Goal: Task Accomplishment & Management: Use online tool/utility

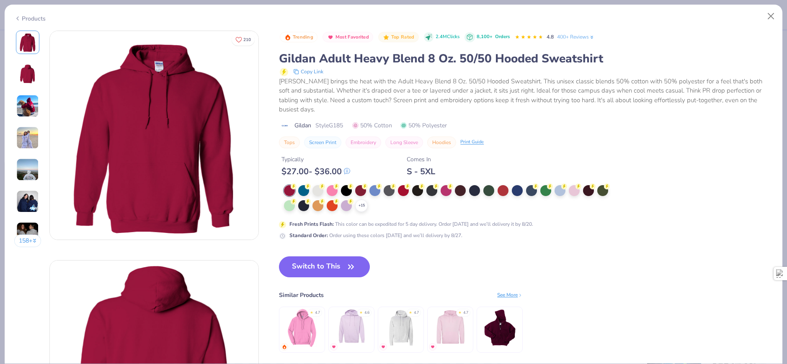
click at [38, 19] on div "Products" at bounding box center [29, 18] width 31 height 9
click at [771, 18] on button "Close" at bounding box center [771, 16] width 16 height 16
click at [770, 21] on button "Close" at bounding box center [771, 16] width 16 height 16
click at [770, 17] on button "Close" at bounding box center [771, 16] width 16 height 16
type textarea "x"
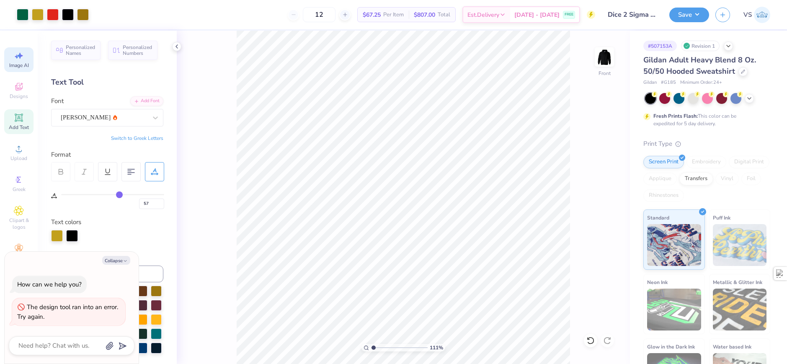
click at [26, 71] on div "Image AI" at bounding box center [18, 59] width 29 height 25
type input "1.10522621487156"
type textarea "x"
select select "4"
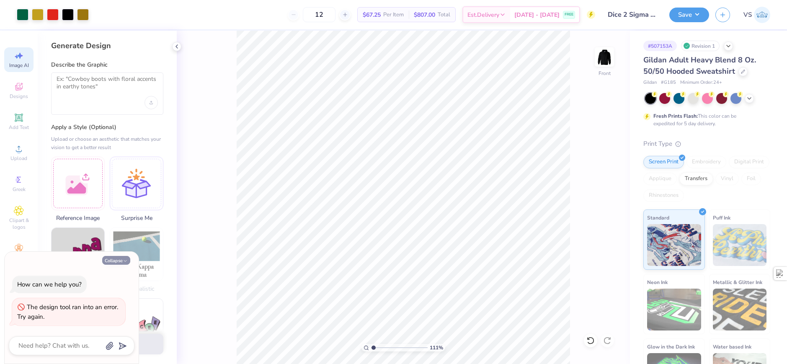
click at [120, 258] on button "Collapse" at bounding box center [116, 260] width 28 height 9
type textarea "x"
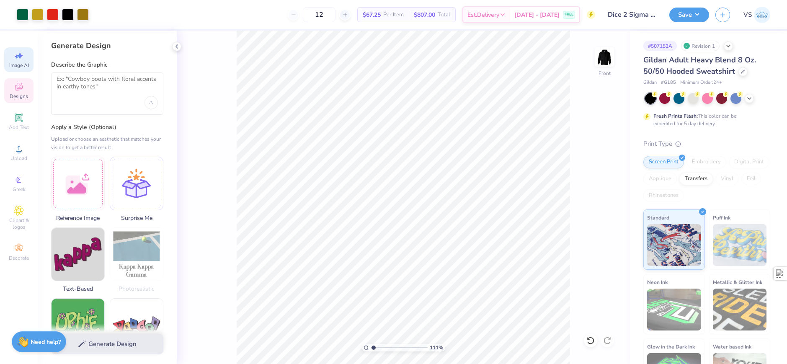
click at [25, 91] on div "Designs" at bounding box center [18, 90] width 29 height 25
type input "1.10522621487156"
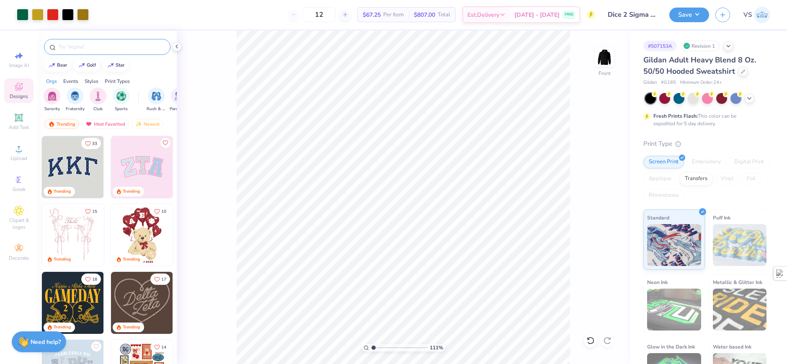
click at [100, 42] on div at bounding box center [107, 47] width 126 height 16
click at [103, 48] on input "text" at bounding box center [111, 47] width 107 height 8
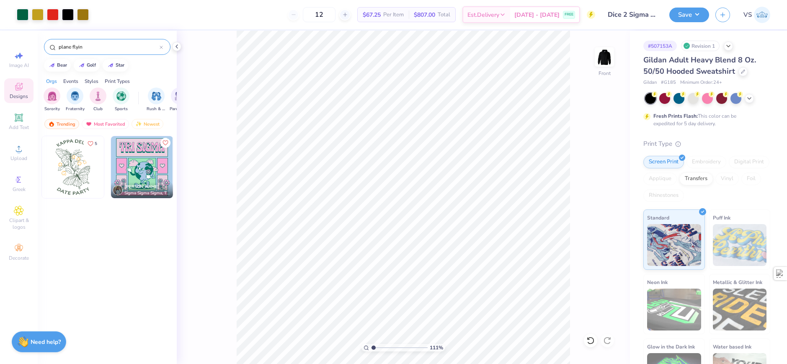
type input "plane flying"
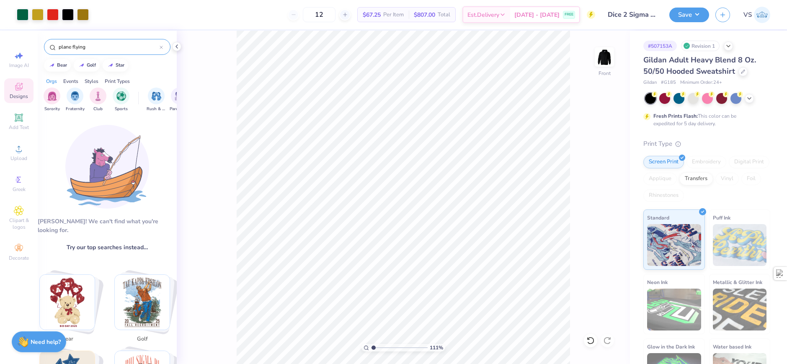
click at [161, 48] on icon at bounding box center [161, 47] width 3 height 3
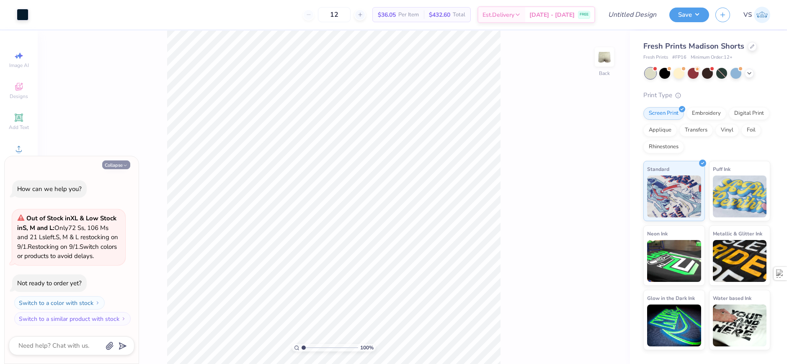
click at [126, 165] on icon "button" at bounding box center [125, 165] width 5 height 5
type textarea "x"
click at [749, 49] on div at bounding box center [751, 45] width 9 height 9
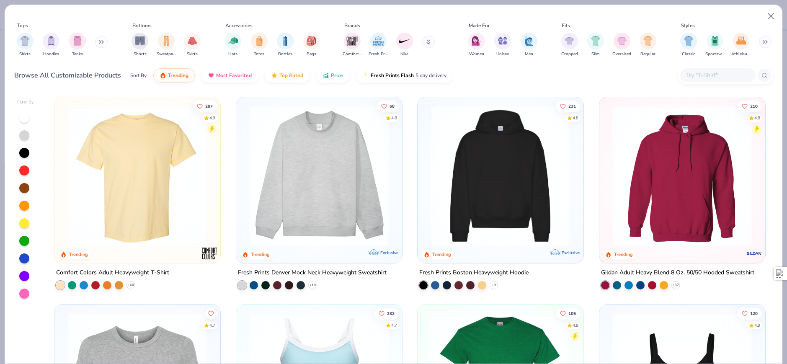
click at [100, 39] on button at bounding box center [101, 42] width 13 height 13
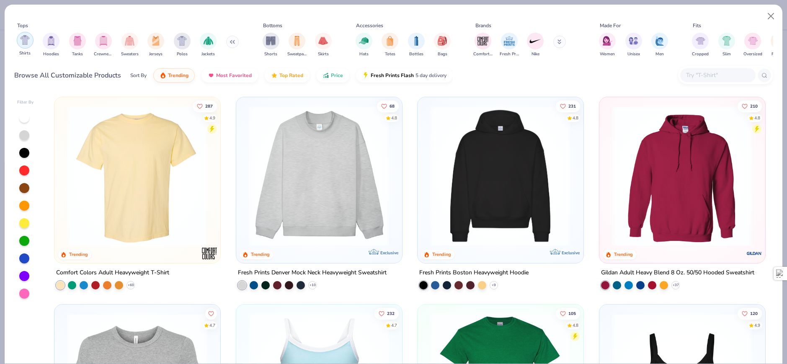
click at [26, 48] on div "filter for Shirts" at bounding box center [25, 40] width 17 height 17
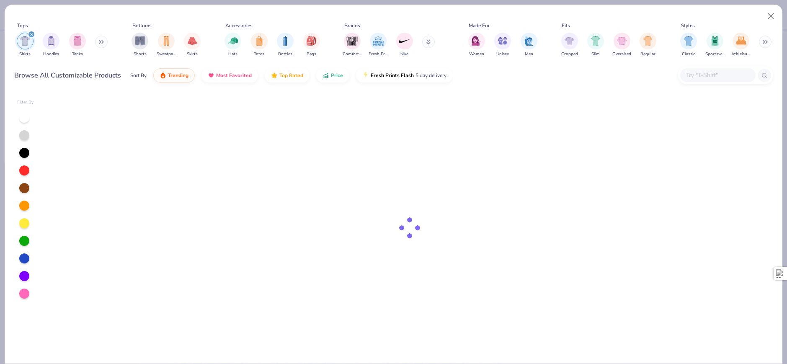
type textarea "x"
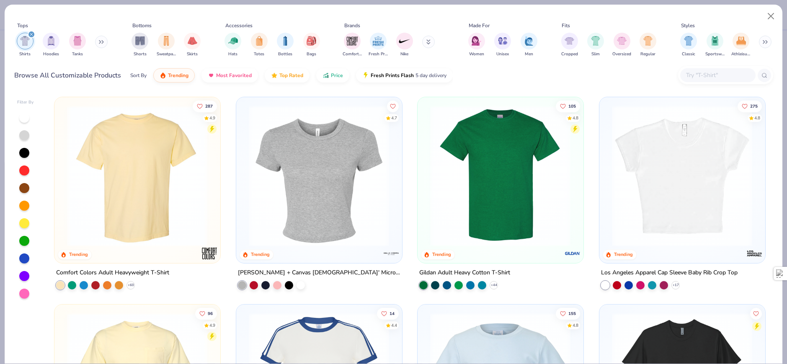
drag, startPoint x: 703, startPoint y: 82, endPoint x: 705, endPoint y: 75, distance: 8.1
click at [703, 83] on div at bounding box center [725, 75] width 95 height 18
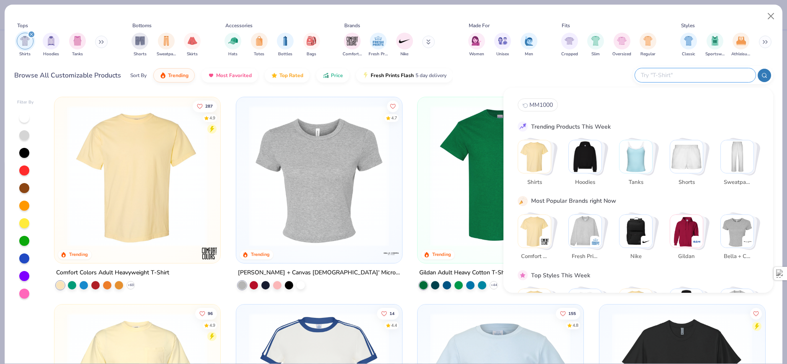
click at [705, 75] on input "text" at bounding box center [695, 75] width 110 height 10
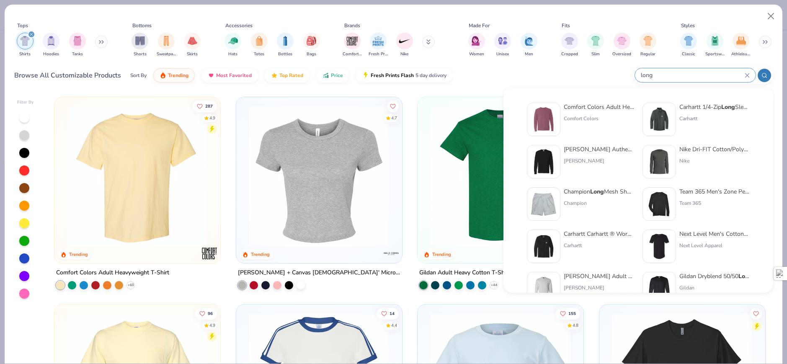
type input "long"
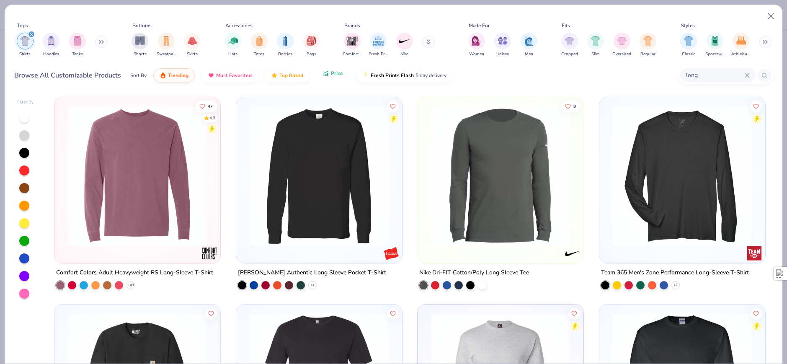
click at [342, 79] on button "Price" at bounding box center [332, 73] width 33 height 14
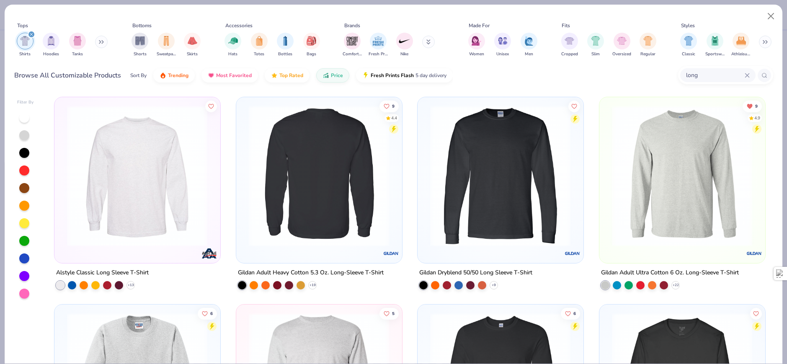
click at [272, 170] on img at bounding box center [319, 176] width 149 height 141
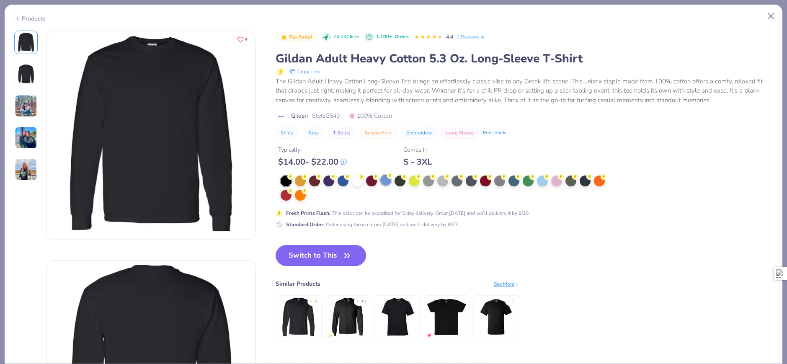
click at [389, 180] on div at bounding box center [385, 180] width 11 height 11
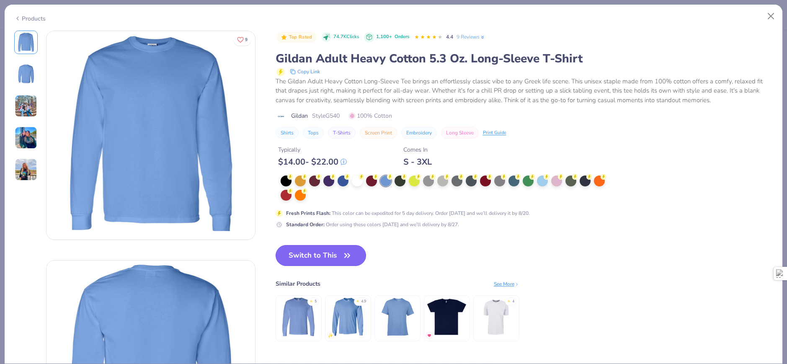
click at [329, 263] on button "Switch to This" at bounding box center [320, 255] width 91 height 21
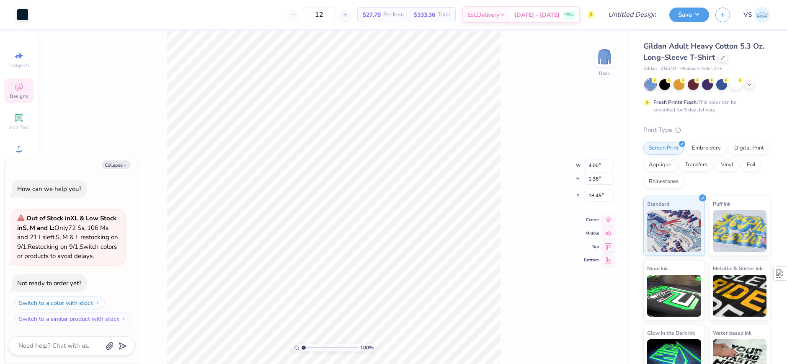
type textarea "x"
type input "5.88"
type textarea "x"
type input "5.81"
type input "2.01"
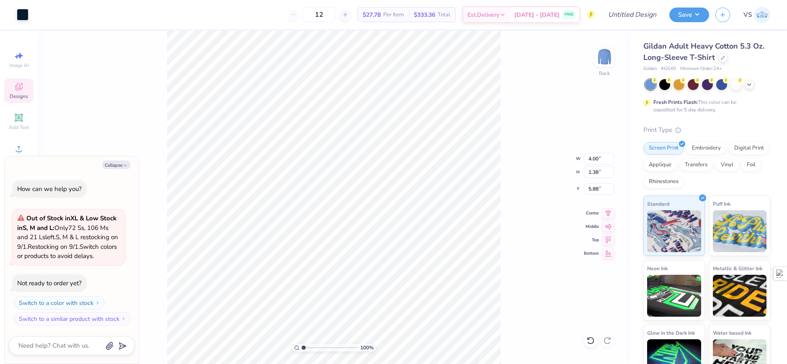
type input "6.03"
type textarea "x"
type input "8.81"
type input "3.05"
type input "6.28"
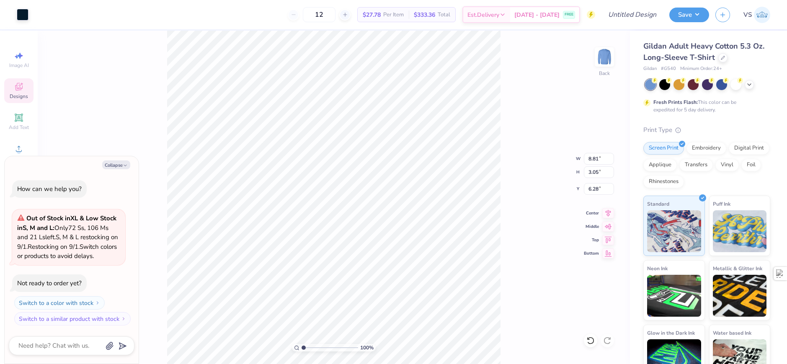
type textarea "x"
type input "10.23"
type input "3.54"
type input "6.40"
type textarea "x"
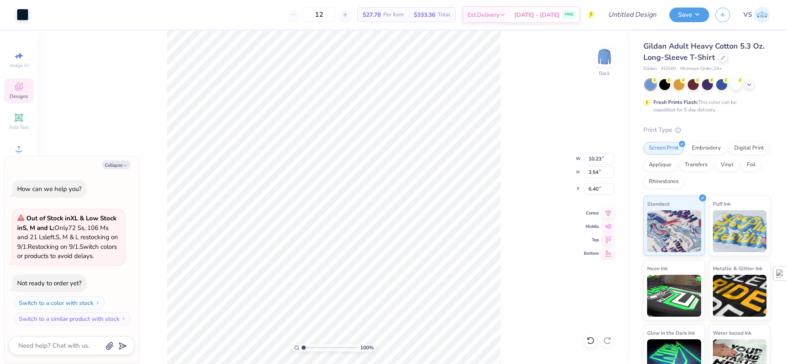
type input "4.21"
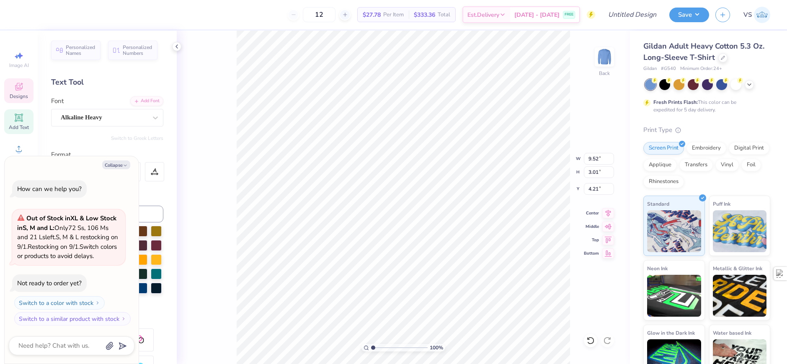
scroll to position [7, 1]
type textarea "x"
type textarea "Chi N"
type textarea "x"
type textarea "Chi NU"
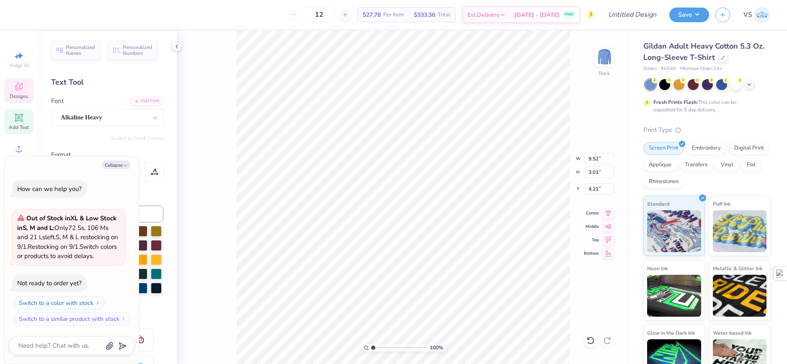
scroll to position [7, 2]
type textarea "x"
type textarea "Chi N"
type textarea "x"
type textarea "Ch Nu"
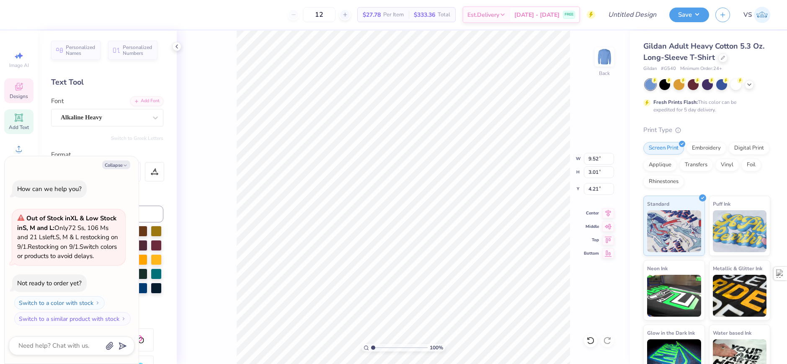
type textarea "x"
type textarea "C Nu"
type textarea "x"
type textarea "Nu"
type textarea "x"
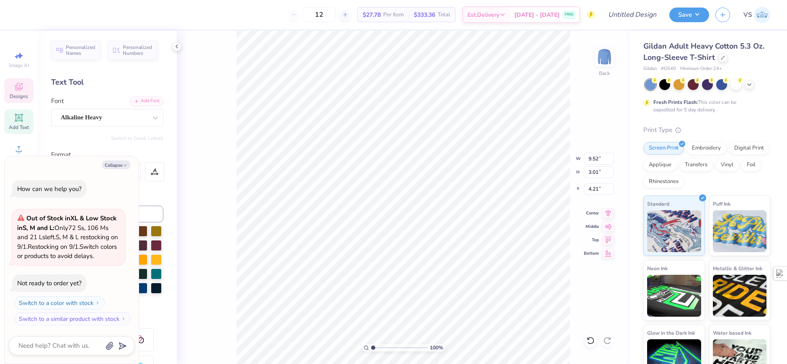
type textarea "S Nu"
type textarea "x"
type textarea "Si Nu"
type textarea "x"
type textarea "Sigm Nu"
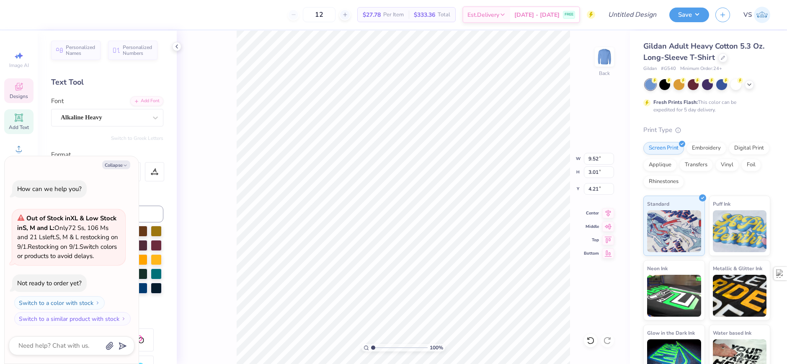
type textarea "x"
type textarea "Sigma Nu"
type textarea "x"
type input "8.17475462077441"
type textarea "x"
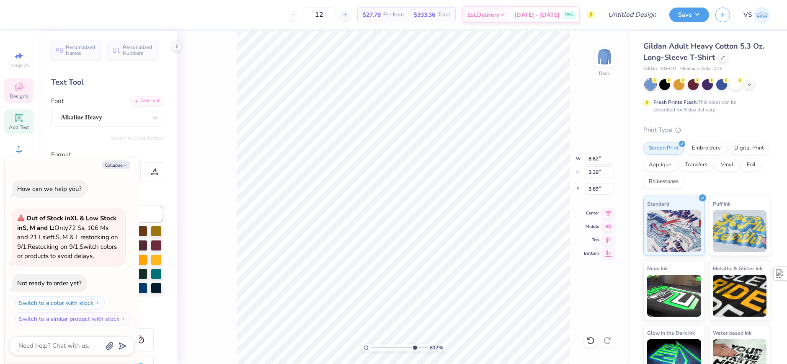
type input "8.17475462077441"
type textarea "x"
type input "3.66"
type input "8.17475462077441"
type textarea "x"
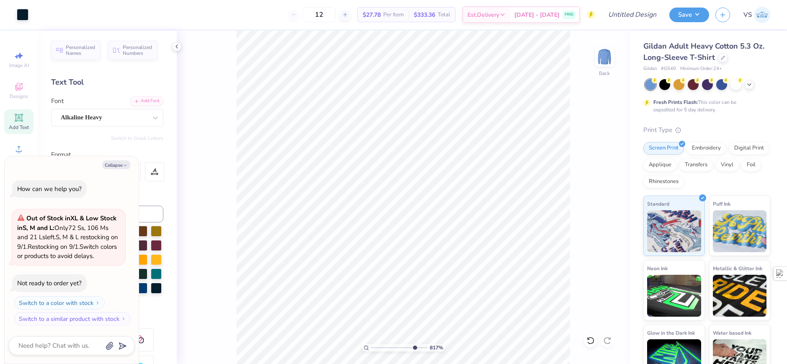
type input "8.17475462077441"
type textarea "x"
type input "4.05804149575103"
type textarea "x"
type input "4.05804149575103"
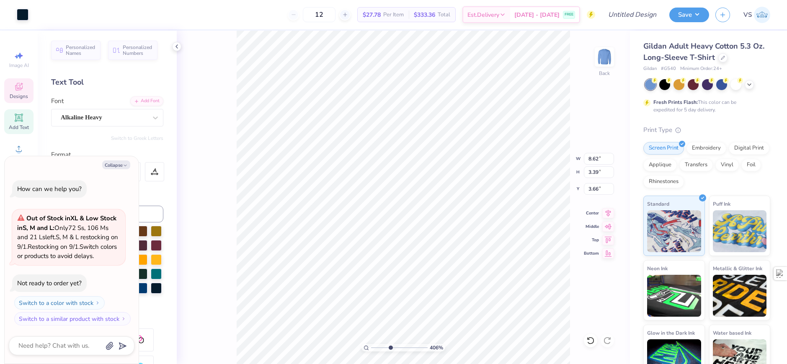
type textarea "x"
type input "3.57"
type input "4.05804149575103"
type textarea "x"
type input "4.05804149575103"
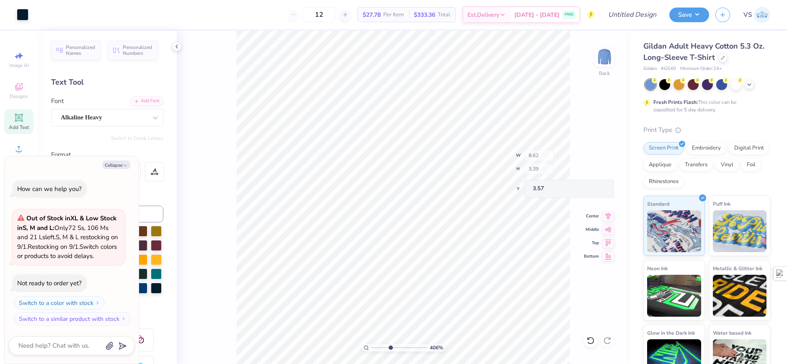
type textarea "x"
type input "2.22643191709162"
type textarea "x"
type input "2.22643191709162"
type textarea "x"
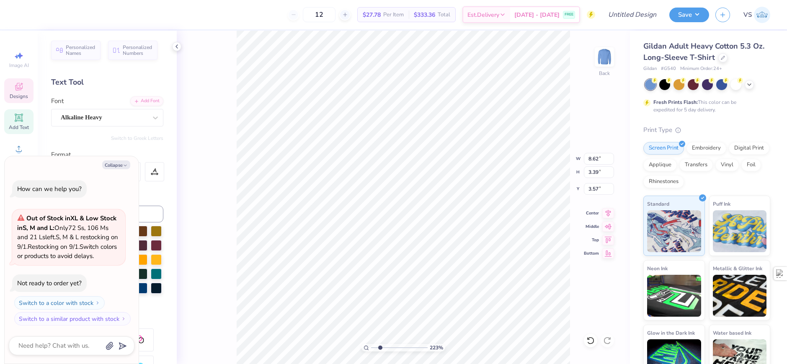
type input "3.17"
type input "2.22643191709162"
type textarea "x"
type input "2.22643191709162"
type textarea "x"
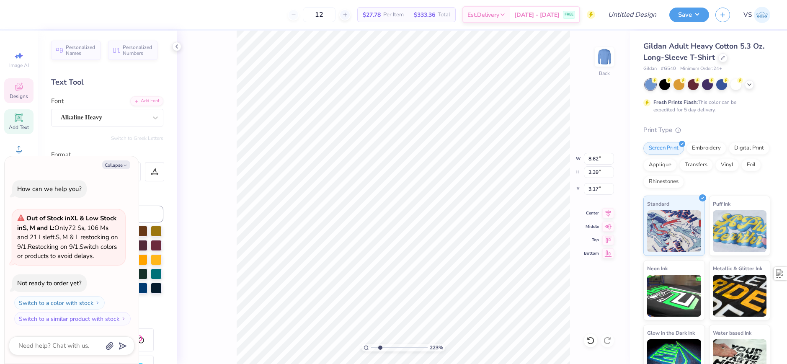
type input "8.77"
type input "2.83"
type input "3.49"
type input "2.22643191709162"
type textarea "x"
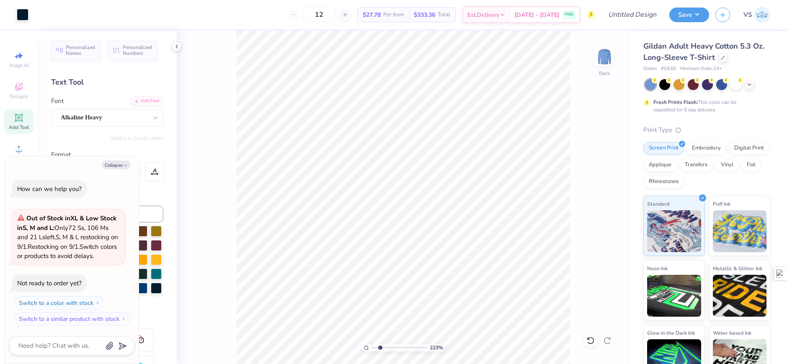
type input "2.22643191709162"
type textarea "x"
type input "6.05509823375816"
type textarea "x"
type input "6.05509823375816"
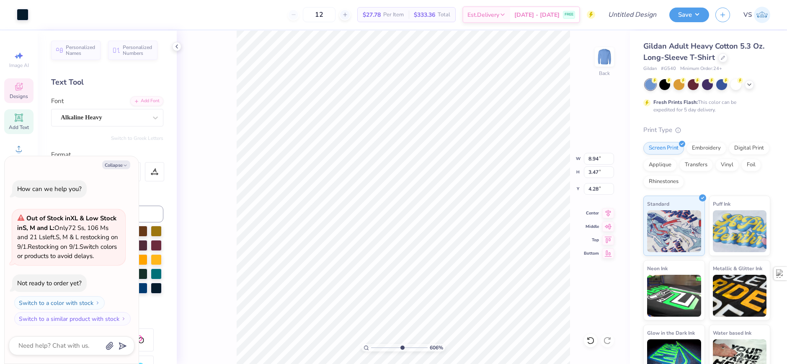
type textarea "x"
type input "6.05509823375816"
type textarea "x"
type input "8.61"
type input "3.34"
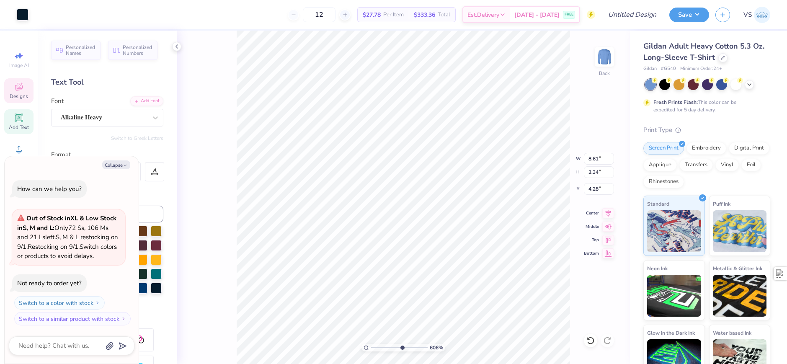
type input "6.05509823375816"
type textarea "x"
type input "6.05509823375816"
type textarea "x"
type input "6.05509823375816"
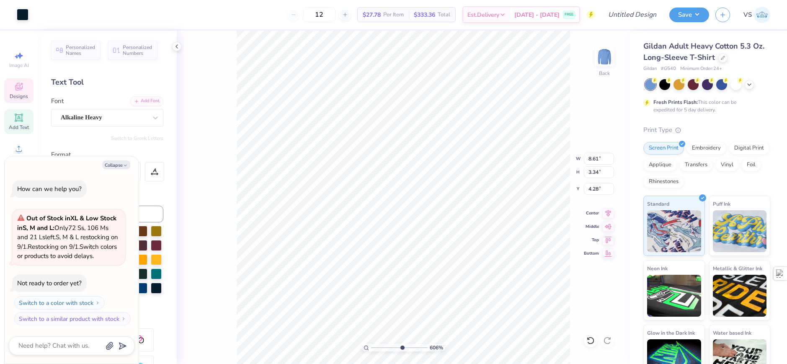
type textarea "x"
type input "6.05509823375816"
type textarea "x"
type input "6.05509823375816"
type textarea "x"
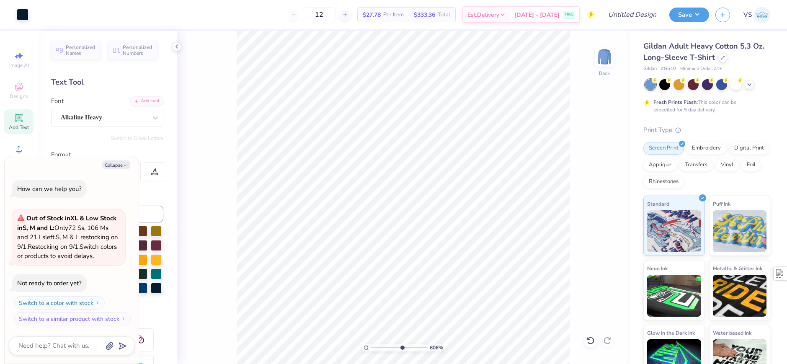
type input "6.05509823375816"
type textarea "x"
type input "6.05509823375816"
type textarea "x"
type input "6.05509823375816"
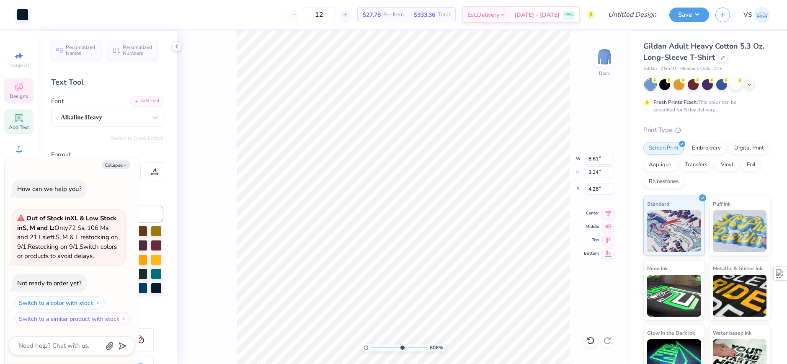
type textarea "x"
type input "4.20"
type input "6.05509823375816"
type textarea "x"
type input "6.05509823375816"
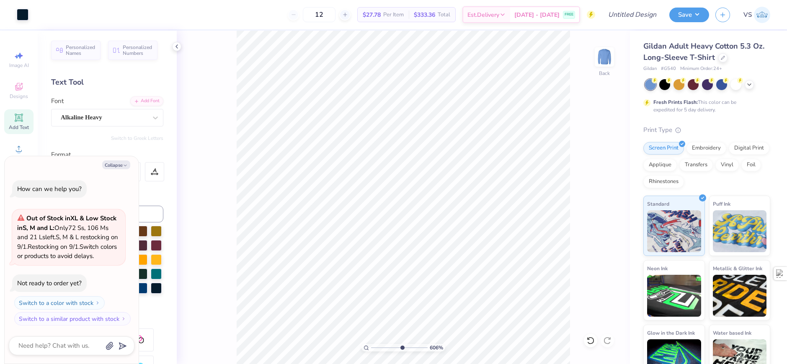
type textarea "x"
type input "6.05509823375816"
type textarea "x"
type input "6.05509823375816"
type textarea "x"
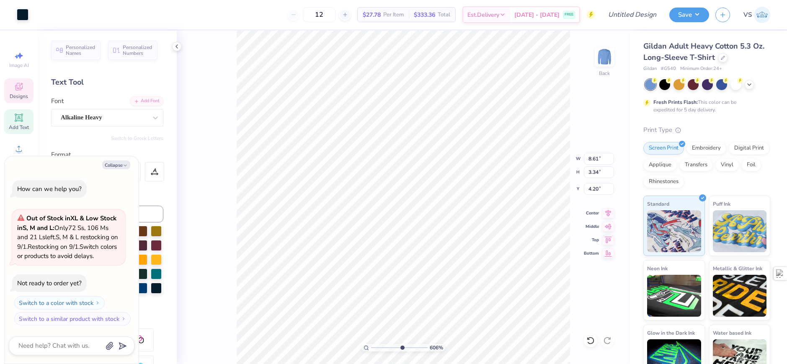
type input "6.05509823375816"
type textarea "x"
type input "6.05509823375816"
type textarea "x"
type input "6.05509823375816"
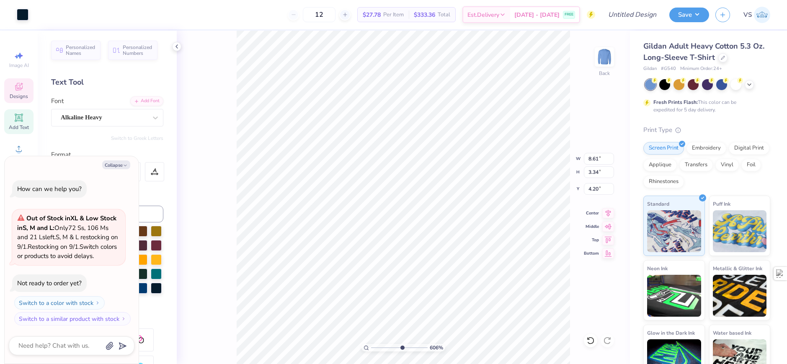
type textarea "x"
type input "8.28"
type input "3.21"
type input "6.05509823375816"
type textarea "x"
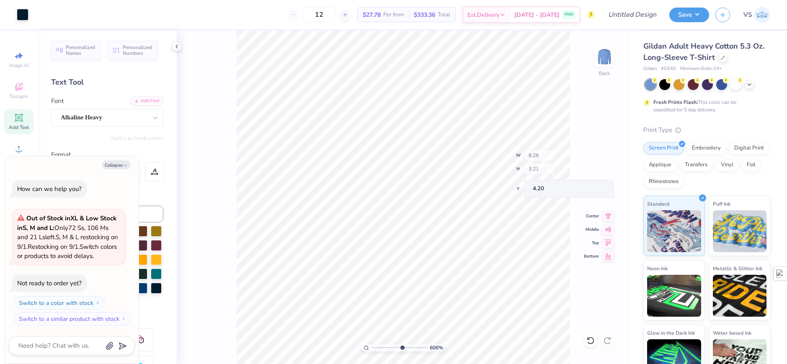
type input "6.05509823375816"
type textarea "x"
type input "6.05509823375816"
type textarea "x"
type input "6.05509823375816"
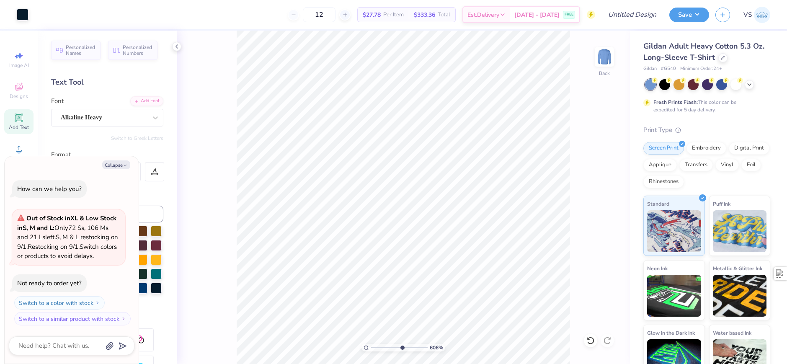
type textarea "x"
type input "6.05509823375816"
type textarea "x"
type input "8.28"
type input "3.21"
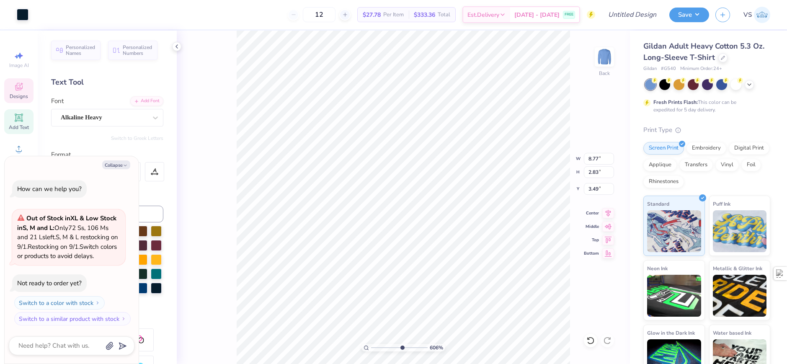
type input "4.20"
type input "6.05509823375816"
type textarea "x"
type input "6.05509823375816"
type textarea "x"
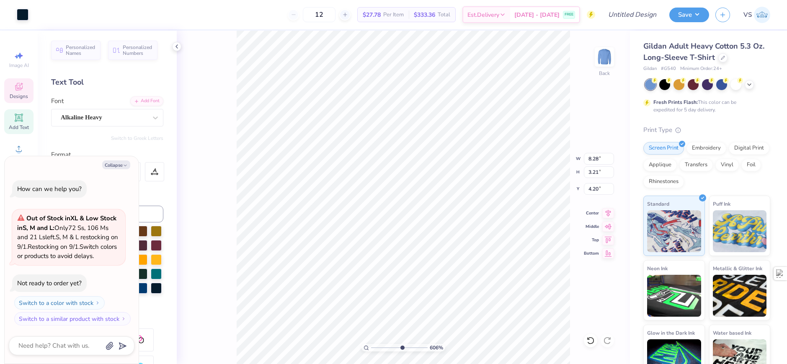
type input "6.05509823375816"
type textarea "x"
type input "6.05509823375816"
type textarea "x"
type input "6.05509823375816"
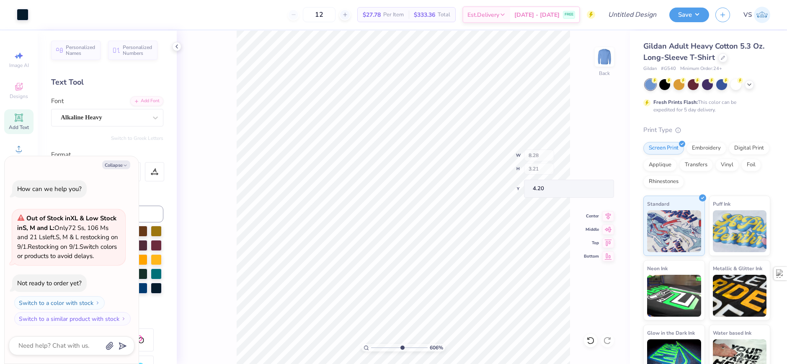
type textarea "x"
type input "1.82266588284093"
type textarea "x"
type input "1.49212329151837"
type textarea "x"
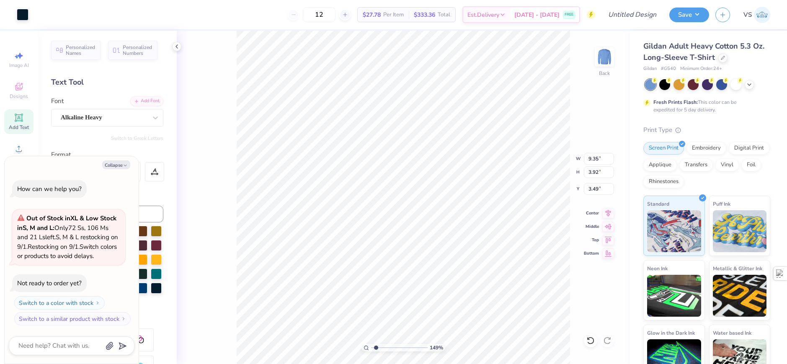
type input "1.49212329151837"
type textarea "x"
type input "1.49212329151837"
type textarea "x"
type input "10.96"
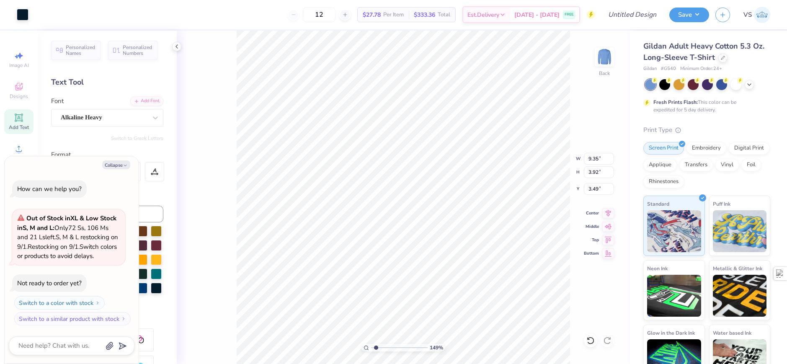
type input "4.60"
type input "3.51"
type input "1.49212329151837"
type textarea "x"
type input "1"
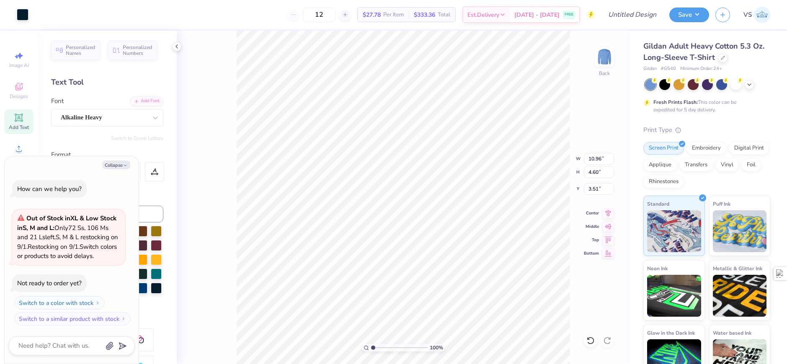
type textarea "x"
type input "1.35006143669128"
type textarea "x"
type input "1.35006143669128"
type textarea "x"
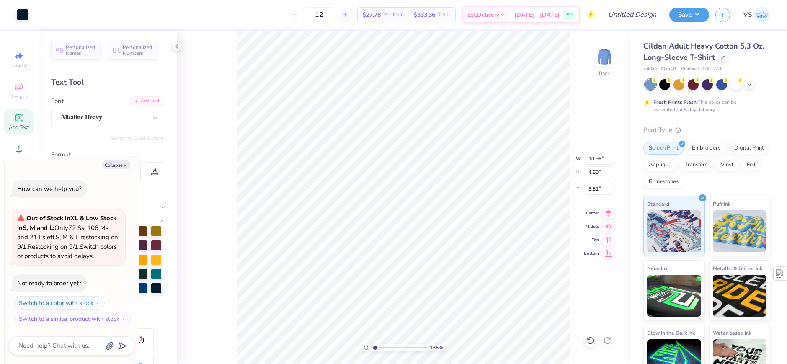
type input "10.76"
type input "5.58"
type input "3.07"
type input "1.35006143669128"
type textarea "x"
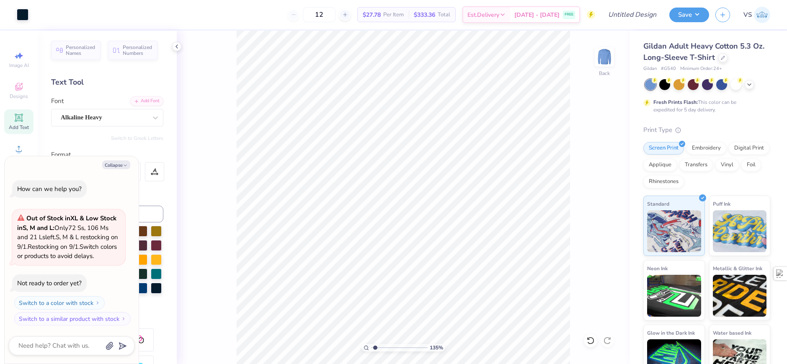
type input "1.35006143669128"
type textarea "x"
type input "1.35006143669128"
type textarea "x"
type input "1.35006143669128"
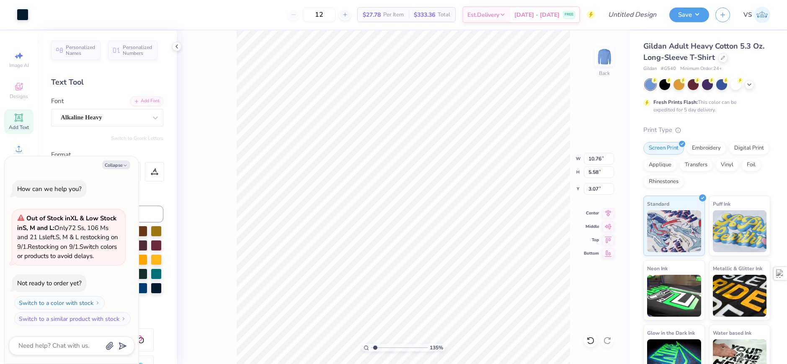
type textarea "x"
type input "1.35006143669128"
type textarea "x"
type input "3.79"
type input "1.35006143669128"
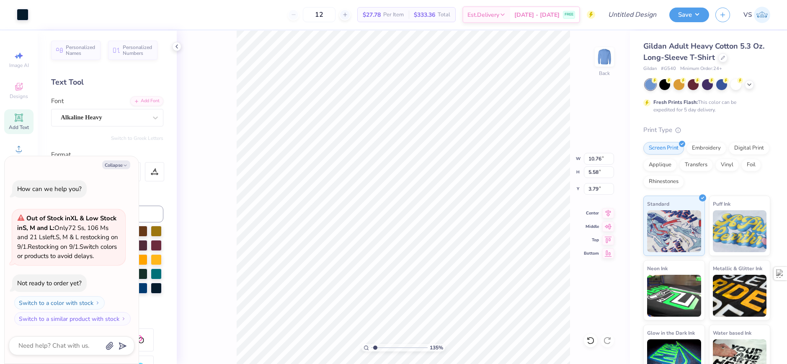
type textarea "x"
type input "1.35006143669128"
type textarea "x"
click at [20, 13] on div at bounding box center [23, 14] width 12 height 12
type input "1.22152498603933"
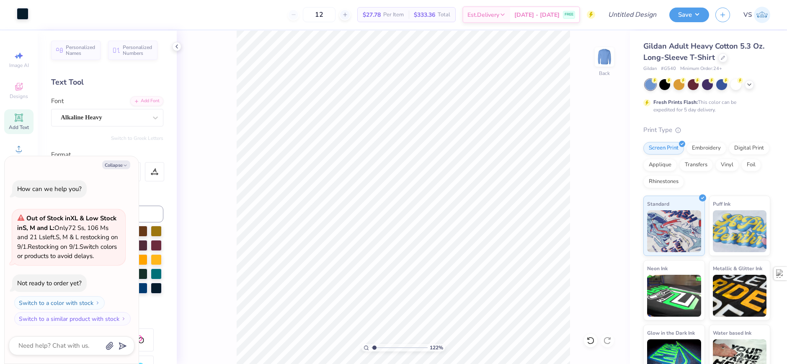
type textarea "x"
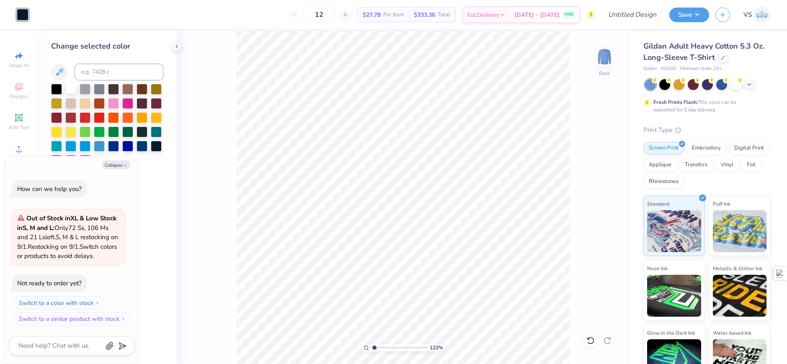
click at [74, 92] on div at bounding box center [70, 88] width 11 height 11
type input "1.22152498603933"
click at [124, 165] on icon "button" at bounding box center [125, 165] width 5 height 5
type textarea "x"
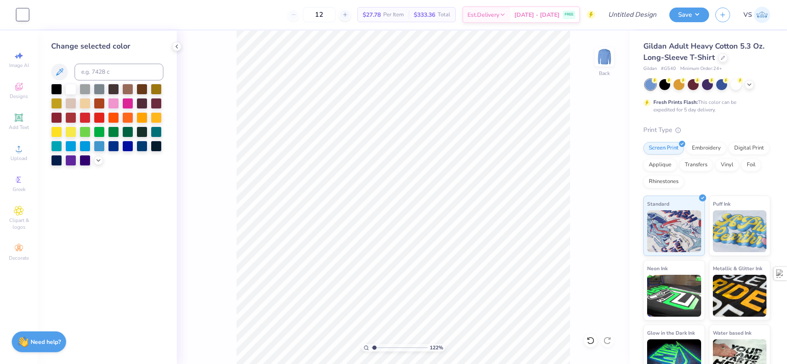
click at [231, 210] on div "122 % Back" at bounding box center [403, 197] width 453 height 333
click at [26, 181] on div "Greek" at bounding box center [18, 183] width 29 height 25
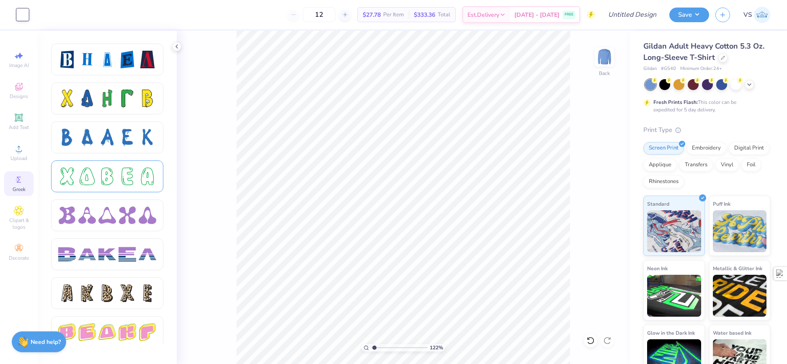
scroll to position [1172, 0]
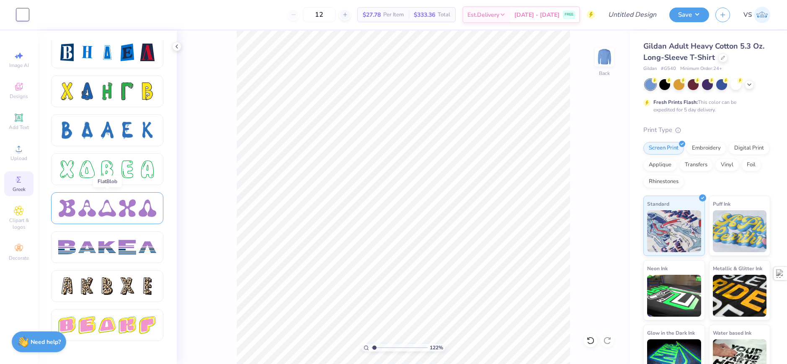
click at [109, 201] on div at bounding box center [107, 208] width 18 height 18
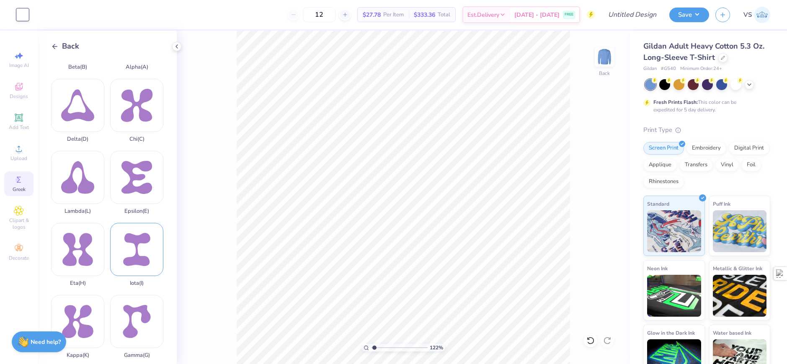
scroll to position [167, 0]
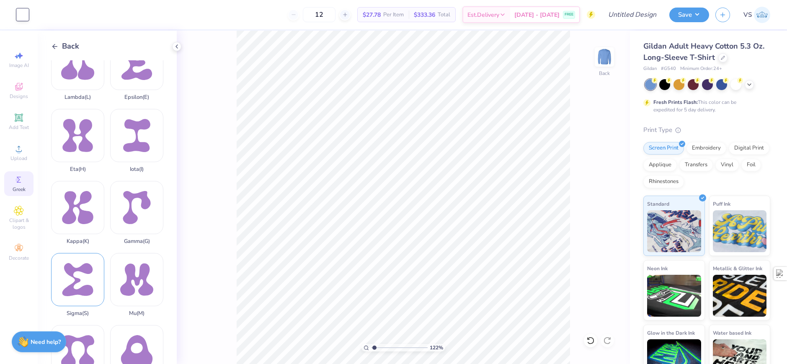
click at [82, 254] on div "Sigma ( S )" at bounding box center [77, 285] width 53 height 64
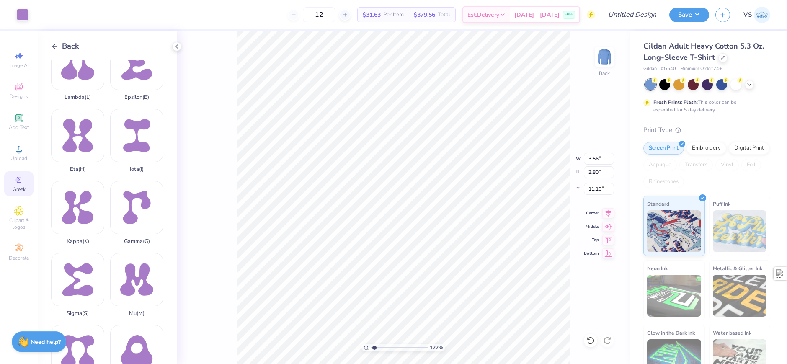
type input "1.22152498603933"
type input "2.20"
type input "2.34"
type input "1.22152498603933"
type input "7.27"
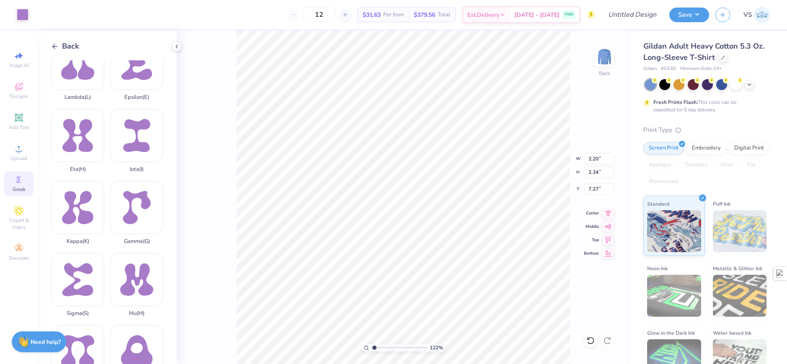
type input "1.22152498603933"
type input "1.39"
type input "1.48"
type input "1.22152498603933"
type input "7.22"
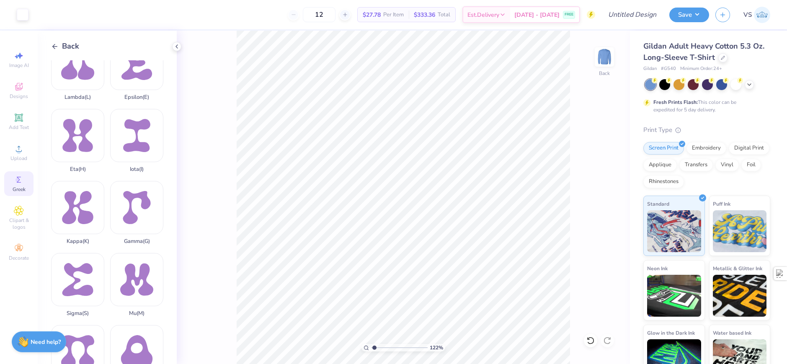
click at [55, 46] on line at bounding box center [55, 46] width 5 height 0
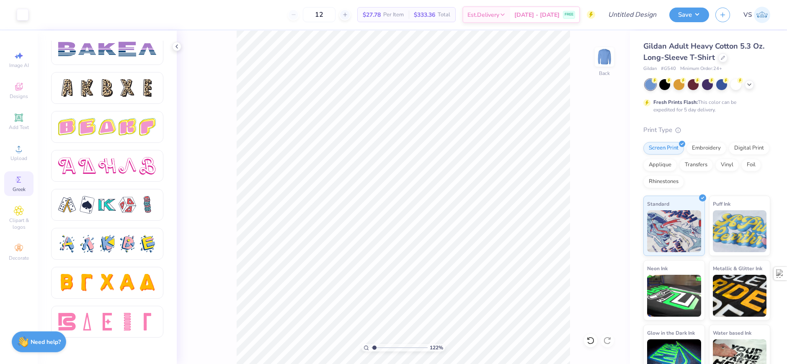
scroll to position [1326, 0]
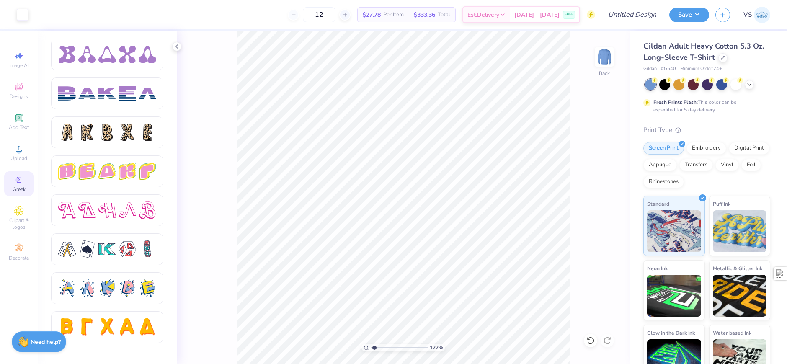
drag, startPoint x: 121, startPoint y: 340, endPoint x: 91, endPoint y: 198, distance: 145.1
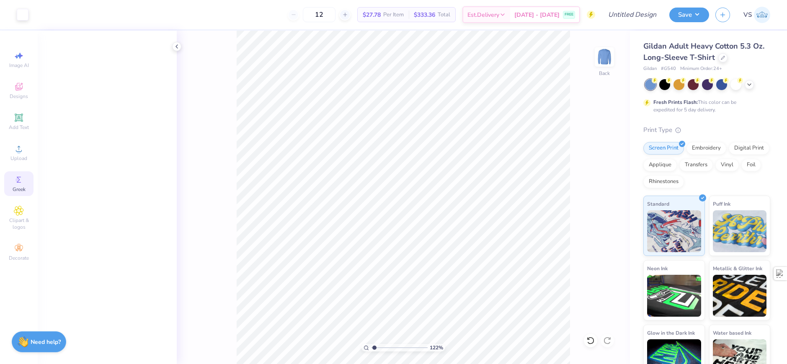
scroll to position [0, 0]
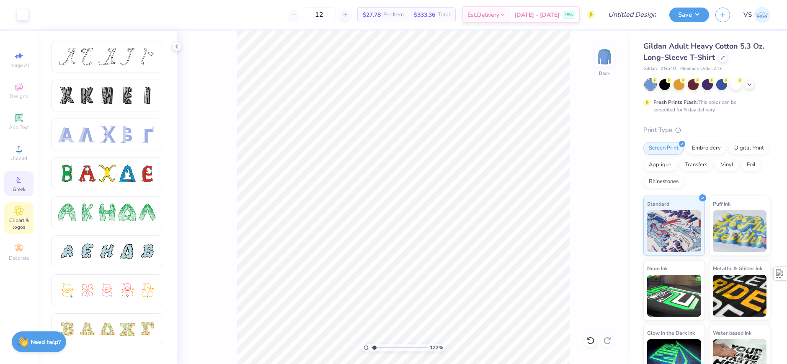
click at [25, 216] on div "Clipart & logos" at bounding box center [18, 217] width 29 height 31
type input "1.22152498603933"
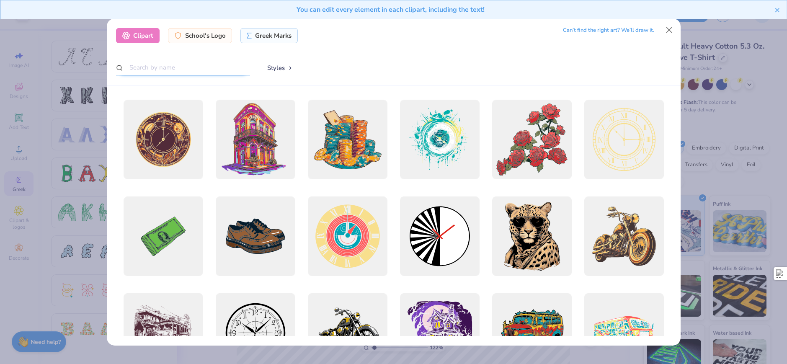
click at [211, 66] on input "text" at bounding box center [183, 67] width 134 height 15
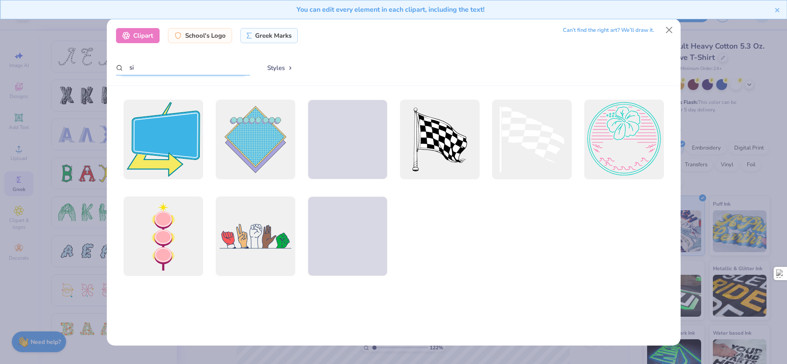
type input "s"
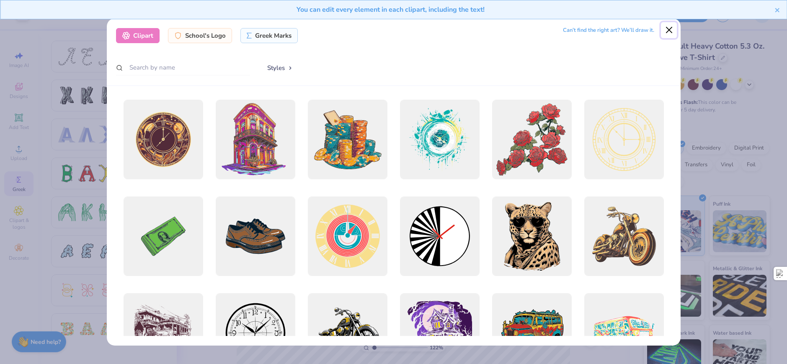
click at [670, 30] on button "Close" at bounding box center [669, 30] width 16 height 16
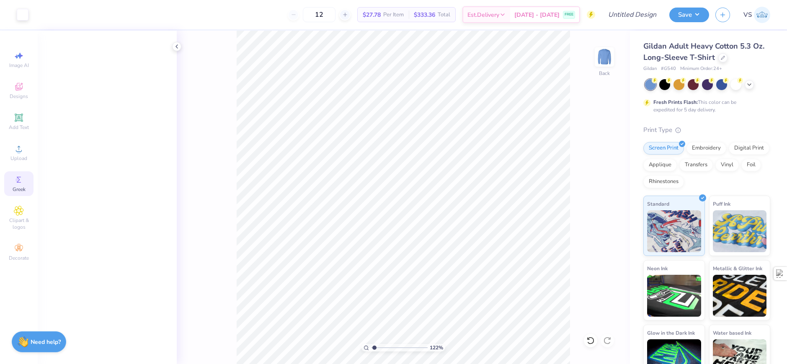
scroll to position [1353, 0]
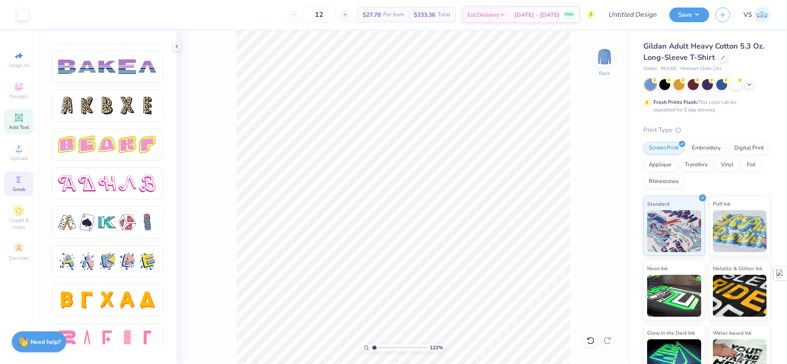
click at [22, 114] on icon at bounding box center [19, 117] width 8 height 8
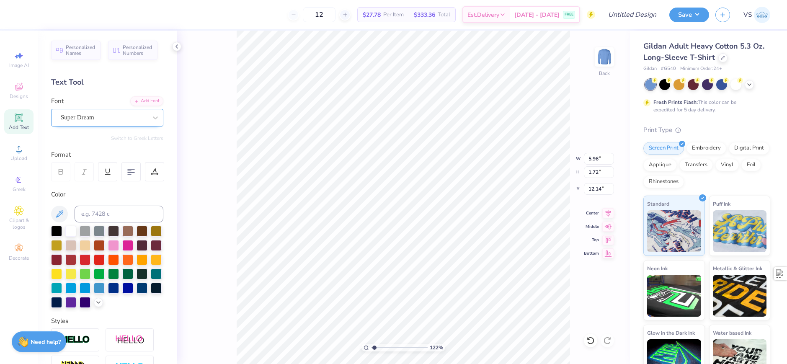
click at [108, 119] on div "Super Dream" at bounding box center [104, 117] width 88 height 13
click at [16, 147] on icon at bounding box center [19, 149] width 10 height 10
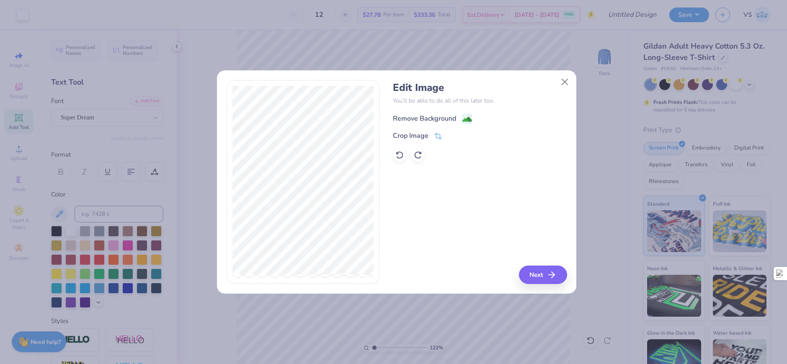
click at [450, 117] on div "Remove Background" at bounding box center [424, 118] width 63 height 10
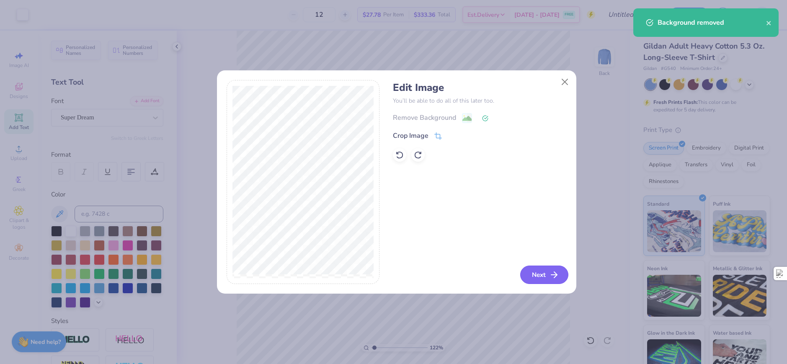
click at [542, 275] on button "Next" at bounding box center [544, 274] width 48 height 18
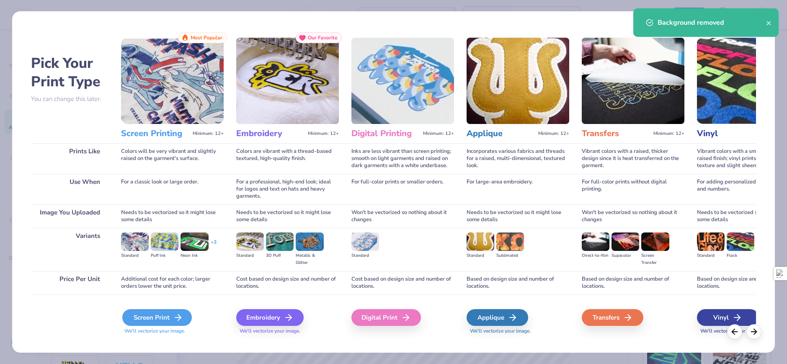
click at [165, 316] on div "Screen Print" at bounding box center [156, 317] width 69 height 17
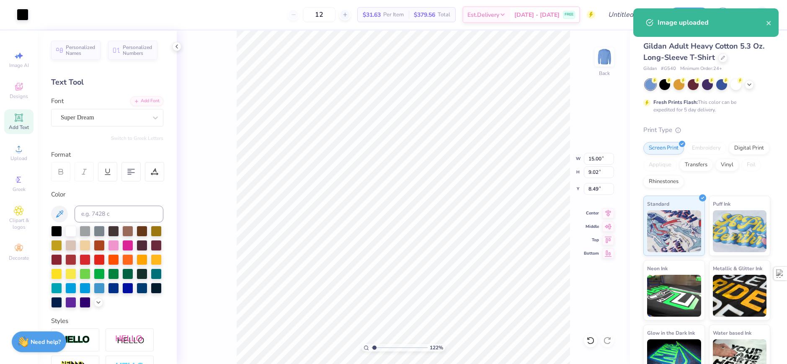
type input "1.22152498603933"
type input "3.94"
type input "2.37"
type input "1.22152498603933"
type input "7.96"
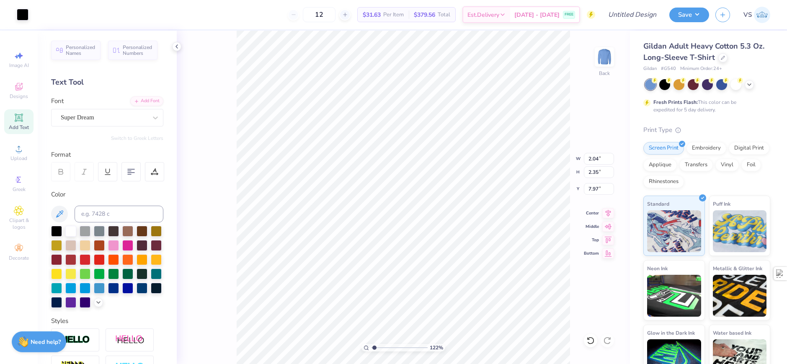
type input "1.22152498603933"
type input "10.65"
type input "1.22152498603933"
type input "2.03"
click at [39, 18] on div at bounding box center [38, 14] width 12 height 12
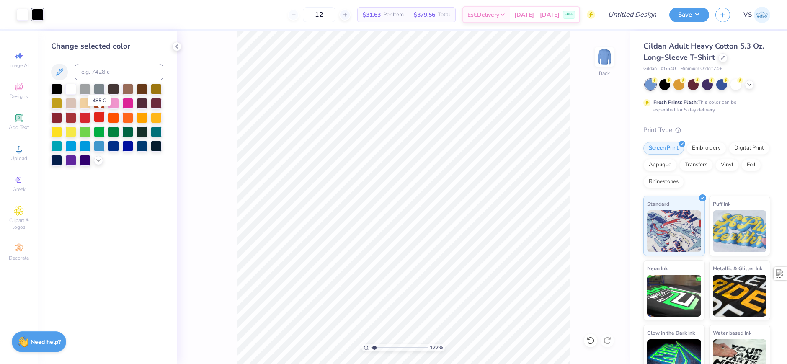
click at [95, 115] on div at bounding box center [99, 116] width 11 height 11
click at [15, 162] on div "Upload" at bounding box center [18, 152] width 29 height 25
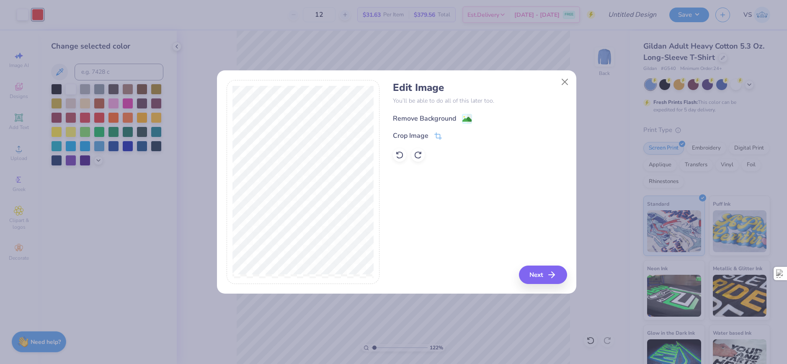
click at [445, 121] on div "Remove Background" at bounding box center [424, 118] width 63 height 10
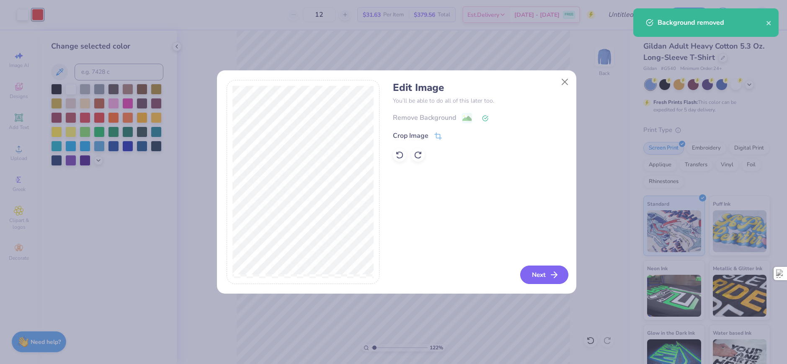
click at [533, 274] on button "Next" at bounding box center [544, 274] width 48 height 18
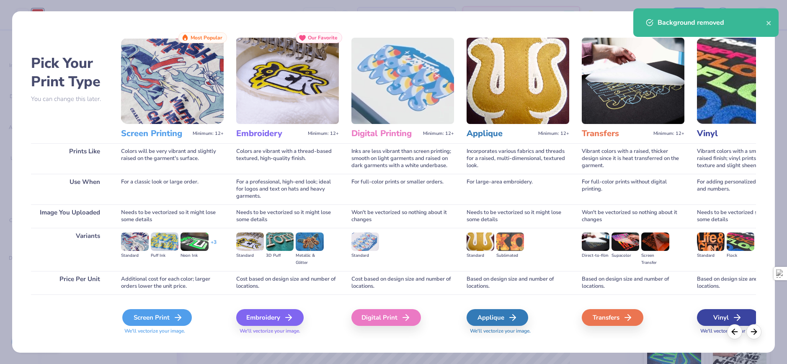
click at [162, 323] on div "Screen Print" at bounding box center [156, 317] width 69 height 17
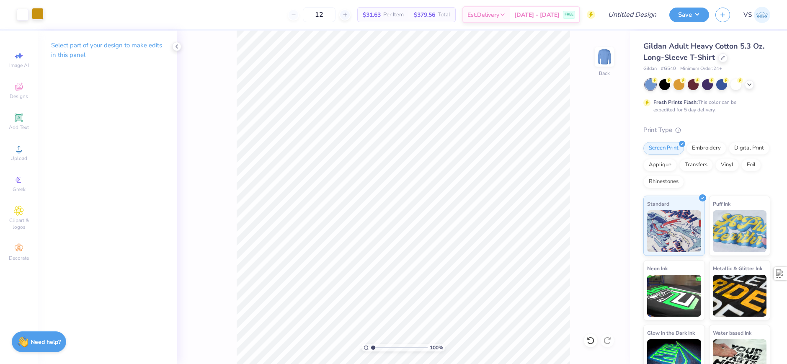
click at [34, 14] on div at bounding box center [38, 14] width 12 height 12
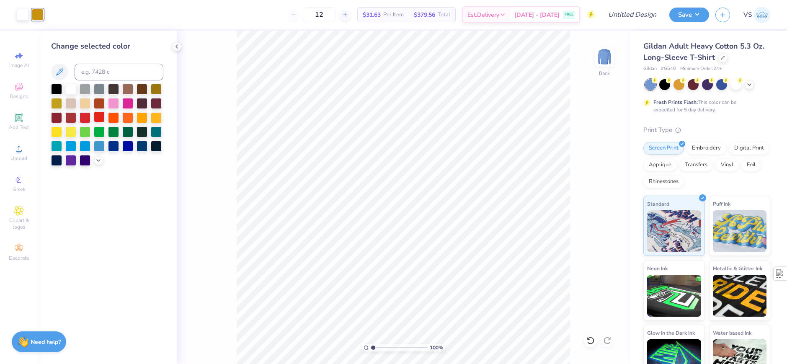
click at [100, 115] on div at bounding box center [99, 116] width 11 height 11
click at [720, 84] on div at bounding box center [721, 83] width 11 height 11
click at [220, 222] on div "100 % Back" at bounding box center [403, 197] width 453 height 333
click at [654, 10] on input "Design Title" at bounding box center [622, 14] width 82 height 17
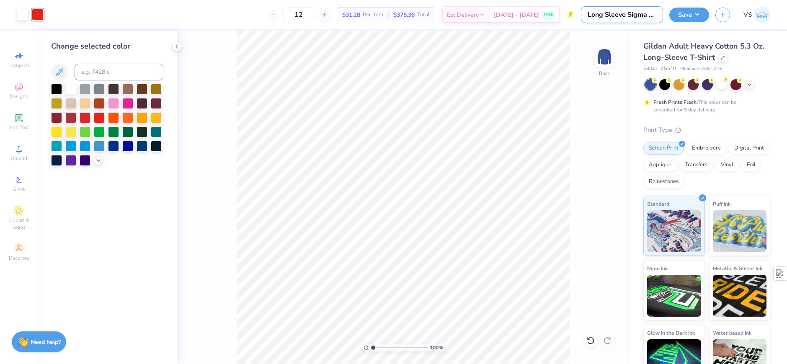
scroll to position [0, 1]
click at [690, 13] on button "Save" at bounding box center [689, 13] width 40 height 15
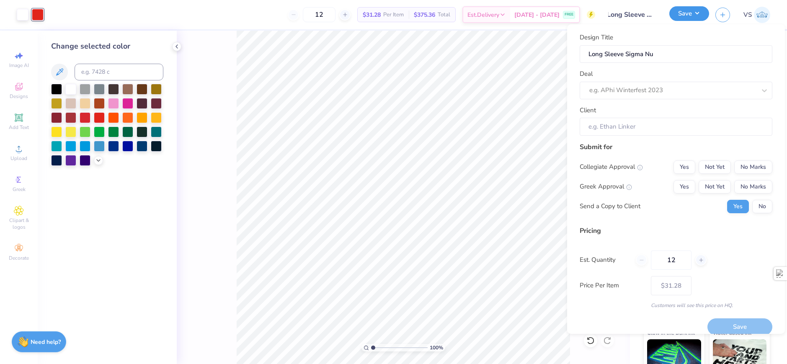
scroll to position [0, 0]
click at [684, 189] on button "Yes" at bounding box center [684, 186] width 22 height 13
click at [679, 173] on button "Yes" at bounding box center [684, 166] width 22 height 13
click at [761, 204] on button "No" at bounding box center [762, 206] width 20 height 13
click at [636, 95] on div at bounding box center [672, 90] width 167 height 11
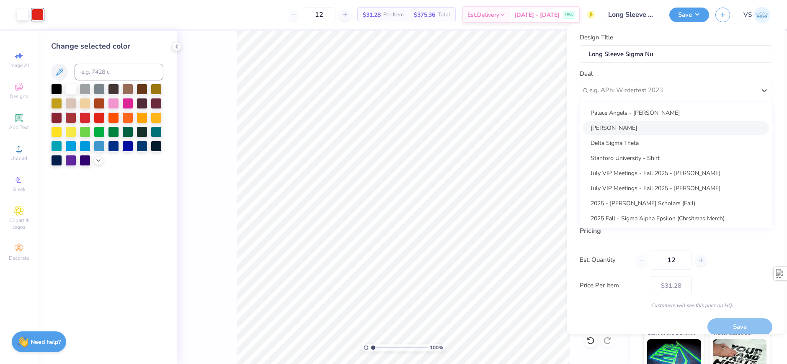
click at [636, 124] on div "[PERSON_NAME]" at bounding box center [676, 128] width 186 height 14
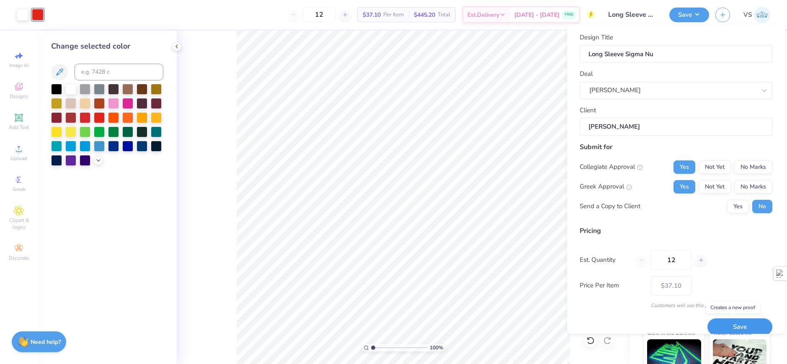
click at [722, 326] on button "Save" at bounding box center [739, 326] width 65 height 17
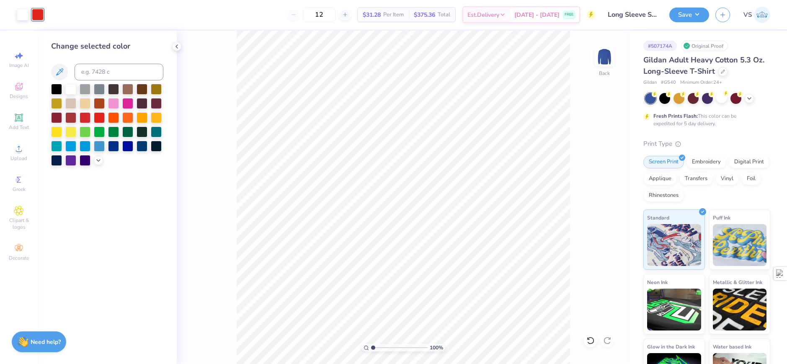
drag, startPoint x: 153, startPoint y: 36, endPoint x: 158, endPoint y: 35, distance: 4.7
click at [153, 36] on div "Change selected color" at bounding box center [107, 197] width 139 height 333
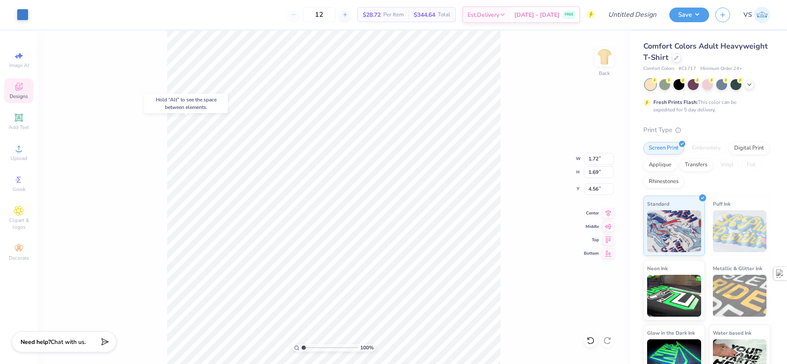
type input "4.56"
type input "1.08"
type input "1.07"
type input "1.10"
type input "1.14"
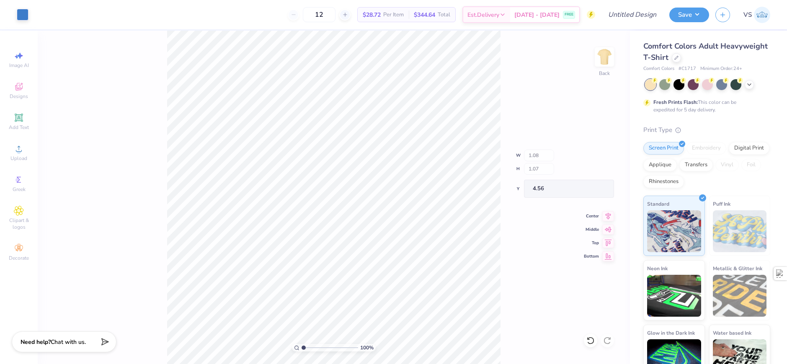
type input "4.47"
click at [26, 152] on div "Upload" at bounding box center [18, 152] width 29 height 25
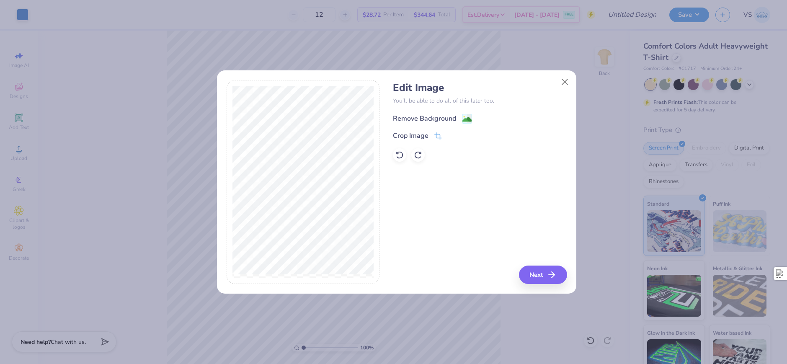
click at [461, 121] on div "Remove Background" at bounding box center [432, 118] width 79 height 10
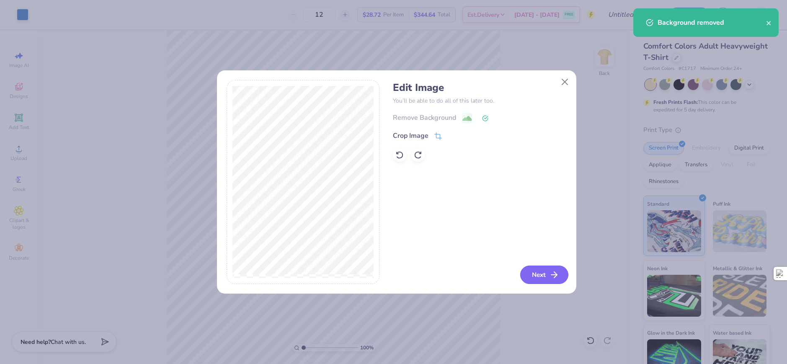
click at [535, 271] on button "Next" at bounding box center [544, 274] width 48 height 18
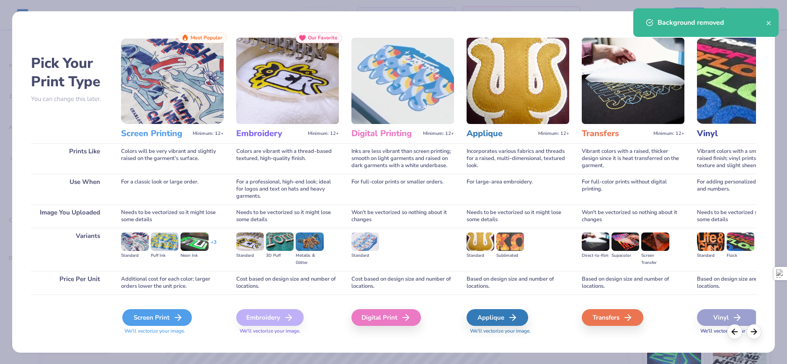
click at [180, 321] on icon at bounding box center [178, 317] width 10 height 10
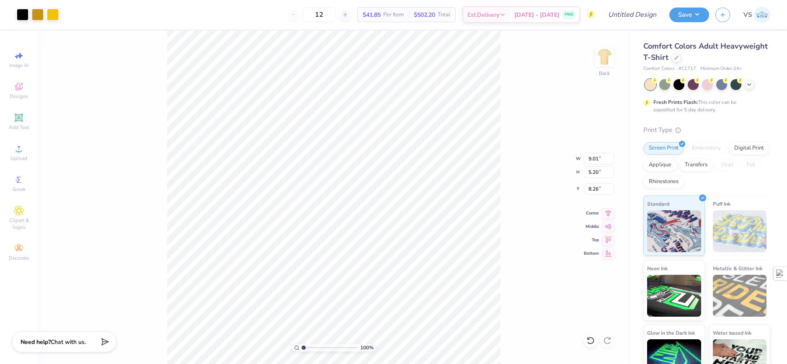
type input "9.01"
type input "5.20"
type input "7.30"
type input "8.01"
type input "4.37"
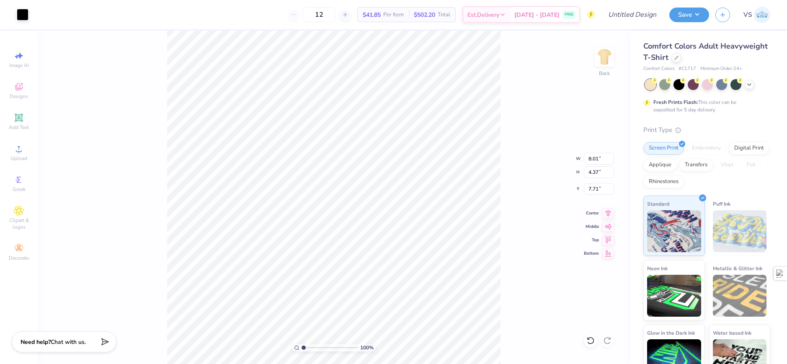
type input "7.71"
type input "2.03"
type input "2.69"
type input "8.58"
type input "12.50"
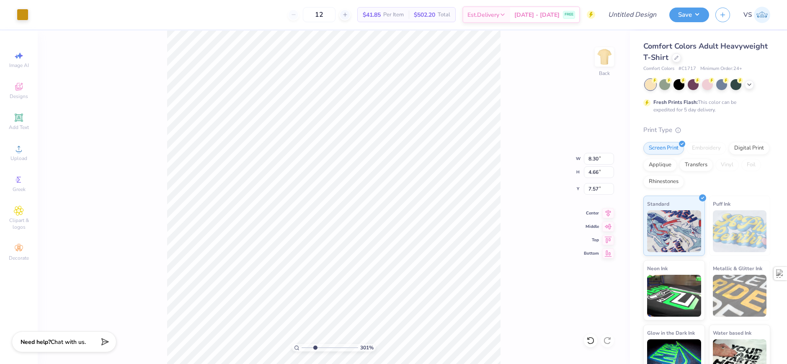
type input "3.00581987268404"
type input "3.92"
type input "3.00581987268404"
type input "8.20"
type input "3.00581987268404"
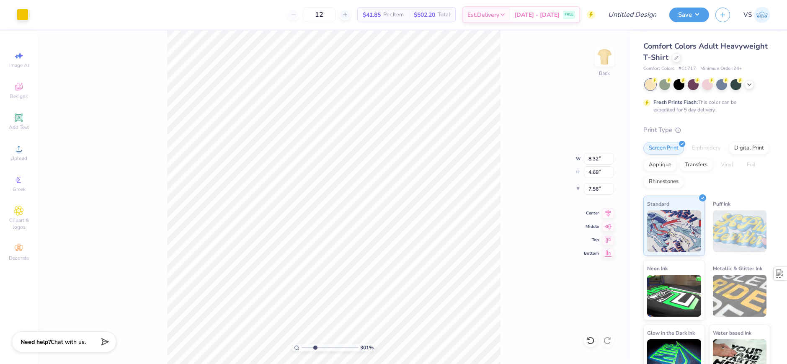
type input "8.04"
type input "3.00581987268404"
type input "9.93"
type input "3.00581987268404"
type input "9.44"
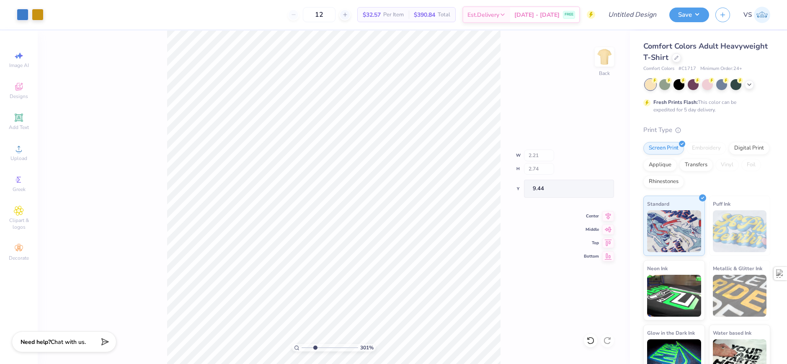
type input "3.00581987268404"
type input "2.03"
type input "2.69"
type input "8.58"
type input "3.00581987268404"
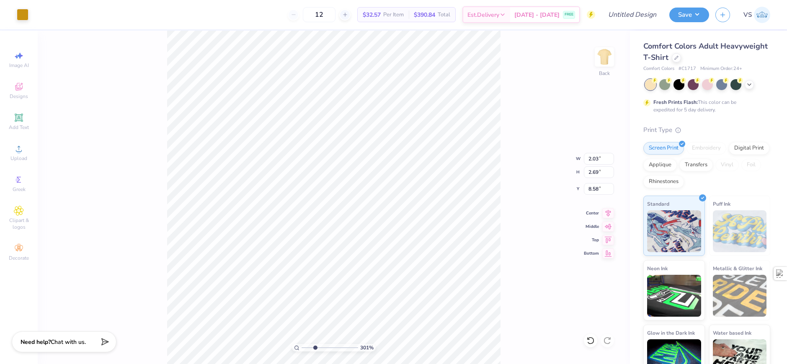
type input "9.50"
type input "3.00581987268404"
type input "3.40"
type input "3.00581987268404"
type input "3.75"
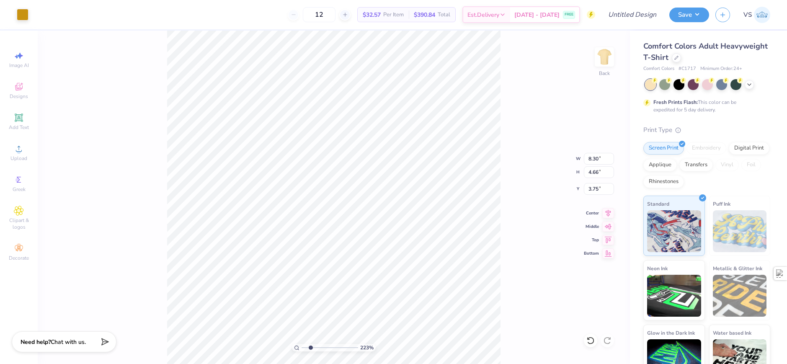
type input "2.01445811466782"
type input "3.29"
click at [610, 242] on icon at bounding box center [608, 239] width 12 height 10
click at [609, 251] on icon at bounding box center [608, 252] width 12 height 10
type input "3.29"
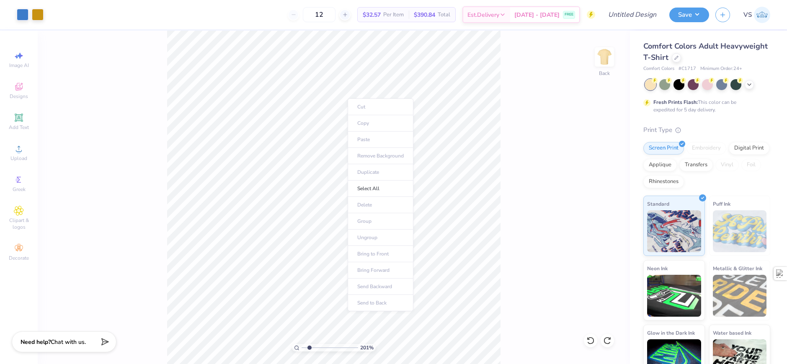
click at [381, 253] on ul "Cut Copy Paste Remove Background Duplicate Select All Delete Group Ungroup Brin…" at bounding box center [380, 204] width 66 height 213
click at [378, 256] on ul "Cut Copy Paste Remove Background Duplicate Select All Delete Group Ungroup Brin…" at bounding box center [380, 204] width 66 height 213
click at [377, 255] on ul "Cut Copy Paste Remove Background Duplicate Select All Delete Group Ungroup Brin…" at bounding box center [380, 204] width 66 height 213
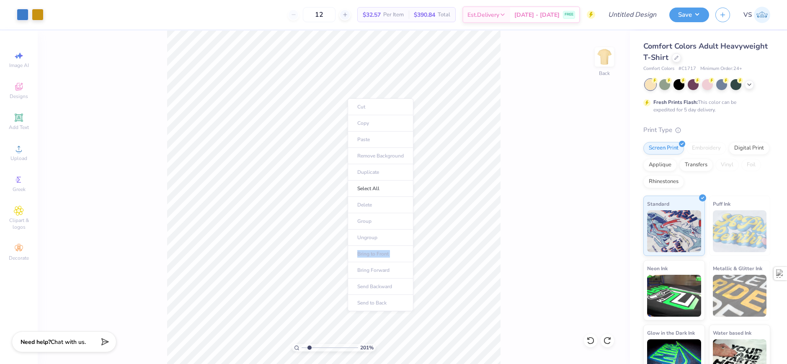
click at [411, 254] on ul "Cut Copy Paste Remove Background Duplicate Select All Delete Group Ungroup Brin…" at bounding box center [380, 204] width 66 height 213
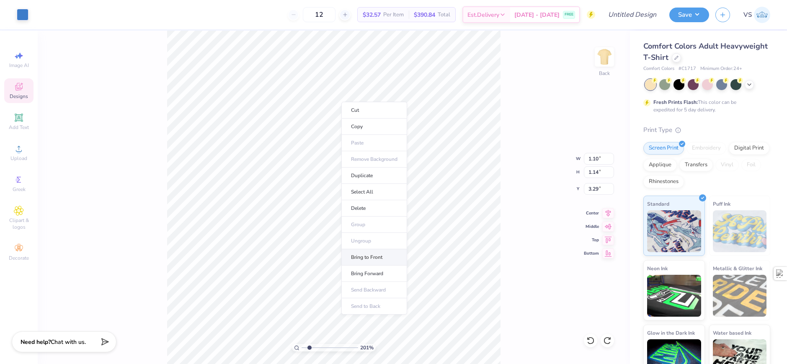
click at [365, 256] on li "Bring to Front" at bounding box center [374, 257] width 66 height 16
type input "1.47"
type input "1.52"
type input "3.00"
type input "4.05804149575103"
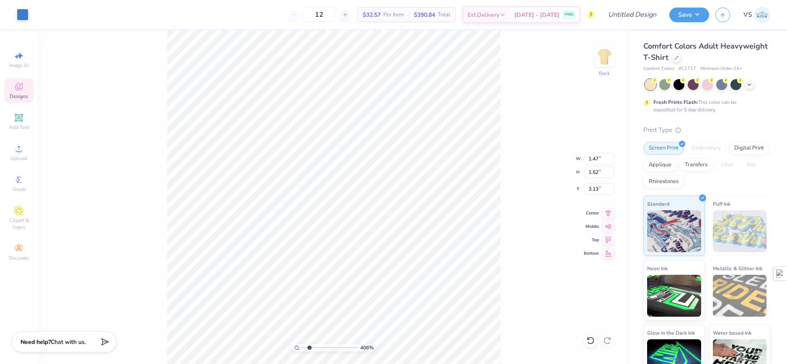
type input "3.13"
type input "5.47860533190648"
type input "3.08"
type input "5.47860533190648"
type input "3.07"
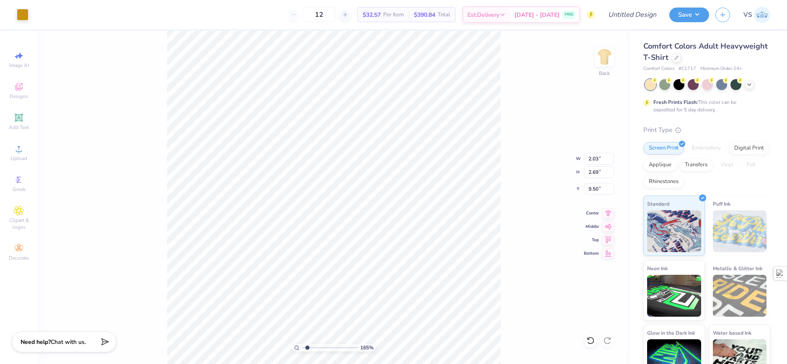
type input "1.64913377760655"
type input "2.21"
type input "2.74"
type input "9.44"
type input "1.64913377760655"
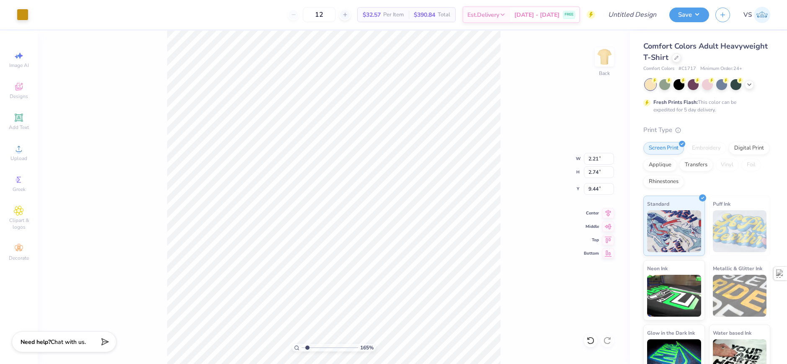
type input "8.15"
type input "1.64913377760655"
type input "7.07"
type input "1.64913377760655"
type input "2.03"
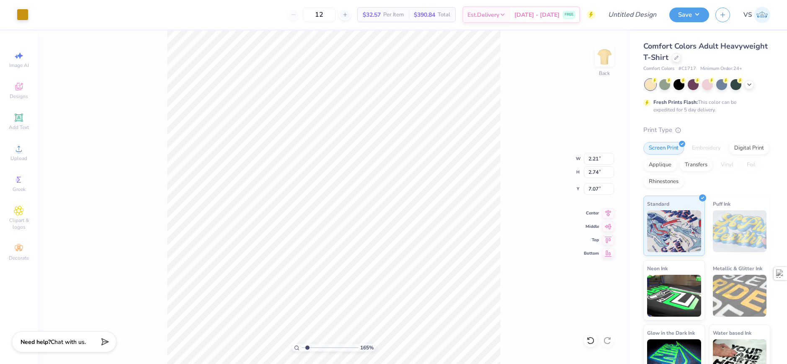
type input "2.69"
type input "5.73"
type input "1.64913377760655"
type input "4.59"
click at [21, 172] on div "Greek" at bounding box center [18, 183] width 29 height 25
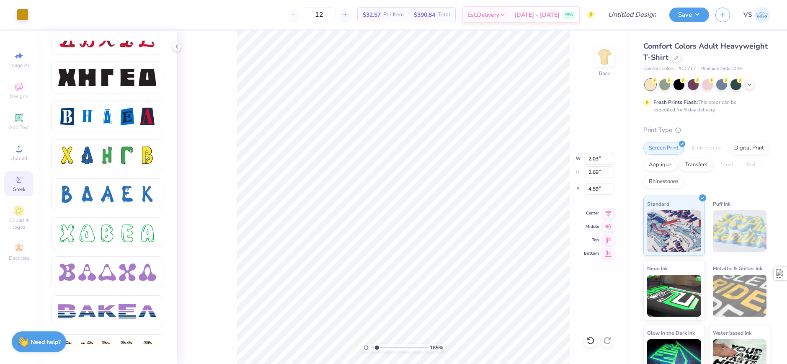
scroll to position [1066, 0]
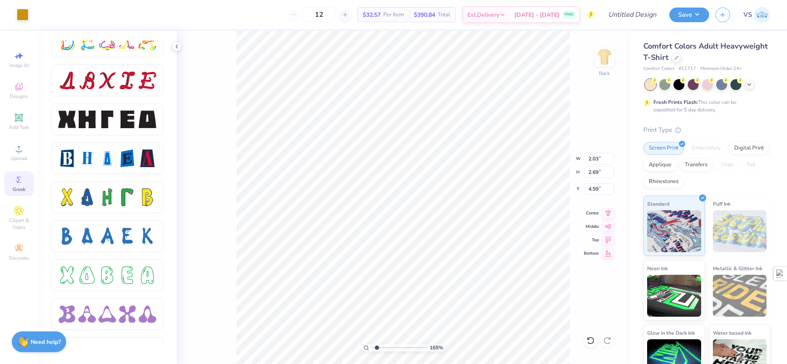
click at [118, 127] on div at bounding box center [107, 120] width 98 height 18
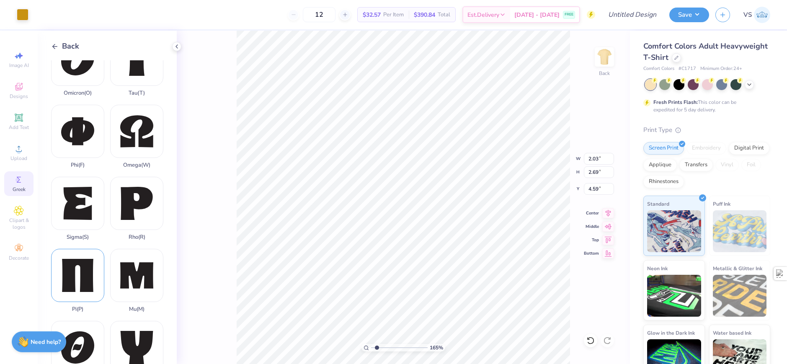
scroll to position [461, 0]
click at [89, 187] on div "Sigma ( S )" at bounding box center [77, 208] width 53 height 64
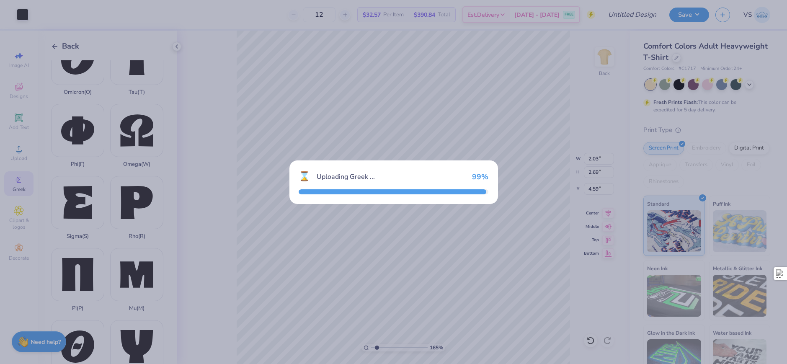
type input "1.64913377760655"
type input "2.71"
type input "3.17"
type input "10.91"
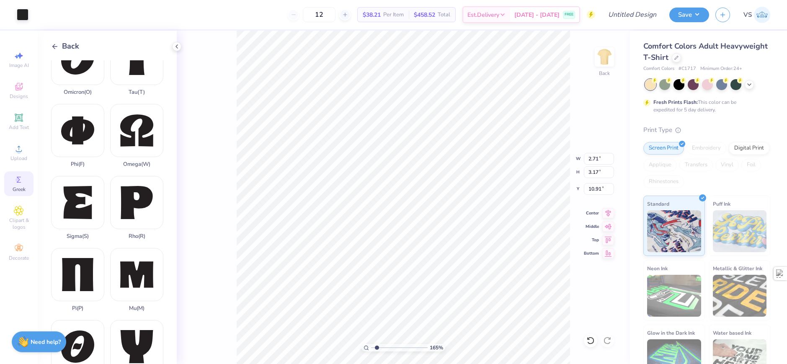
type input "1.64913377760655"
type input "4.22"
type input "1.64913377760655"
type input "2.36"
type input "1.64913377760655"
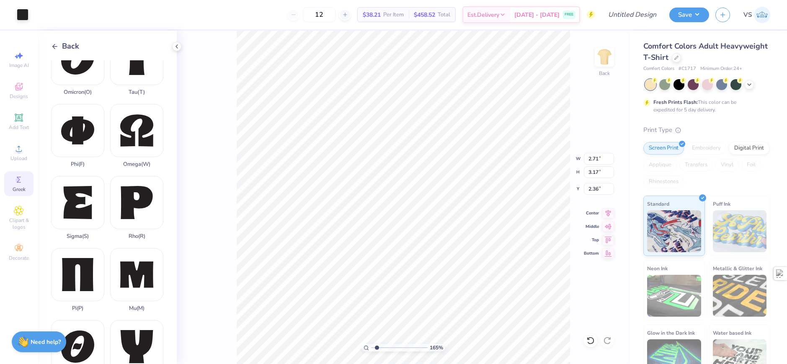
type input "3.82"
type input "4.47"
type input "1.06"
type input "1.64913377760655"
type input "1.47"
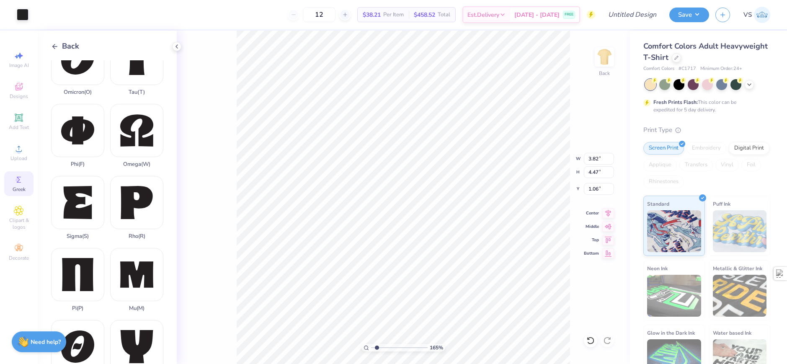
type input "1.52"
type input "3.07"
type input "1.64913377760655"
type input "3.16"
type input "1.64913377760655"
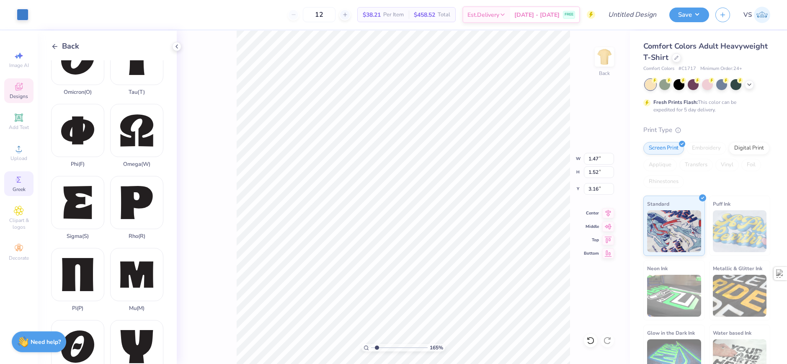
type input "1.48"
type input "1.51"
type input "3.19"
type input "1.64913377760655"
type input "3.00"
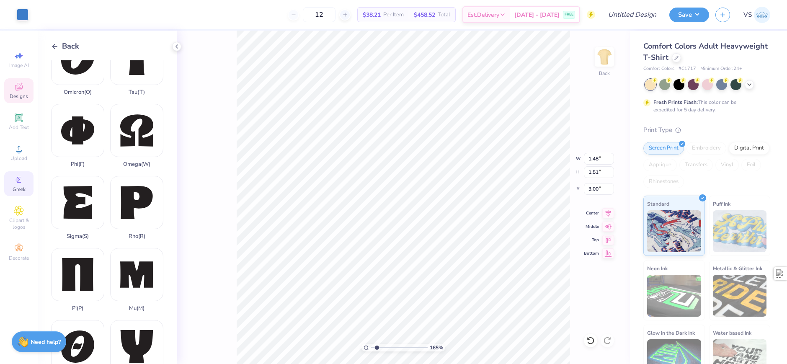
type input "1.64913377760655"
type input "3.14"
type input "1.64913377760655"
type input "1.87"
type input "2.71964221644285"
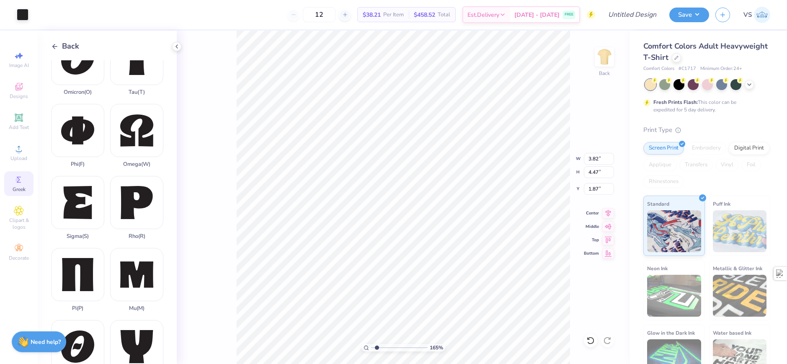
type input "9.47"
type input "3.6716840780171"
type input "1.48"
type input "1.51"
type input "3.14"
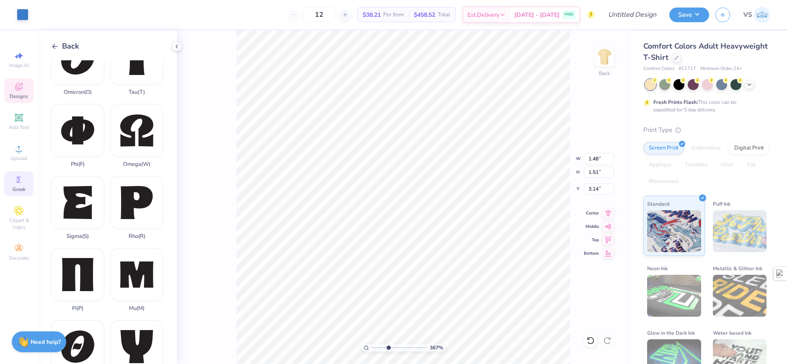
type input "3.6716840780171"
type input "3.27"
type input "3.6716840780171"
type input "1.49"
type input "3.31"
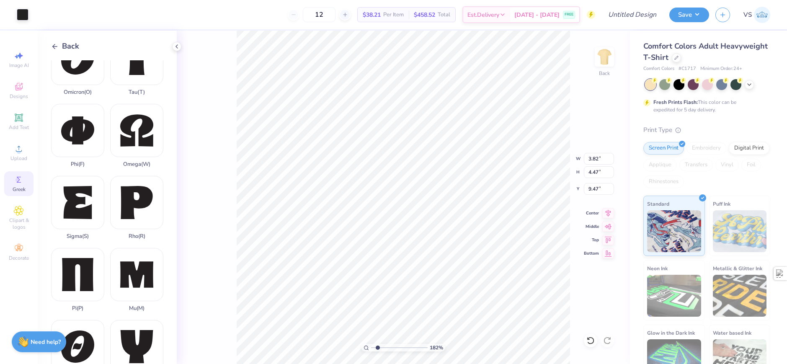
type input "1.82266588284093"
type input "1.97"
type input "1.35006143669128"
type input "3.64"
type input "4.26"
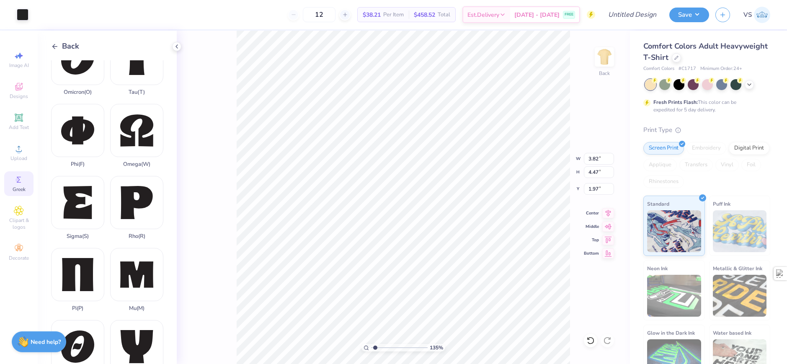
type input "2.18"
type input "1.35006143669128"
type input "2.38"
click at [411, 285] on li "Bring to Front" at bounding box center [415, 286] width 66 height 16
type input "1.64913377760655"
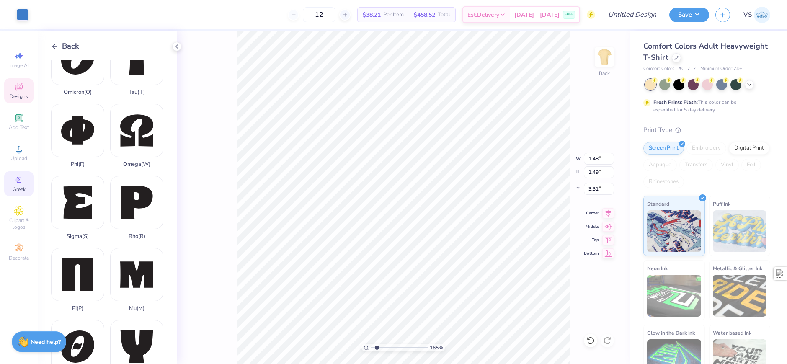
type input "3.64"
type input "4.26"
type input "2.38"
type input "1.64913377760655"
type input "2.10"
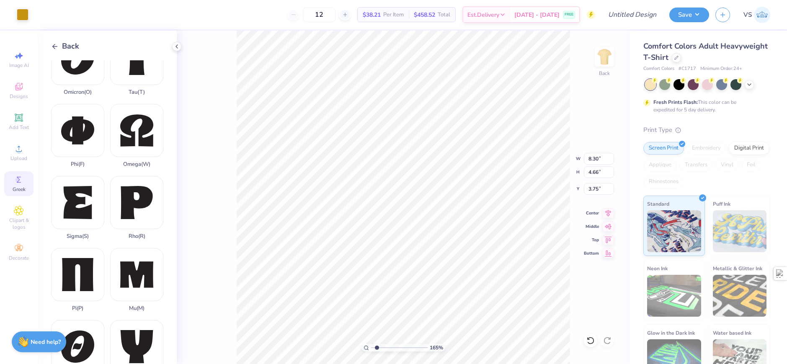
type input "1.64913377760655"
type input "5.11"
type input "3.31"
click at [32, 15] on div at bounding box center [38, 14] width 12 height 12
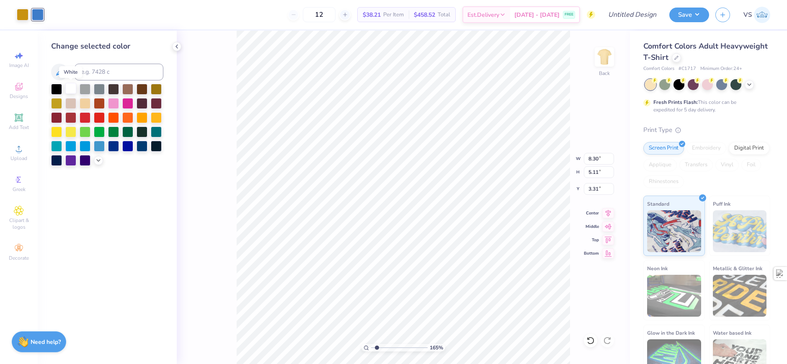
click at [70, 85] on div at bounding box center [70, 88] width 11 height 11
click at [24, 13] on div at bounding box center [23, 15] width 12 height 12
click at [72, 88] on div at bounding box center [70, 88] width 11 height 11
click at [232, 50] on div "165 % Back W 8.30 8.30 " H 5.11 5.11 " Y 3.31 3.31 " Center [GEOGRAPHIC_DATA]" at bounding box center [403, 197] width 453 height 333
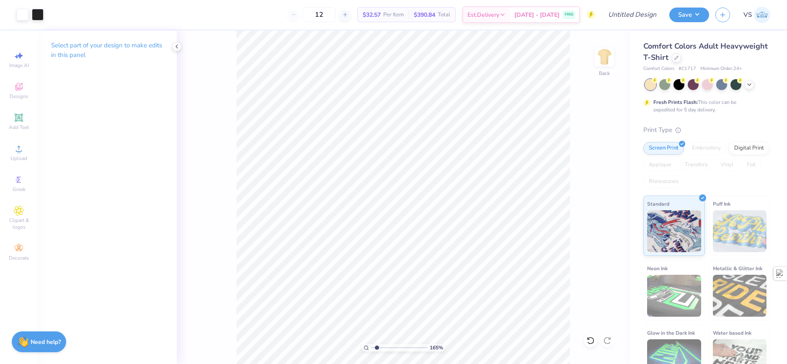
click at [232, 50] on div "165 % Back" at bounding box center [403, 197] width 453 height 333
click at [750, 86] on icon at bounding box center [749, 83] width 7 height 7
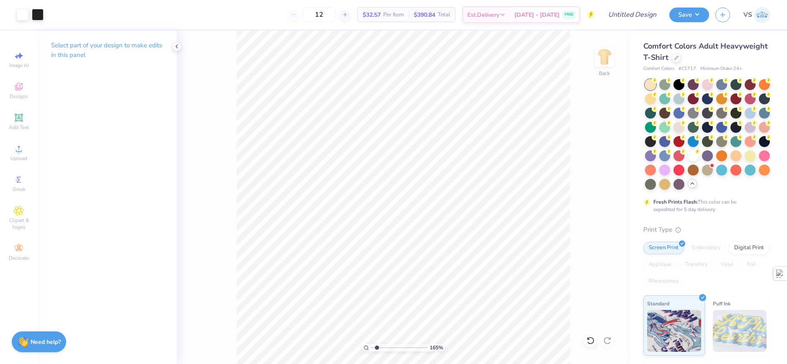
click at [576, 71] on div "165 % Back" at bounding box center [403, 197] width 453 height 333
click at [681, 57] on div at bounding box center [676, 56] width 9 height 9
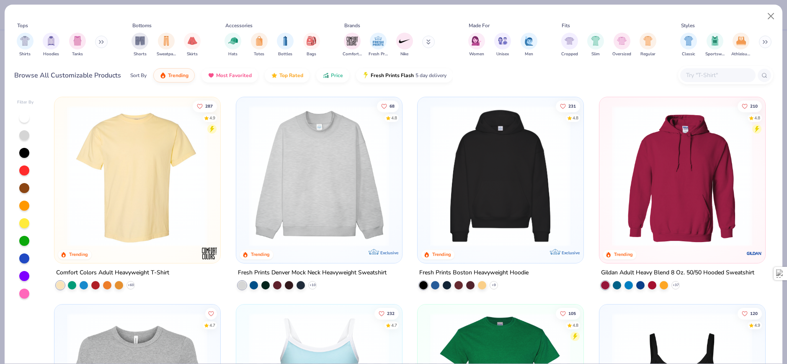
click at [633, 167] on img at bounding box center [681, 176] width 149 height 141
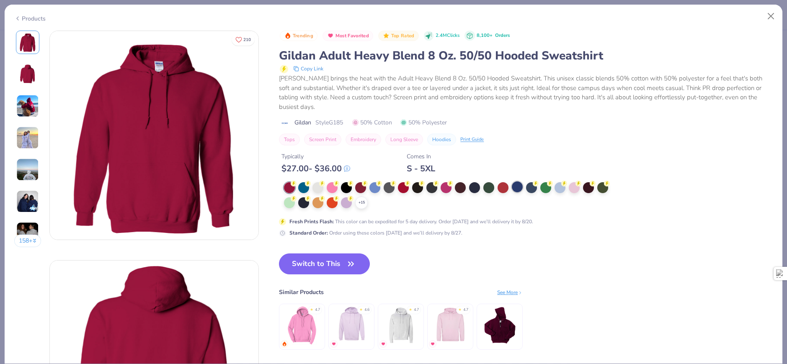
click at [522, 186] on div at bounding box center [517, 186] width 11 height 11
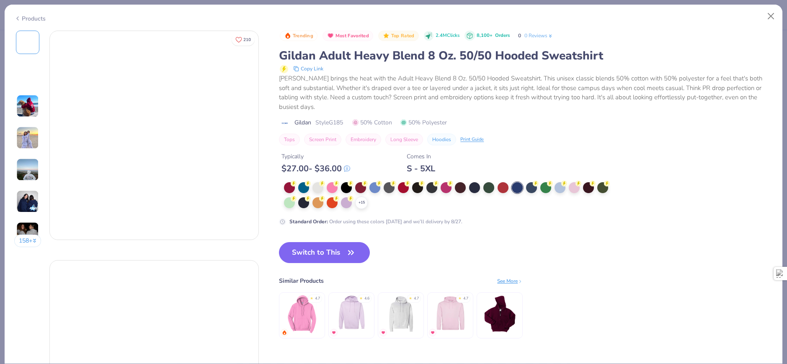
click at [519, 186] on div at bounding box center [517, 187] width 11 height 11
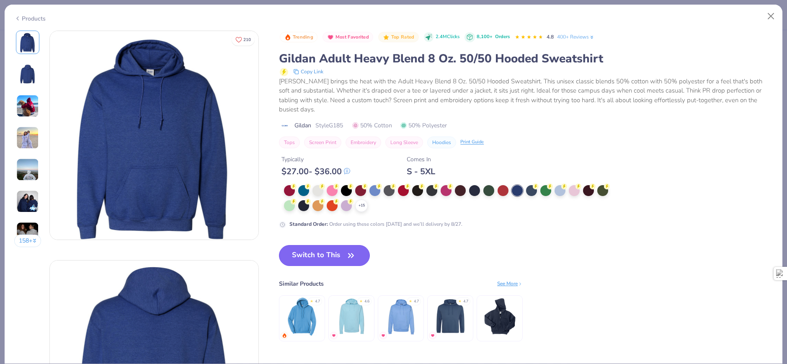
click at [337, 255] on button "Switch to This" at bounding box center [324, 255] width 91 height 21
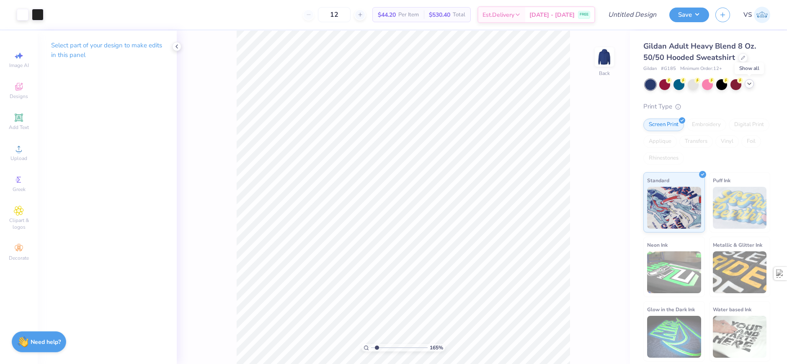
click at [751, 84] on icon at bounding box center [749, 83] width 7 height 7
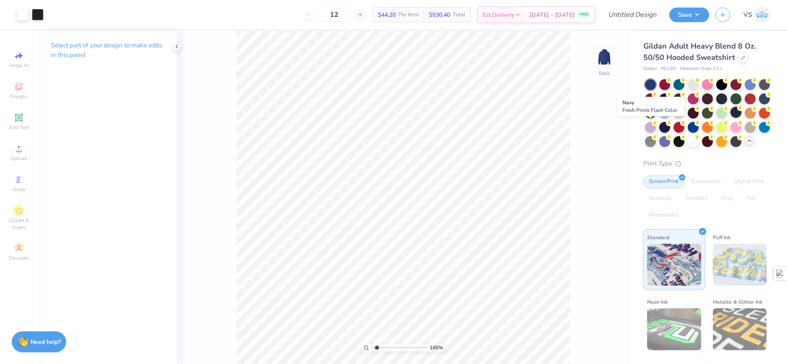
click at [730, 118] on div at bounding box center [735, 112] width 11 height 11
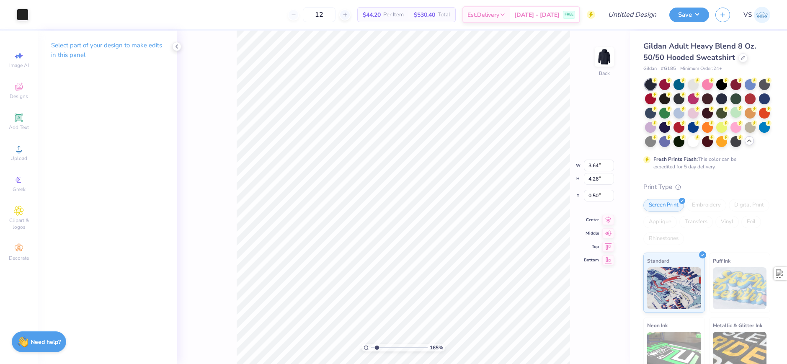
click at [235, 166] on div "165 % Back W 3.64 3.64 " H 4.26 4.26 " Y 0.50 0.50 " Center Middle Top Bottom" at bounding box center [403, 197] width 453 height 333
click at [744, 56] on div at bounding box center [742, 56] width 9 height 9
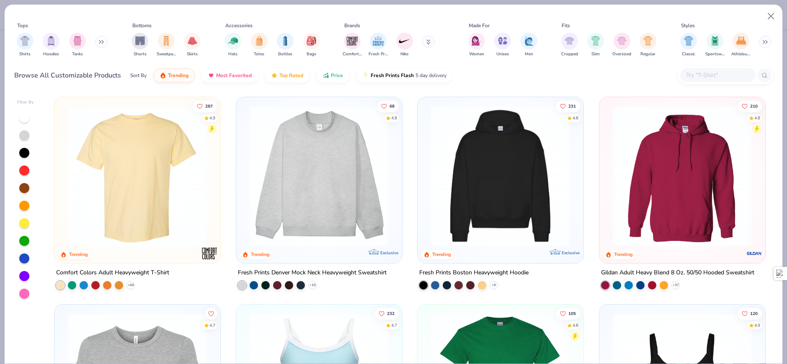
click at [523, 157] on img at bounding box center [500, 176] width 149 height 141
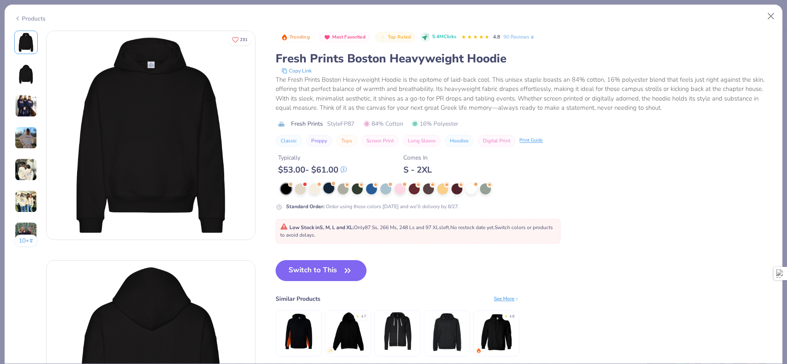
click at [329, 191] on div at bounding box center [328, 188] width 11 height 11
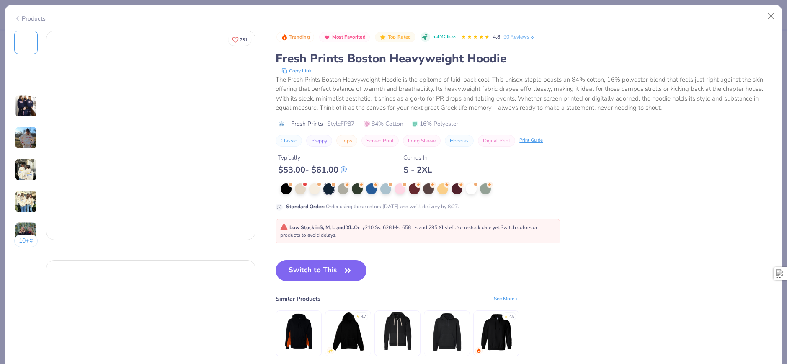
click at [328, 272] on button "Switch to This" at bounding box center [320, 270] width 91 height 21
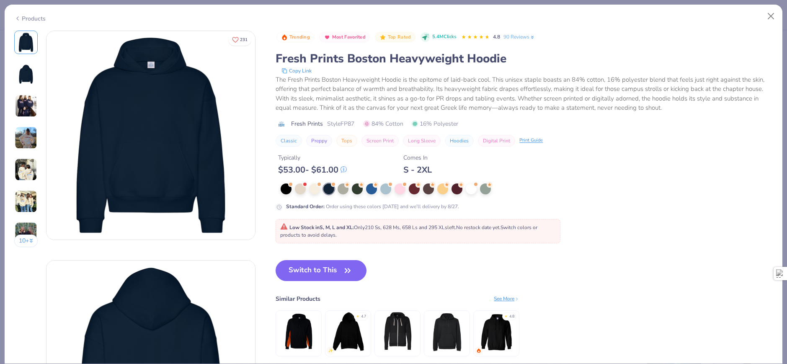
scroll to position [84, 0]
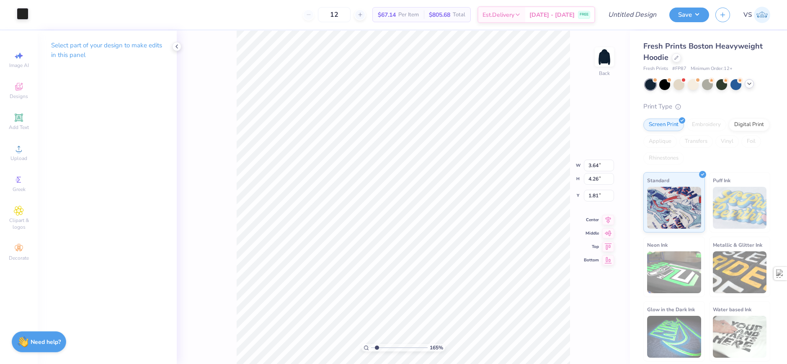
click at [25, 11] on div at bounding box center [23, 14] width 12 height 12
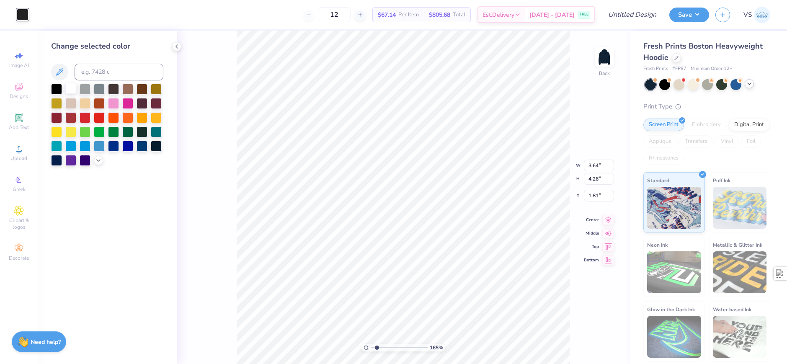
click at [72, 88] on div at bounding box center [70, 88] width 11 height 11
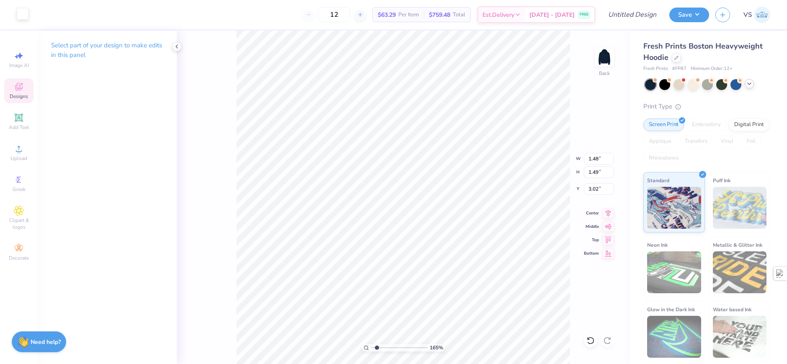
click at [17, 13] on div at bounding box center [23, 14] width 12 height 12
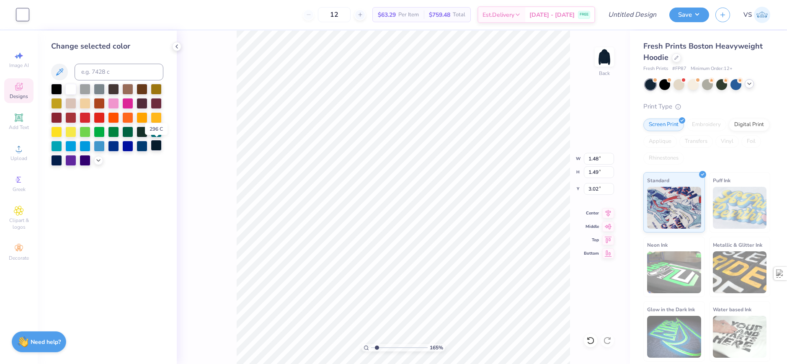
click at [155, 146] on div at bounding box center [156, 145] width 11 height 11
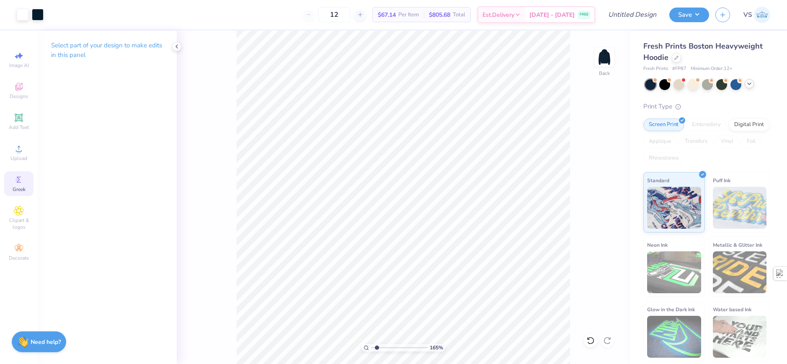
click at [22, 183] on icon at bounding box center [19, 180] width 10 height 10
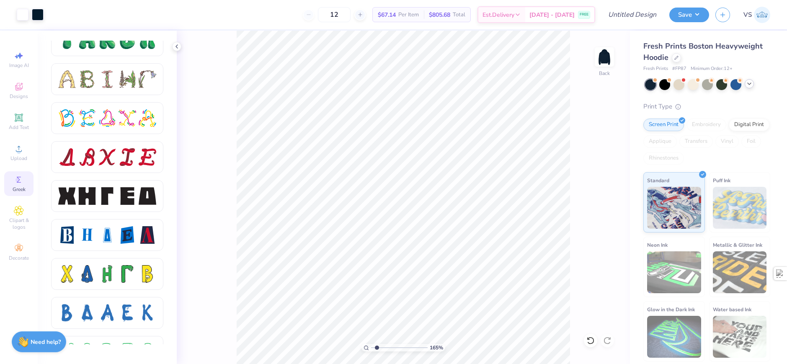
scroll to position [1005, 0]
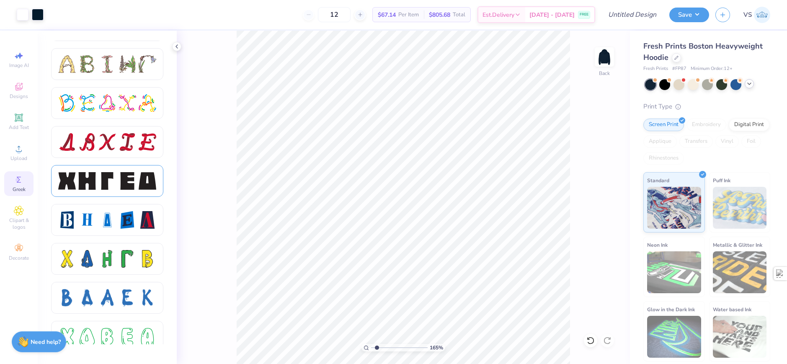
click at [117, 188] on div at bounding box center [107, 181] width 98 height 18
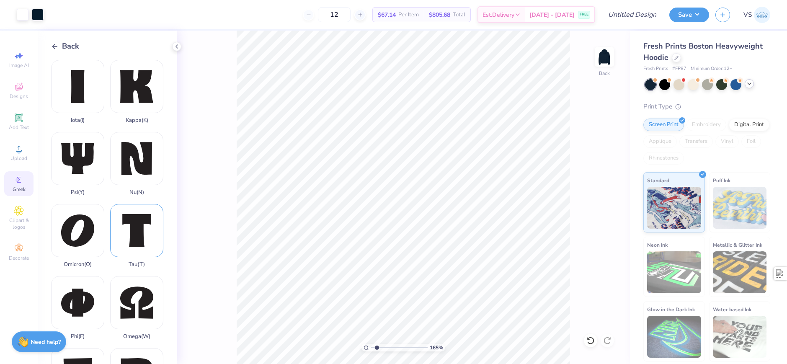
scroll to position [293, 0]
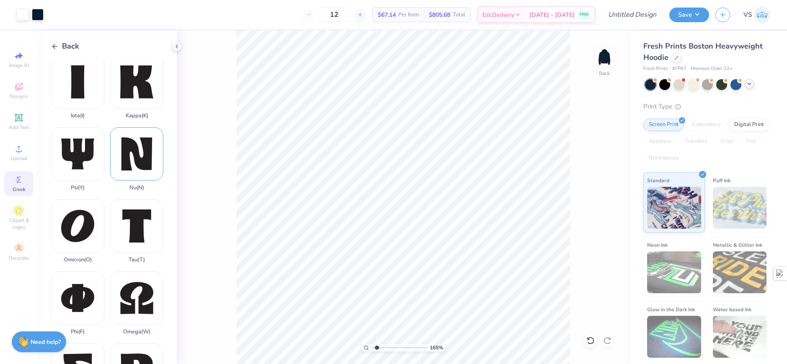
click at [132, 152] on div "Nu ( N )" at bounding box center [136, 159] width 53 height 64
type input "1.64913377760655"
type input "5.44"
click at [26, 12] on div at bounding box center [23, 14] width 12 height 12
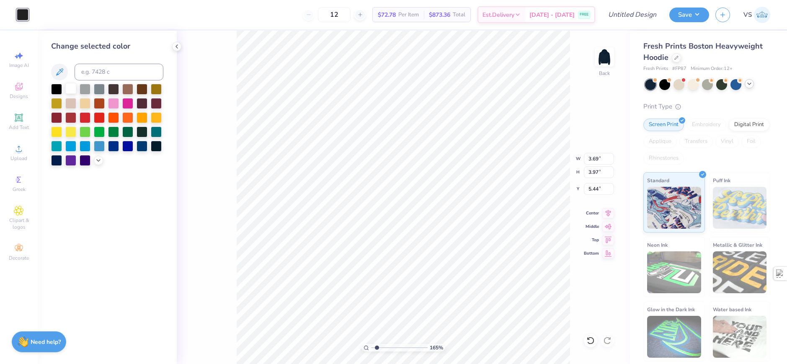
click at [73, 88] on div at bounding box center [70, 88] width 11 height 11
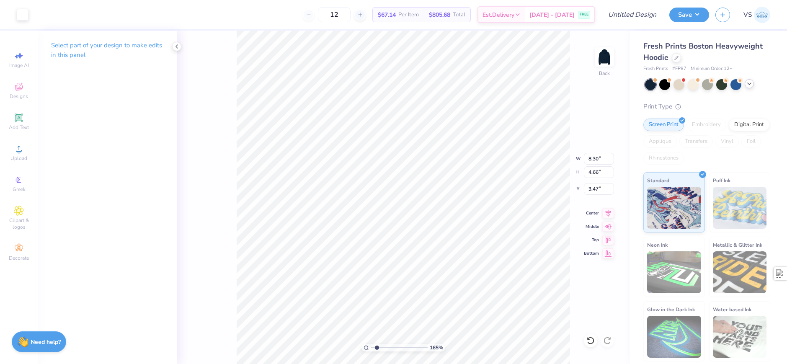
click at [192, 224] on div "165 % Back W 8.30 8.30 " H 4.66 4.66 " Y 3.47 3.47 " Center Middle Top Bottom" at bounding box center [403, 197] width 453 height 333
type input "3.32211092047231"
type input "4.16"
type input "3.32211092047231"
type input "4.09"
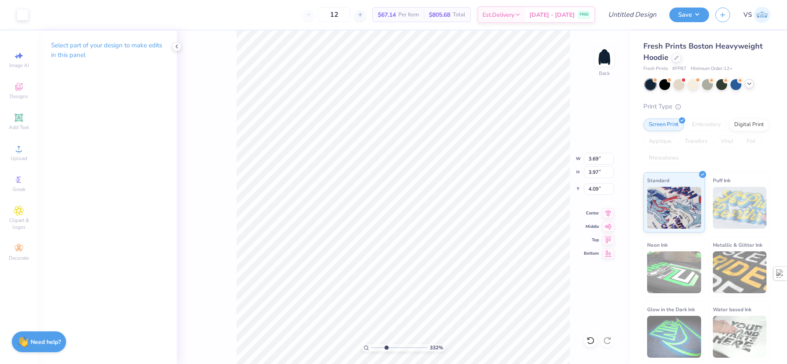
type input "3.32211092047231"
type input "3.62"
type input "3.90"
type input "4.16"
type input "6.05509823375817"
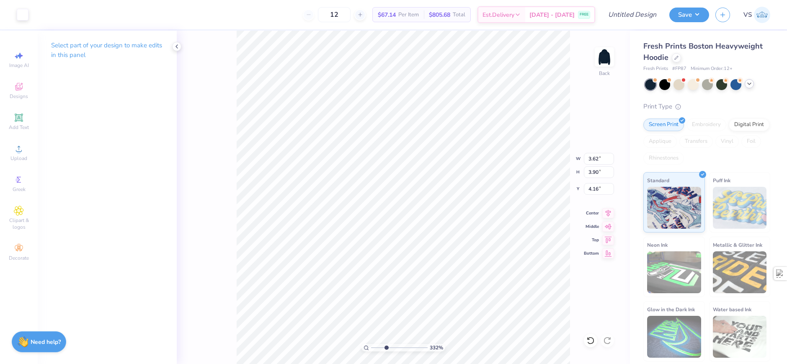
type input "4.13"
type input "3.6716840780171"
type input "3.62"
type input "4.23"
type input "1.84"
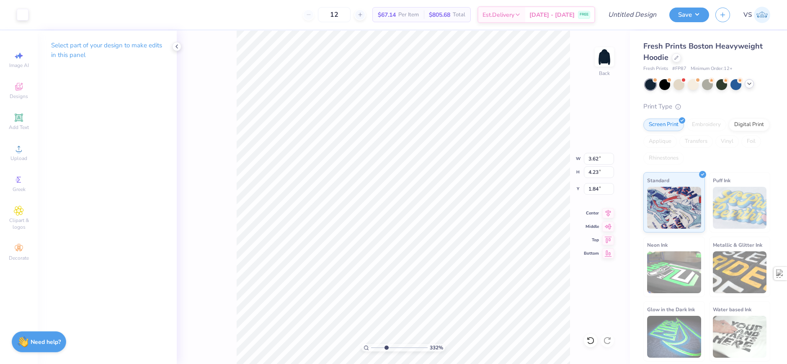
type input "3.32211092047231"
type input "3.60"
type input "4.22"
type input "1.86"
type input "10"
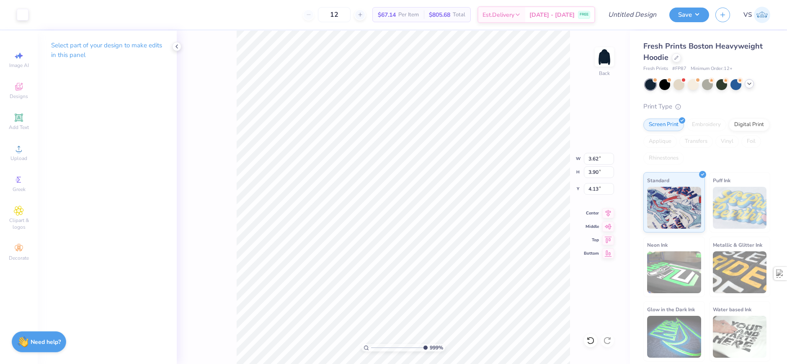
type input "4.15"
type input "3.60"
type input "4.22"
type input "1.86"
type input "2.46424291384661"
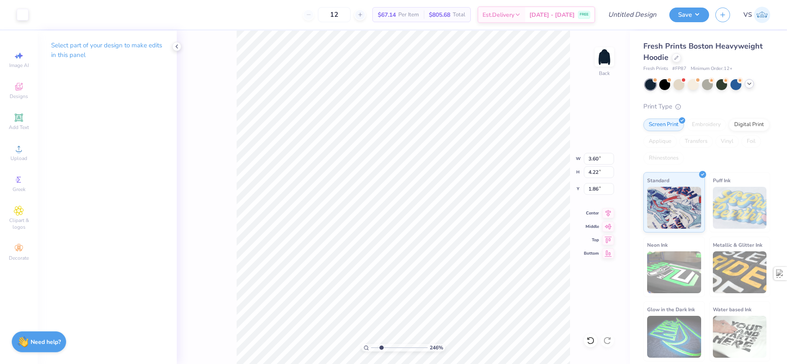
type input "3.62"
type input "4.24"
type input "1.83"
type input "2.46424291384661"
type input "3.67"
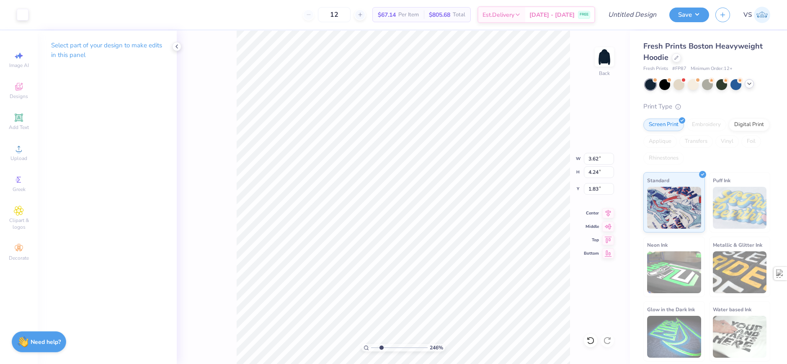
type input "4.30"
type input "6.7018590600674"
type input "4.14"
type input "3.01013429093399"
type input "3.69"
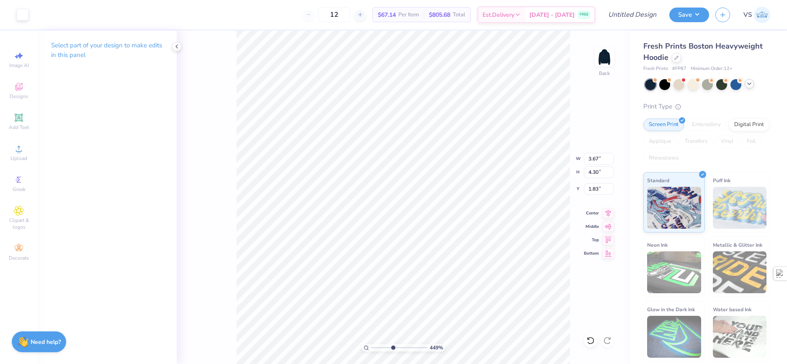
type input "4.32"
type input "1.84"
type input "3.01013429093399"
type input "3.75"
type input "4.39"
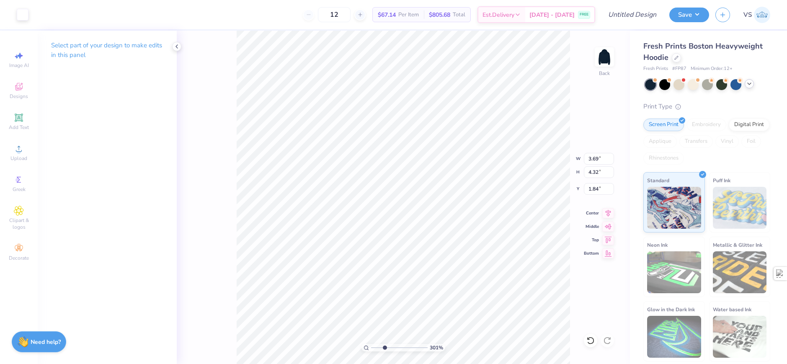
type input "1.77"
type input "2.72354586819476"
type input "7.35"
type input "6.27"
type input "1.77"
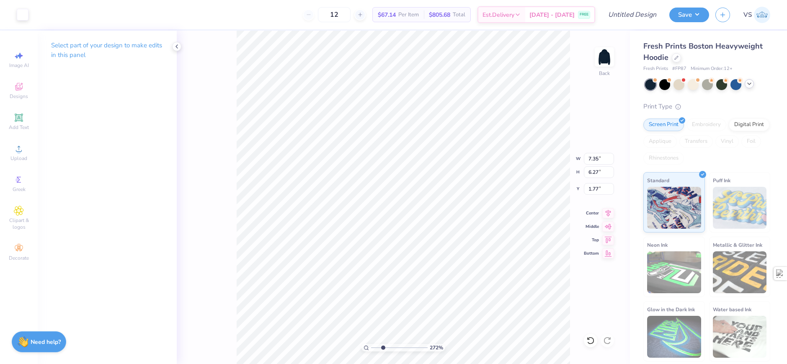
type input "2.72354586819476"
type input "2.17"
type input "2.72354586819476"
type input "3.18"
type input "2.72354586819476"
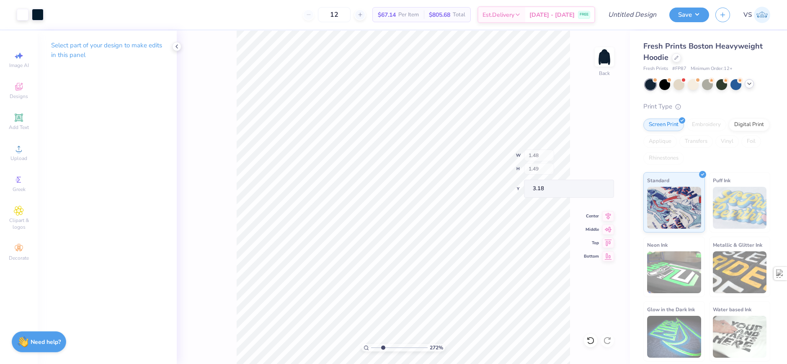
type input "1.46"
type input "3.22"
type input "2.72354586819476"
type input "3.47"
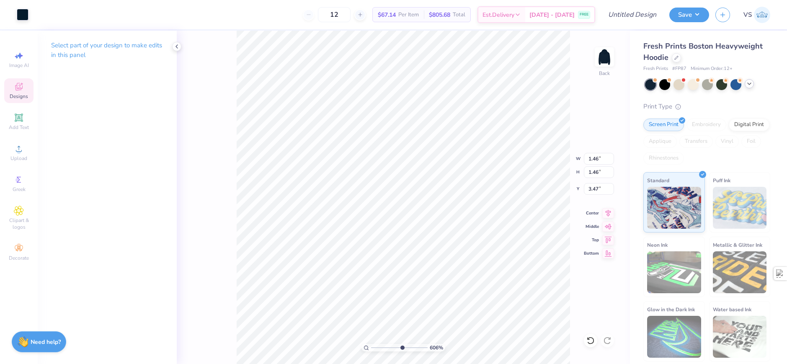
type input "6.06378944861183"
type input "3.30"
type input "6.06378944861183"
type input "1.45"
type input "1.43"
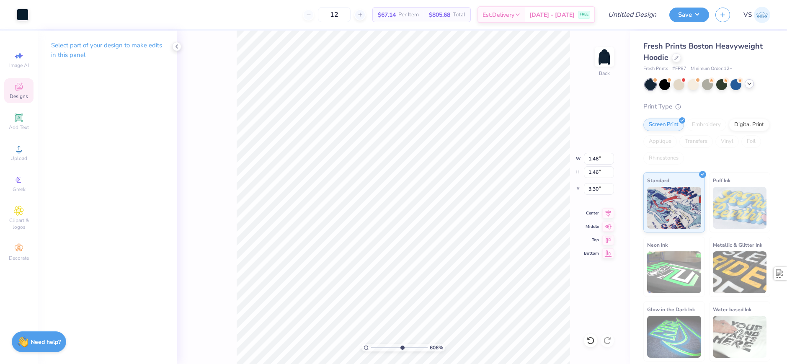
type input "3.33"
type input "1.10681260672261"
type input "5.90"
type input "4.46"
type input "2.29"
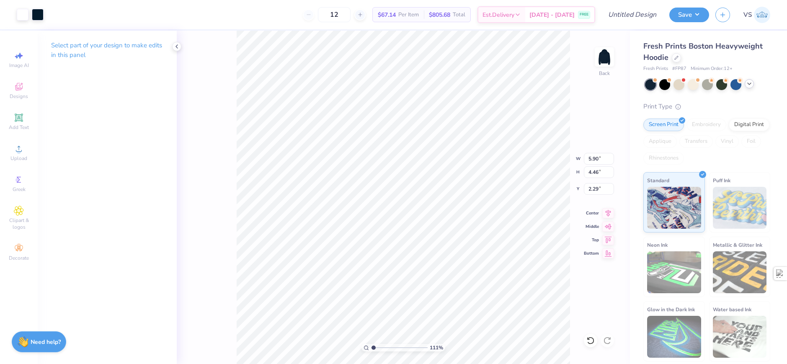
type input "1.10681260672261"
type input "2.77"
click at [23, 159] on span "Upload" at bounding box center [18, 158] width 17 height 7
click at [28, 119] on div "Add Text" at bounding box center [18, 121] width 29 height 25
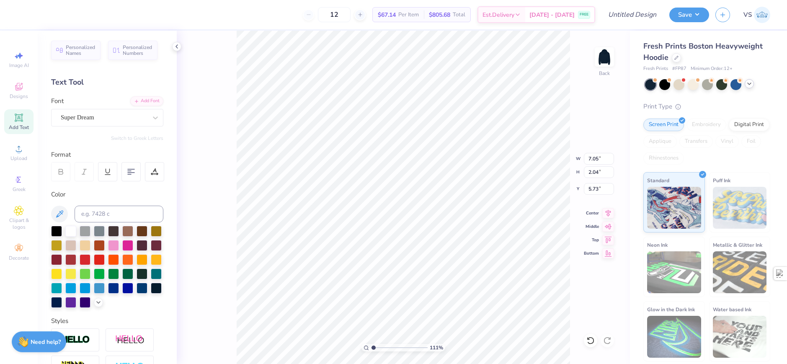
scroll to position [7, 1]
type input "1.10681260672261"
type textarea "N"
click at [140, 122] on div "Super Dream" at bounding box center [104, 117] width 88 height 13
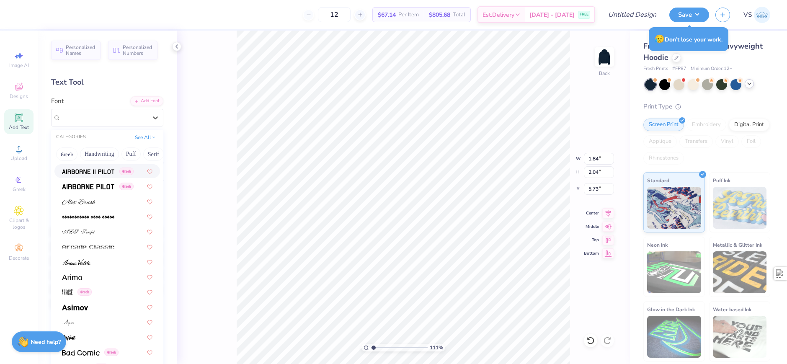
scroll to position [251, 0]
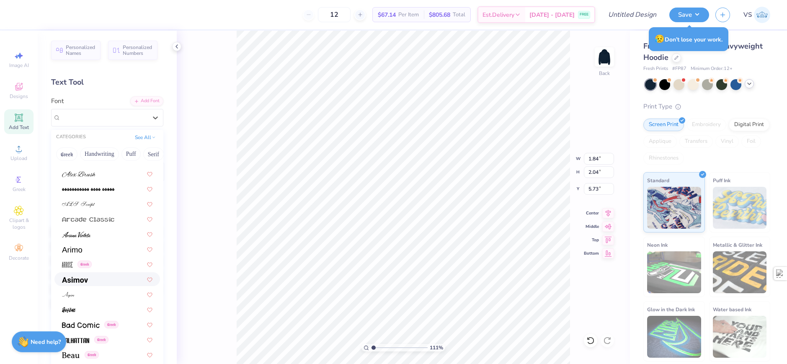
click at [82, 277] on img at bounding box center [75, 280] width 26 height 6
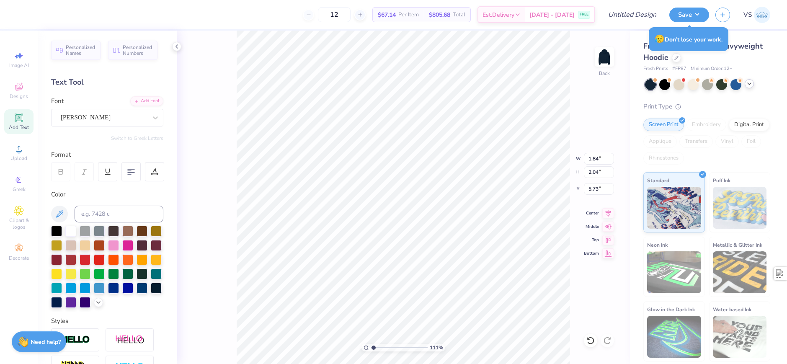
type input "1.10681260672261"
type input "1.69"
type input "2.07"
type input "5.71"
click at [89, 112] on div at bounding box center [104, 117] width 86 height 11
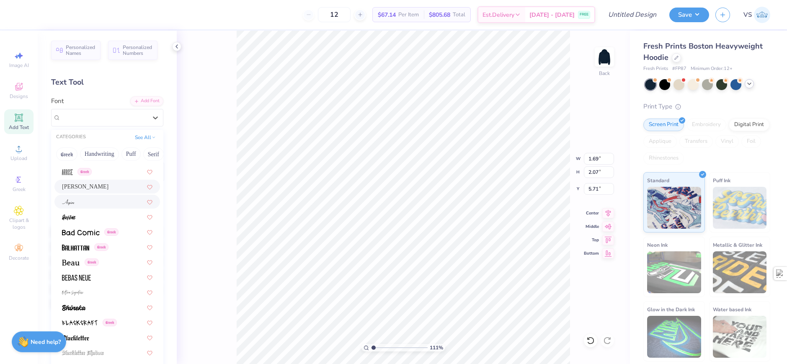
scroll to position [377, 0]
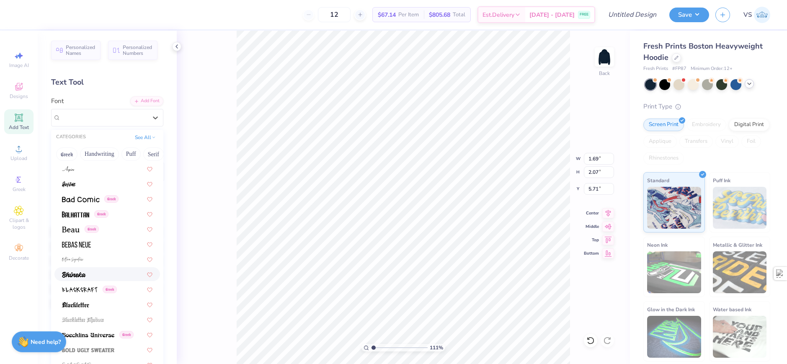
click at [87, 274] on div at bounding box center [107, 274] width 90 height 9
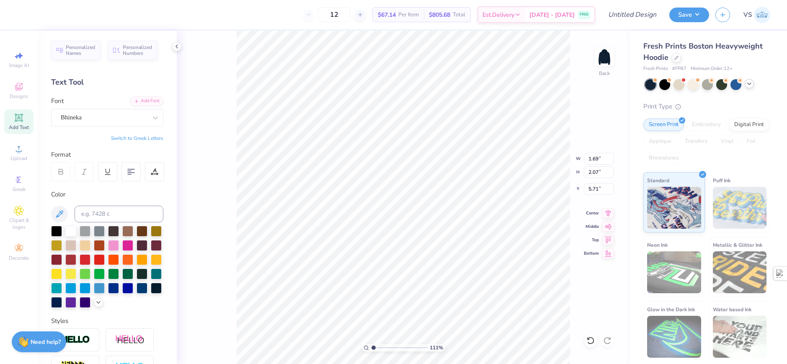
type input "1.10681260672261"
type input "2.28"
type input "1.77"
type input "5.86"
click at [88, 126] on div "Bhineka" at bounding box center [107, 118] width 112 height 18
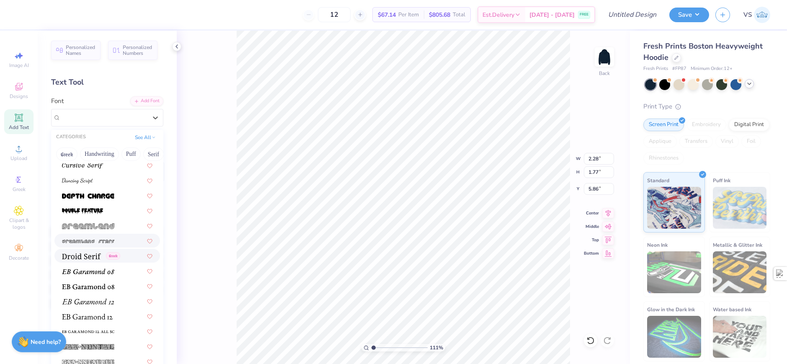
scroll to position [1507, 0]
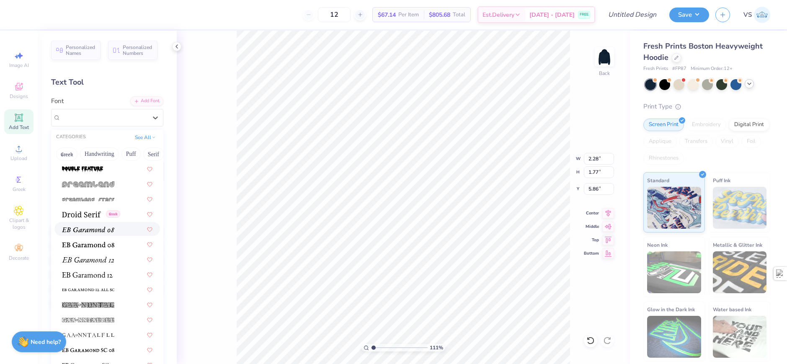
click at [81, 233] on span at bounding box center [88, 228] width 52 height 9
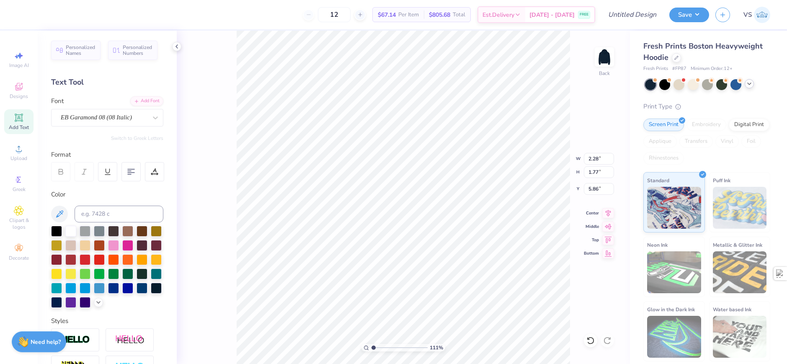
type input "1.10681260672261"
type input "2.16"
type input "5.87"
type input "1.10681260672261"
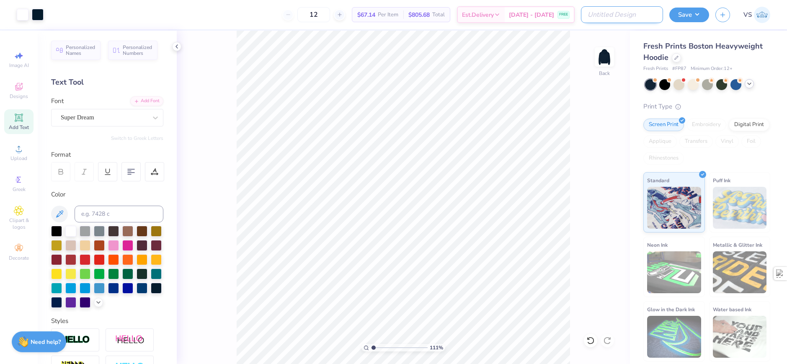
click at [619, 20] on input "Design Title" at bounding box center [622, 14] width 82 height 17
click at [679, 19] on button "Save" at bounding box center [689, 13] width 40 height 15
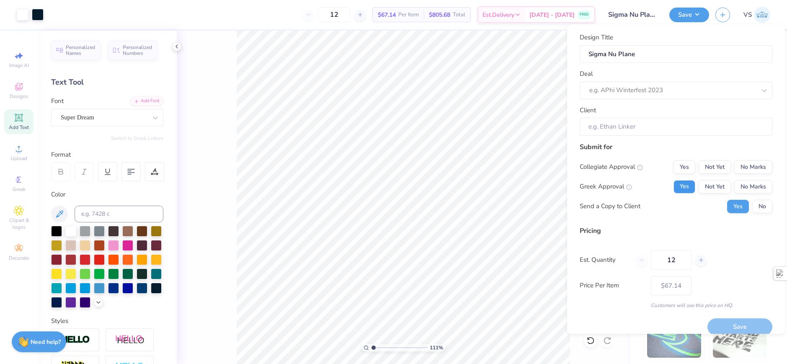
click at [682, 185] on button "Yes" at bounding box center [684, 186] width 22 height 13
click at [756, 204] on button "No" at bounding box center [762, 206] width 20 height 13
click at [750, 189] on button "No Marks" at bounding box center [753, 186] width 38 height 13
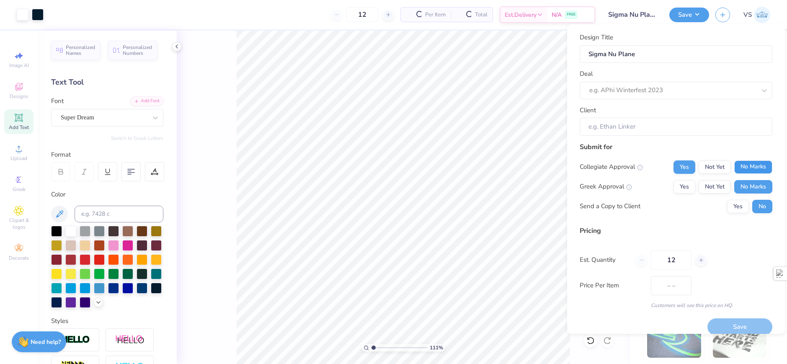
click at [741, 172] on button "No Marks" at bounding box center [753, 166] width 38 height 13
click at [627, 96] on div "e.g. APhi Winterfest 2023" at bounding box center [672, 90] width 168 height 13
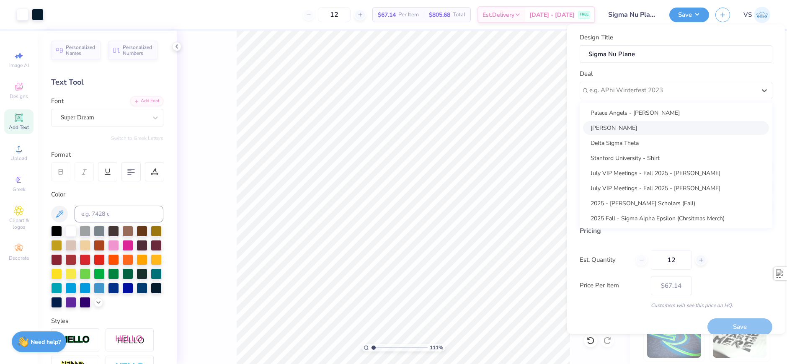
click at [626, 132] on div "[PERSON_NAME]" at bounding box center [676, 128] width 186 height 14
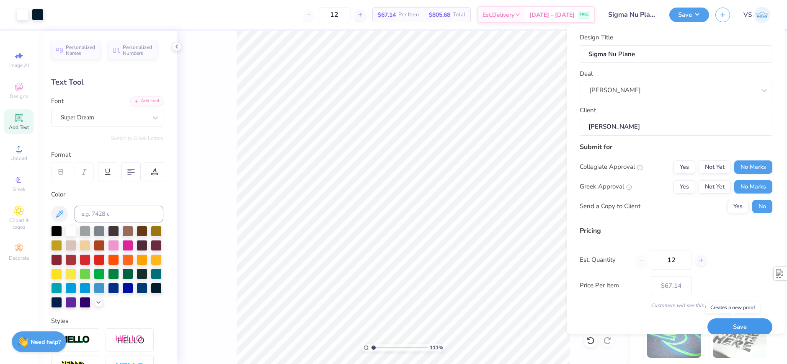
click at [732, 327] on button "Save" at bounding box center [739, 326] width 65 height 17
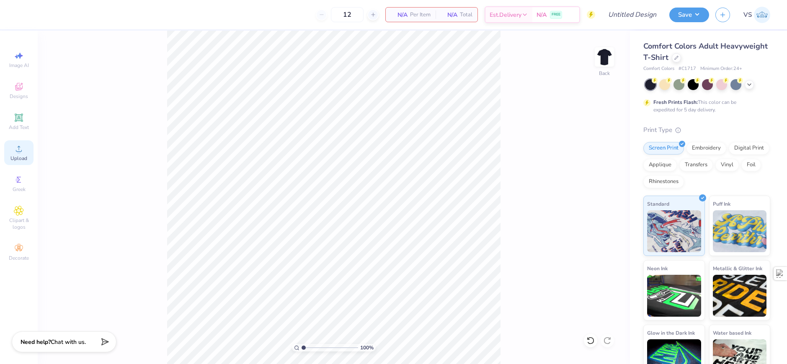
click at [28, 159] on div "Upload" at bounding box center [18, 152] width 29 height 25
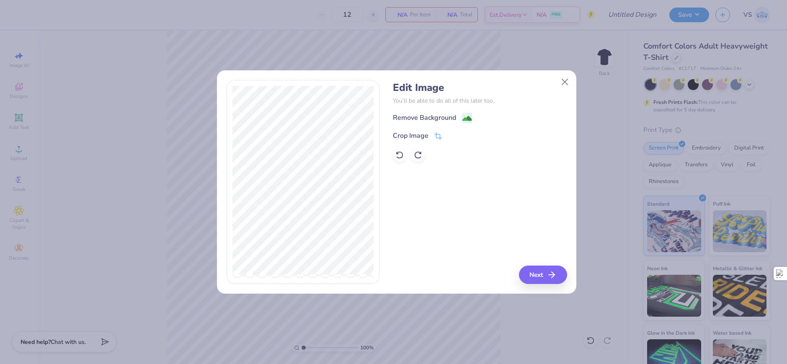
click at [427, 121] on div "Remove Background" at bounding box center [424, 118] width 63 height 10
click at [395, 151] on div at bounding box center [399, 154] width 13 height 13
click at [423, 136] on div "Crop Image" at bounding box center [411, 136] width 36 height 10
click at [454, 134] on icon at bounding box center [452, 135] width 5 height 5
click at [541, 271] on button "Next" at bounding box center [544, 274] width 48 height 18
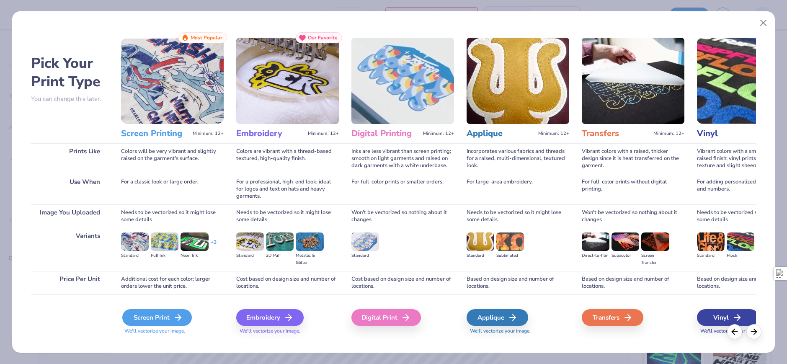
click at [180, 316] on icon at bounding box center [178, 317] width 10 height 10
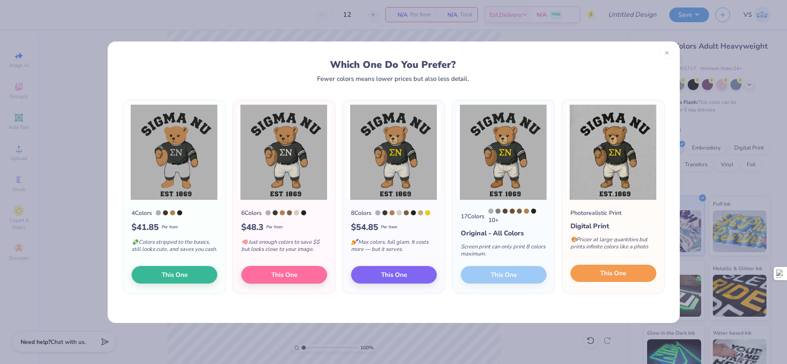
click at [623, 280] on button "This One" at bounding box center [613, 274] width 86 height 18
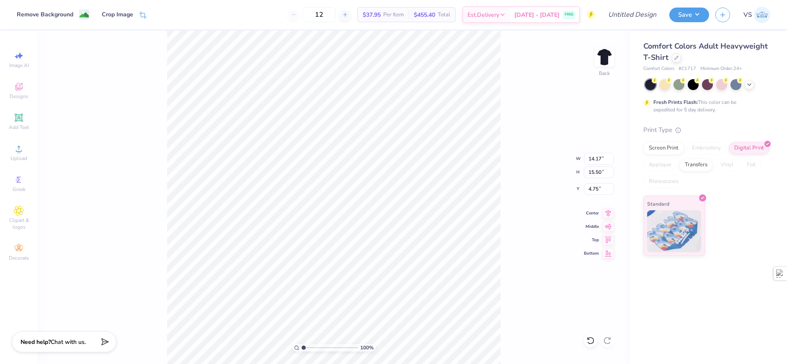
type input "10.45"
type input "11.43"
type input "4.41"
type input "2.38"
click at [67, 16] on div "Remove Background" at bounding box center [45, 15] width 57 height 9
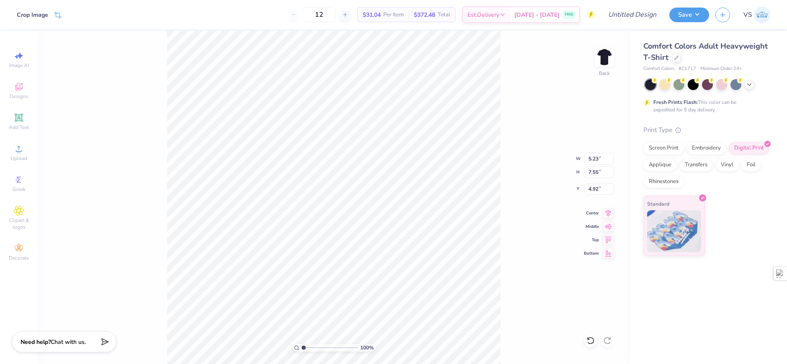
type input "7.69"
type input "11.08"
type input "2.04"
click at [19, 138] on div "Image AI Designs Add Text Upload Greek Clipart & logos Decorate" at bounding box center [18, 155] width 29 height 217
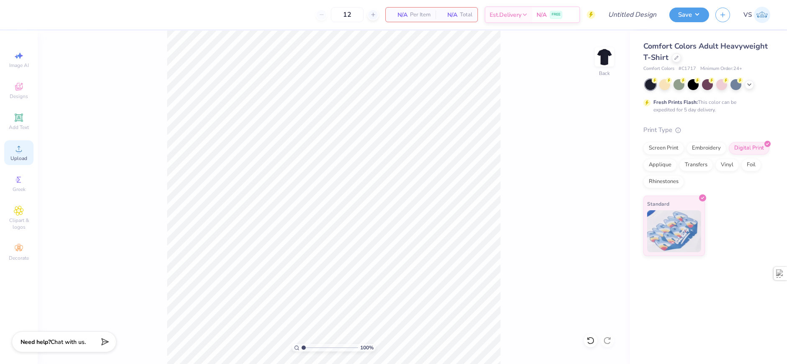
click at [18, 148] on icon at bounding box center [19, 149] width 10 height 10
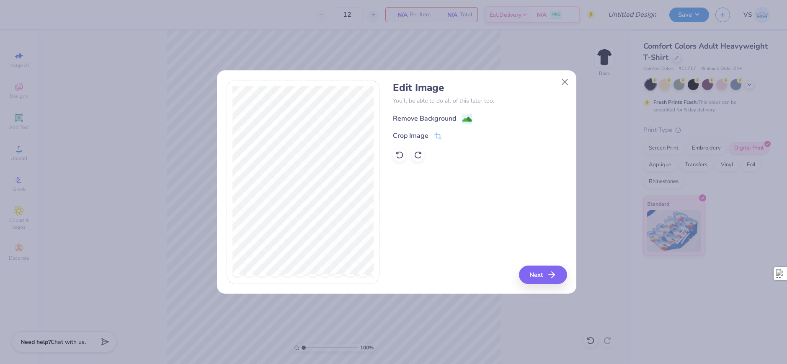
click at [445, 121] on div "Remove Background" at bounding box center [424, 118] width 63 height 10
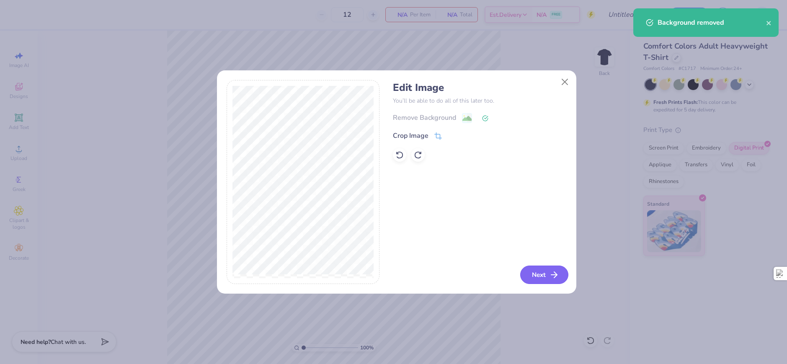
click at [541, 281] on button "Next" at bounding box center [544, 274] width 48 height 18
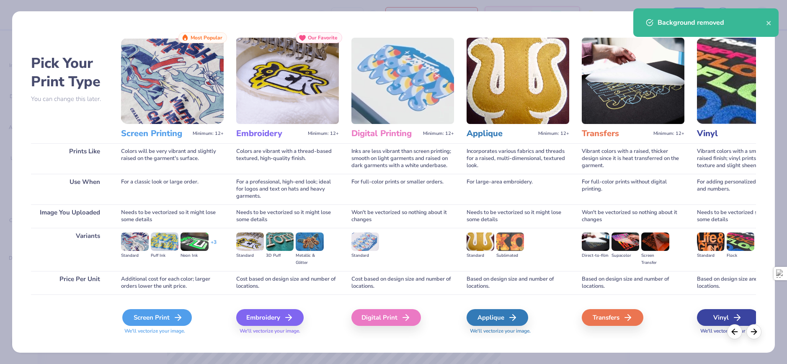
click at [166, 315] on div "Screen Print" at bounding box center [156, 317] width 69 height 17
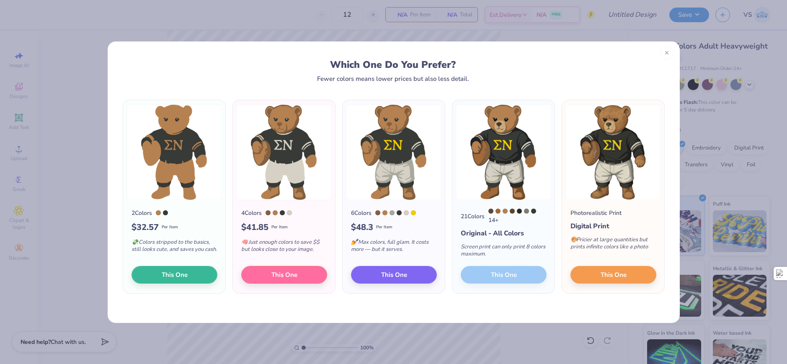
click at [497, 274] on div "21 Colors 14 + Original - All Colors Screen print can only print 8 colors maxim…" at bounding box center [503, 246] width 102 height 93
click at [397, 274] on span "This One" at bounding box center [394, 273] width 26 height 10
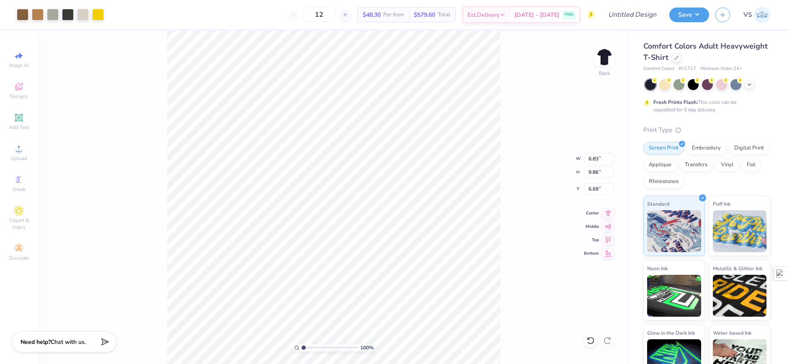
type input "6.83"
type input "9.86"
type input "3.00"
type input "4.48505384214065"
type input "3.63"
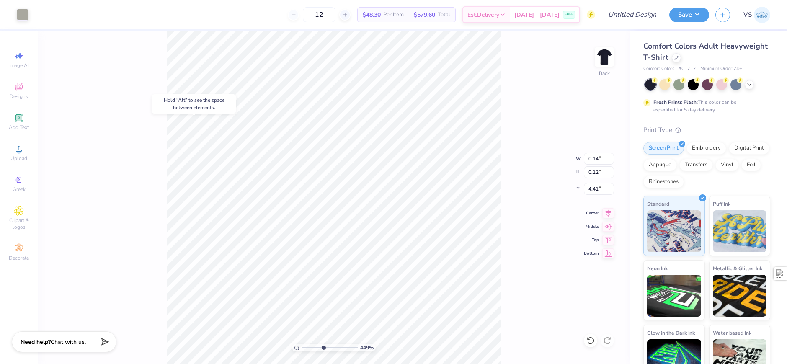
type input "2.73"
type input "3.13"
type input "4.48505384214065"
type input "0.14"
type input "0.12"
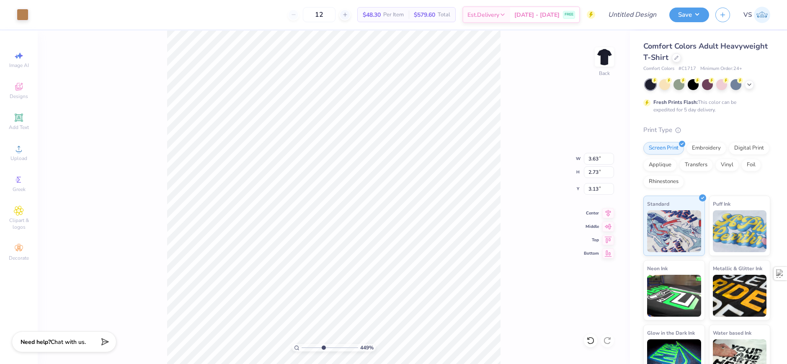
type input "4.35"
type input "5.47860533190648"
type input "4.41"
type input "10"
type input "4.39"
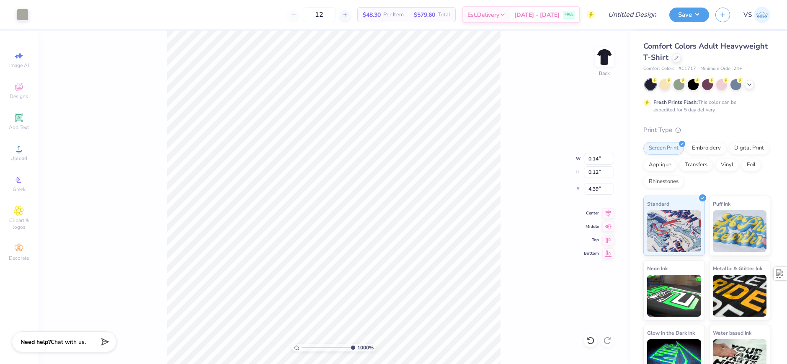
type input "0.17"
type input "0.14"
type input "4.37"
type input "3.63"
type input "2.73"
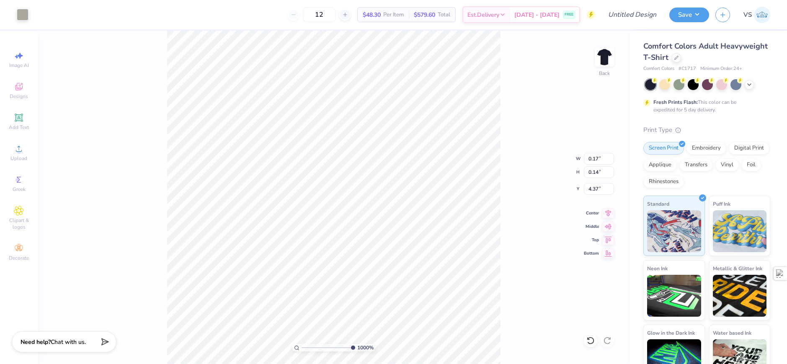
type input "3.13"
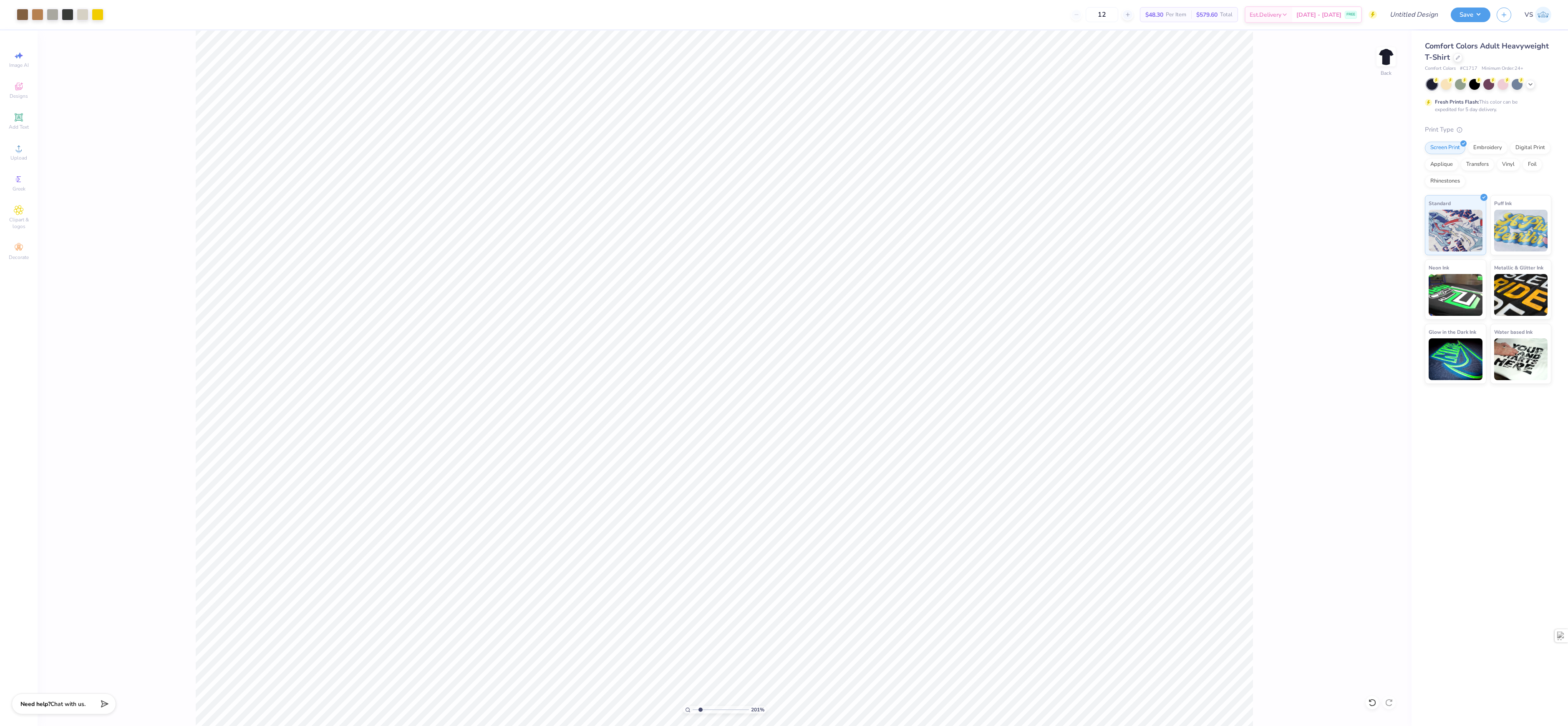
type input "1"
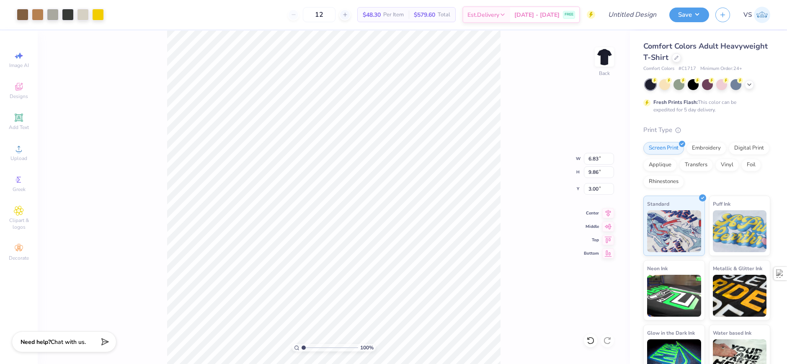
type input "5.71"
type input "8.25"
click at [26, 131] on div "Add Text" at bounding box center [18, 121] width 29 height 25
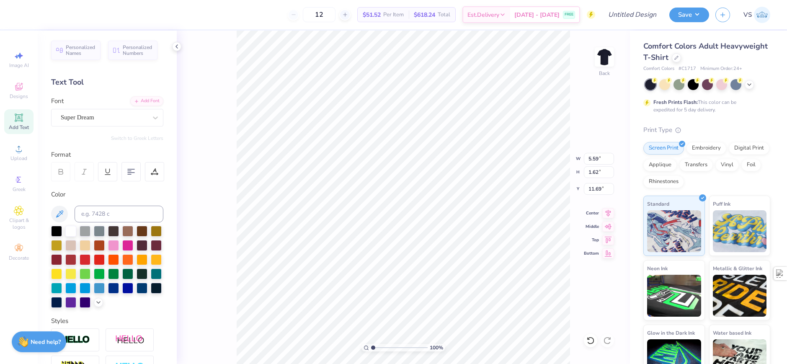
scroll to position [7, 2]
type textarea "SIGMA NU"
click at [121, 120] on div "Super Dream" at bounding box center [104, 117] width 88 height 13
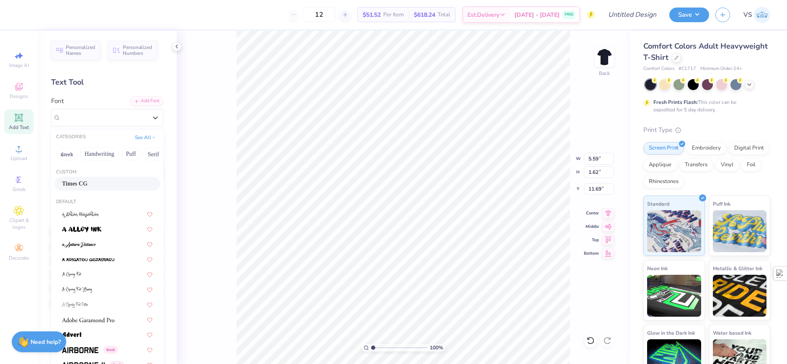
click at [85, 181] on span "Times CG" at bounding box center [75, 183] width 26 height 9
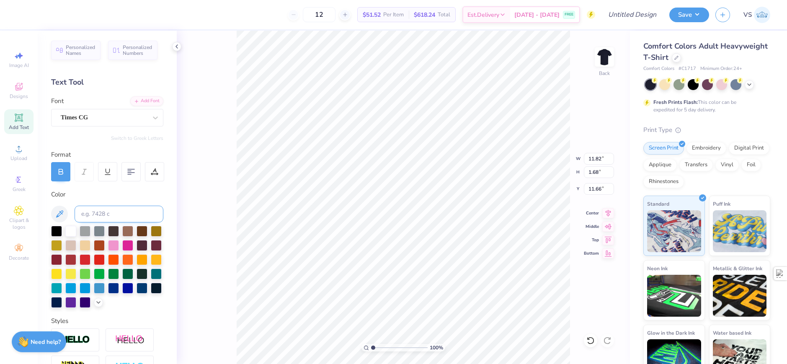
type input "8.86"
type input "1.26"
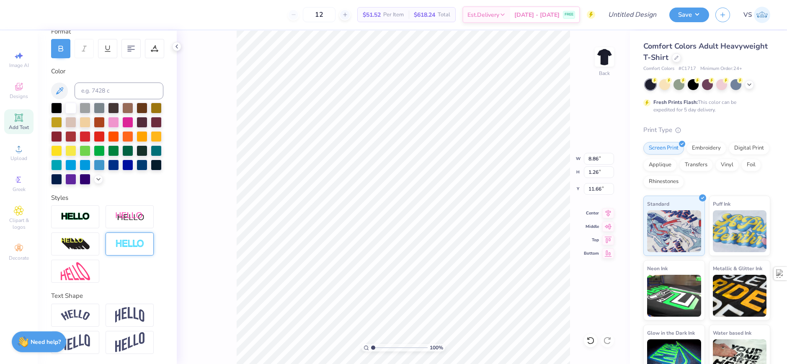
scroll to position [137, 0]
click at [81, 309] on div at bounding box center [75, 315] width 48 height 23
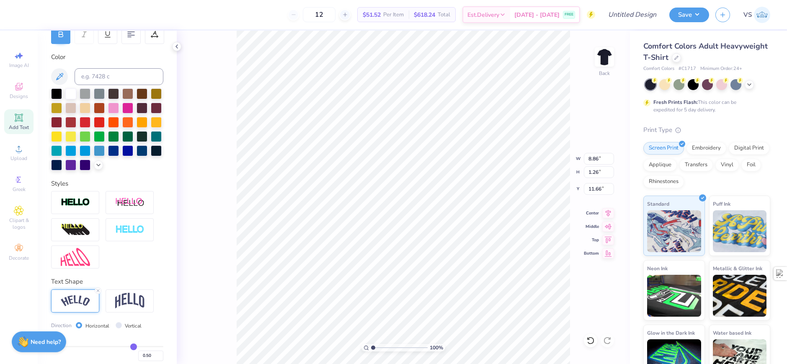
type input "10.44"
type input "2.52"
type input "11.03"
type input "9.57"
type input "2.31"
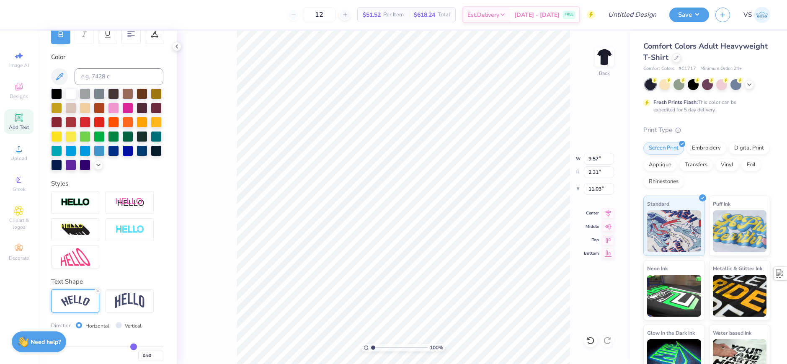
type input "6.49"
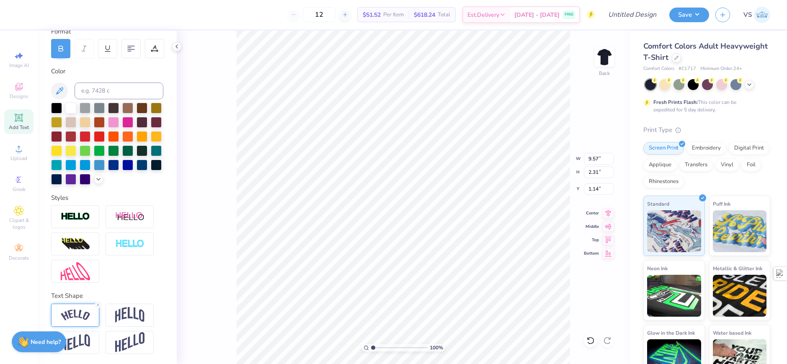
type input "12.50"
click at [95, 304] on icon at bounding box center [97, 304] width 5 height 5
type input "8.13"
type input "1.15"
type input "13.08"
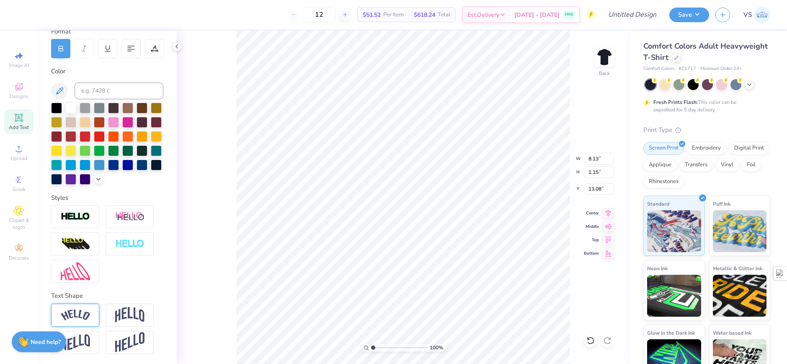
scroll to position [7, 1]
type textarea "e"
type textarea "EST. 1969"
type textarea "EST. 1869"
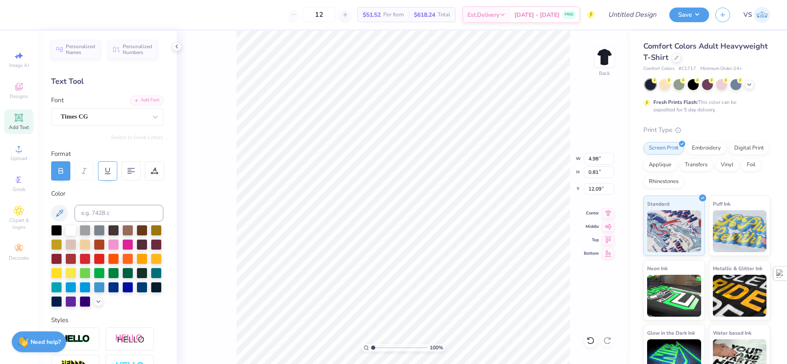
scroll to position [0, 0]
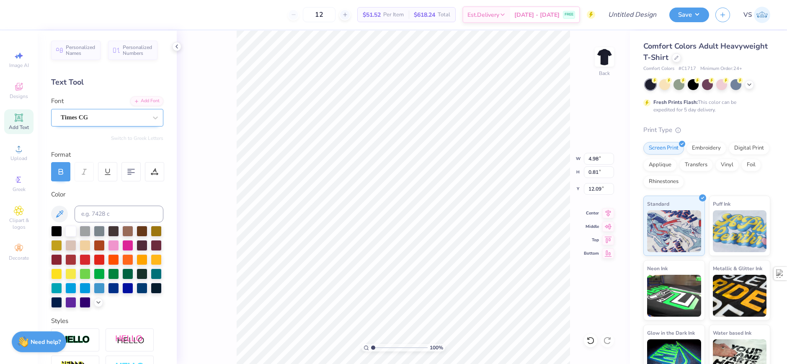
click at [106, 119] on div "Times CG" at bounding box center [104, 117] width 88 height 13
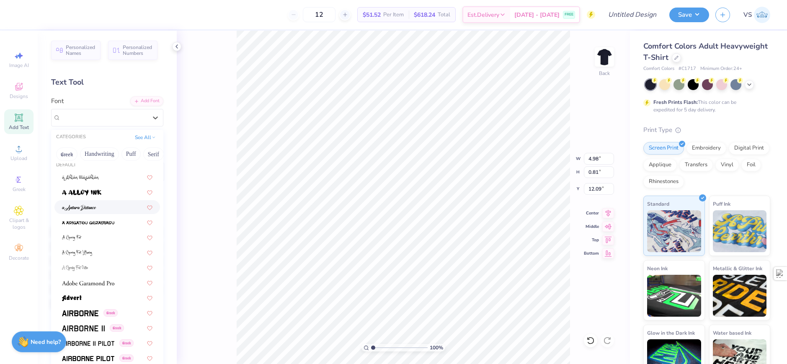
scroll to position [84, 0]
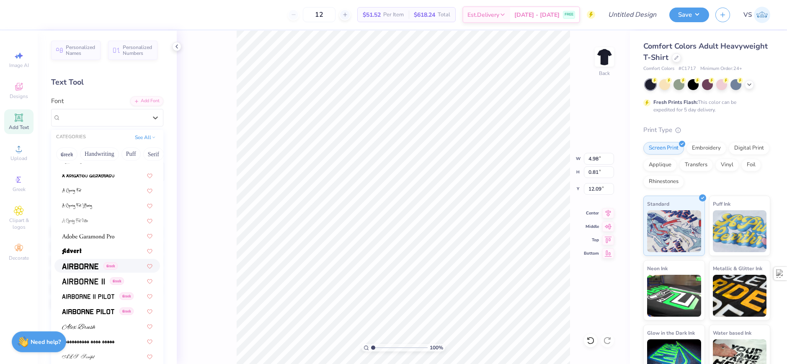
click at [92, 262] on span at bounding box center [80, 265] width 36 height 9
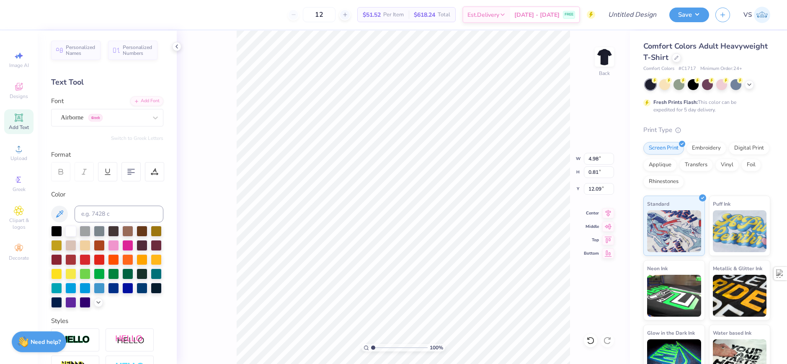
type input "5.02"
type input "0.82"
type input "9.57"
type input "2.31"
type input "1.14"
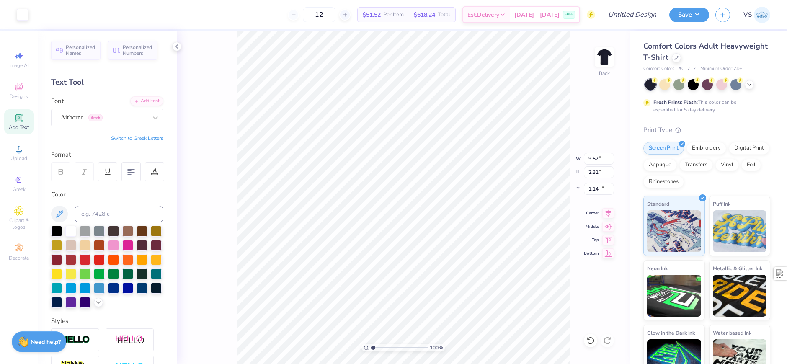
type input "5.02"
type input "0.82"
type input "12.09"
type input "9.57"
type input "2.31"
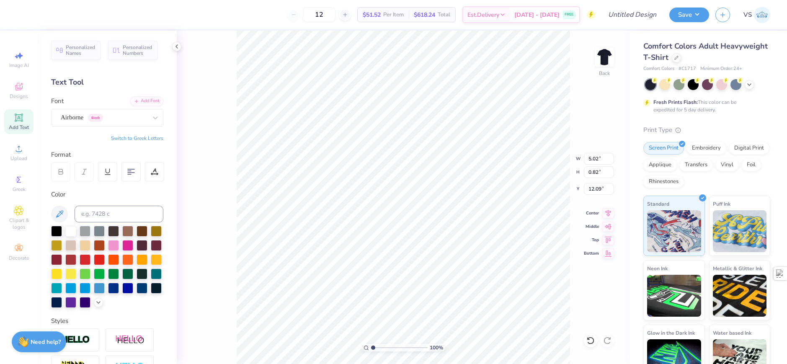
type input "1.14"
click at [123, 120] on div "Times CG" at bounding box center [104, 117] width 88 height 13
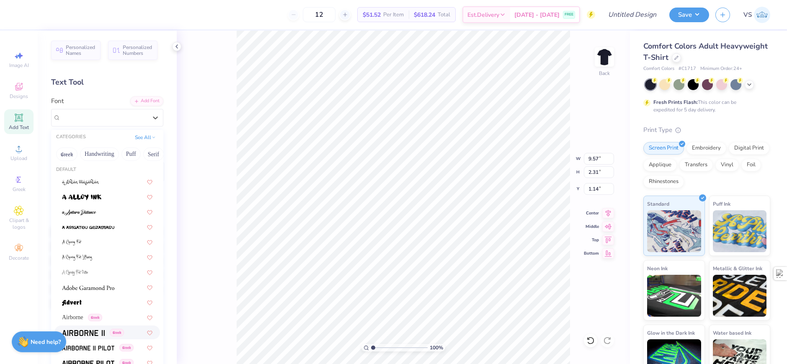
scroll to position [42, 0]
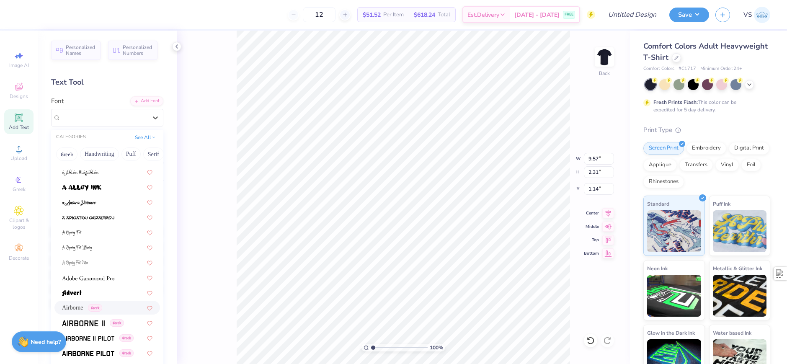
click at [83, 307] on span "Airborne" at bounding box center [72, 307] width 21 height 9
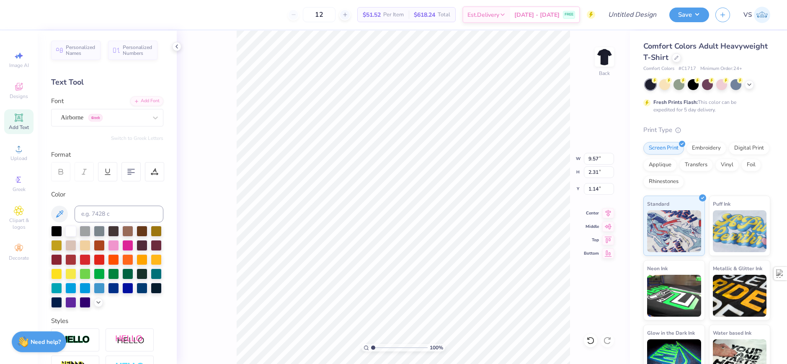
type input "8.57"
type input "2.11"
type input "1.24"
click at [219, 212] on div "100 % Back W 8.57 8.57 " H 2.11 2.11 " Y 1.24 1.24 " Center Middle Top Bottom" at bounding box center [403, 197] width 453 height 333
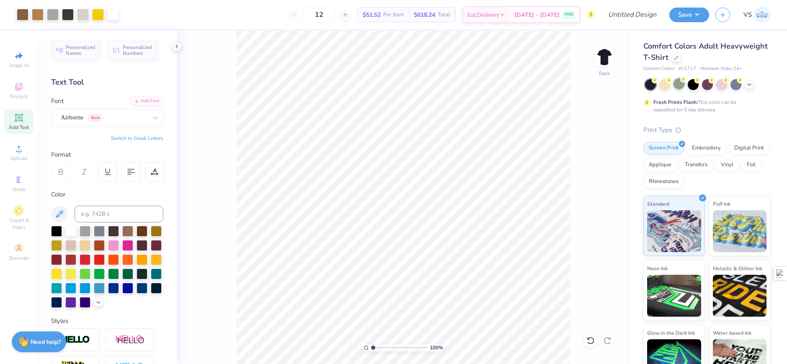
click at [679, 87] on div at bounding box center [678, 83] width 11 height 11
click at [723, 87] on div at bounding box center [721, 83] width 11 height 11
click at [117, 18] on div at bounding box center [113, 14] width 12 height 12
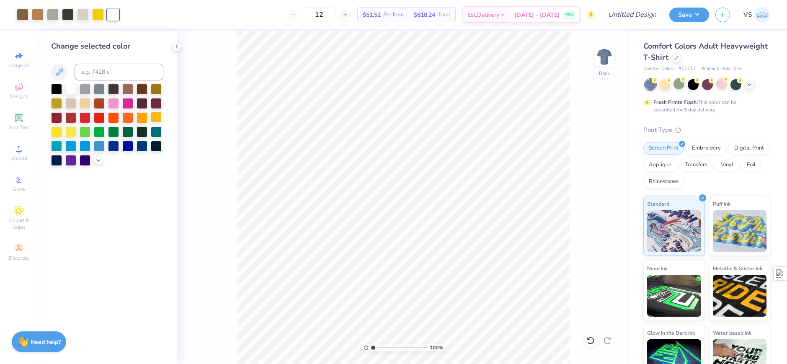
click at [156, 117] on div at bounding box center [156, 116] width 11 height 11
click at [56, 131] on div at bounding box center [56, 131] width 11 height 11
click at [97, 15] on div at bounding box center [98, 14] width 12 height 12
click at [115, 76] on input at bounding box center [119, 72] width 89 height 17
click at [113, 12] on div at bounding box center [113, 14] width 12 height 12
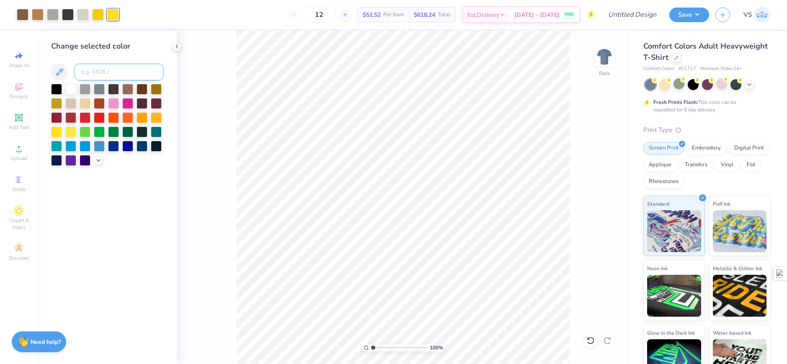
click at [108, 69] on input at bounding box center [119, 72] width 89 height 17
type input "7405"
click at [55, 15] on div at bounding box center [53, 14] width 12 height 12
click at [79, 17] on div at bounding box center [83, 14] width 12 height 12
click at [97, 68] on input at bounding box center [119, 72] width 89 height 17
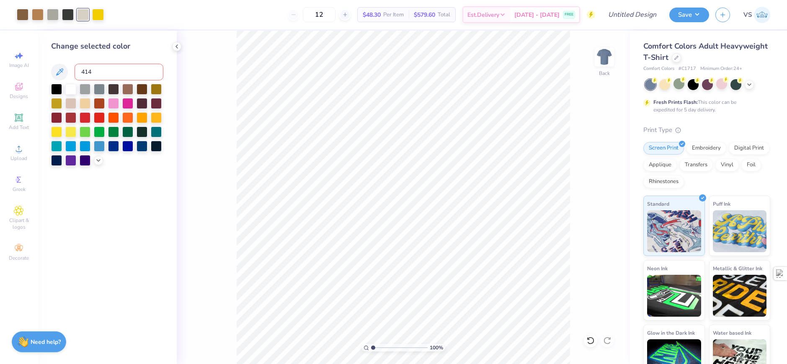
type input "414"
click at [112, 88] on div at bounding box center [113, 88] width 11 height 11
click at [154, 91] on div at bounding box center [156, 88] width 11 height 11
click at [73, 88] on div at bounding box center [70, 88] width 11 height 11
click at [208, 96] on div "100 % Back" at bounding box center [403, 197] width 453 height 333
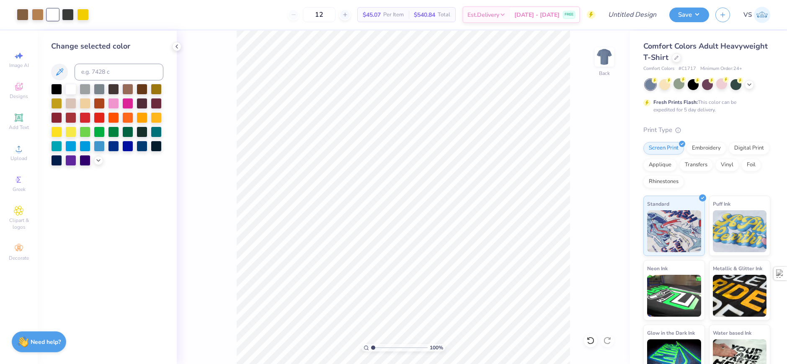
click at [208, 96] on div "100 % Back" at bounding box center [403, 197] width 453 height 333
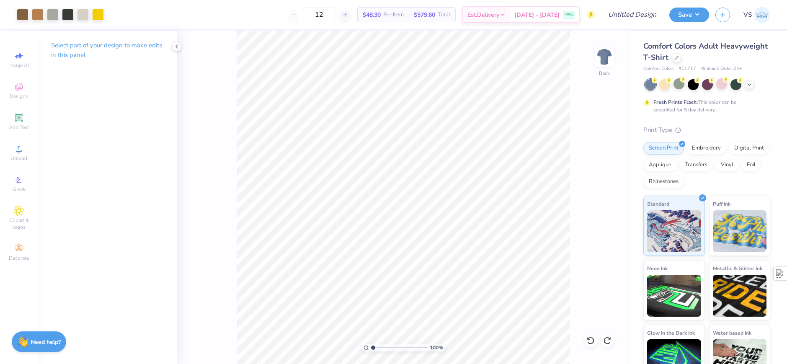
click at [229, 98] on div "100 % Back" at bounding box center [403, 197] width 453 height 333
click at [627, 9] on input "Design Title" at bounding box center [622, 14] width 82 height 17
type input "Sigma Nu Shirt"
click at [685, 16] on button "Save" at bounding box center [689, 13] width 40 height 15
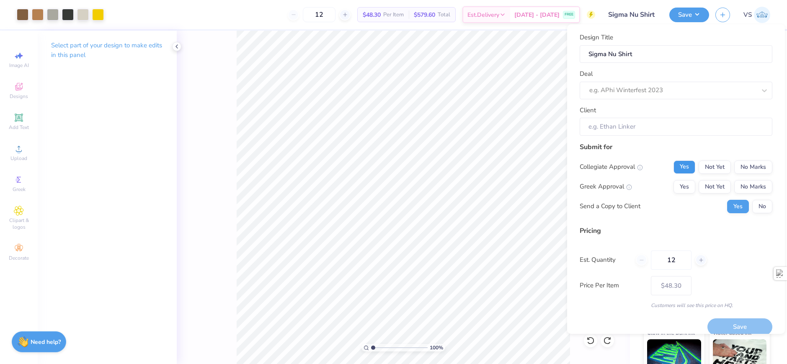
click at [673, 170] on button "Yes" at bounding box center [684, 166] width 22 height 13
click at [677, 186] on button "Yes" at bounding box center [684, 186] width 22 height 13
click at [630, 93] on div at bounding box center [664, 90] width 150 height 11
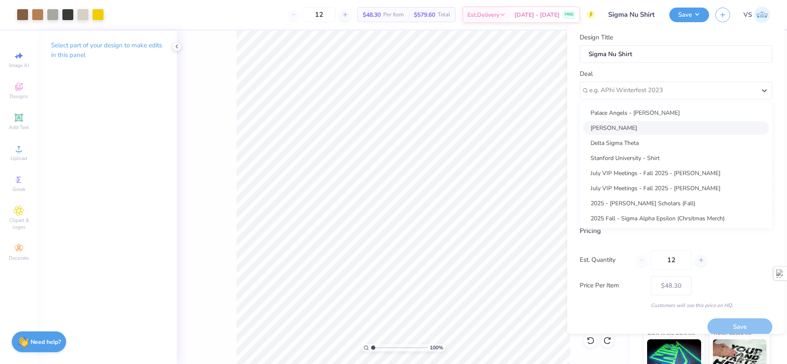
click at [628, 129] on div "[PERSON_NAME]" at bounding box center [676, 128] width 186 height 14
type input "[PERSON_NAME]"
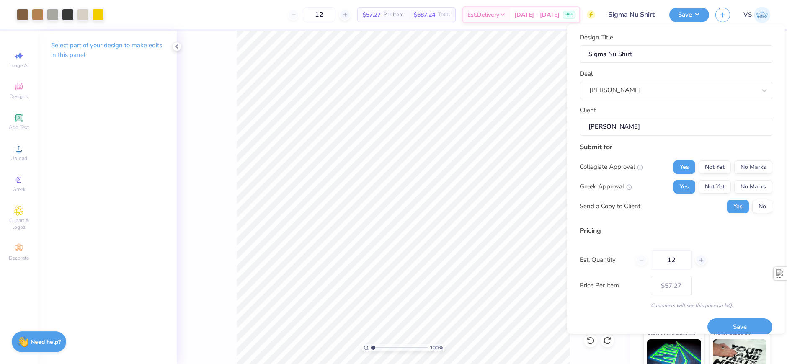
click at [775, 201] on div "Design Title Sigma Nu Shirt Deal [PERSON_NAME] Client [PERSON_NAME] Submit for …" at bounding box center [676, 178] width 218 height 309
click at [763, 208] on button "No" at bounding box center [762, 206] width 20 height 13
click at [734, 327] on button "Save" at bounding box center [739, 326] width 65 height 17
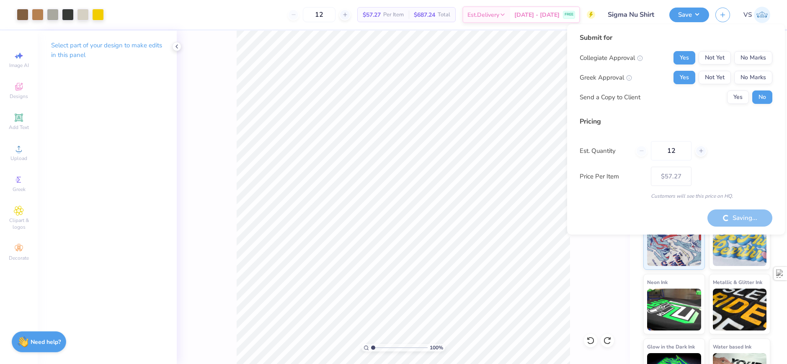
type input "– –"
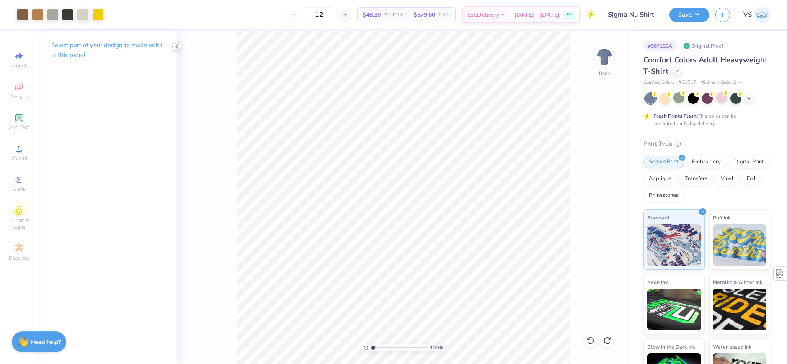
click at [174, 50] on div at bounding box center [176, 46] width 9 height 9
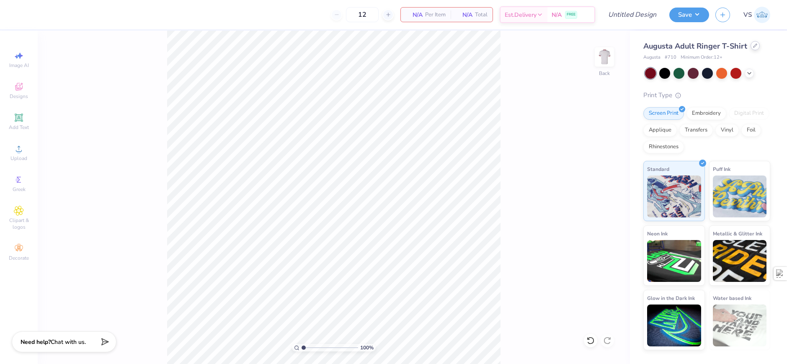
click at [752, 48] on div at bounding box center [754, 45] width 9 height 9
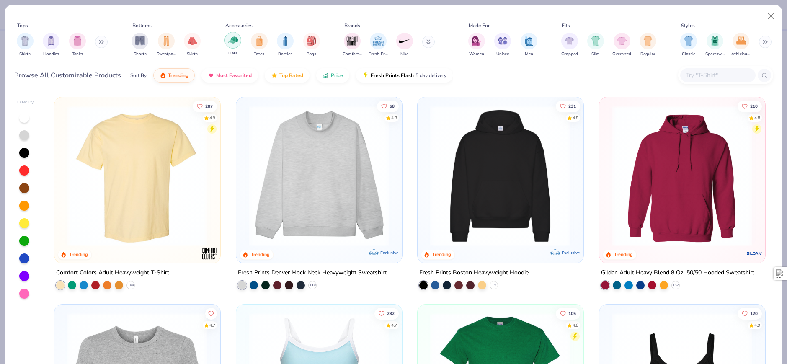
click at [238, 41] on div "filter for Hats" at bounding box center [232, 40] width 17 height 17
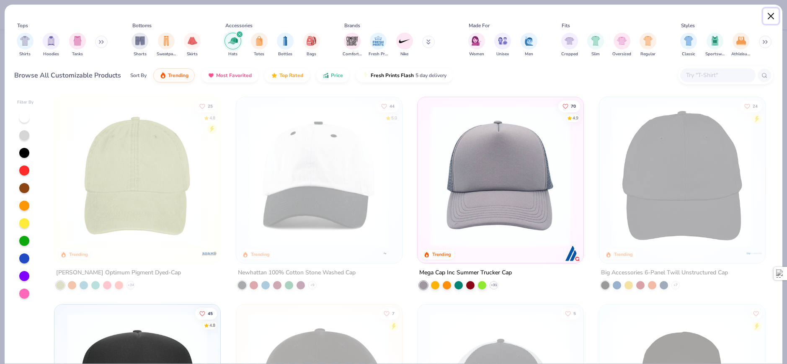
click at [767, 19] on button "Close" at bounding box center [771, 16] width 16 height 16
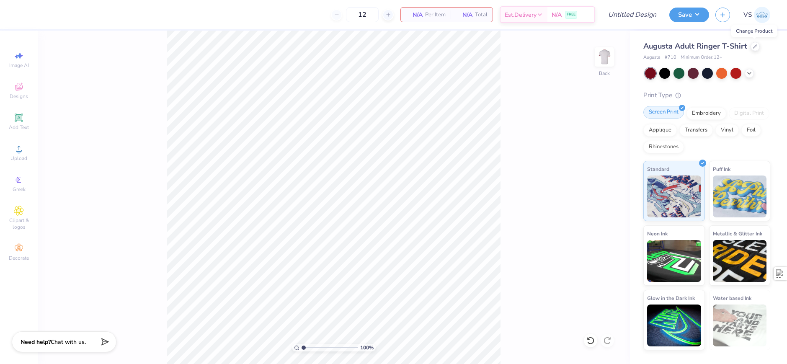
click at [678, 113] on div "Screen Print" at bounding box center [663, 112] width 41 height 13
click at [680, 111] on div "Screen Print" at bounding box center [663, 112] width 41 height 13
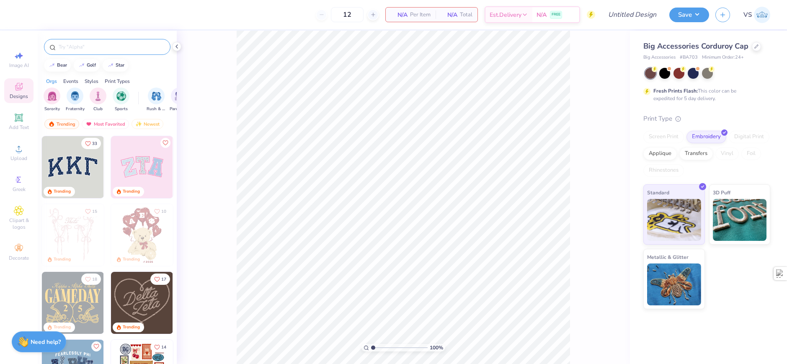
click at [83, 46] on input "text" at bounding box center [111, 47] width 107 height 8
type input "sig nu"
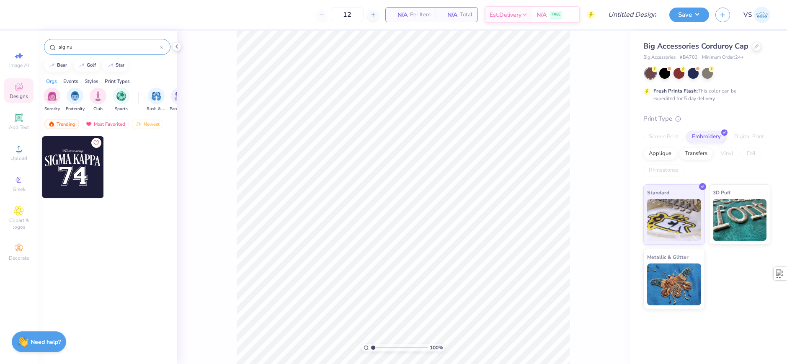
click at [160, 46] on icon at bounding box center [161, 47] width 3 height 3
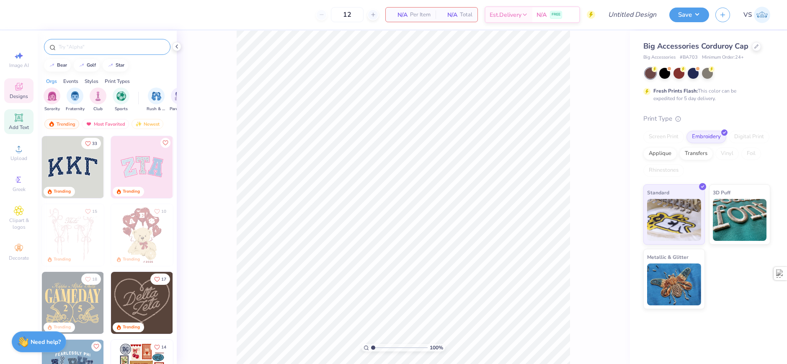
click at [16, 134] on div "Add Text" at bounding box center [18, 121] width 29 height 25
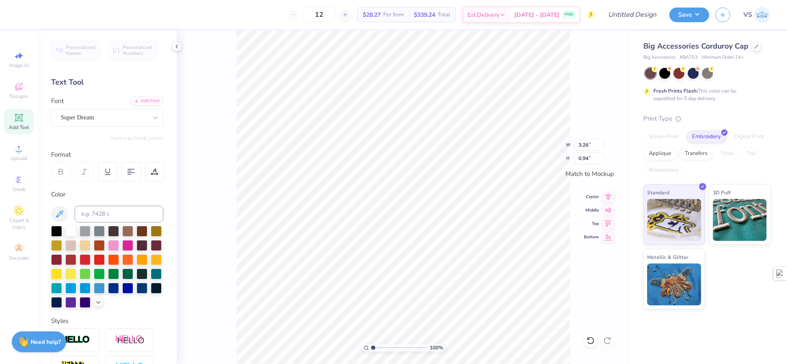
scroll to position [7, 1]
type textarea "Sig Nu"
click at [121, 118] on div "Super Dream" at bounding box center [104, 117] width 88 height 13
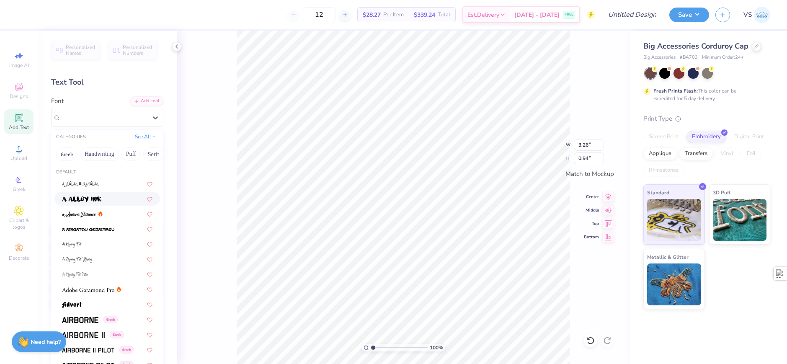
click at [139, 138] on button "See All" at bounding box center [145, 136] width 26 height 8
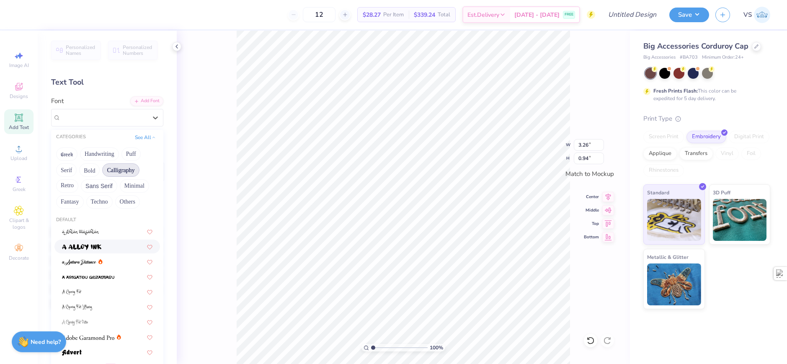
click at [123, 173] on button "Calligraphy" at bounding box center [120, 169] width 37 height 13
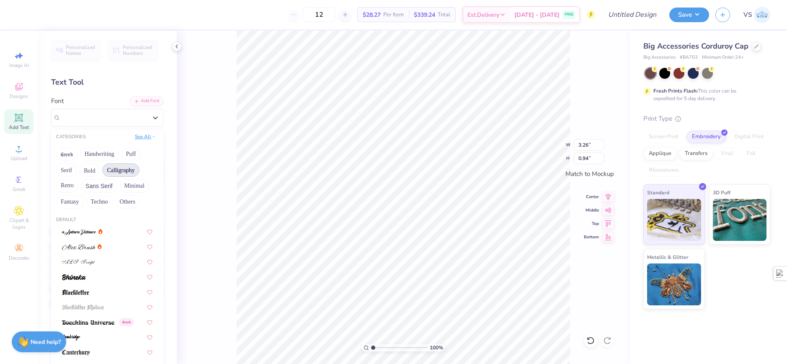
click at [136, 135] on button "See All" at bounding box center [145, 136] width 26 height 8
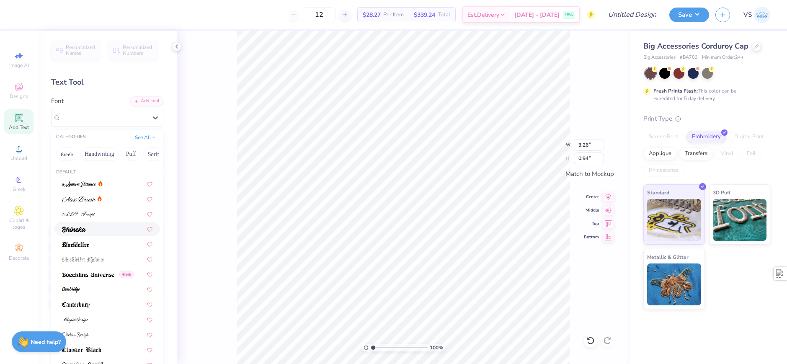
click at [94, 232] on div at bounding box center [107, 228] width 90 height 9
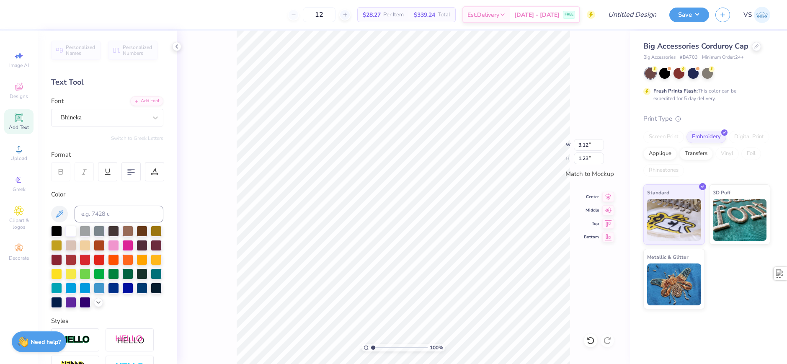
scroll to position [7, 1]
click at [153, 173] on icon at bounding box center [155, 172] width 8 height 8
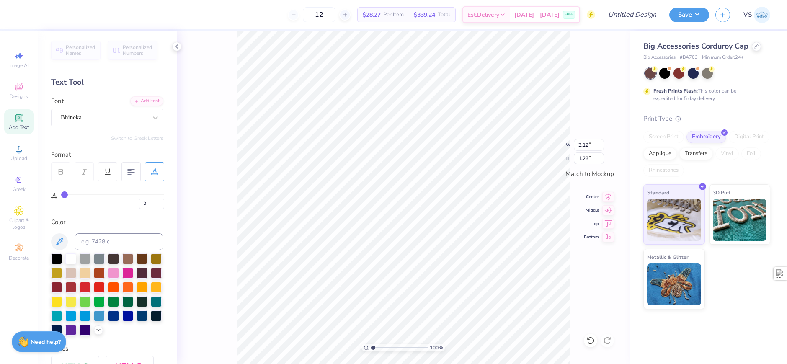
type input "1"
type input "2"
type input "3"
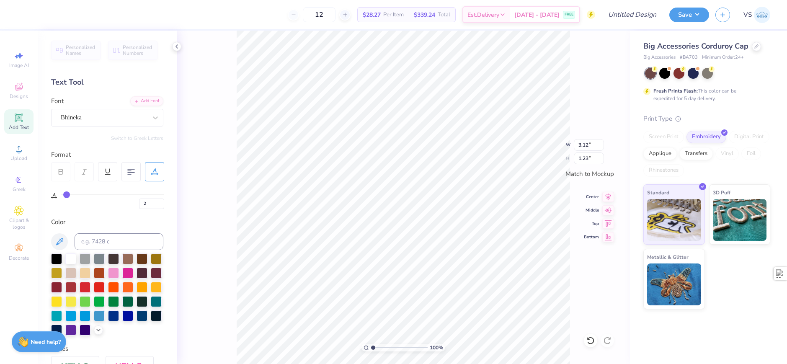
type input "3"
type input "4"
type input "3.39"
type input "5"
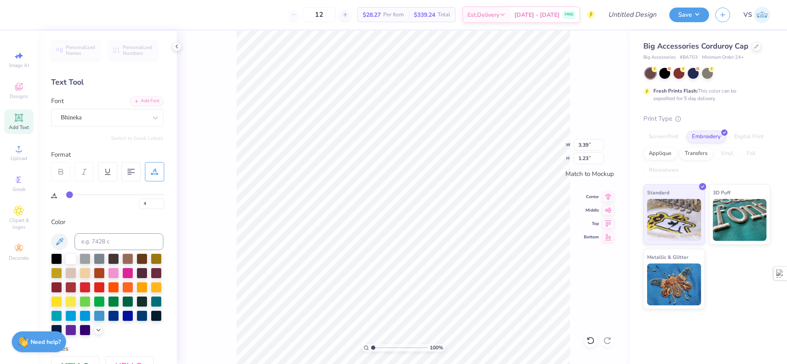
type input "5"
type input "8"
type input "10"
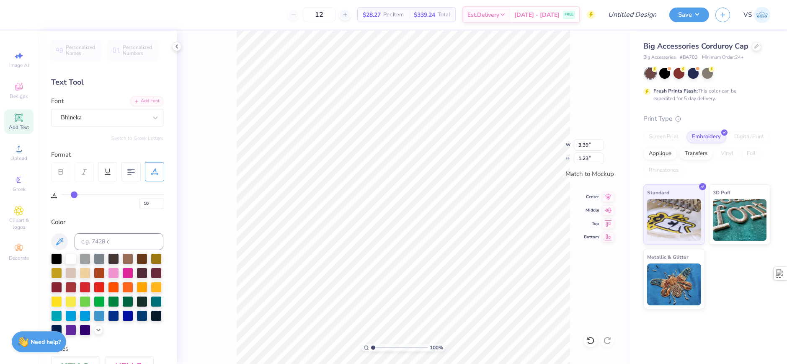
type input "11"
type input "12"
type input "13"
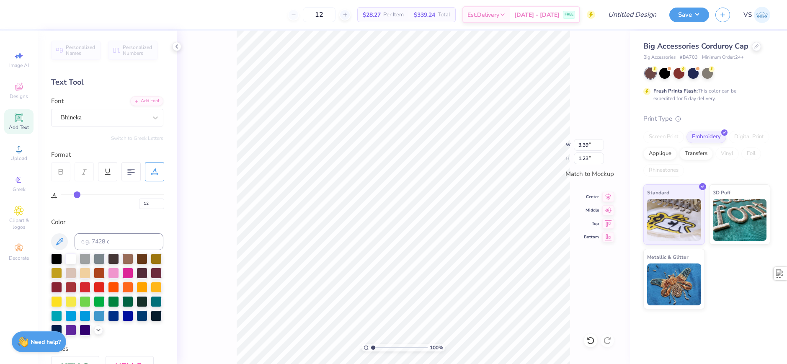
type input "13"
type input "14"
type input "15"
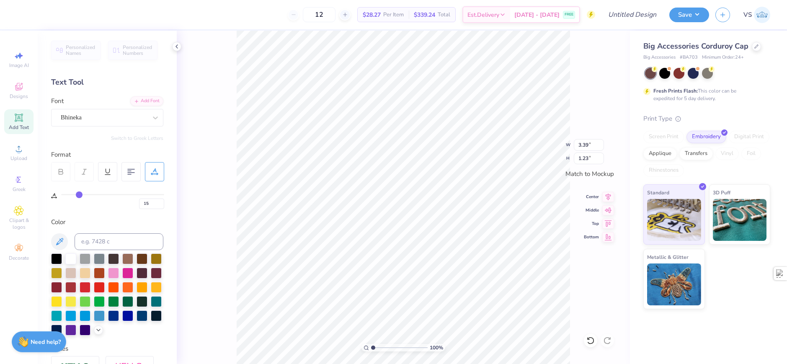
type input "16"
type input "17"
type input "18"
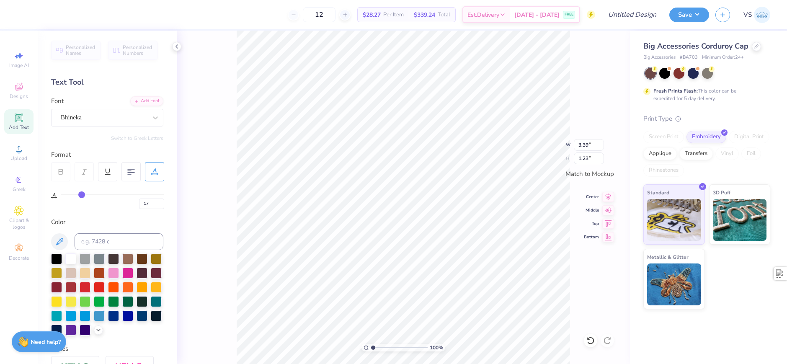
type input "18"
type input "4.33"
drag, startPoint x: 63, startPoint y: 196, endPoint x: 82, endPoint y: 195, distance: 18.4
click at [82, 195] on input "range" at bounding box center [112, 194] width 103 height 1
type input "15"
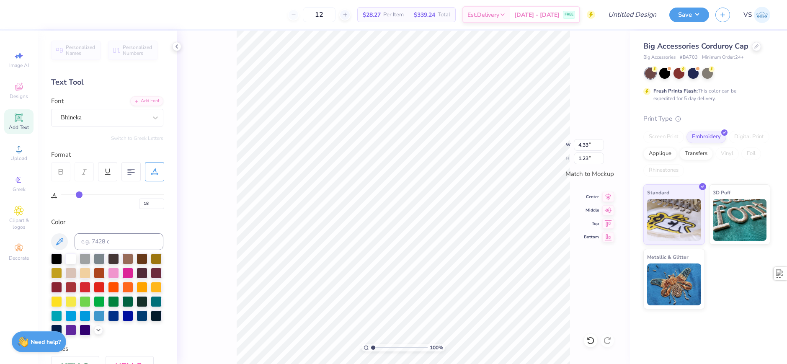
type input "15"
type input "14"
type input "13"
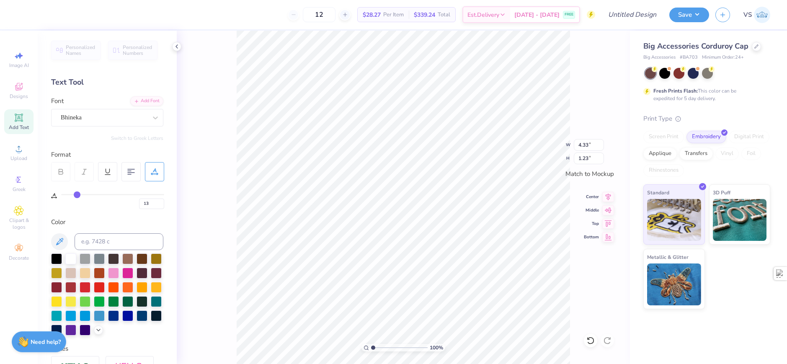
type input "11"
type input "10"
type input "9"
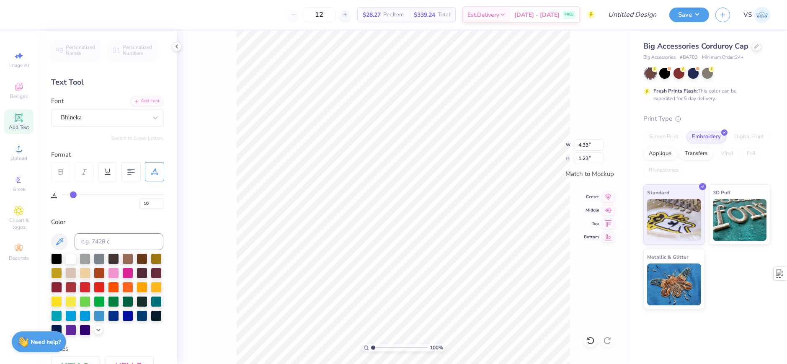
type input "9"
type input "8"
drag, startPoint x: 79, startPoint y: 196, endPoint x: 72, endPoint y: 196, distance: 7.5
type input "7"
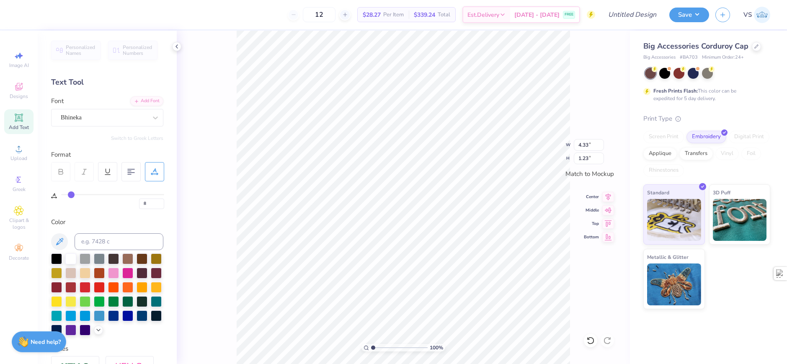
click at [72, 195] on input "range" at bounding box center [112, 194] width 103 height 1
type input "7"
type input "3.59"
click at [114, 121] on div "Bhineka" at bounding box center [104, 117] width 88 height 13
click at [134, 116] on div "Bhineka" at bounding box center [104, 117] width 88 height 13
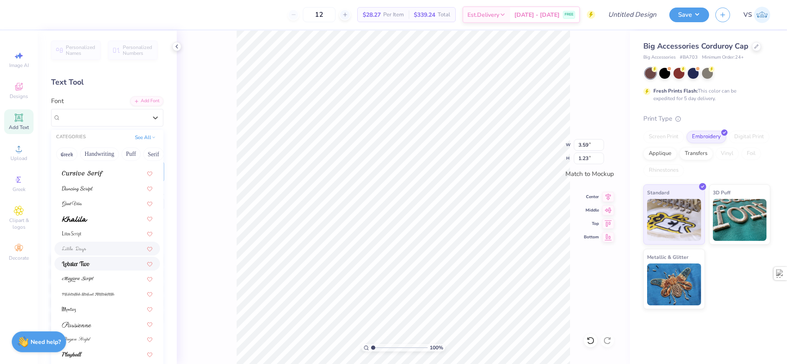
scroll to position [205, 0]
click at [93, 246] on div at bounding box center [107, 250] width 90 height 9
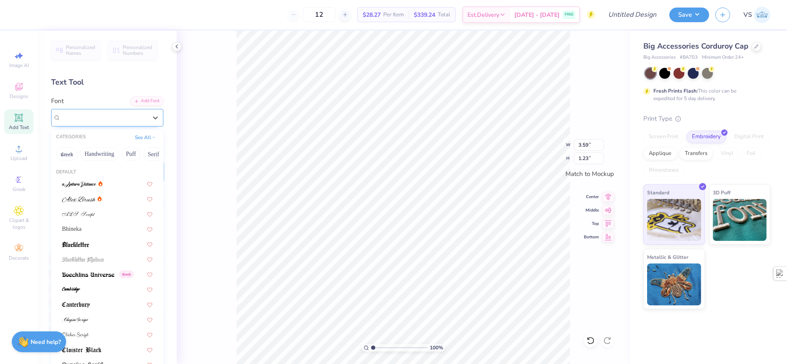
click at [100, 111] on div "Lobster Two" at bounding box center [104, 117] width 88 height 13
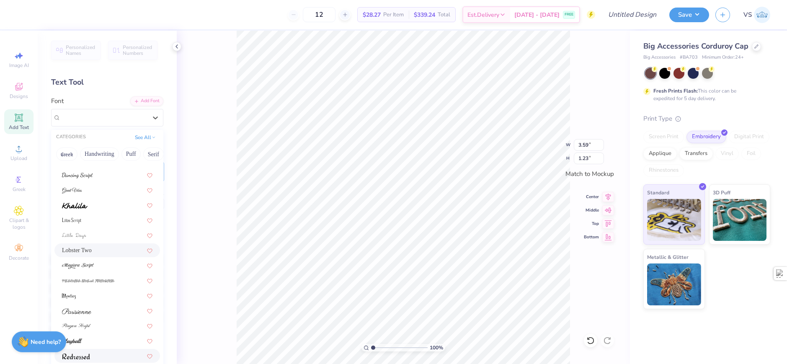
click at [98, 353] on div at bounding box center [107, 355] width 90 height 9
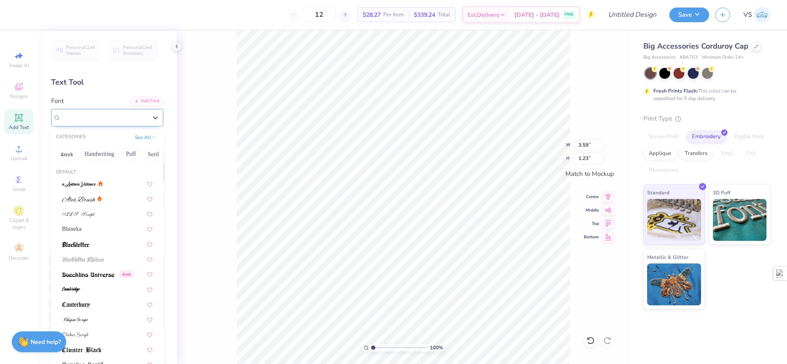
click at [74, 121] on div "Redressed" at bounding box center [104, 117] width 88 height 13
click at [95, 306] on div at bounding box center [107, 304] width 90 height 9
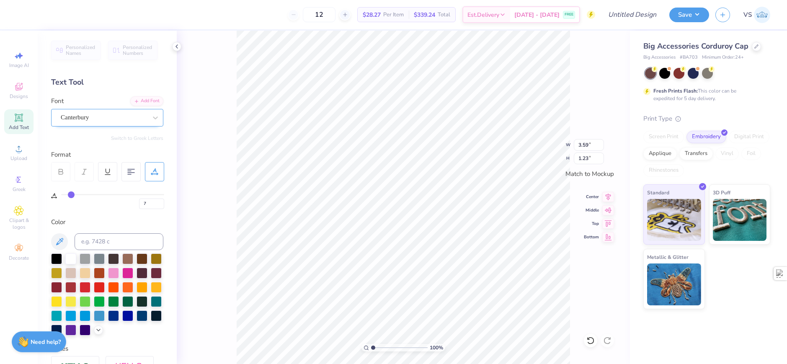
click at [100, 124] on div "Canterbury" at bounding box center [104, 117] width 88 height 13
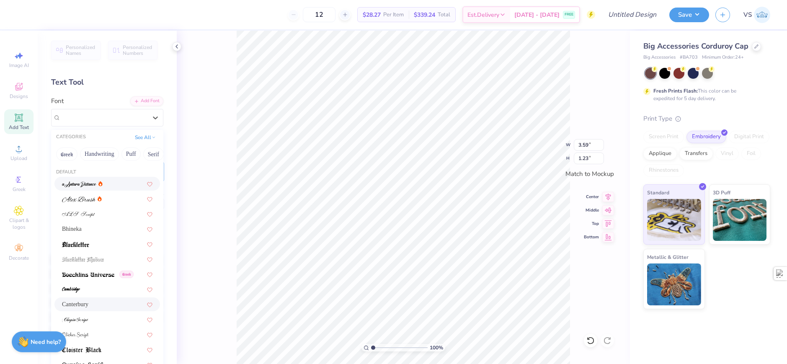
click at [82, 190] on div at bounding box center [107, 184] width 106 height 14
click at [95, 124] on div "a Antara Distance" at bounding box center [104, 117] width 88 height 13
click at [114, 153] on button "Handwriting" at bounding box center [99, 153] width 39 height 13
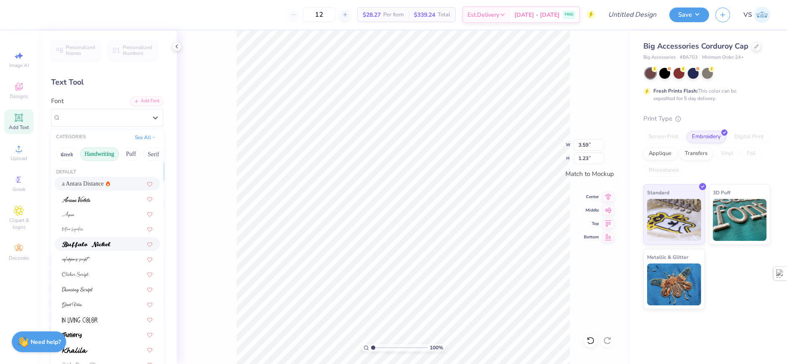
click at [93, 247] on img at bounding box center [86, 245] width 49 height 6
click at [108, 126] on div "Buffalo Nickel" at bounding box center [107, 118] width 112 height 18
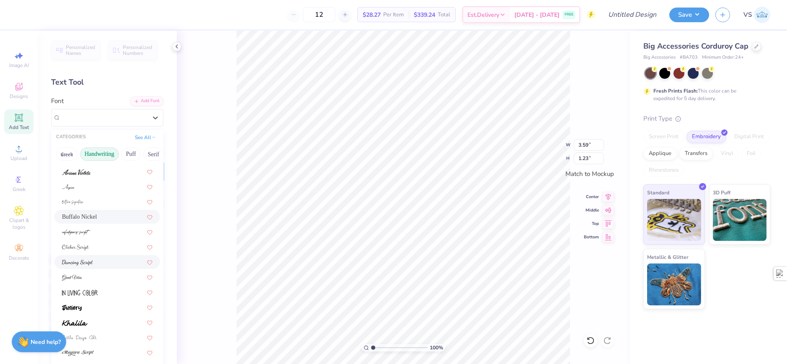
scroll to position [84, 0]
click at [90, 257] on div at bounding box center [107, 251] width 106 height 14
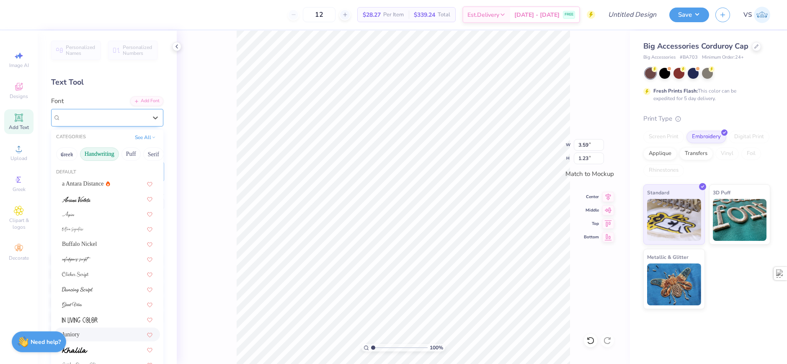
click at [89, 124] on div "Juniory" at bounding box center [107, 118] width 112 height 18
click at [93, 246] on span "Buffalo Nickel" at bounding box center [79, 243] width 35 height 9
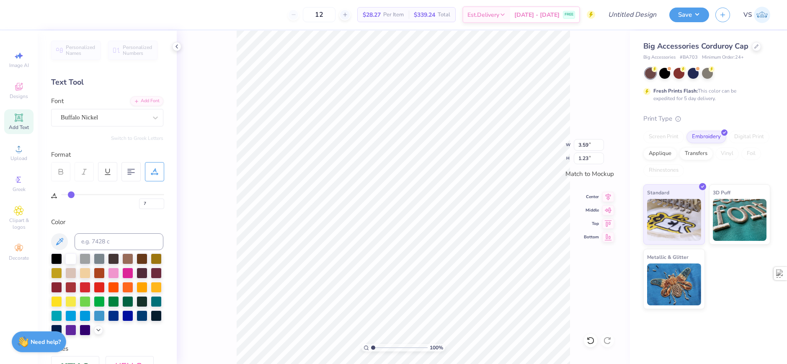
click at [82, 128] on div "Personalized Names Personalized Numbers Text Tool Add Font Font Buffalo Nickel …" at bounding box center [107, 197] width 139 height 333
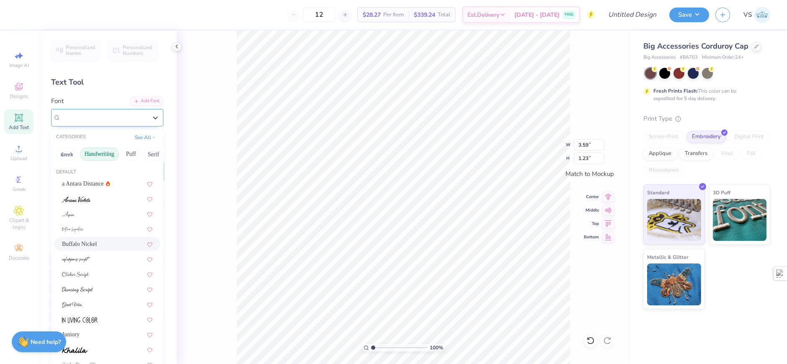
click at [82, 124] on div "Buffalo Nickel" at bounding box center [107, 118] width 112 height 18
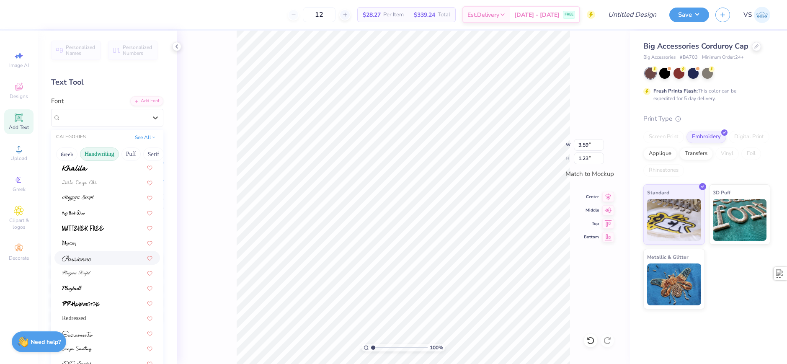
scroll to position [190, 0]
click at [87, 281] on div at bounding box center [107, 280] width 90 height 9
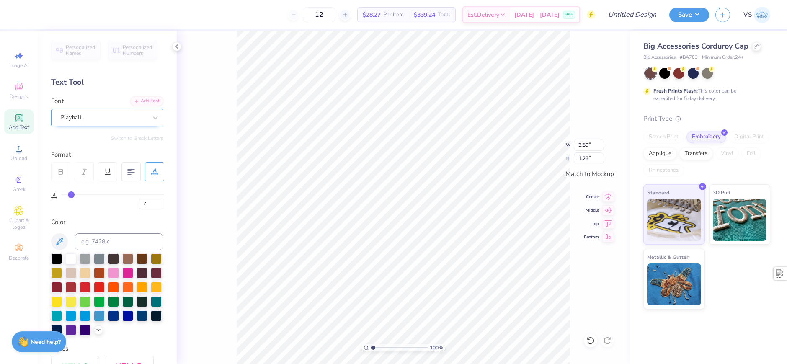
click at [97, 121] on div "Playball" at bounding box center [104, 117] width 88 height 13
type input "3.97"
type input "1.28"
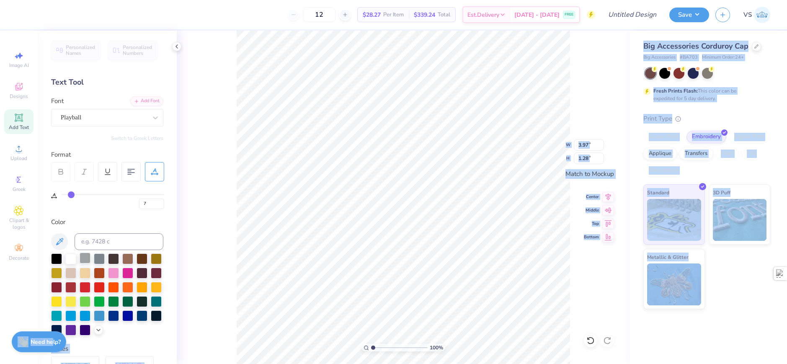
drag, startPoint x: 22, startPoint y: 331, endPoint x: 88, endPoint y: 258, distance: 98.4
click at [80, 262] on div "12 $28.27 Per Item $339.24 Total Est. Delivery [DATE] - [DATE] FREE Design Titl…" at bounding box center [393, 182] width 787 height 364
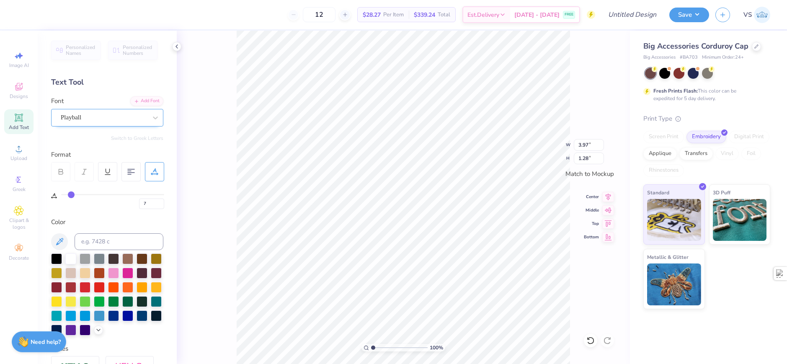
click at [95, 113] on div "Playball" at bounding box center [104, 117] width 88 height 13
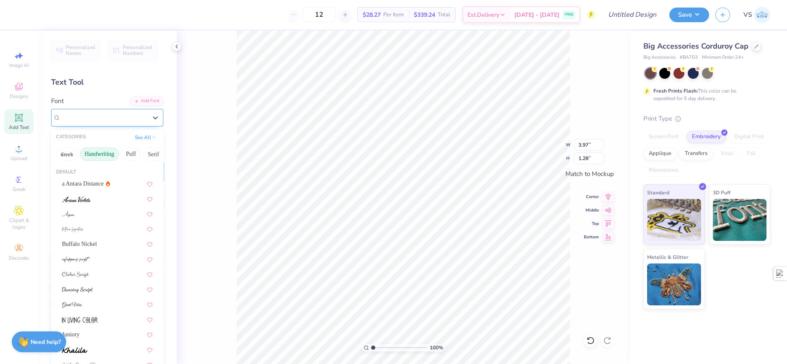
click at [98, 121] on div "Playball" at bounding box center [104, 117] width 88 height 13
click at [131, 151] on button "Puff" at bounding box center [130, 153] width 19 height 13
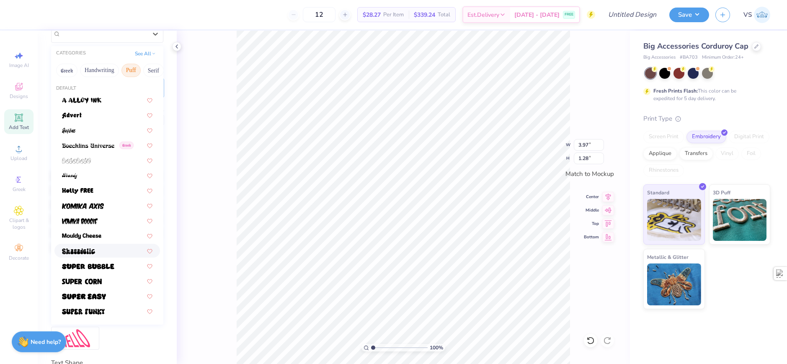
scroll to position [126, 0]
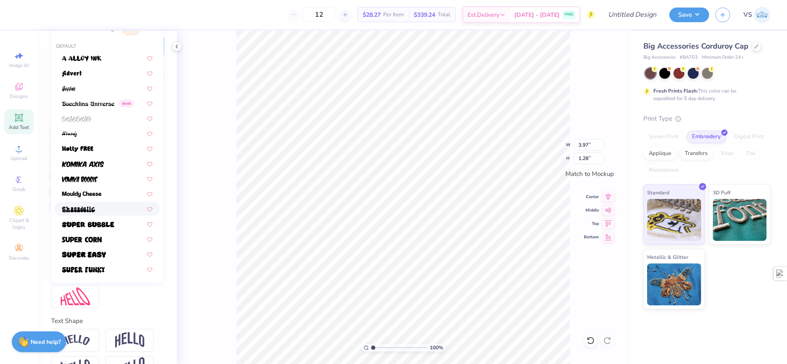
click at [98, 211] on div at bounding box center [107, 208] width 90 height 9
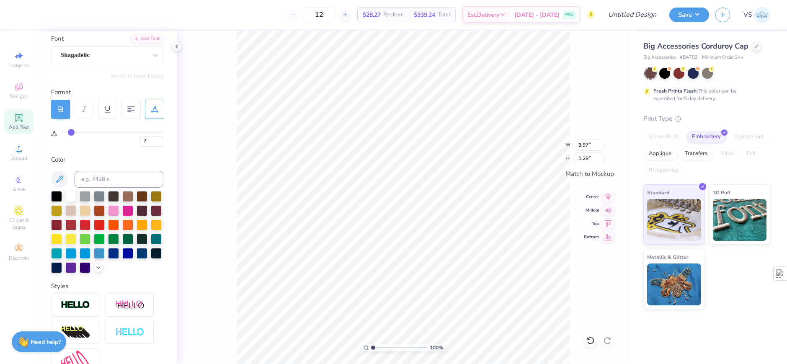
scroll to position [0, 0]
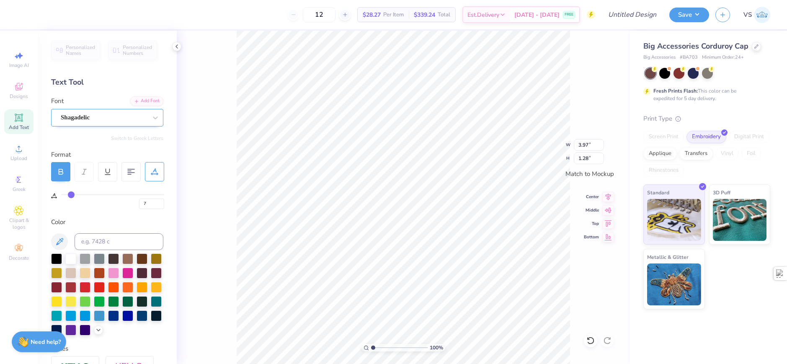
click at [113, 114] on div "Shagadelic" at bounding box center [104, 117] width 88 height 13
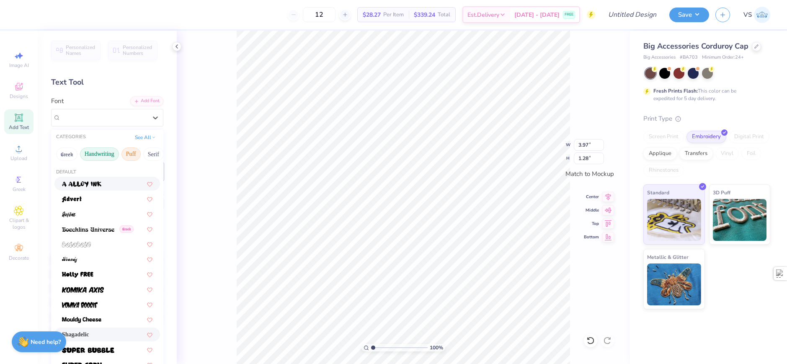
click at [98, 149] on button "Handwriting" at bounding box center [99, 153] width 39 height 13
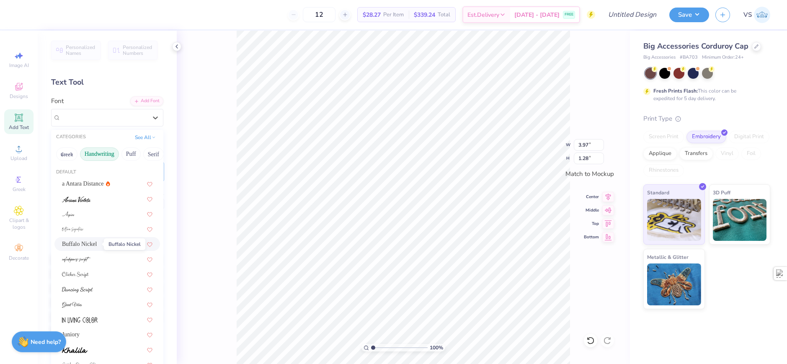
click at [93, 242] on span "Buffalo Nickel" at bounding box center [79, 243] width 35 height 9
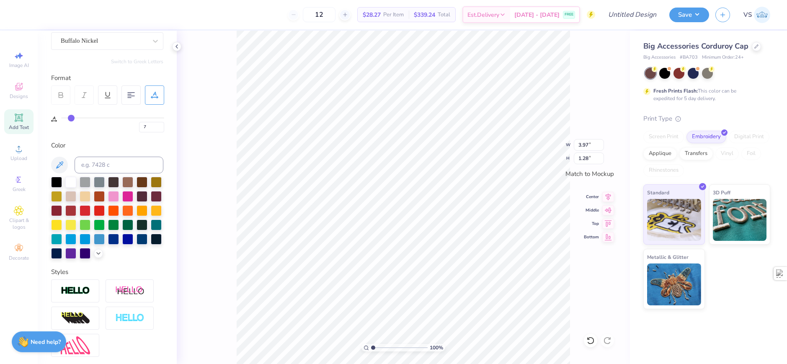
scroll to position [84, 0]
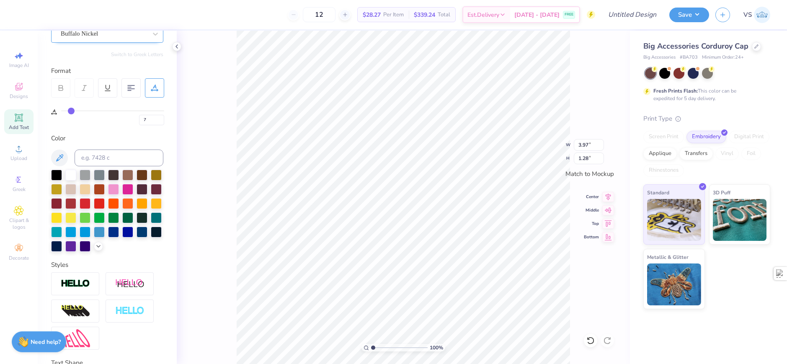
click at [94, 39] on div "Buffalo Nickel" at bounding box center [104, 33] width 88 height 13
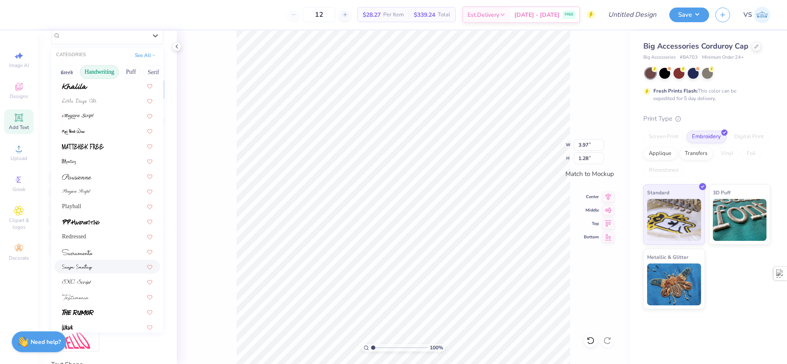
scroll to position [190, 0]
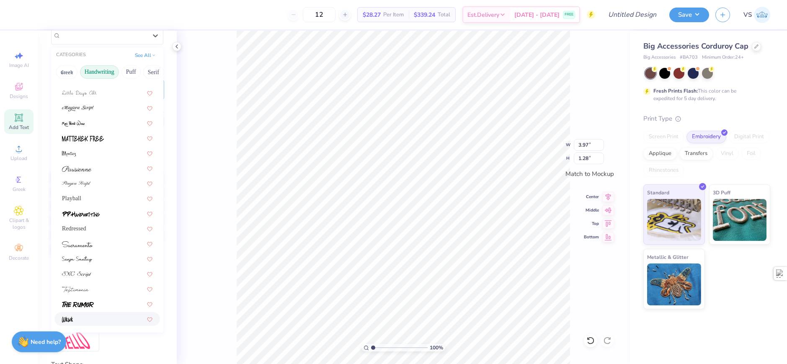
click at [83, 321] on div at bounding box center [107, 318] width 90 height 9
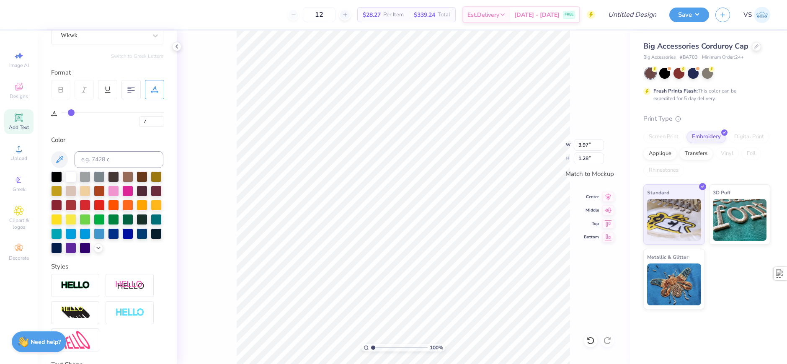
scroll to position [0, 0]
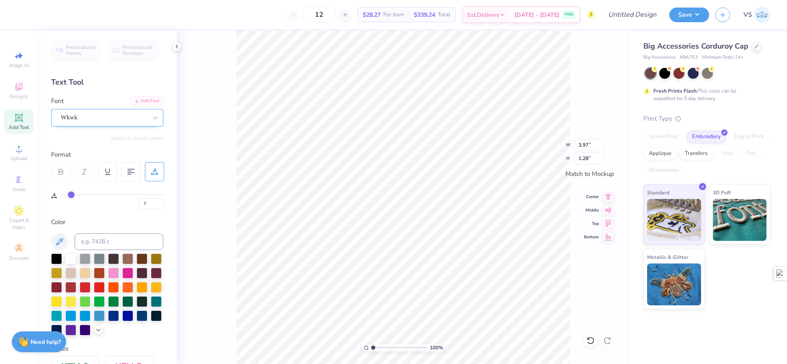
click at [111, 123] on div at bounding box center [104, 117] width 86 height 11
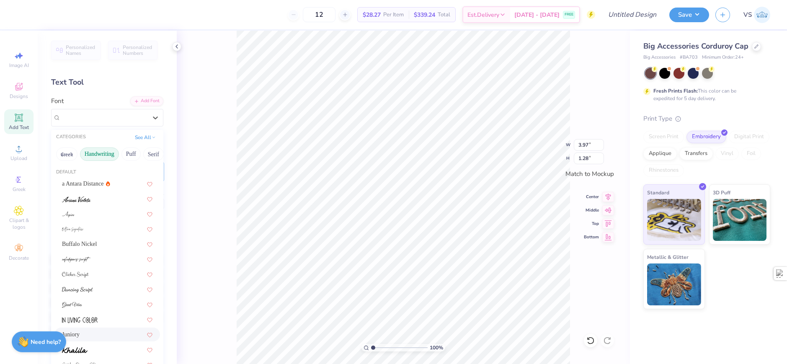
click at [94, 334] on div "Juniory" at bounding box center [107, 334] width 90 height 9
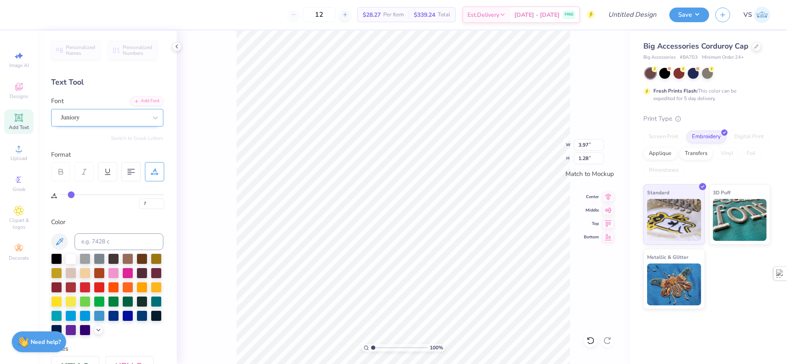
click at [113, 121] on div "Juniory" at bounding box center [104, 117] width 88 height 13
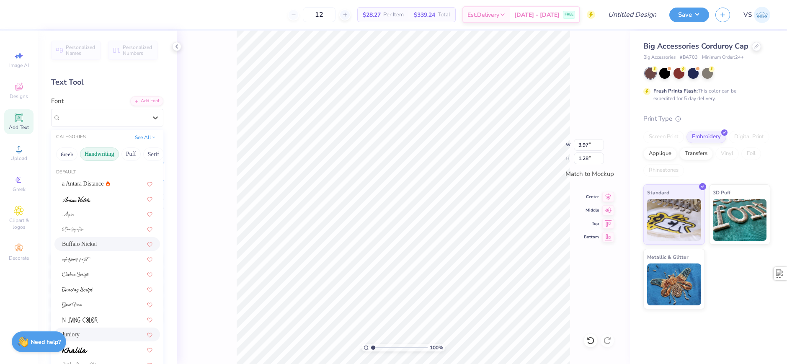
click at [93, 237] on div "Buffalo Nickel" at bounding box center [107, 244] width 106 height 14
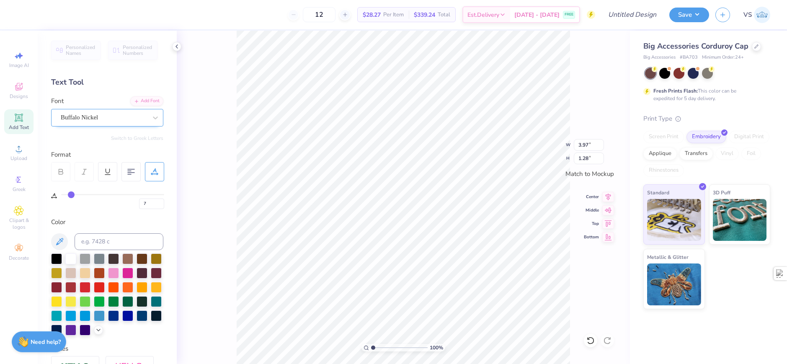
click at [116, 115] on div "Buffalo Nickel" at bounding box center [104, 117] width 88 height 13
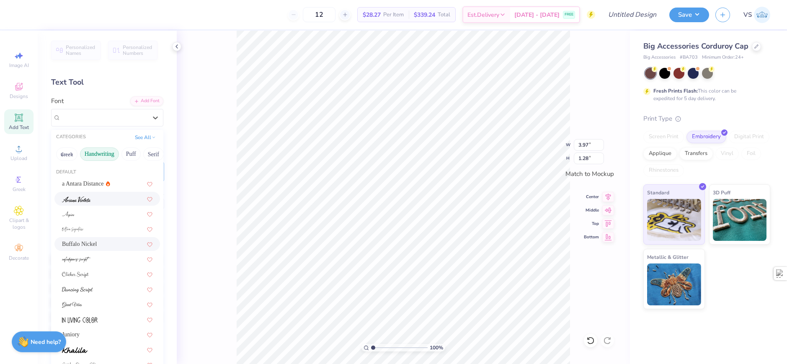
click at [99, 201] on div at bounding box center [107, 198] width 90 height 9
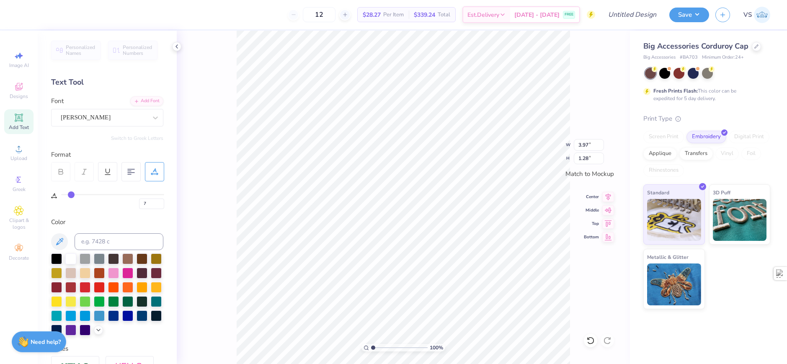
type input "9"
type input "10"
type input "11"
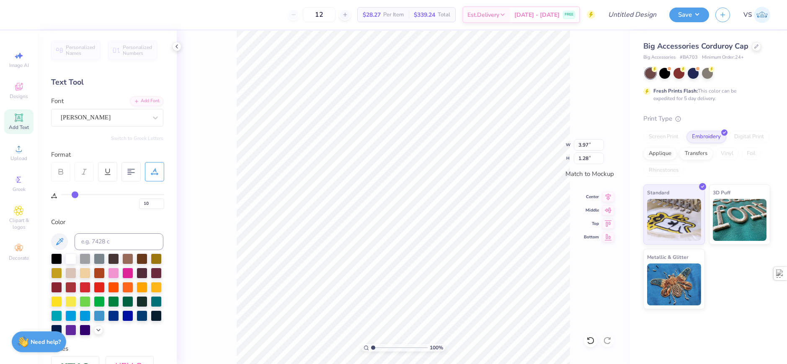
type input "11"
type input "12"
type input "13"
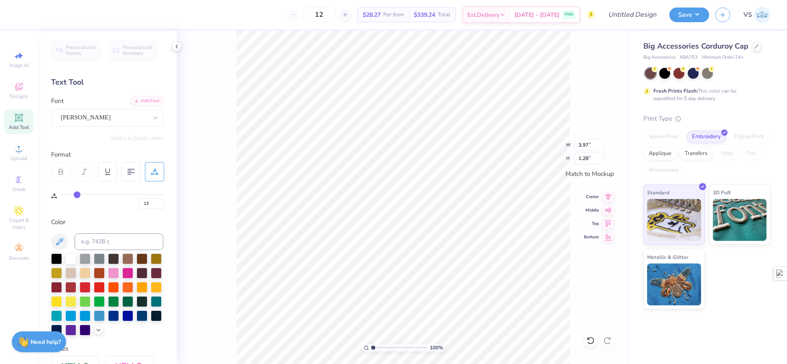
type input "13"
click at [77, 195] on input "range" at bounding box center [112, 194] width 103 height 1
type input "4.52"
type input "1.78"
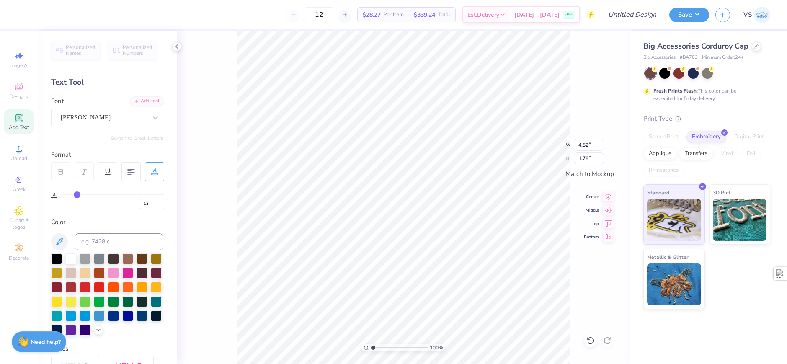
click at [102, 127] on div "Personalized Names Personalized Numbers Text Tool Add Font Font [PERSON_NAME] S…" at bounding box center [107, 197] width 139 height 333
click at [103, 121] on div "[PERSON_NAME]" at bounding box center [104, 117] width 88 height 13
click at [92, 116] on div "[PERSON_NAME]" at bounding box center [104, 118] width 86 height 10
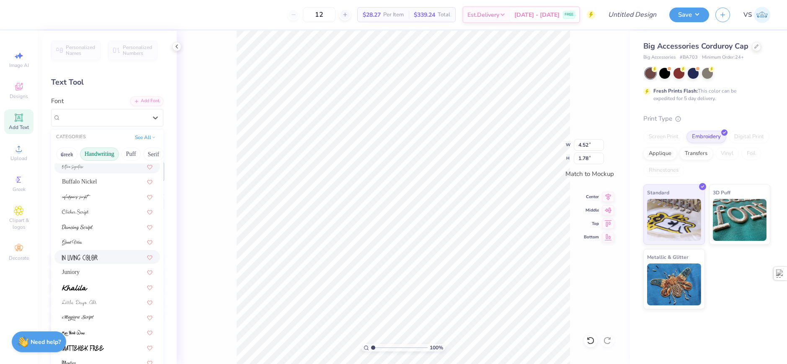
scroll to position [84, 0]
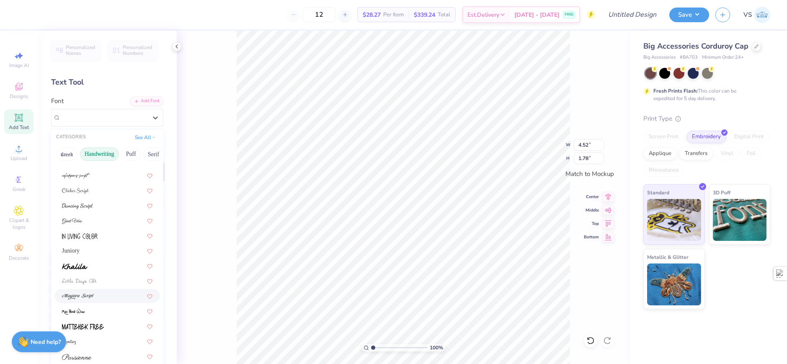
click at [88, 290] on div at bounding box center [107, 296] width 106 height 14
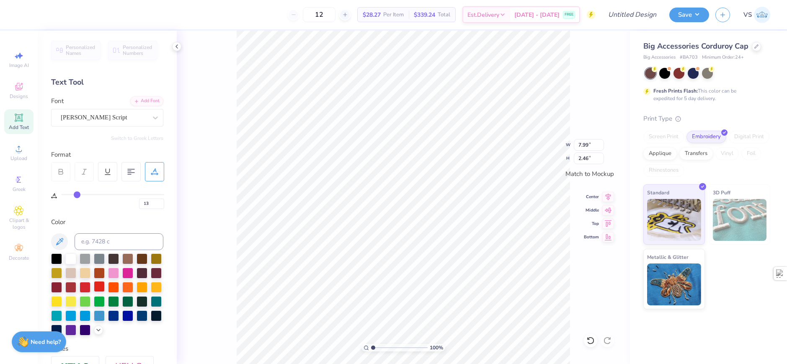
click at [105, 289] on div at bounding box center [99, 286] width 11 height 11
click at [119, 286] on div at bounding box center [113, 286] width 11 height 11
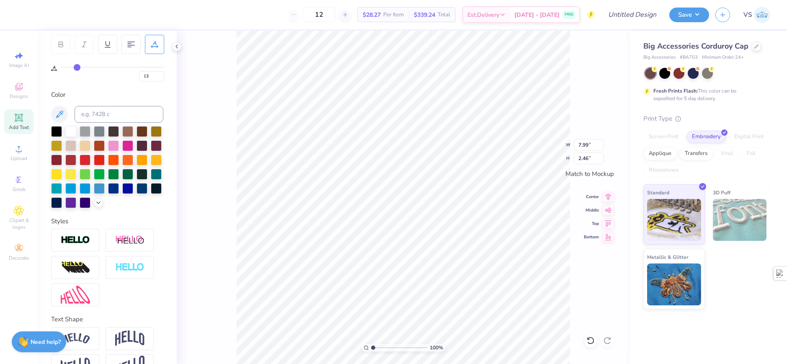
scroll to position [165, 0]
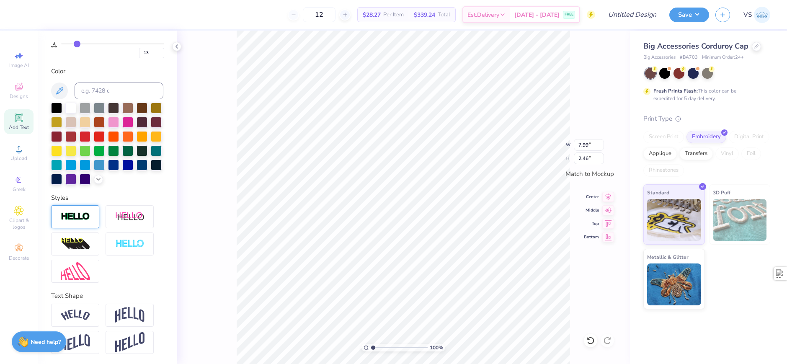
click at [85, 221] on img at bounding box center [75, 217] width 29 height 10
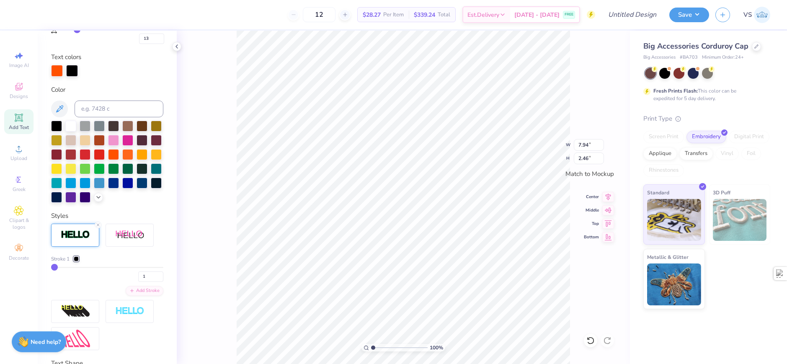
type input "7.94"
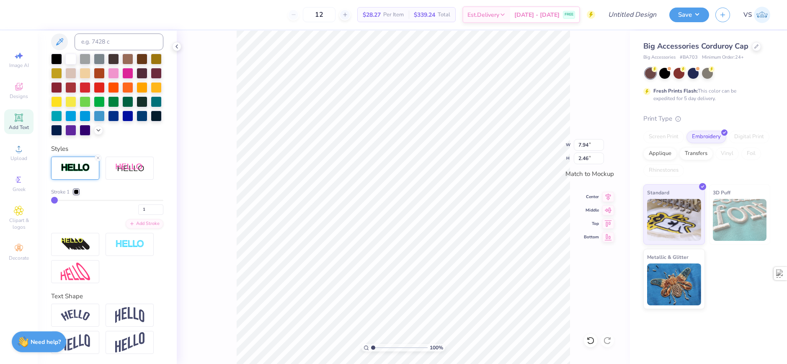
scroll to position [246, 0]
click at [76, 194] on div at bounding box center [76, 191] width 5 height 5
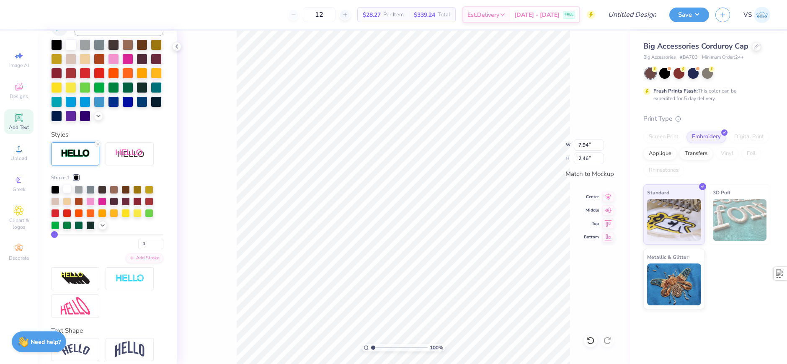
click at [69, 193] on div at bounding box center [67, 189] width 8 height 8
click at [138, 249] on input "1" at bounding box center [150, 244] width 25 height 10
click at [79, 249] on div "1" at bounding box center [107, 241] width 112 height 15
type input "3"
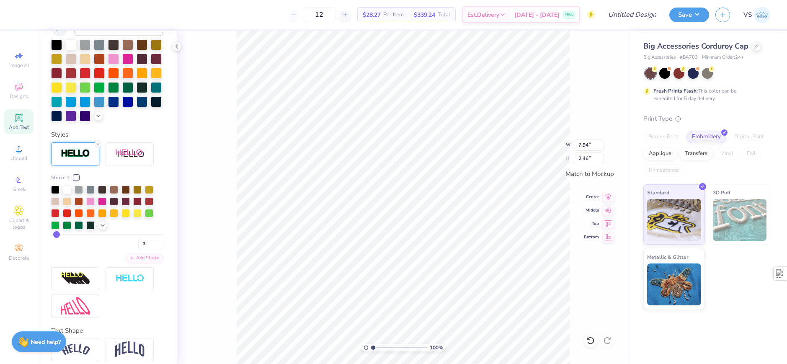
type input "4"
type input "7.79"
type input "5"
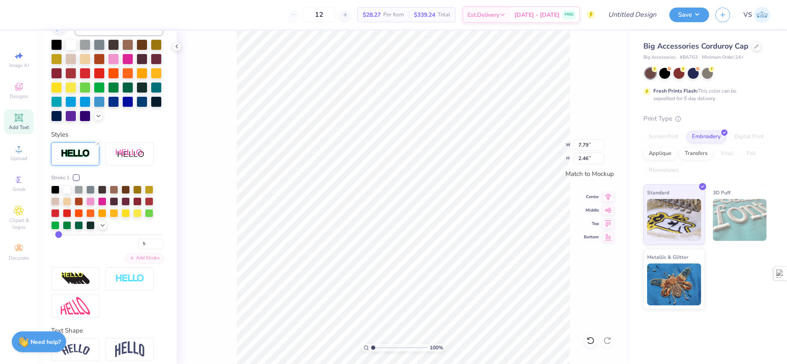
type input "4"
type input "3"
type input "7.77"
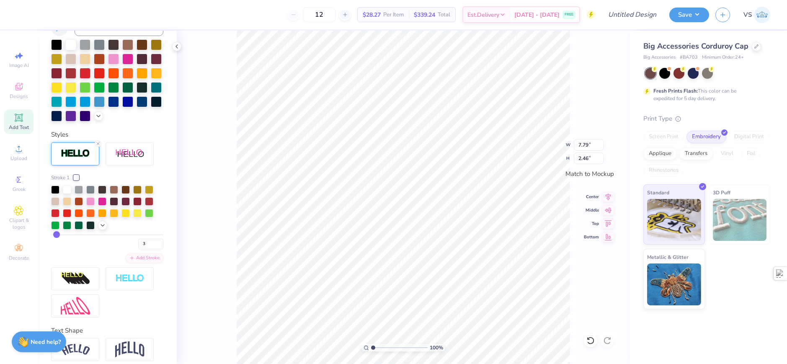
type input "2.44"
click at [85, 249] on div "3" at bounding box center [107, 241] width 112 height 15
click at [116, 139] on div "Styles" at bounding box center [107, 135] width 112 height 10
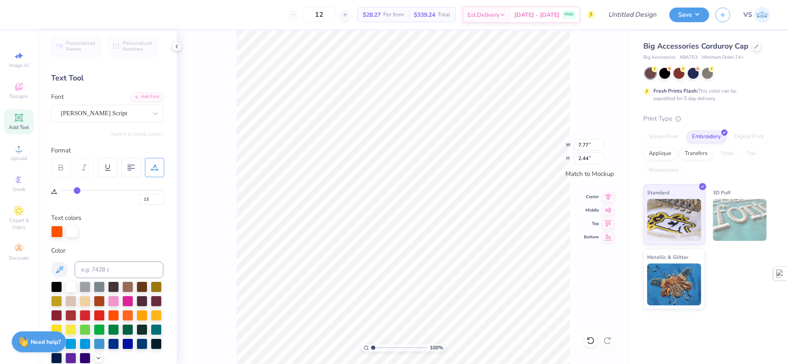
scroll to position [0, 0]
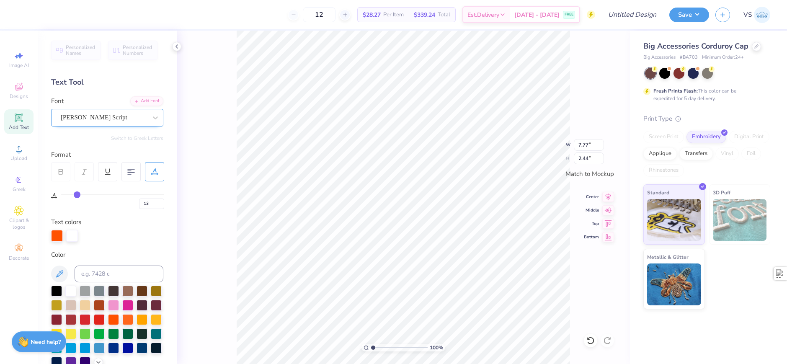
click at [113, 123] on div "[PERSON_NAME] Script" at bounding box center [104, 117] width 88 height 13
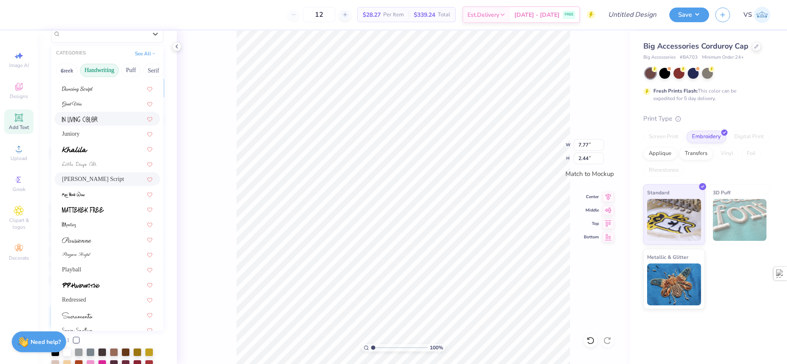
scroll to position [64, 0]
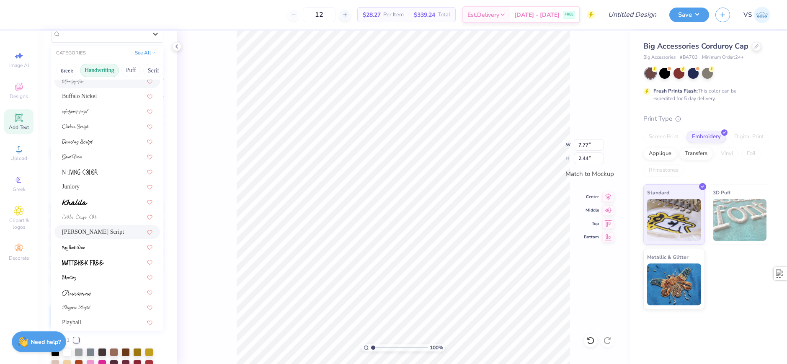
click at [138, 57] on div "See All" at bounding box center [145, 53] width 26 height 8
click at [139, 54] on button "See All" at bounding box center [145, 53] width 26 height 8
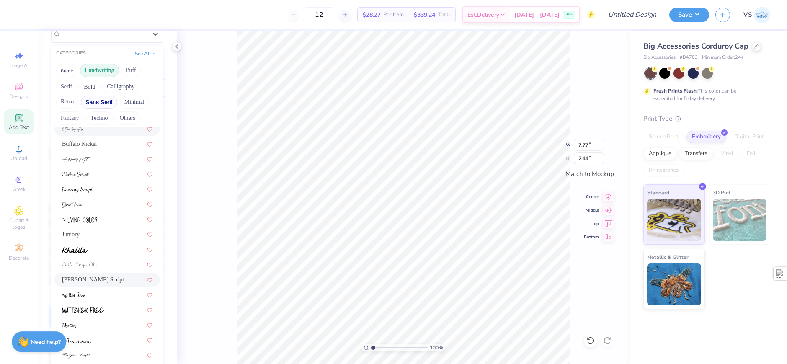
click at [111, 103] on button "Sans Serif" at bounding box center [99, 101] width 36 height 13
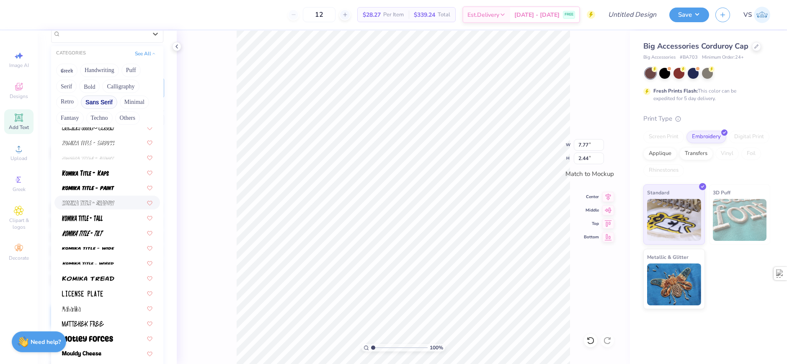
scroll to position [628, 0]
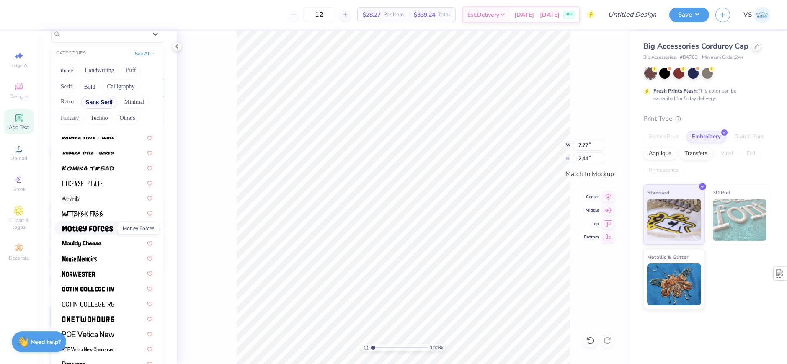
click at [79, 228] on img at bounding box center [87, 229] width 51 height 6
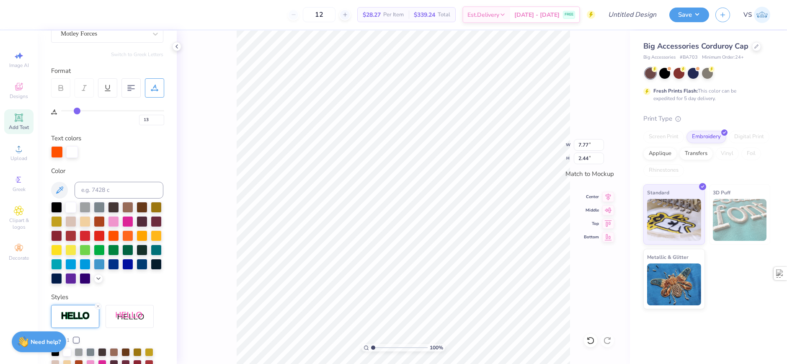
type input "5.68"
type input "1.38"
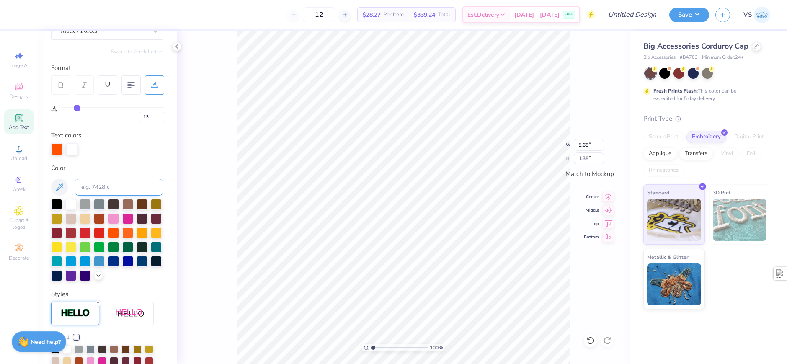
scroll to position [0, 0]
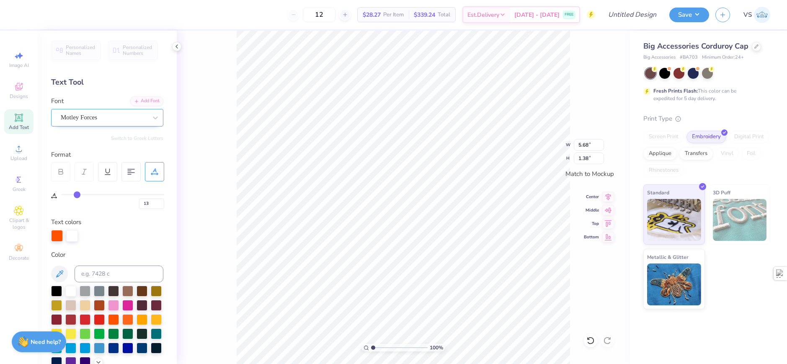
click at [94, 118] on div "Motley Forces" at bounding box center [104, 117] width 88 height 13
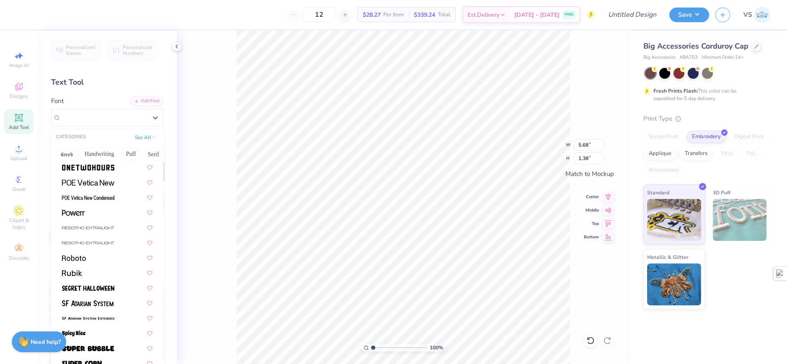
scroll to position [879, 0]
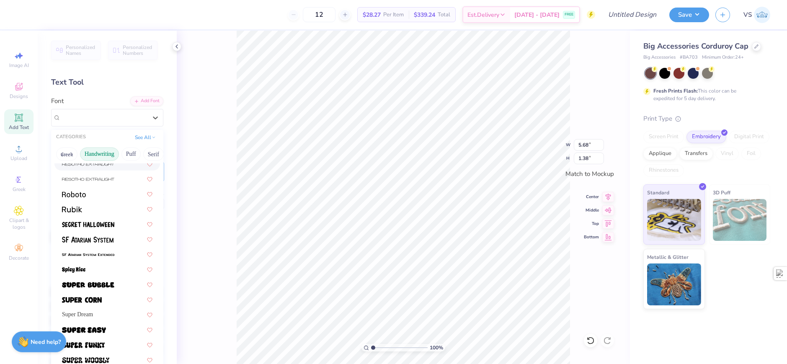
click at [111, 154] on button "Handwriting" at bounding box center [99, 153] width 39 height 13
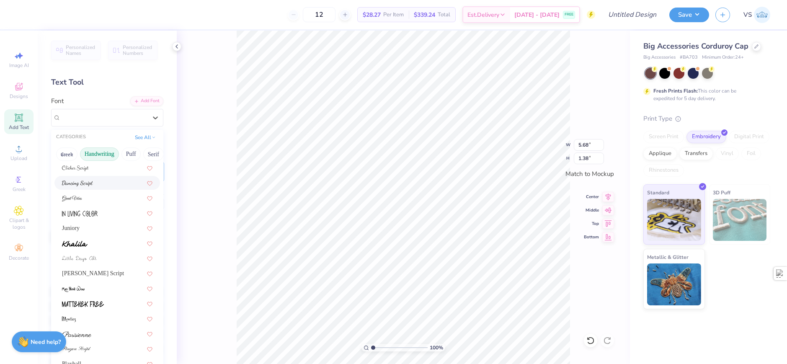
scroll to position [42, 0]
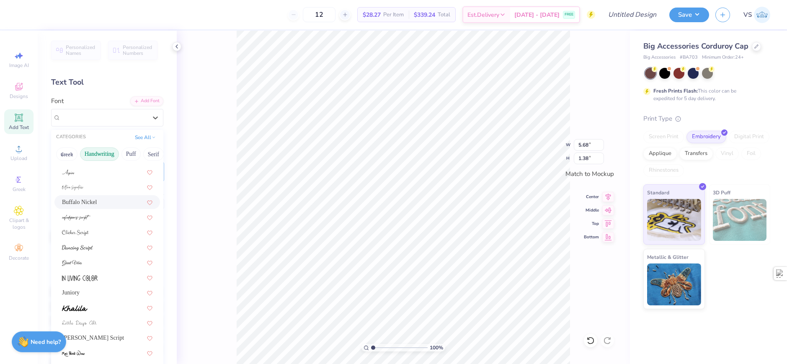
click at [91, 205] on span "Buffalo Nickel" at bounding box center [79, 202] width 35 height 9
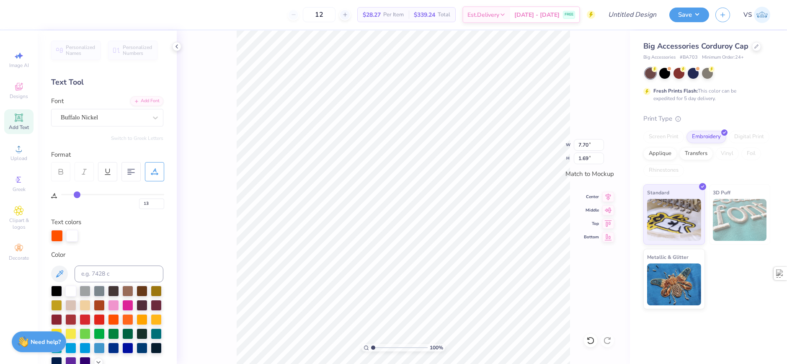
type input "7.70"
type input "1.69"
type input "9.42"
type input "2.07"
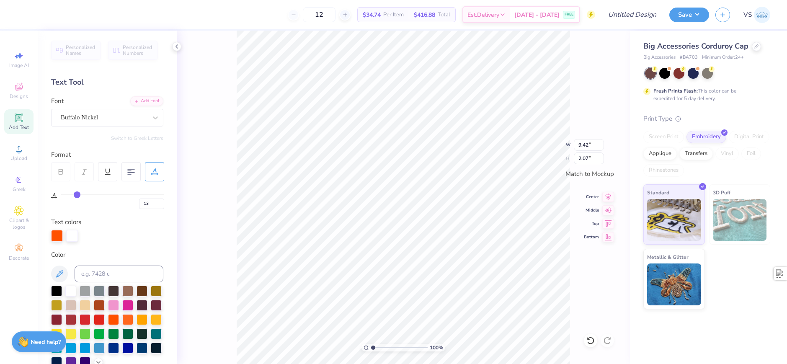
click at [150, 174] on div at bounding box center [154, 171] width 19 height 19
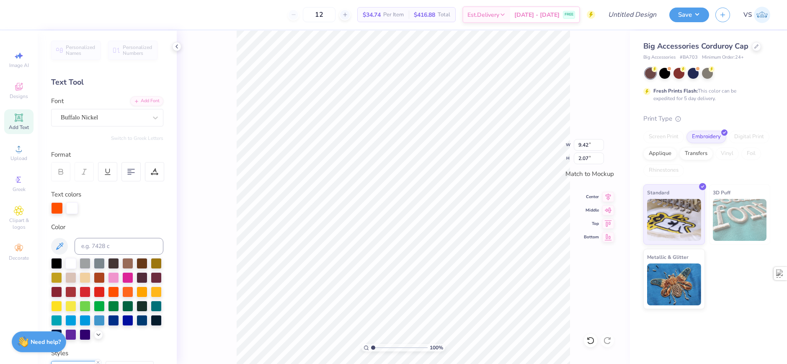
click at [143, 171] on div at bounding box center [107, 171] width 113 height 19
click at [148, 172] on div at bounding box center [154, 171] width 19 height 19
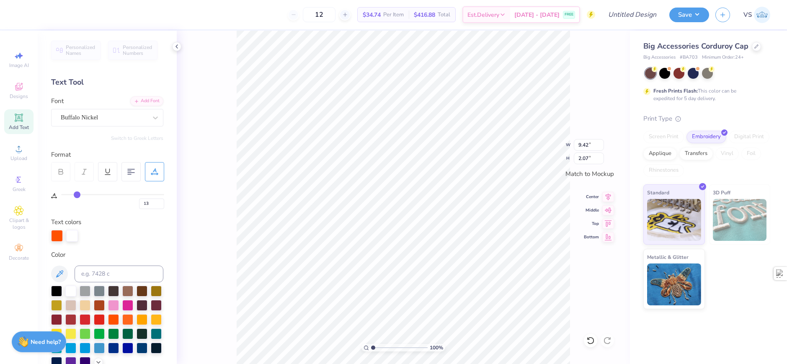
type input "14"
type input "15"
type input "16"
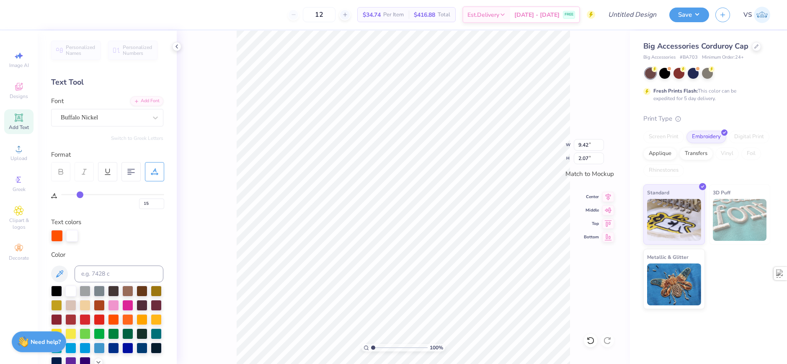
type input "16"
type input "17"
type input "18"
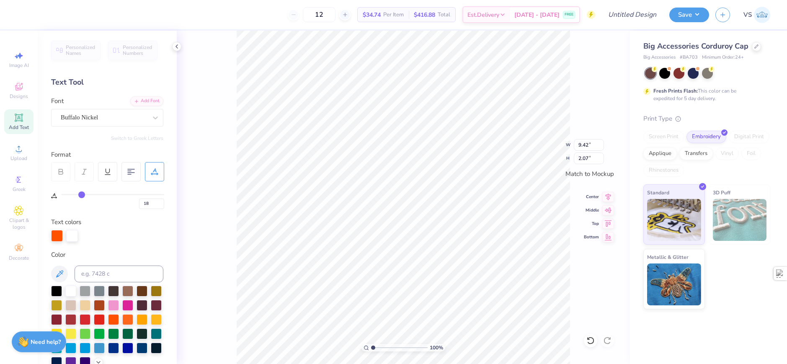
type input "18"
click at [82, 195] on input "range" at bounding box center [112, 194] width 103 height 1
click at [221, 157] on div "100 % W 9.42 9.42 " H 2.07 2.07 " Match to [GEOGRAPHIC_DATA] Middle Top Bottom" at bounding box center [403, 197] width 453 height 333
type textarea "SigNu"
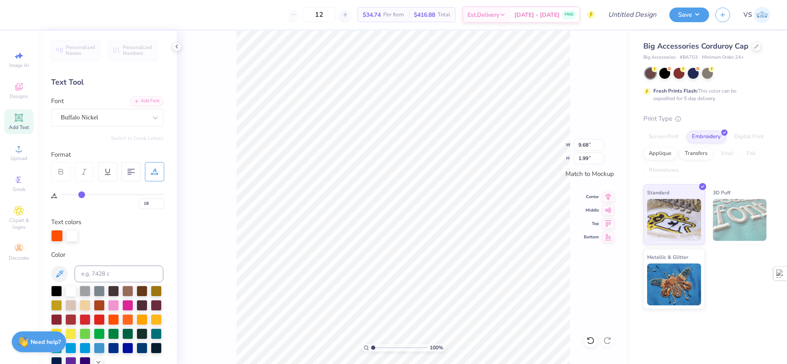
click at [233, 162] on div "100 % W 9.68 9.68 " H 1.99 1.99 " Match to Mockup Center Middle Top Bottom" at bounding box center [403, 197] width 453 height 333
click at [134, 119] on div "Buffalo Nickel" at bounding box center [104, 117] width 88 height 13
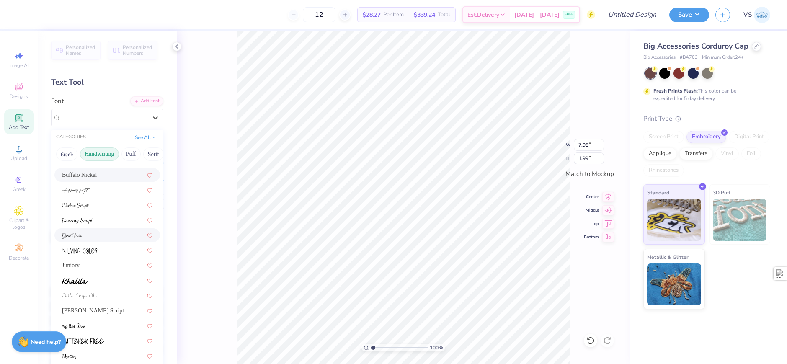
scroll to position [126, 0]
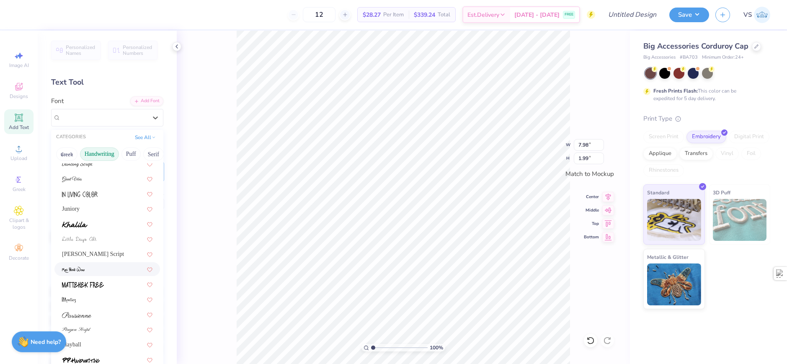
click at [88, 267] on div at bounding box center [107, 269] width 90 height 9
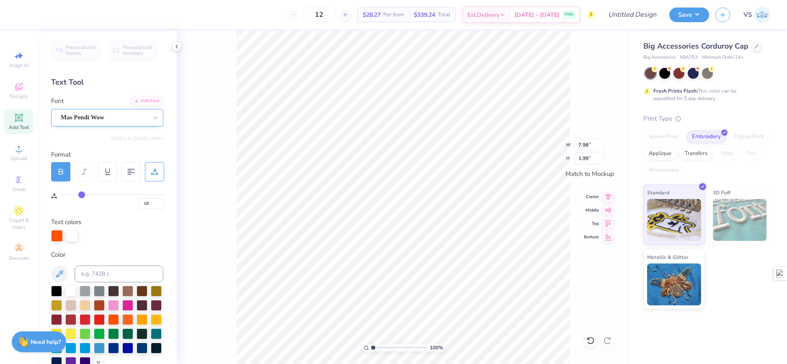
click at [103, 117] on div "Mas Pendi Wow" at bounding box center [104, 117] width 88 height 13
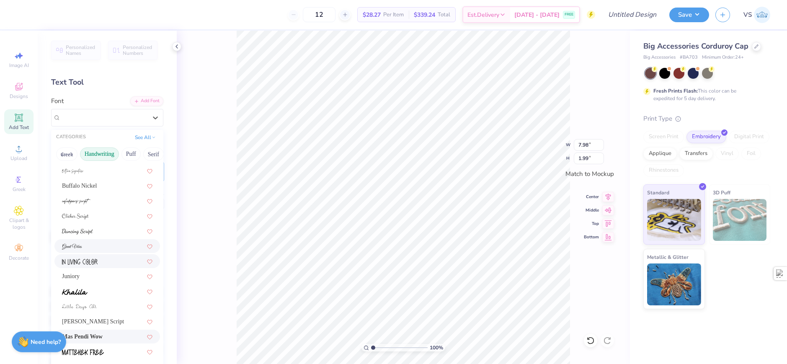
scroll to position [84, 0]
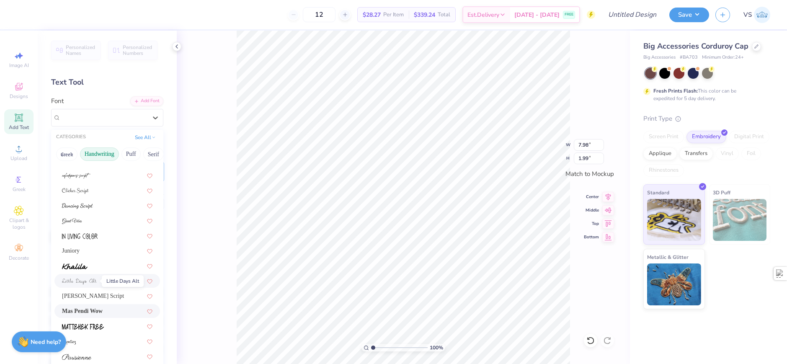
click at [86, 283] on img at bounding box center [79, 281] width 35 height 6
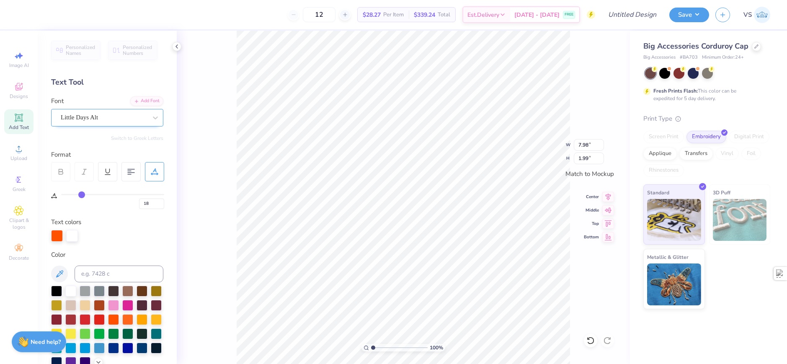
click at [124, 117] on div "Little Days Alt" at bounding box center [104, 117] width 88 height 13
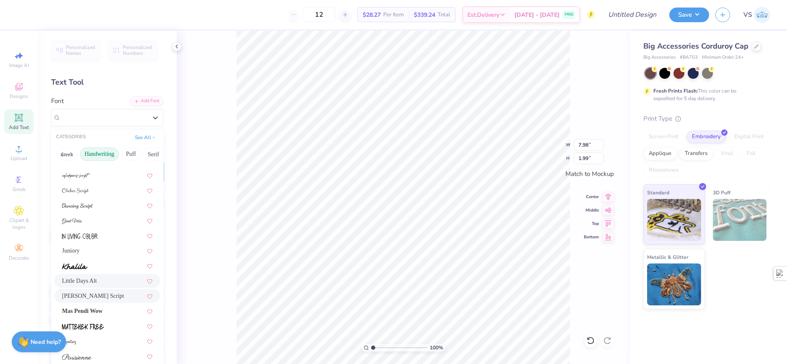
click at [90, 301] on div "[PERSON_NAME] Script" at bounding box center [107, 296] width 106 height 14
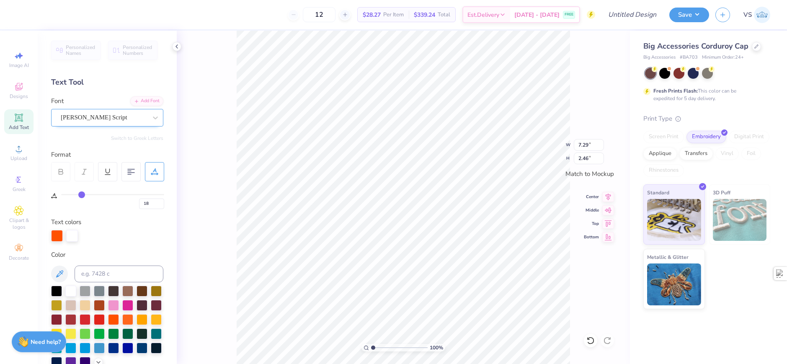
click at [126, 121] on div "[PERSON_NAME] Script" at bounding box center [104, 117] width 88 height 13
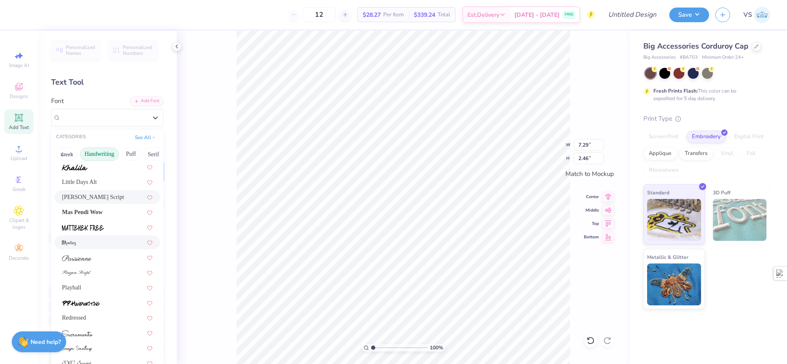
scroll to position [190, 0]
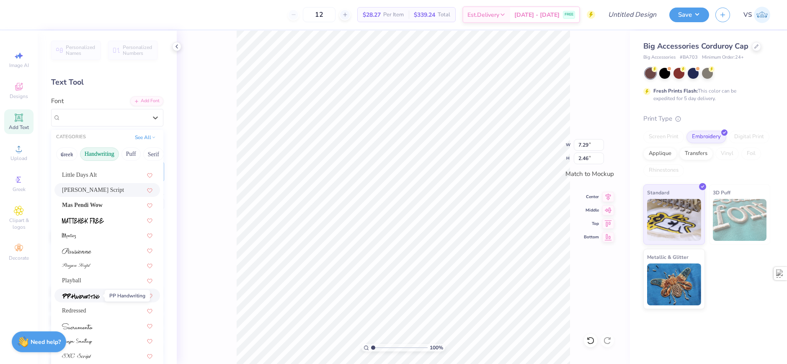
click at [88, 294] on img at bounding box center [81, 296] width 38 height 6
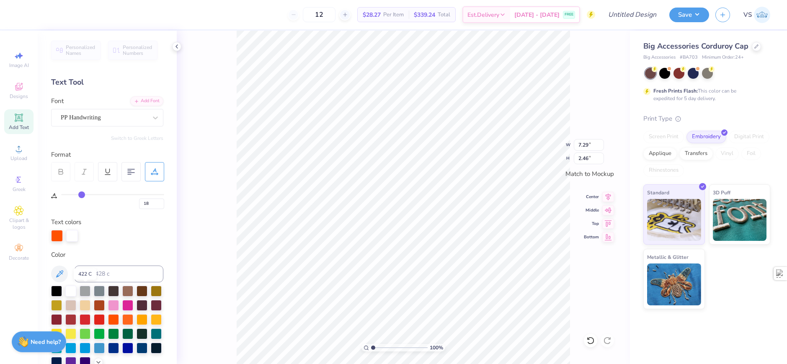
type input "4.62"
type input "1.66"
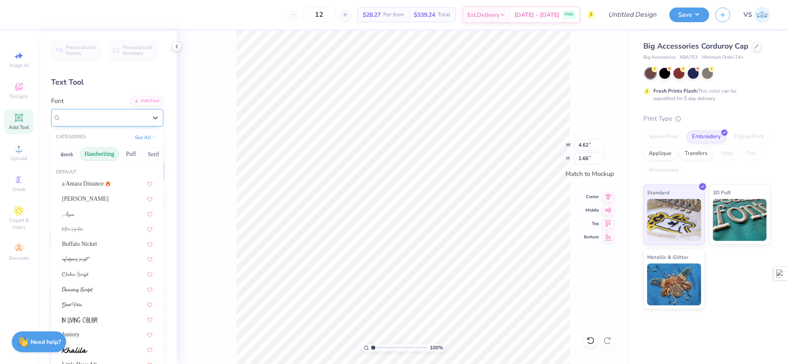
click at [124, 120] on div "PP Handwriting" at bounding box center [104, 117] width 88 height 13
click at [136, 141] on div "See All" at bounding box center [145, 137] width 26 height 8
click at [91, 151] on button "Handwriting" at bounding box center [99, 153] width 39 height 13
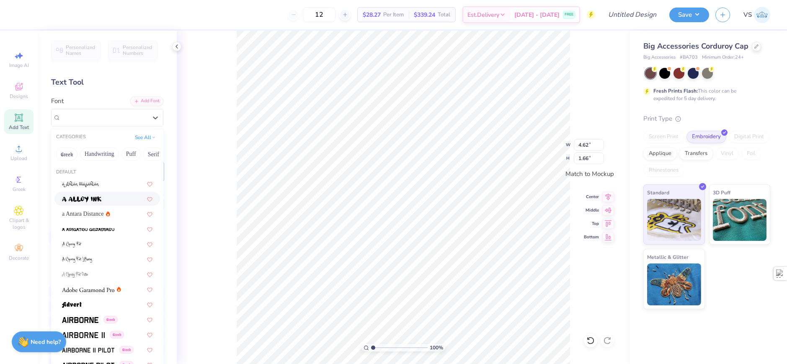
click at [93, 202] on img at bounding box center [81, 199] width 39 height 6
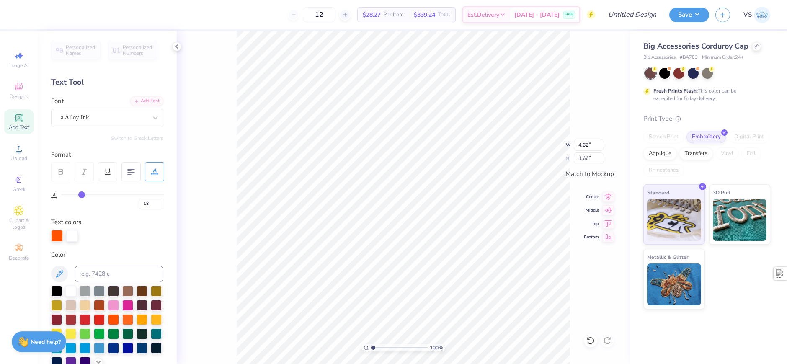
type input "6.27"
type input "1.59"
click at [121, 120] on div "a Alloy Ink" at bounding box center [104, 117] width 88 height 13
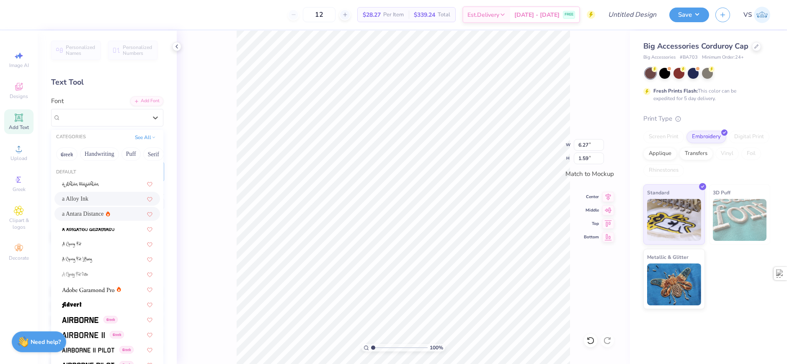
click at [94, 215] on div "a Antara Distance" at bounding box center [86, 213] width 48 height 9
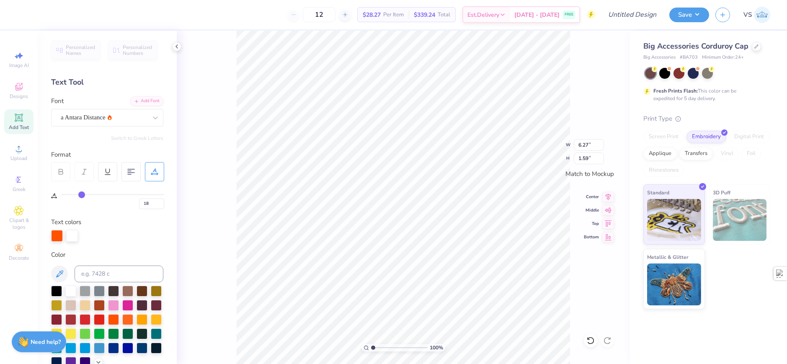
type input "5.44"
type input "1.73"
click at [110, 120] on div "a Antara Distance" at bounding box center [104, 117] width 88 height 13
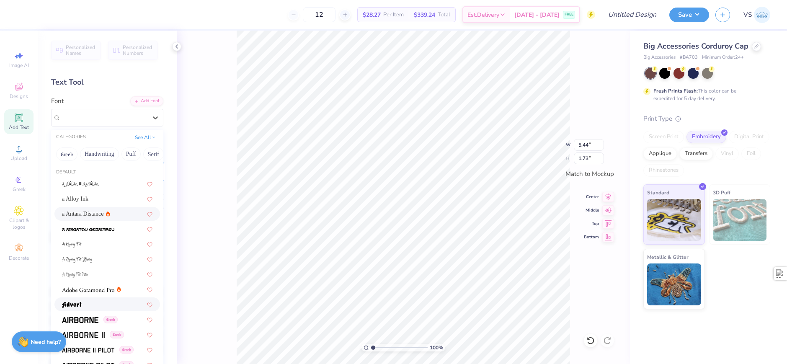
click at [77, 308] on span at bounding box center [72, 304] width 20 height 9
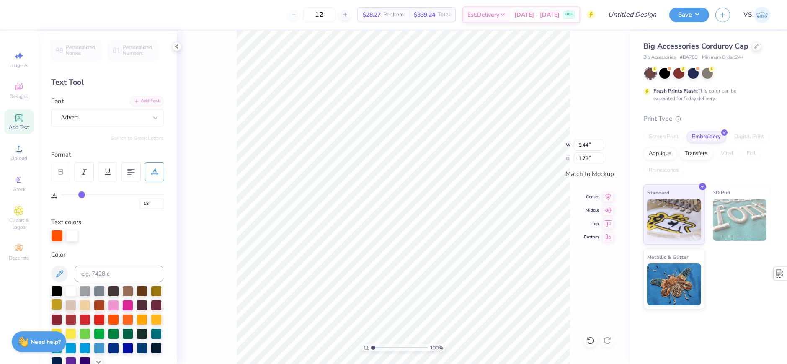
type input "5.85"
type input "1.68"
click at [103, 121] on div "Advert" at bounding box center [104, 117] width 88 height 13
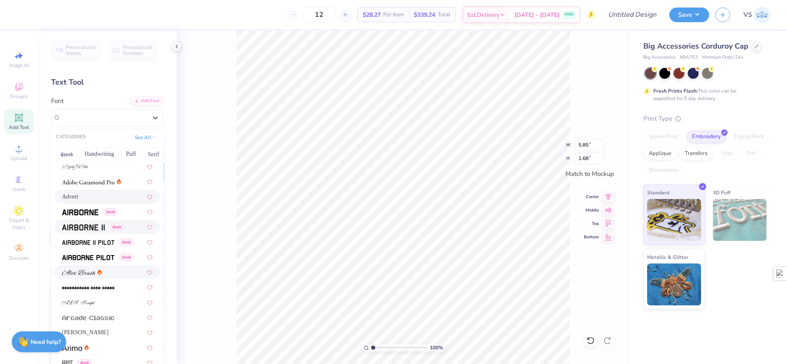
scroll to position [126, 0]
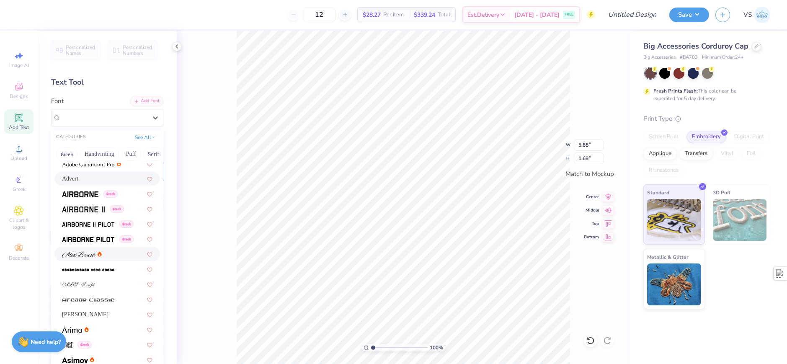
click at [88, 256] on img at bounding box center [78, 255] width 33 height 6
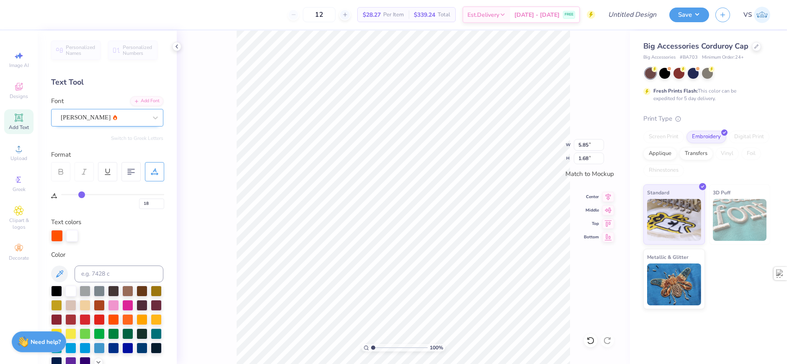
type input "5.89"
type input "1.46"
click at [106, 123] on div at bounding box center [104, 117] width 86 height 11
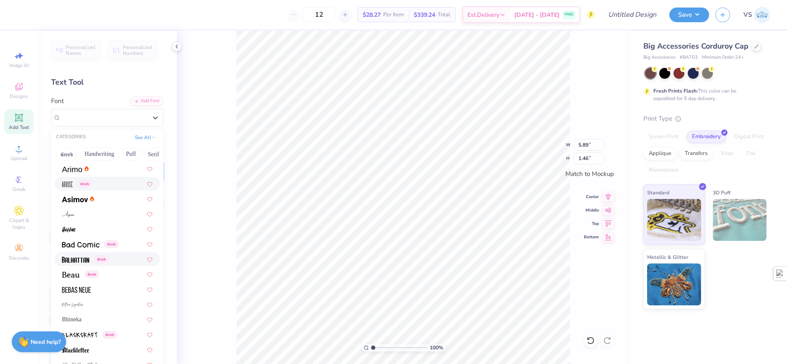
scroll to position [293, 0]
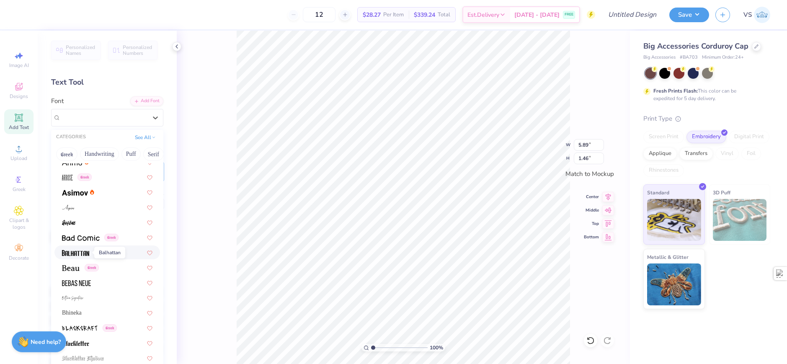
click at [82, 250] on img at bounding box center [75, 253] width 27 height 6
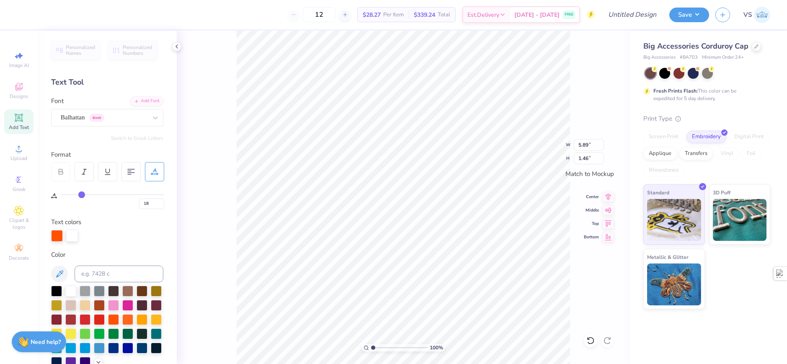
type input "4.41"
type input "1.43"
click at [104, 114] on div "Balhattan Greek" at bounding box center [104, 117] width 88 height 13
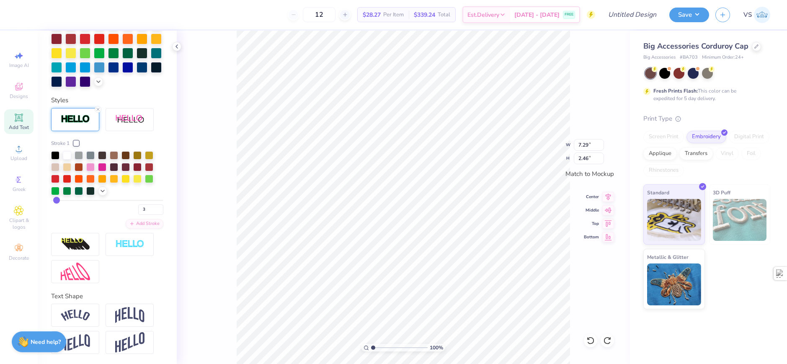
type input "2"
type input "7.27"
type input "2.44"
click at [221, 214] on div "100 % W 7.27 7.27 " H 2.44 2.44 " Match to [GEOGRAPHIC_DATA] Middle Top Bottom" at bounding box center [403, 197] width 453 height 333
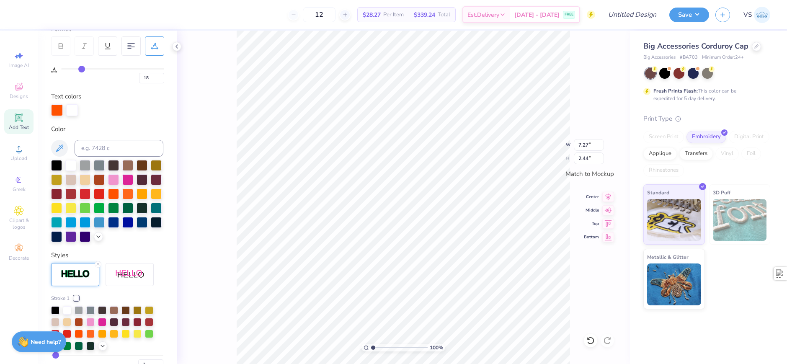
scroll to position [0, 0]
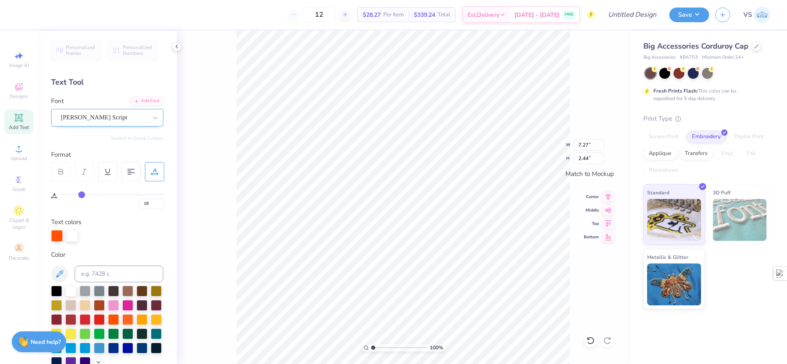
click at [115, 119] on div "[PERSON_NAME] Script" at bounding box center [104, 117] width 88 height 13
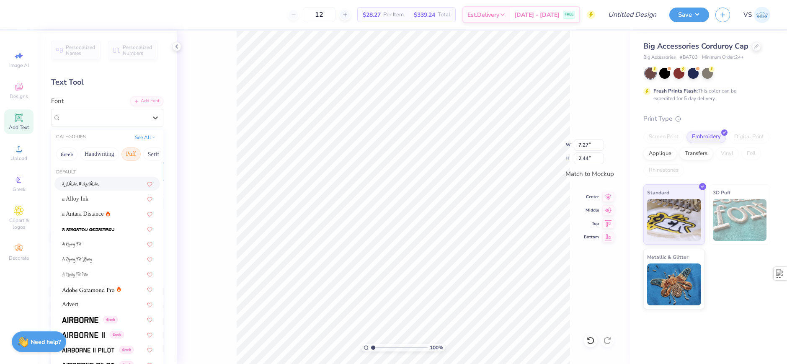
click at [126, 160] on button "Puff" at bounding box center [130, 153] width 19 height 13
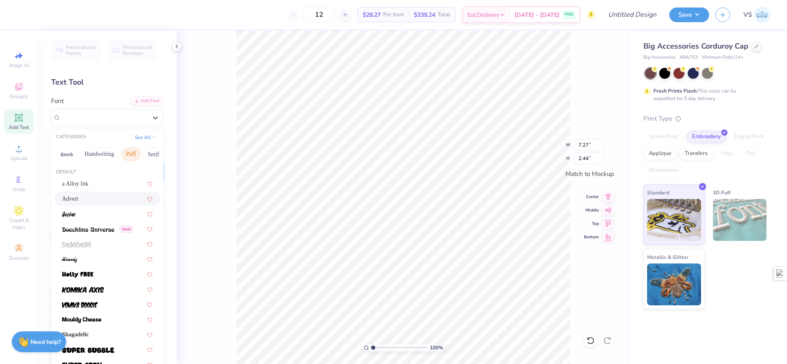
click at [85, 193] on div "Advert" at bounding box center [107, 199] width 106 height 14
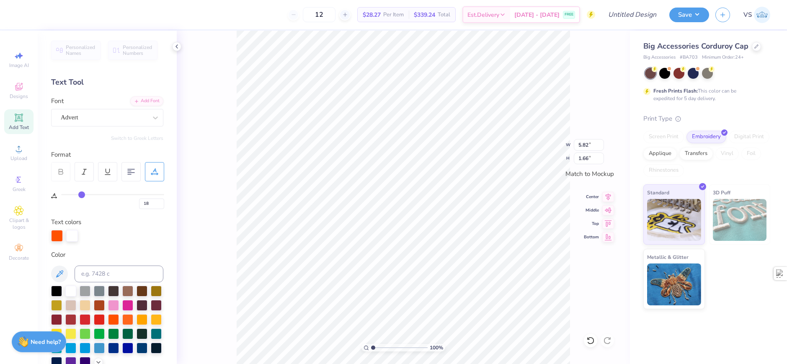
type input "5.82"
type input "1.66"
click at [113, 119] on div "Advert" at bounding box center [104, 117] width 88 height 13
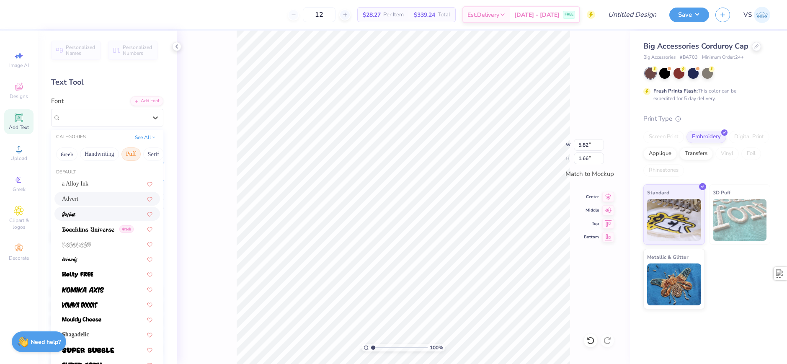
click at [92, 215] on div at bounding box center [107, 213] width 90 height 9
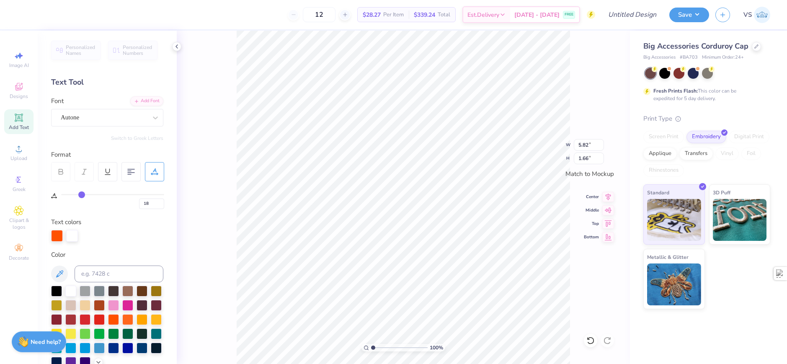
type input "3.84"
type input "1.67"
click at [124, 121] on div "Autone" at bounding box center [104, 117] width 88 height 13
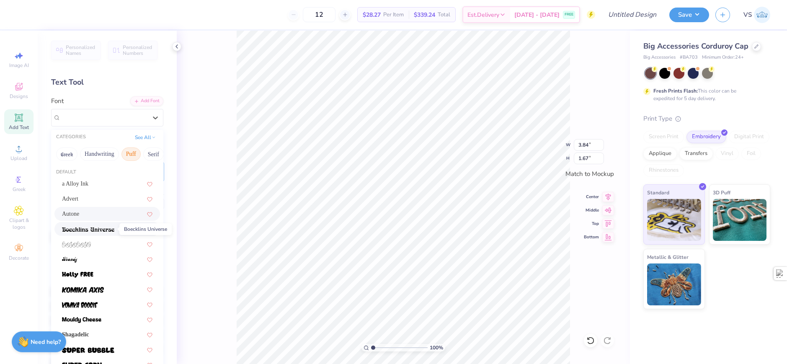
click at [93, 227] on img at bounding box center [88, 229] width 52 height 6
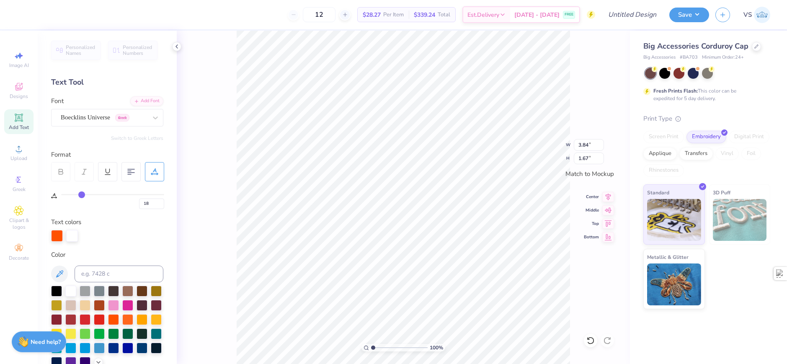
type input "5.83"
type input "1.55"
click at [105, 118] on div "Boecklins Universe Greek" at bounding box center [104, 117] width 88 height 13
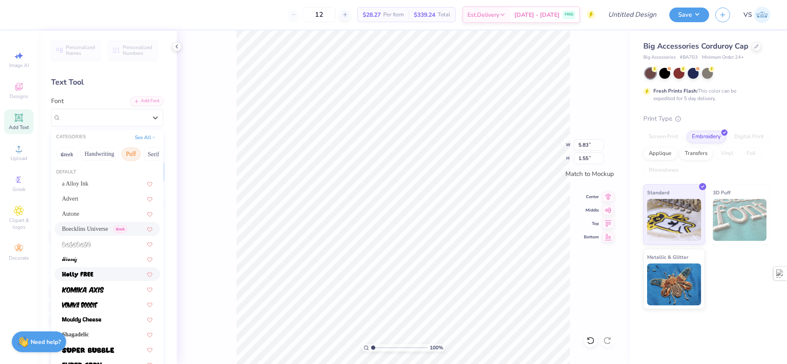
click at [97, 268] on div at bounding box center [107, 274] width 106 height 14
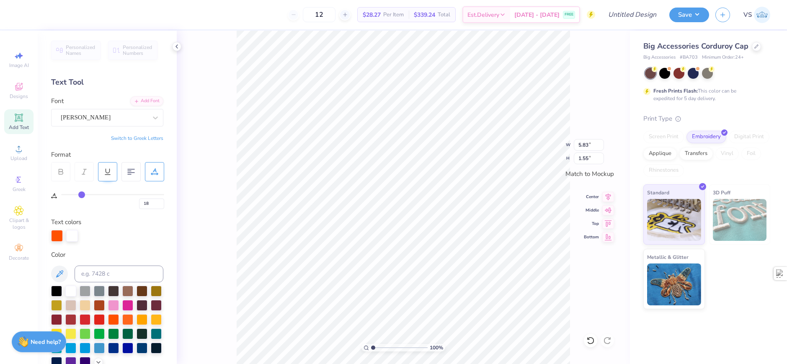
type input "5.18"
type input "1.49"
click at [128, 124] on div "[PERSON_NAME]" at bounding box center [104, 117] width 88 height 13
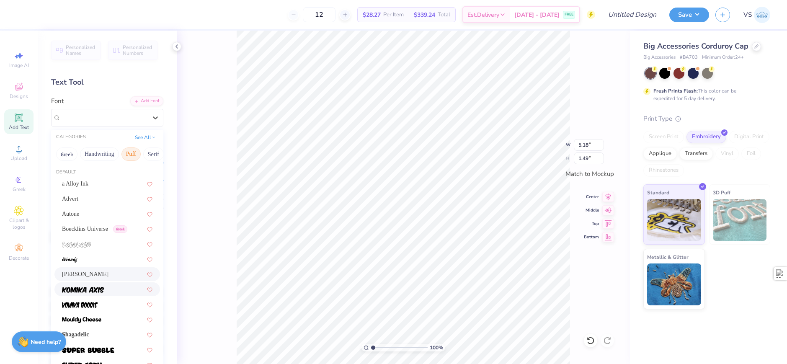
drag, startPoint x: 88, startPoint y: 285, endPoint x: 98, endPoint y: 253, distance: 33.0
click at [89, 285] on span at bounding box center [83, 289] width 42 height 9
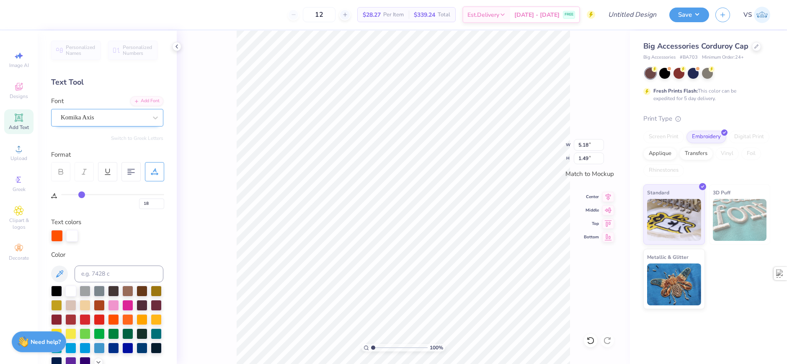
type input "6.36"
type input "1.57"
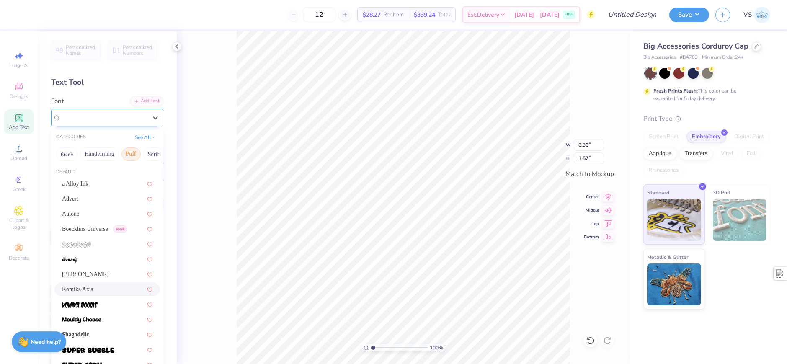
click at [104, 118] on div "Komika Axis" at bounding box center [104, 117] width 88 height 13
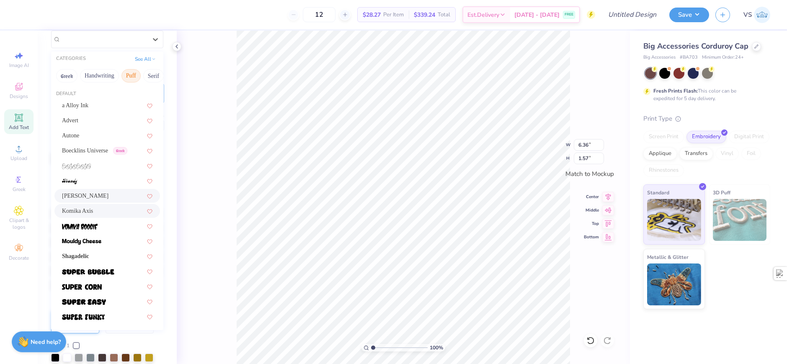
scroll to position [84, 0]
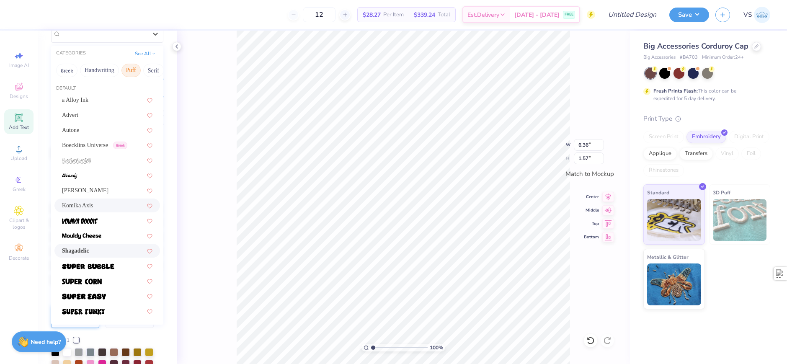
click at [89, 246] on span "Shagadelic" at bounding box center [75, 250] width 27 height 9
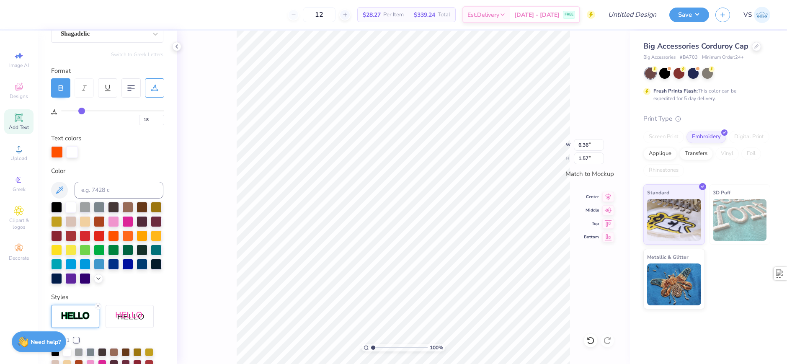
type input "5.75"
type input "1.49"
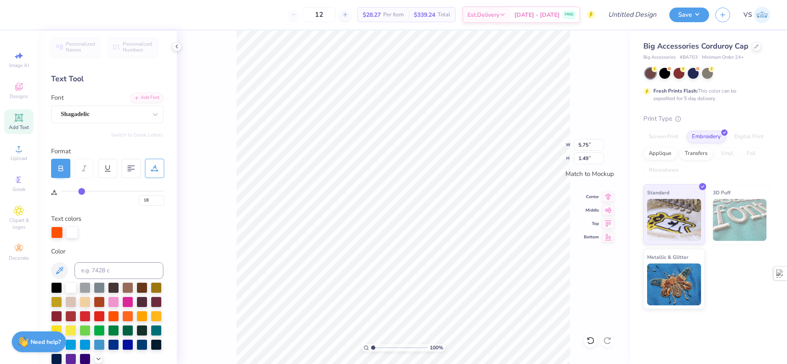
scroll to position [0, 0]
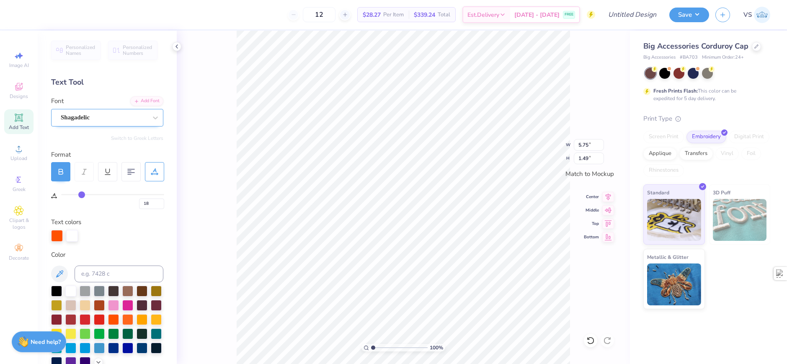
click at [98, 118] on div "Shagadelic" at bounding box center [104, 117] width 88 height 13
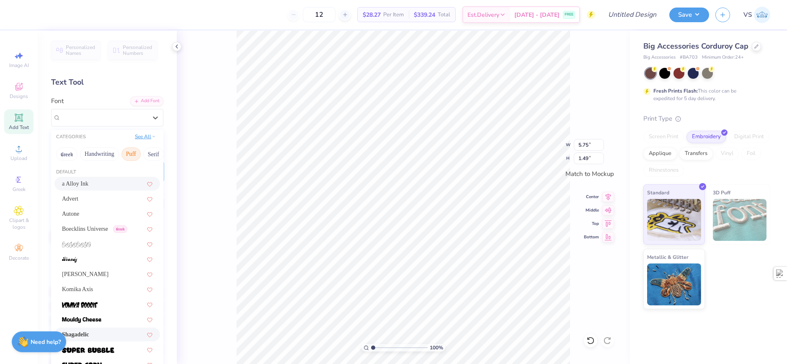
click at [143, 138] on button "See All" at bounding box center [145, 136] width 26 height 8
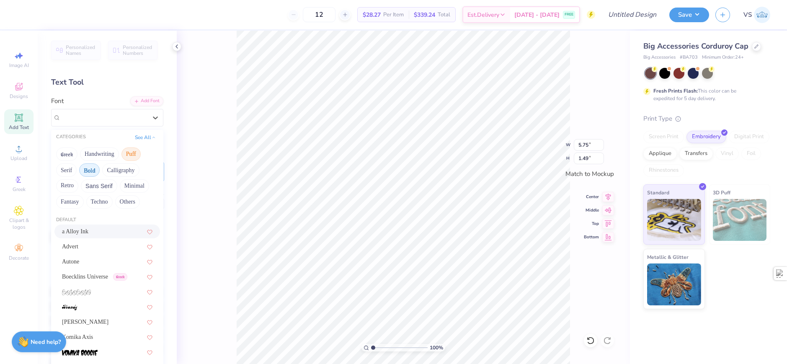
click at [86, 167] on button "Bold" at bounding box center [89, 169] width 21 height 13
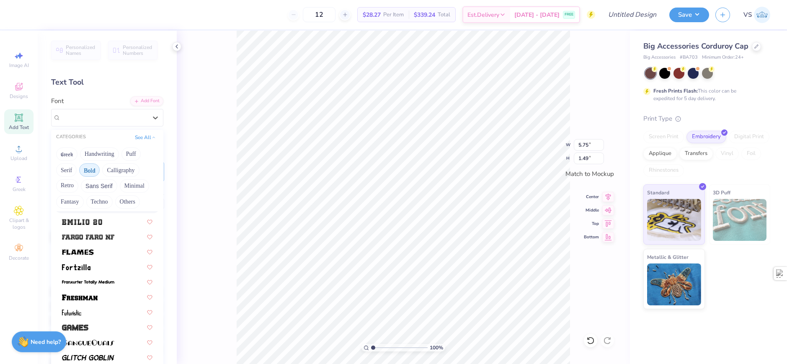
scroll to position [251, 0]
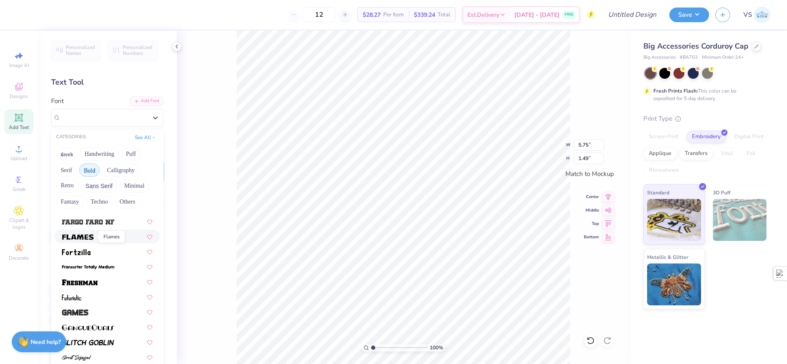
click at [91, 237] on img at bounding box center [78, 237] width 32 height 6
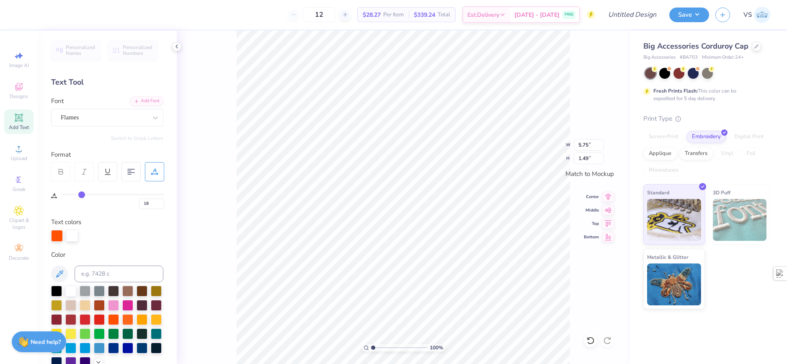
type input "7.17"
type input "1.46"
click at [114, 113] on div "Flames" at bounding box center [104, 117] width 88 height 13
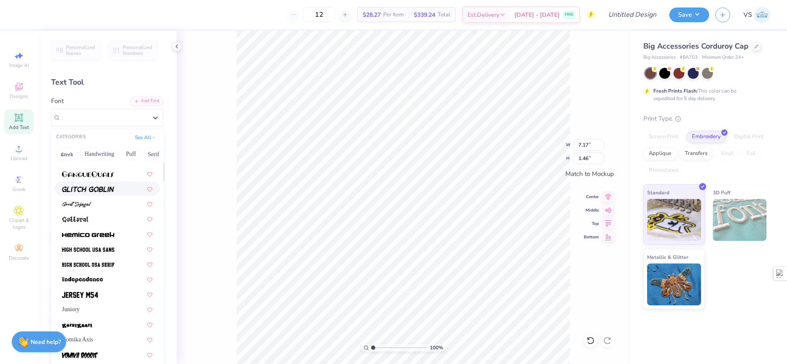
scroll to position [377, 0]
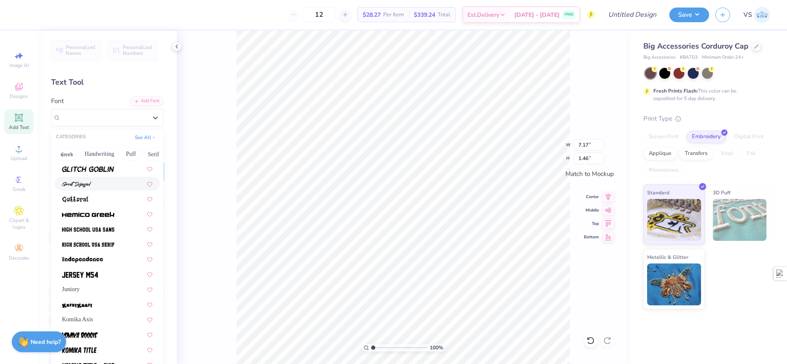
click at [92, 188] on div at bounding box center [107, 184] width 106 height 14
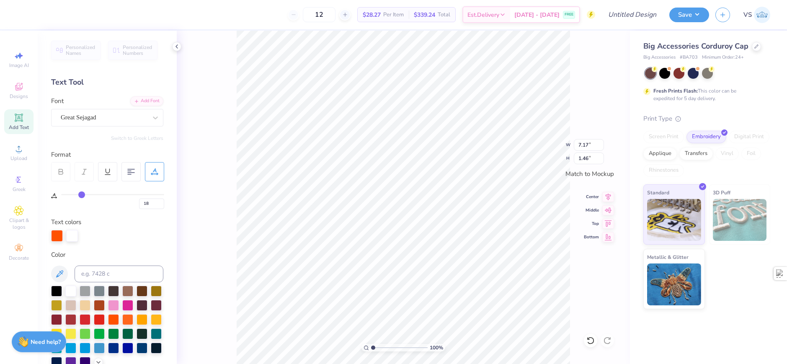
type input "5.03"
type input "1.66"
click at [113, 110] on div "Great Sejagad" at bounding box center [107, 118] width 112 height 18
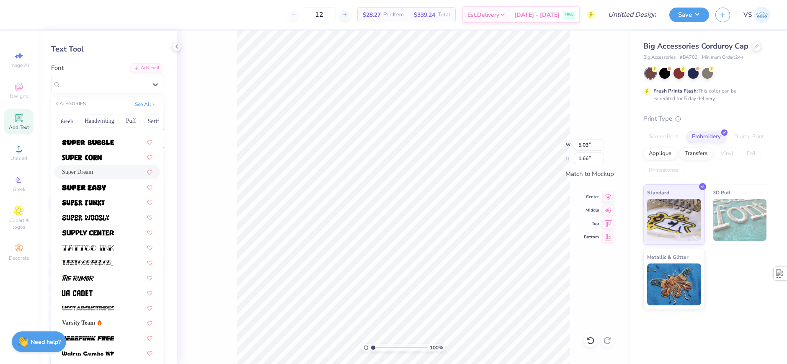
scroll to position [84, 0]
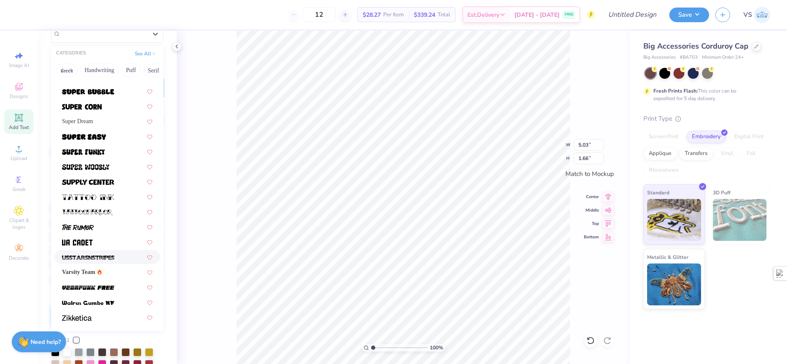
click at [98, 243] on div at bounding box center [107, 241] width 90 height 9
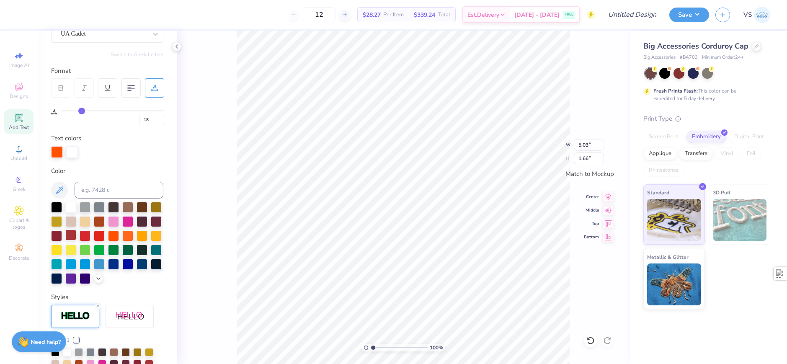
type input "5.48"
type input "1.38"
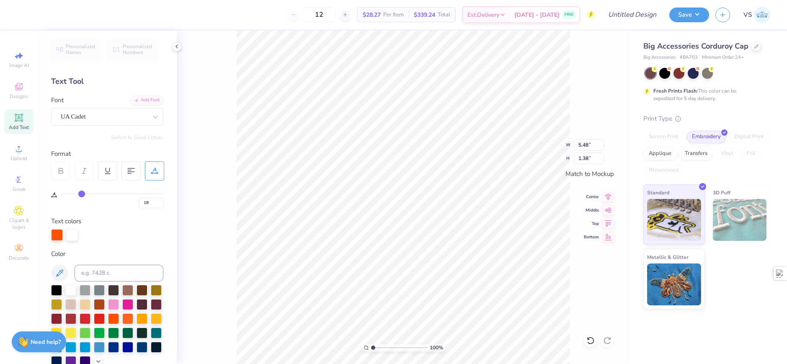
scroll to position [0, 0]
click at [131, 122] on div "UA Cadet" at bounding box center [104, 117] width 88 height 13
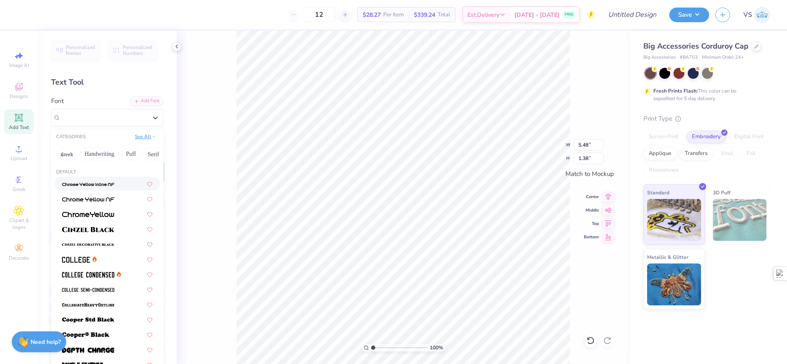
click at [142, 134] on button "See All" at bounding box center [145, 136] width 26 height 8
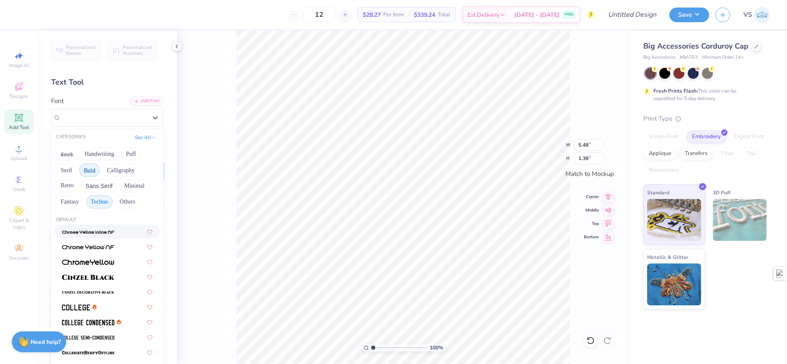
click at [110, 203] on button "Techno" at bounding box center [99, 201] width 26 height 13
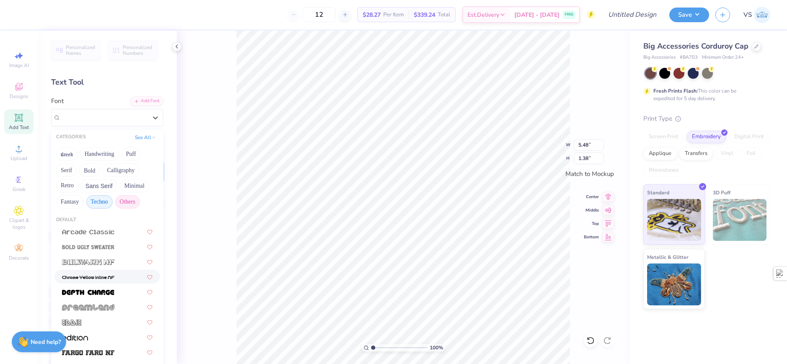
click at [121, 201] on button "Others" at bounding box center [127, 201] width 25 height 13
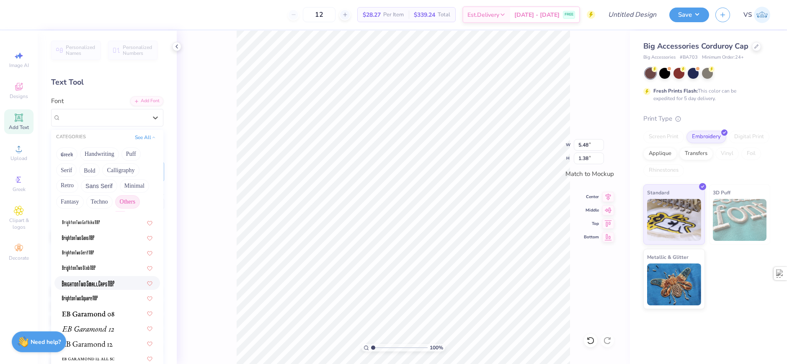
scroll to position [42, 0]
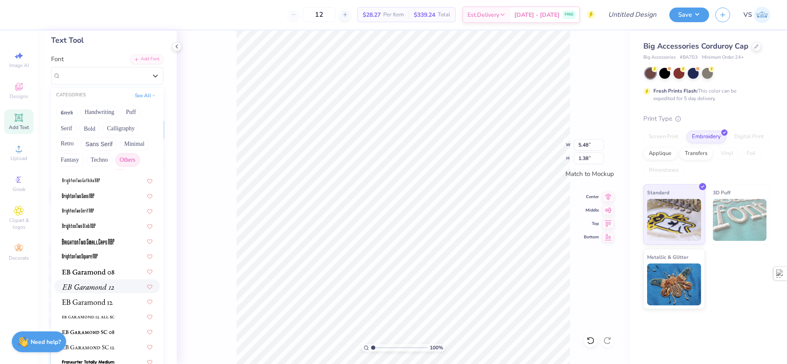
click at [89, 281] on div at bounding box center [107, 286] width 106 height 14
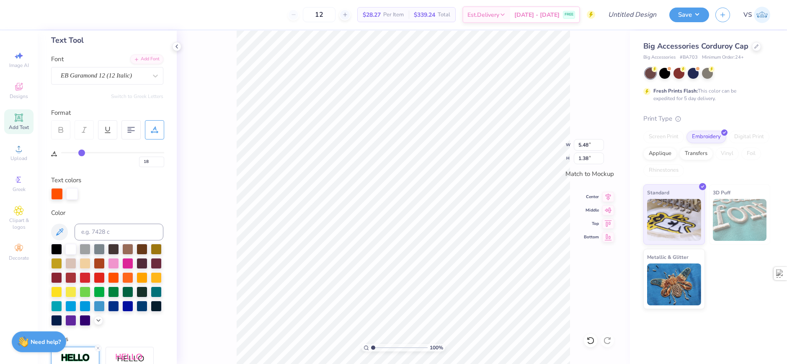
type input "5.27"
type input "1.63"
click at [104, 79] on div "EB Garamond 12 (12 Italic)" at bounding box center [104, 75] width 88 height 13
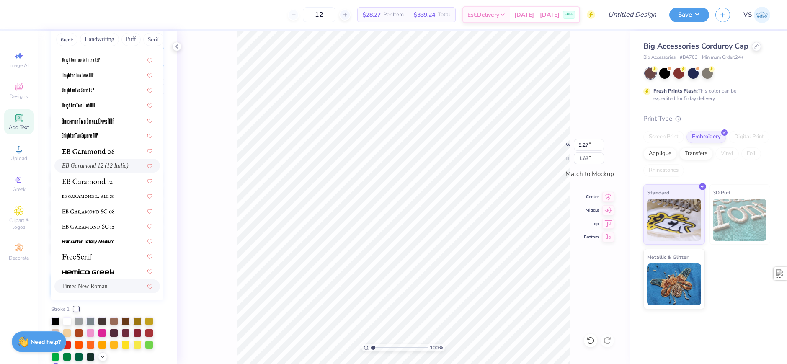
scroll to position [126, 0]
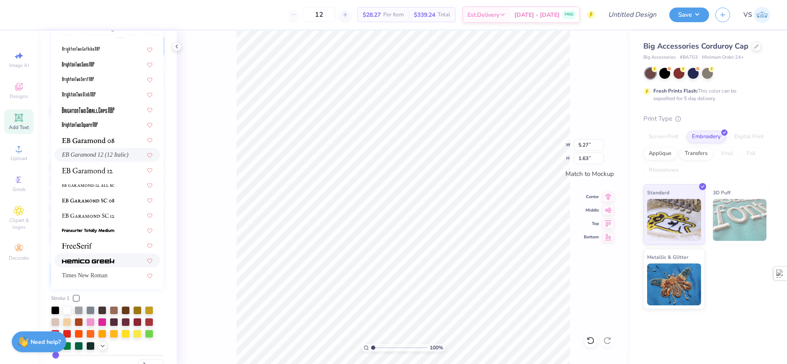
click at [96, 258] on img at bounding box center [88, 261] width 52 height 6
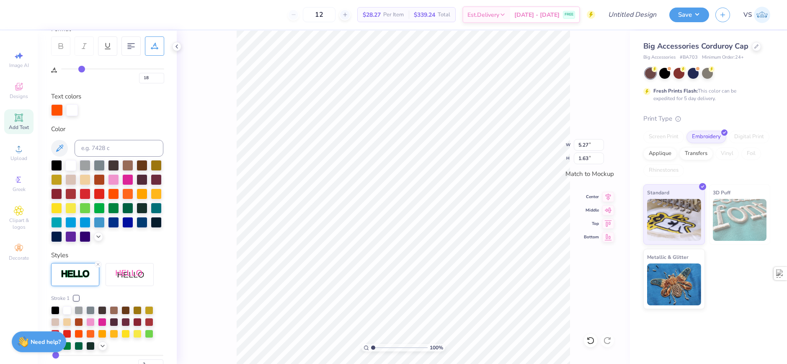
type input "5.86"
type input "1.30"
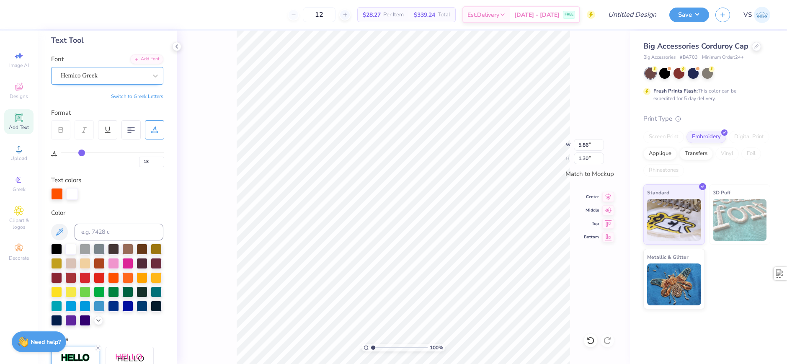
click at [116, 73] on div "Hemico Greek" at bounding box center [104, 75] width 88 height 13
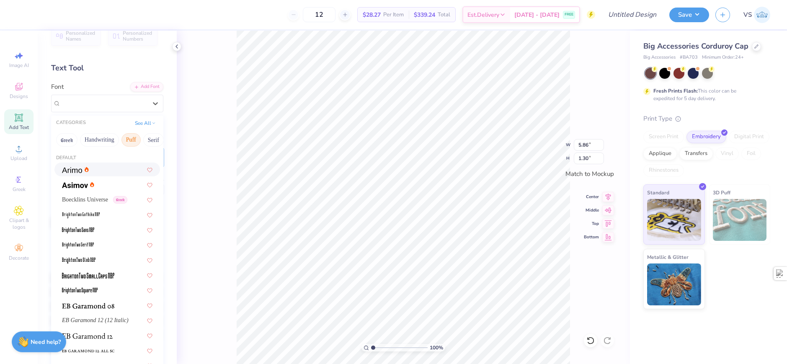
scroll to position [0, 0]
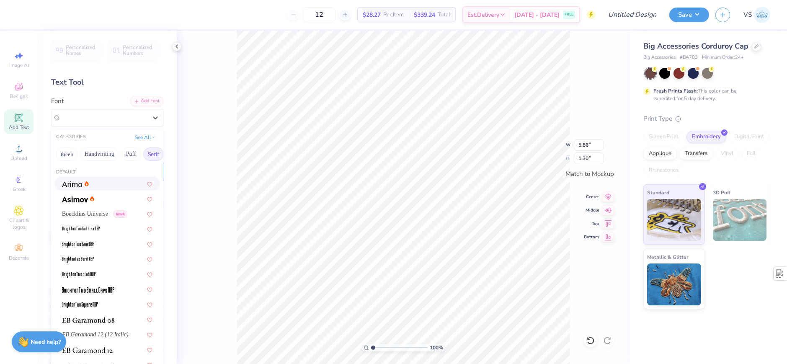
click at [147, 149] on button "Serif" at bounding box center [153, 153] width 21 height 13
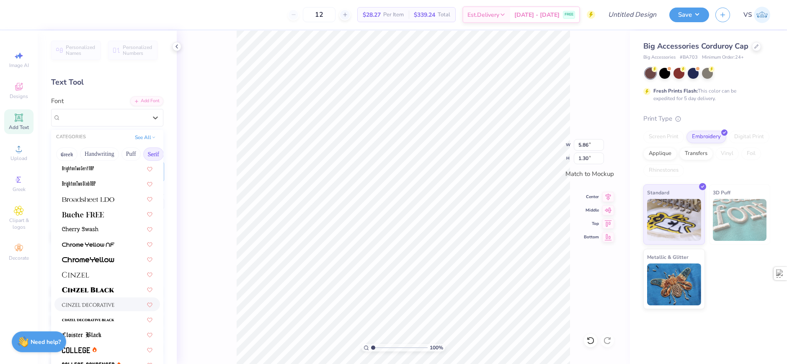
scroll to position [126, 0]
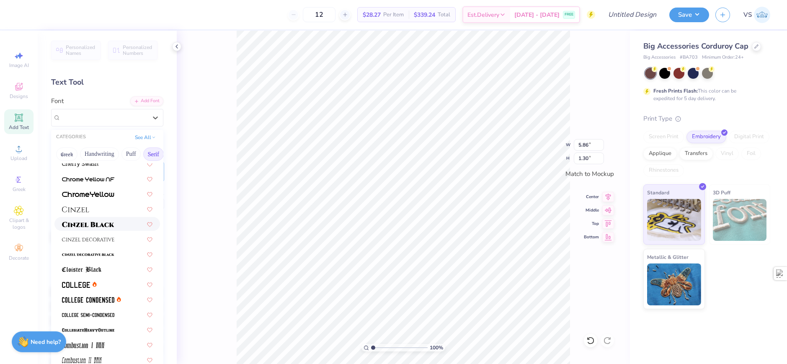
click at [93, 228] on span at bounding box center [88, 223] width 52 height 9
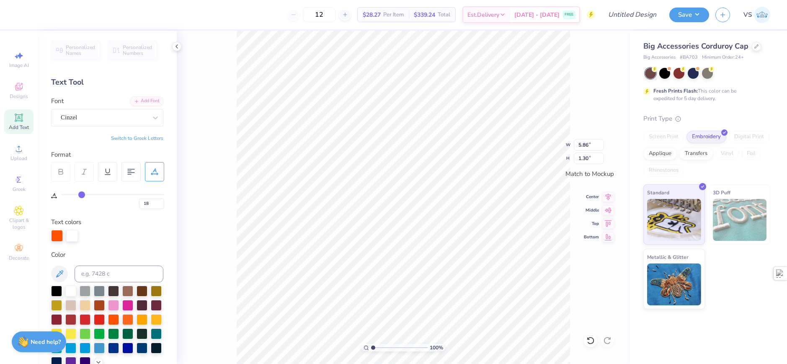
type input "6.66"
type input "1.26"
click at [116, 118] on div "Cinzel" at bounding box center [104, 117] width 88 height 13
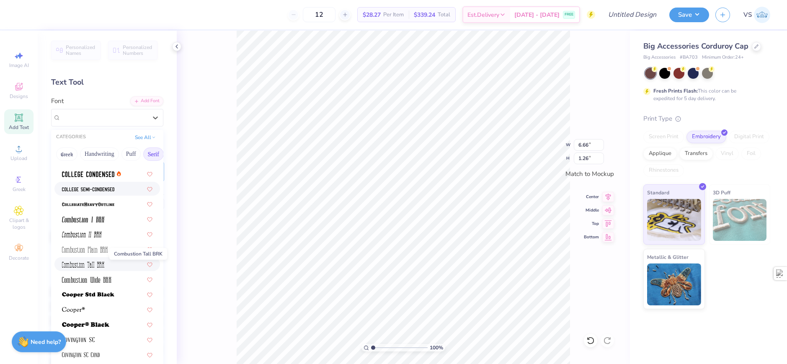
scroll to position [335, 0]
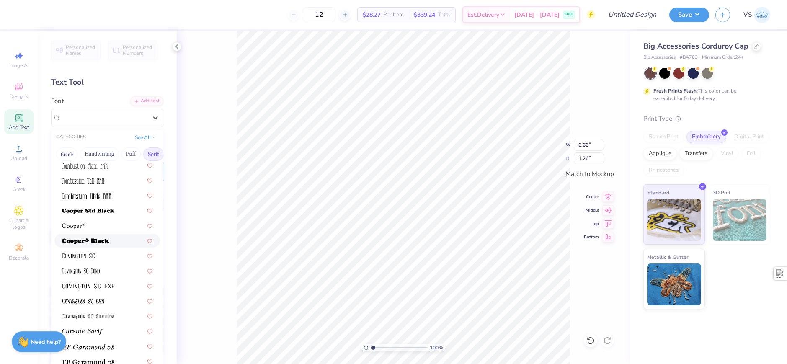
click at [98, 239] on img at bounding box center [85, 241] width 47 height 6
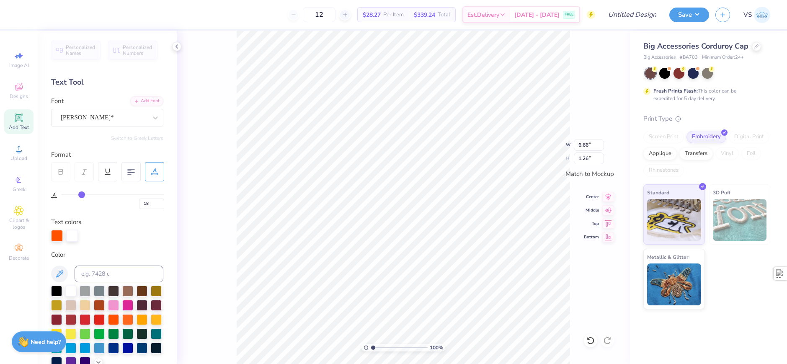
type input "6.38"
type input "1.60"
click at [93, 124] on div "[PERSON_NAME]*" at bounding box center [107, 118] width 112 height 18
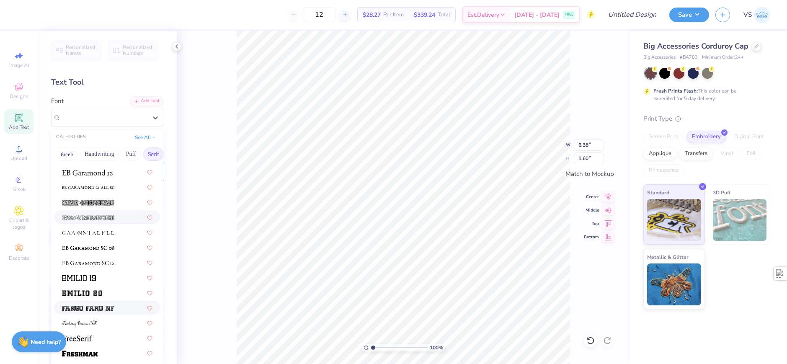
scroll to position [586, 0]
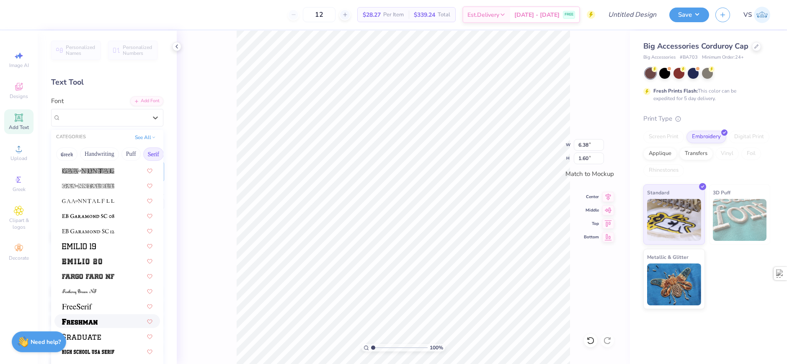
click at [94, 327] on div at bounding box center [107, 321] width 106 height 14
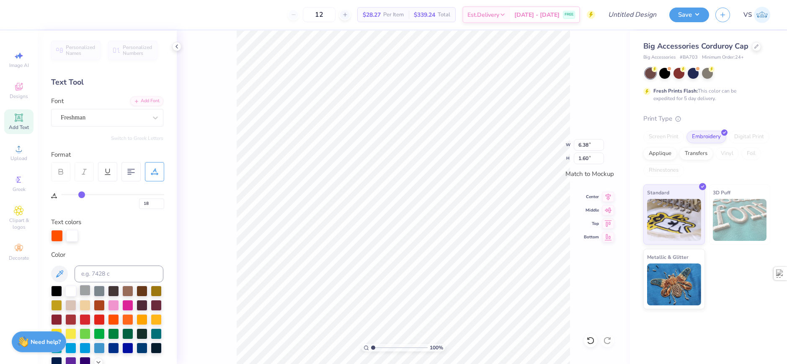
type input "6.26"
type input "1.44"
click at [91, 119] on div "Freshman" at bounding box center [104, 117] width 88 height 13
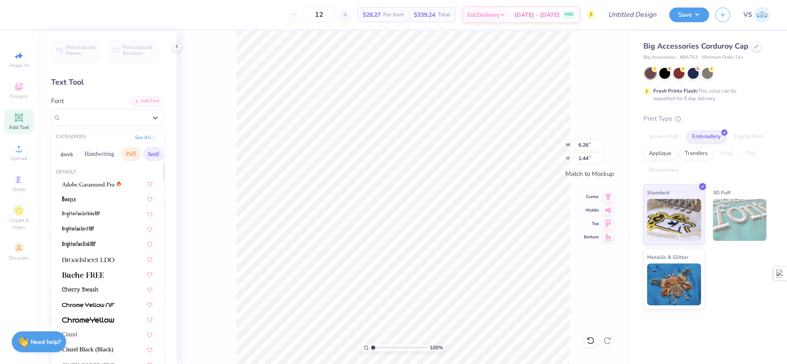
click at [134, 151] on button "Puff" at bounding box center [130, 153] width 19 height 13
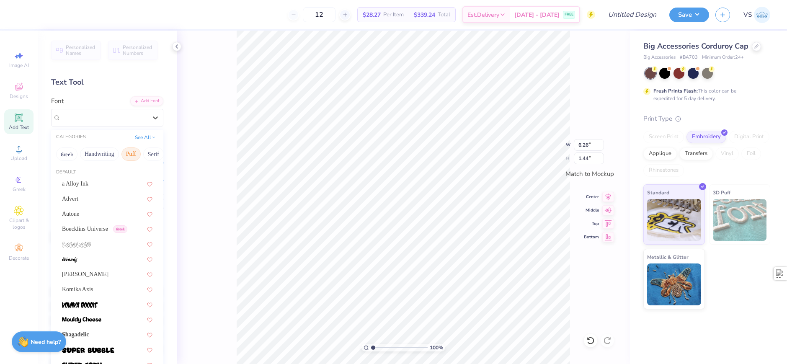
click at [119, 151] on div "Greek Handwriting Puff Serif Bold Calligraphy Retro Sans Serif Minimal Fantasy …" at bounding box center [107, 154] width 112 height 18
click at [116, 152] on button "Handwriting" at bounding box center [99, 153] width 39 height 13
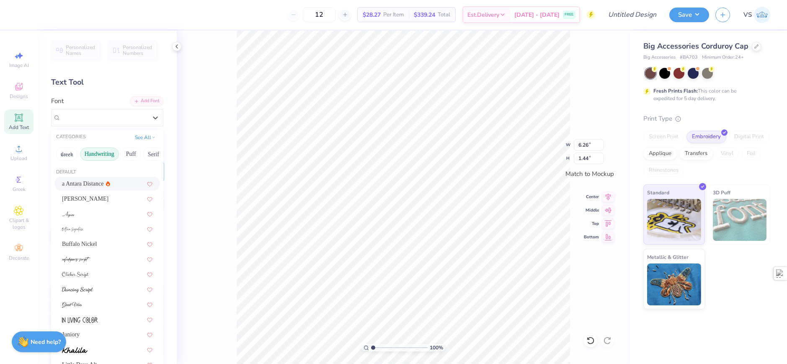
click at [85, 183] on span "a Antara Distance" at bounding box center [83, 183] width 42 height 9
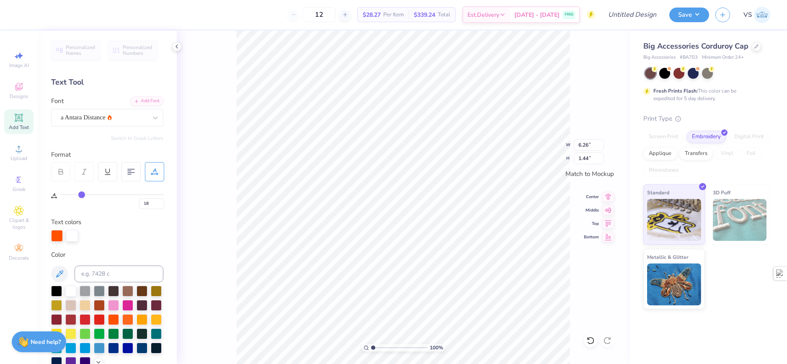
type input "5.41"
type input "1.71"
click at [73, 112] on div at bounding box center [104, 117] width 86 height 11
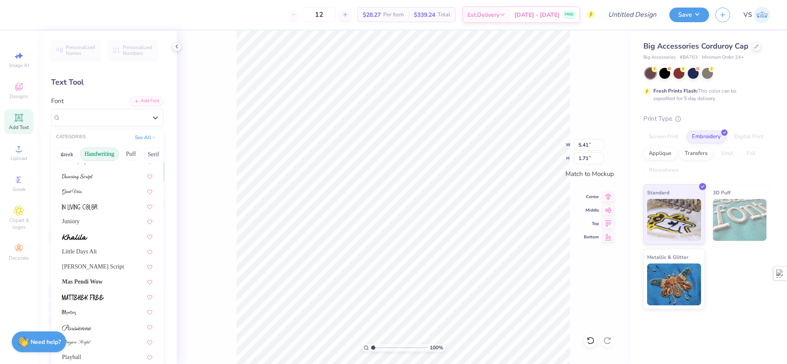
scroll to position [126, 0]
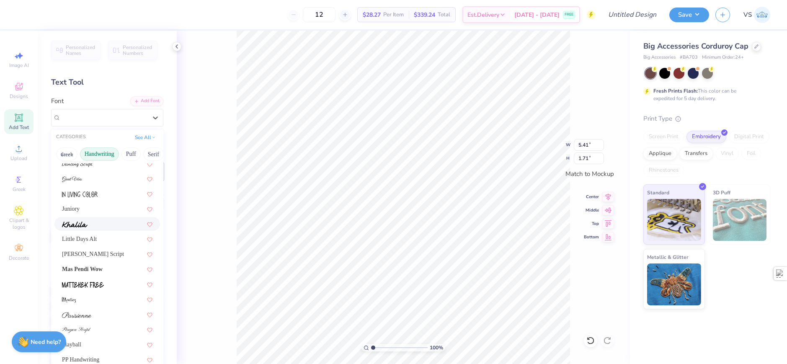
click at [86, 228] on span at bounding box center [75, 223] width 26 height 9
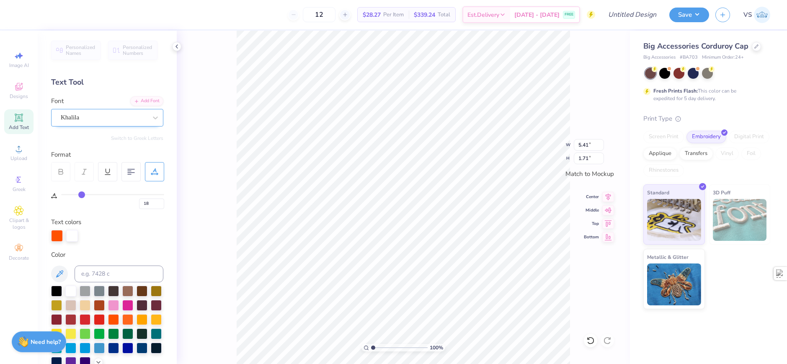
type input "5.83"
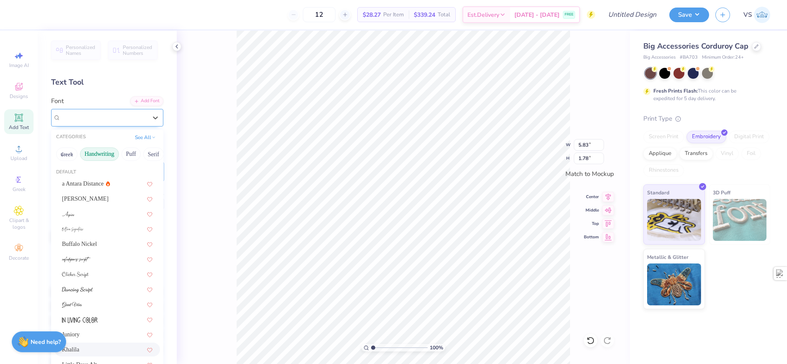
click at [113, 114] on div "Khalila" at bounding box center [104, 117] width 88 height 13
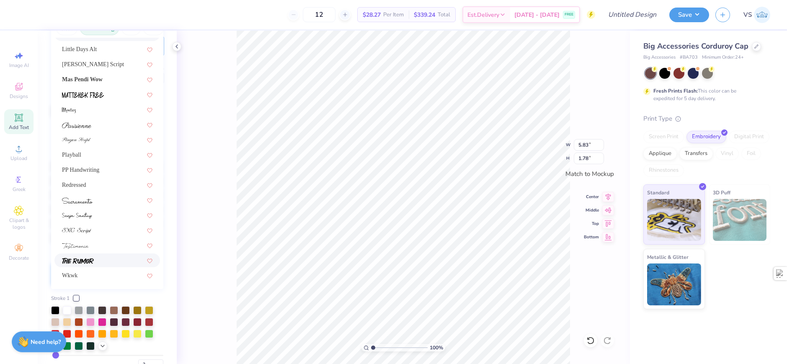
click at [80, 258] on img at bounding box center [78, 261] width 32 height 6
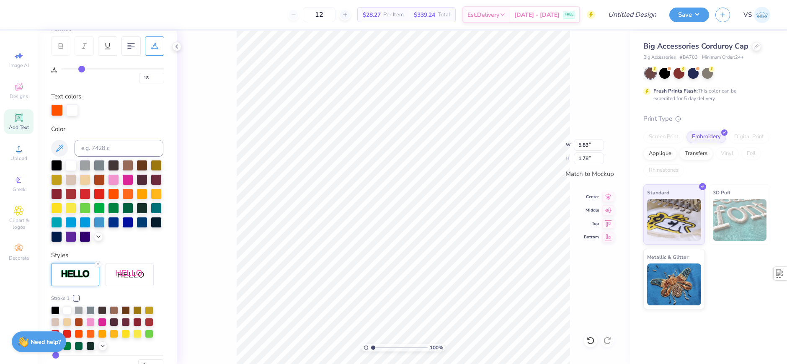
type input "1.49"
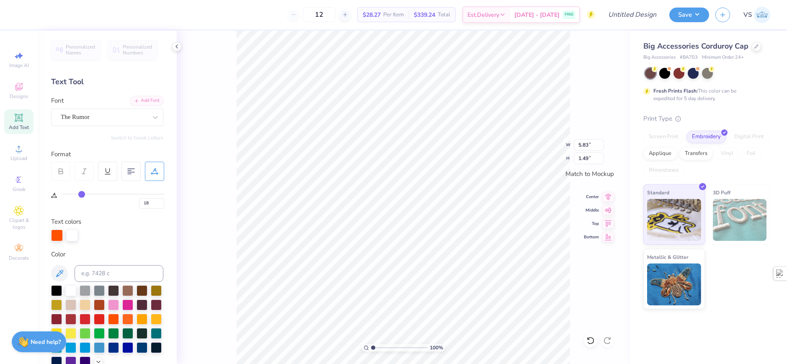
scroll to position [0, 0]
click at [92, 117] on div "The Rumor" at bounding box center [104, 117] width 88 height 13
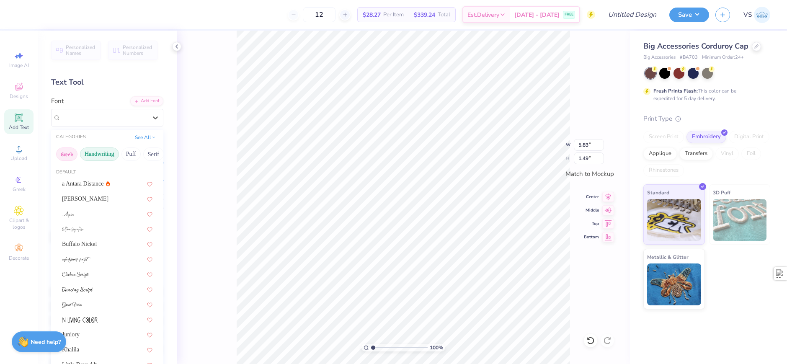
click at [68, 154] on button "Greek" at bounding box center [66, 153] width 21 height 13
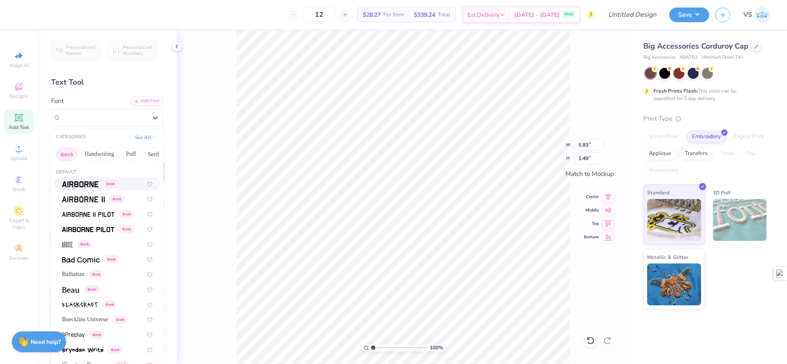
click at [85, 188] on span at bounding box center [80, 183] width 36 height 9
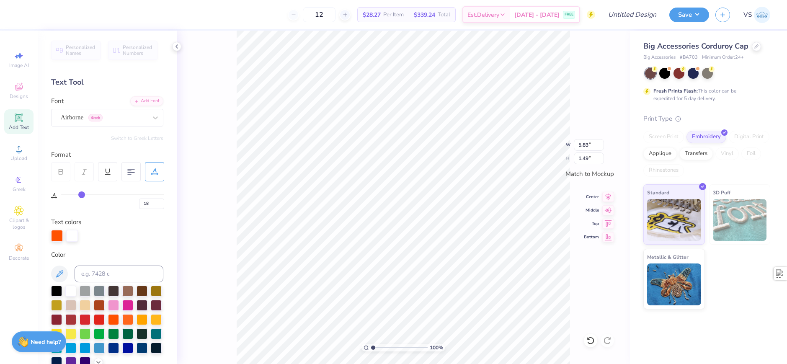
type input "5.71"
type input "1.27"
click at [119, 120] on div "Airborne Greek" at bounding box center [104, 117] width 88 height 13
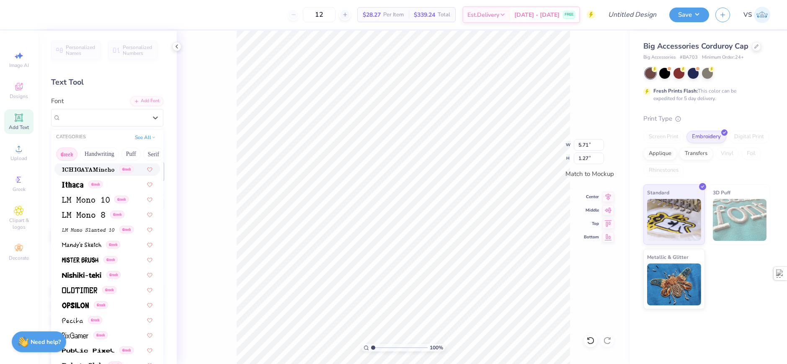
scroll to position [419, 0]
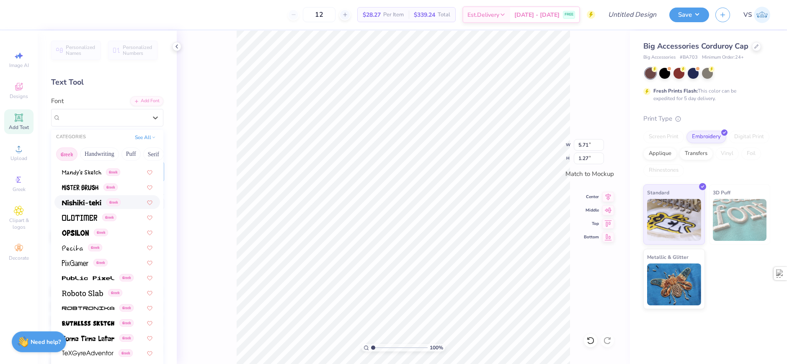
click at [213, 167] on div "100 % W 5.71 5.71 " H 1.27 1.27 " Match to [GEOGRAPHIC_DATA] Middle Top Bottom" at bounding box center [403, 197] width 453 height 333
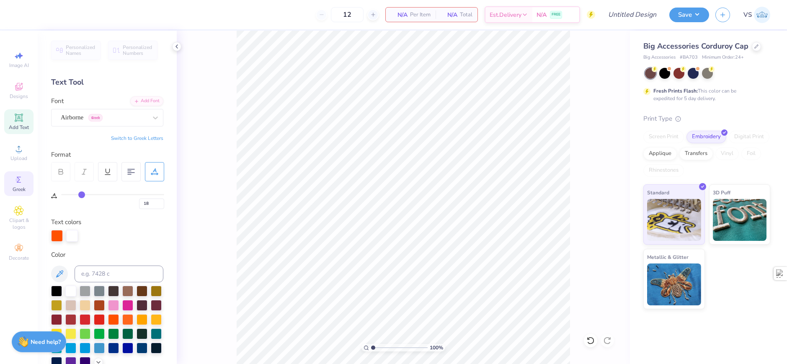
click at [13, 180] on div "Greek" at bounding box center [18, 183] width 29 height 25
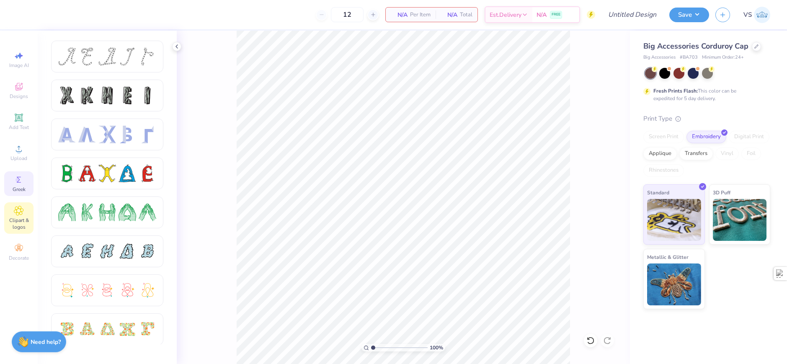
click at [11, 205] on div "Clipart & logos" at bounding box center [18, 217] width 29 height 31
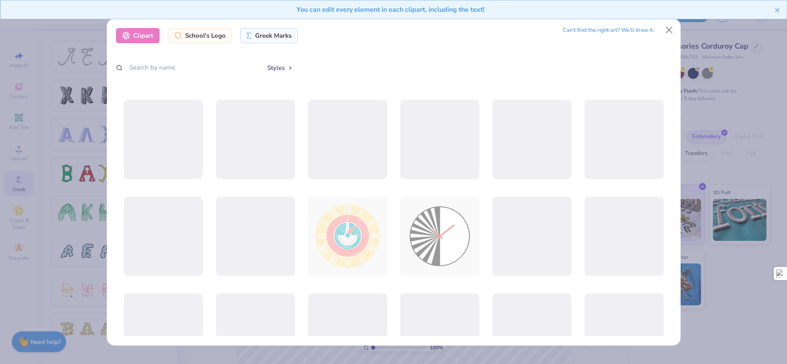
click at [31, 172] on div "Clipart School's Logo Greek Marks Can’t find the right art? We’ll draw it. Styl…" at bounding box center [393, 182] width 787 height 364
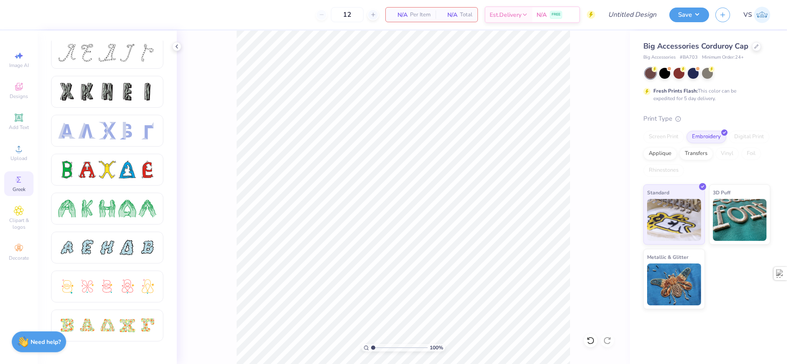
scroll to position [0, 0]
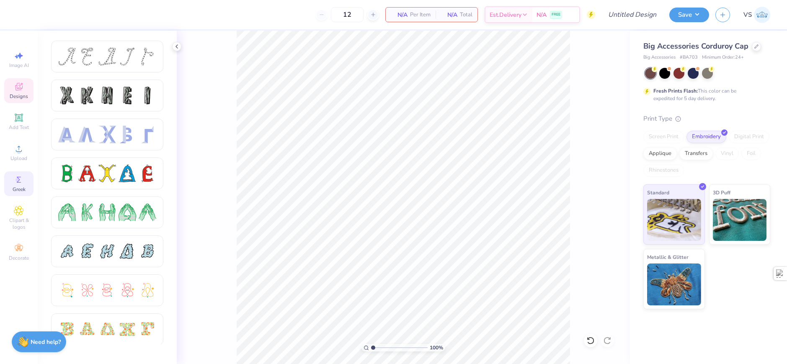
click at [20, 93] on span "Designs" at bounding box center [19, 96] width 18 height 7
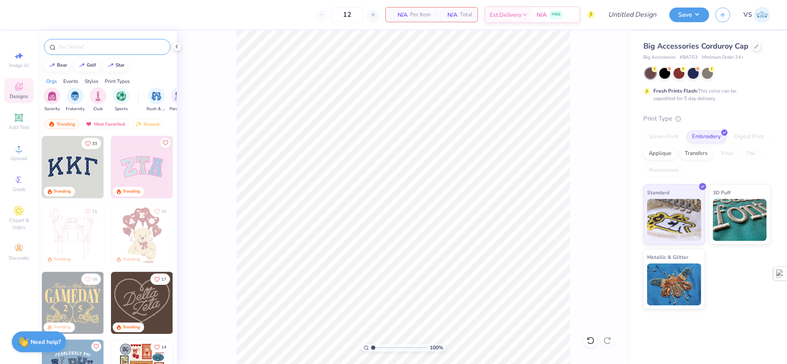
click at [87, 49] on input "text" at bounding box center [111, 47] width 107 height 8
type input "letters"
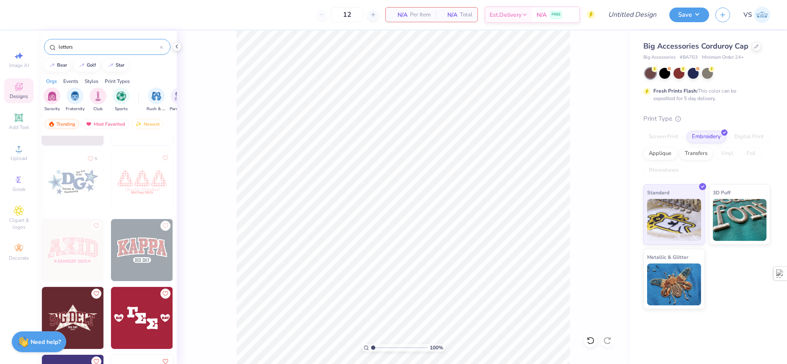
scroll to position [335, 0]
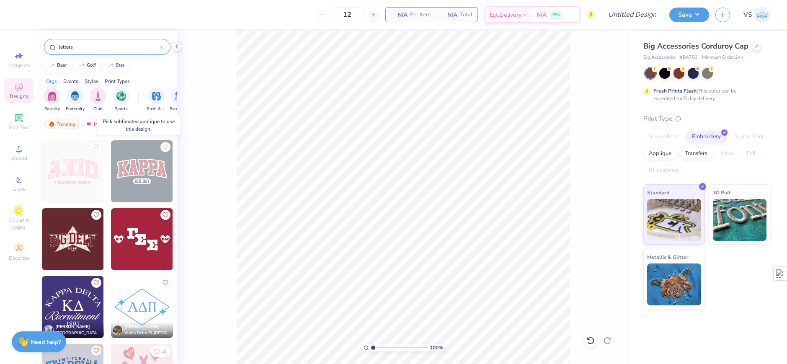
click at [129, 180] on img at bounding box center [142, 171] width 62 height 62
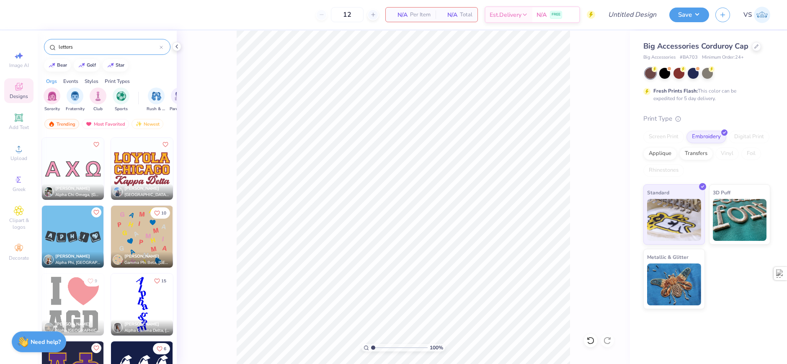
scroll to position [963, 0]
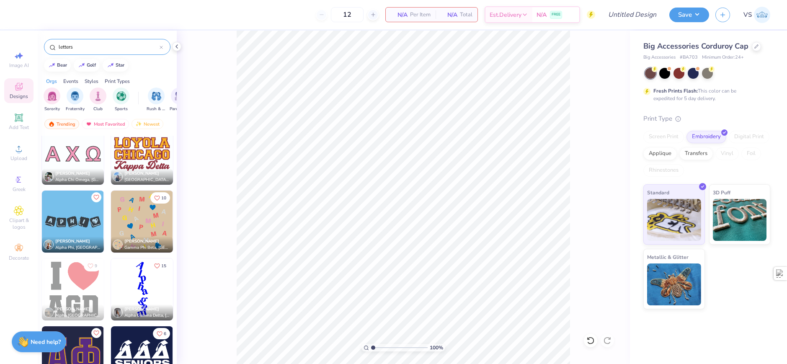
click at [131, 152] on img at bounding box center [142, 154] width 62 height 62
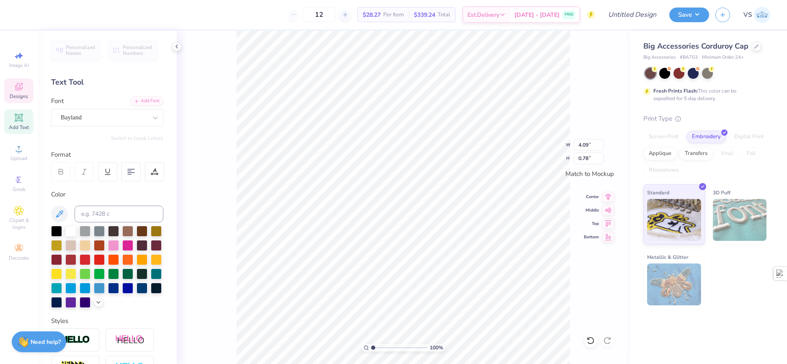
scroll to position [7, 1]
type textarea "K"
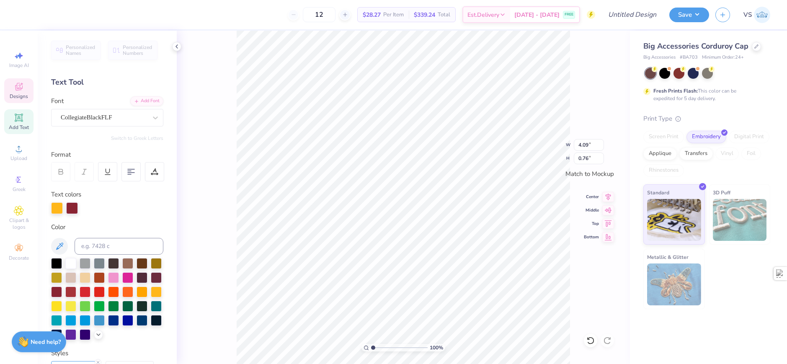
type input "0.76"
type textarea "SIG NU"
type input "8.40"
type input "2.03"
click at [73, 202] on div at bounding box center [72, 207] width 12 height 12
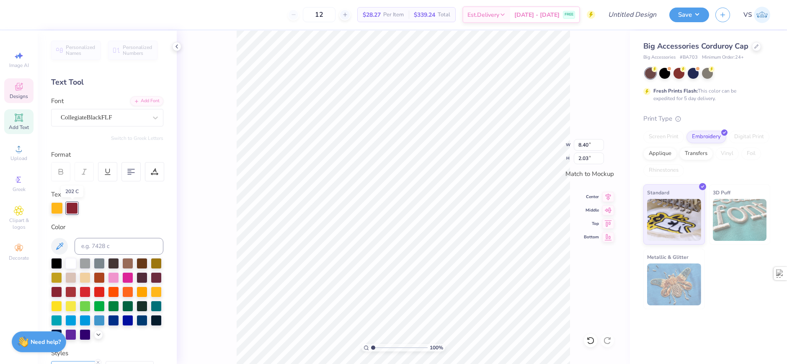
click at [72, 209] on div at bounding box center [72, 208] width 12 height 12
click at [72, 209] on div at bounding box center [72, 207] width 12 height 12
click at [71, 264] on div at bounding box center [70, 263] width 11 height 11
click at [57, 208] on div at bounding box center [57, 207] width 12 height 12
click at [122, 296] on div at bounding box center [127, 291] width 11 height 11
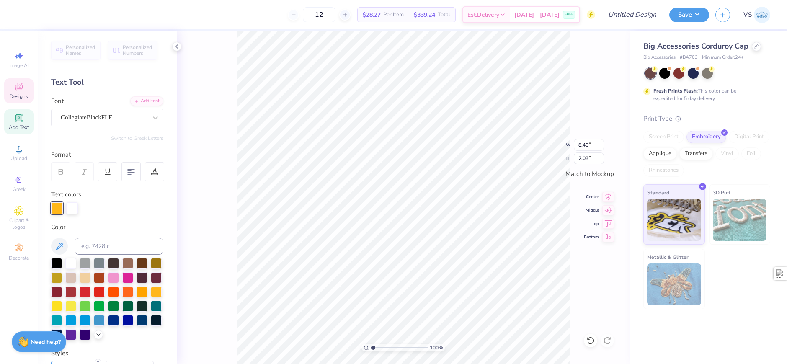
click at [208, 202] on div "100 % W 8.40 8.40 " H 2.03 2.03 " Match to [GEOGRAPHIC_DATA] Middle Top Bottom" at bounding box center [403, 197] width 453 height 333
click at [208, 202] on div "100 % W 8.40 H 2.03 Y Center Middle Top Bottom" at bounding box center [403, 197] width 453 height 333
click at [208, 201] on div "100 %" at bounding box center [403, 197] width 453 height 333
type input "7.32"
type input "1.77"
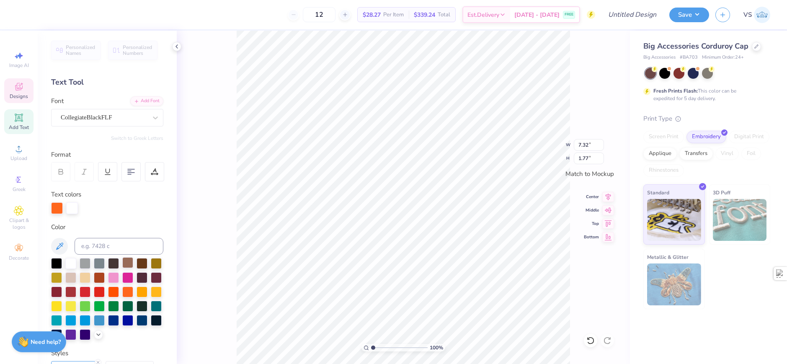
click at [129, 263] on div at bounding box center [127, 262] width 11 height 11
click at [219, 254] on div "100 % W 7.32 7.32 " H 1.77 1.77 " Match to [GEOGRAPHIC_DATA] Middle Top Bottom" at bounding box center [403, 197] width 453 height 333
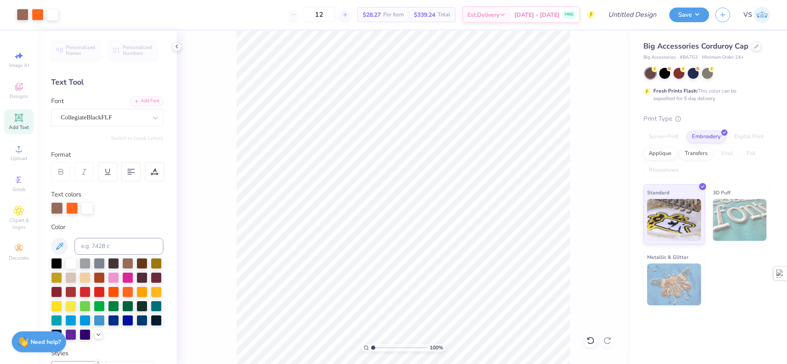
click at [25, 120] on div "Add Text" at bounding box center [18, 121] width 29 height 25
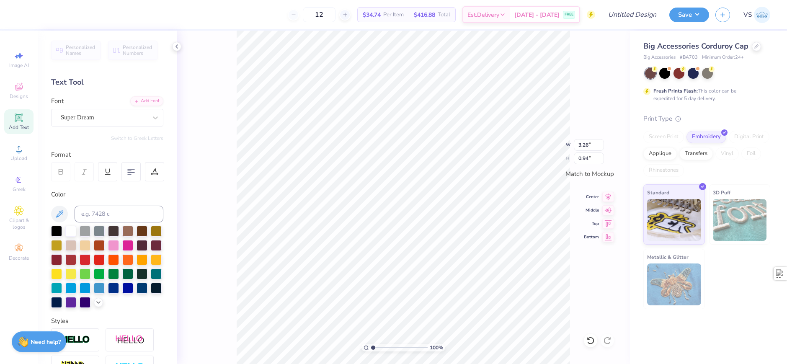
scroll to position [7, 1]
type textarea "'69"
click at [232, 115] on div "100 % W 1.62 1.62 " H 0.95 0.95 " Match to Mockup Center Middle Top Bottom" at bounding box center [403, 197] width 453 height 333
type input "0.89"
type input "0.52"
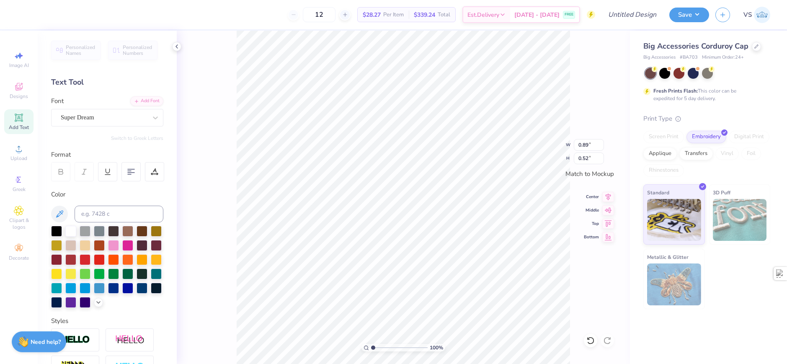
click at [533, 141] on div "100 % W 0.89 0.89 " H 0.52 0.52 " Match to Mockup Center Middle Top Bottom" at bounding box center [403, 197] width 453 height 333
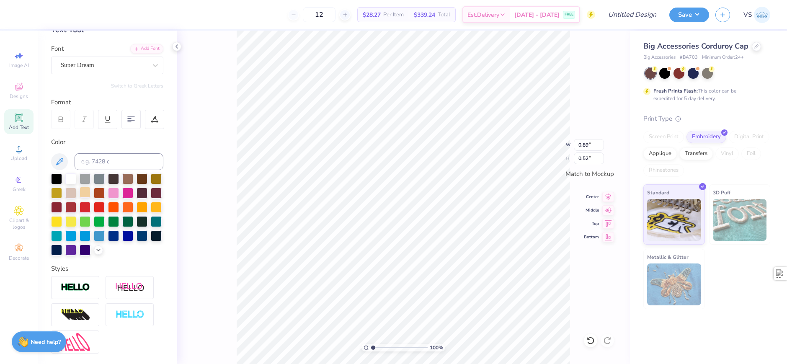
scroll to position [0, 0]
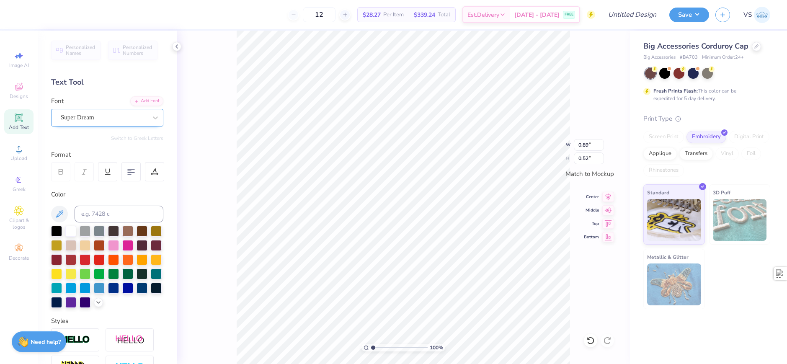
click at [104, 126] on div "Super Dream" at bounding box center [107, 118] width 112 height 18
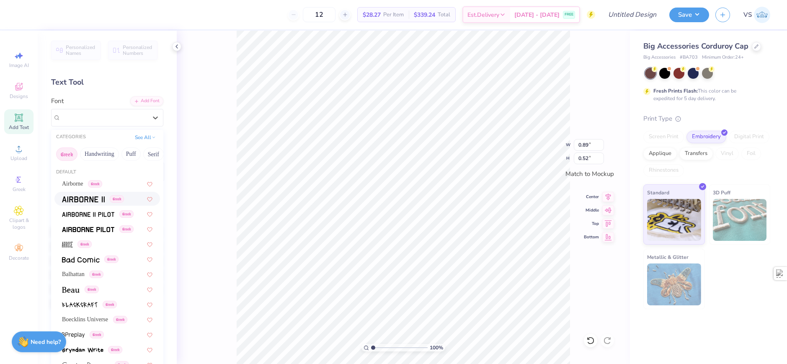
click at [90, 192] on div "Greek" at bounding box center [107, 199] width 106 height 14
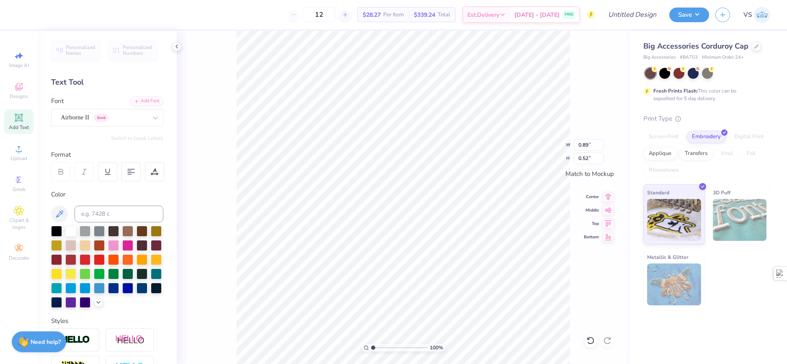
type input "1.03"
type input "0.54"
type input "0.86"
type input "0.45"
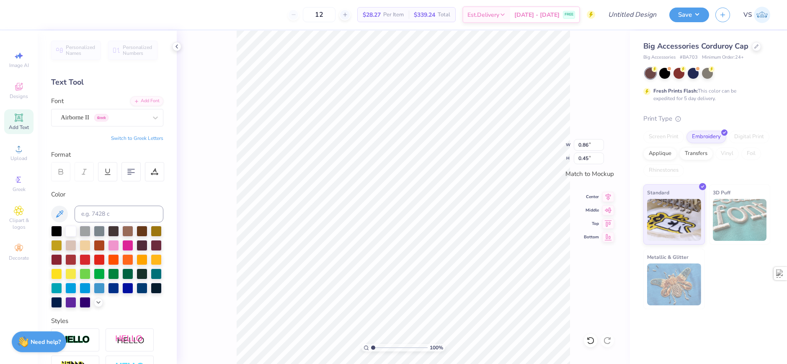
type textarea ""69"
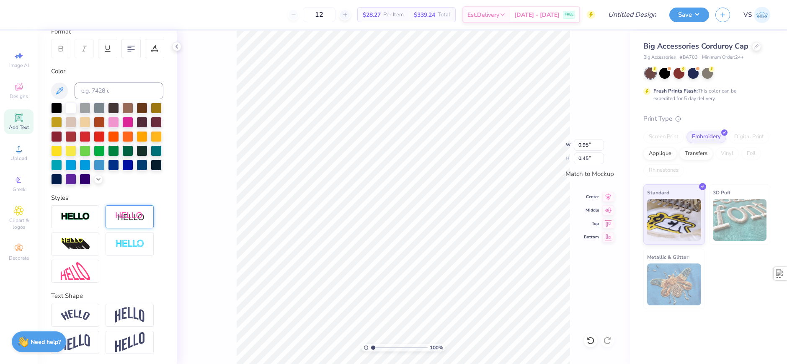
scroll to position [137, 0]
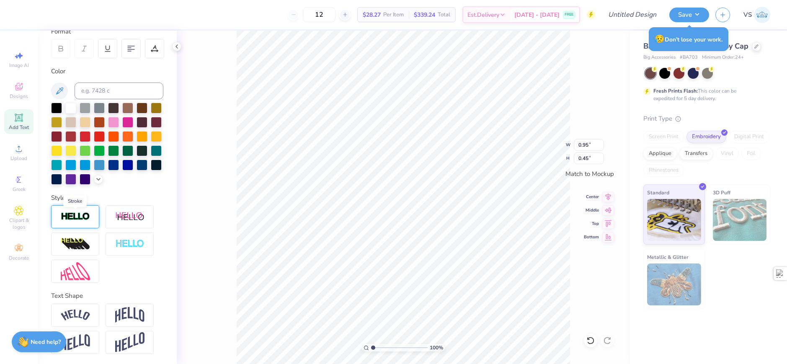
click at [90, 220] on img at bounding box center [75, 217] width 29 height 10
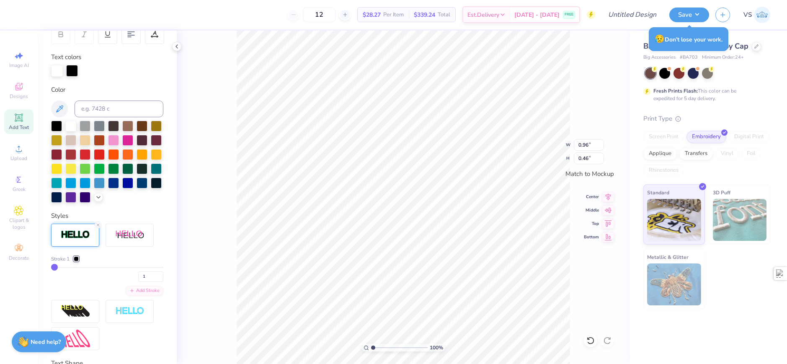
type input "0.96"
type input "0.46"
click at [77, 261] on div at bounding box center [76, 258] width 5 height 5
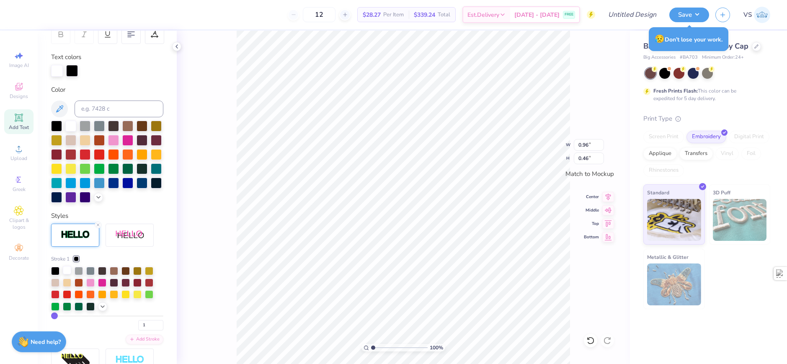
click at [68, 274] on div at bounding box center [67, 270] width 8 height 8
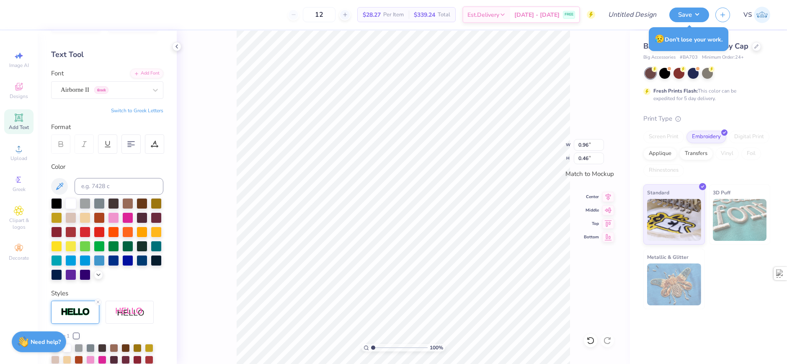
scroll to position [0, 0]
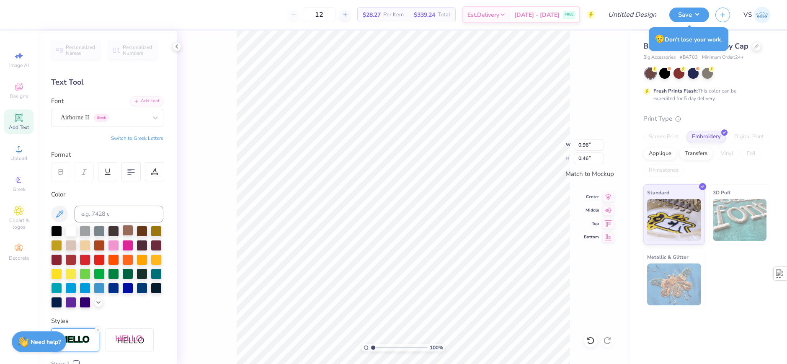
click at [131, 232] on div at bounding box center [127, 230] width 11 height 11
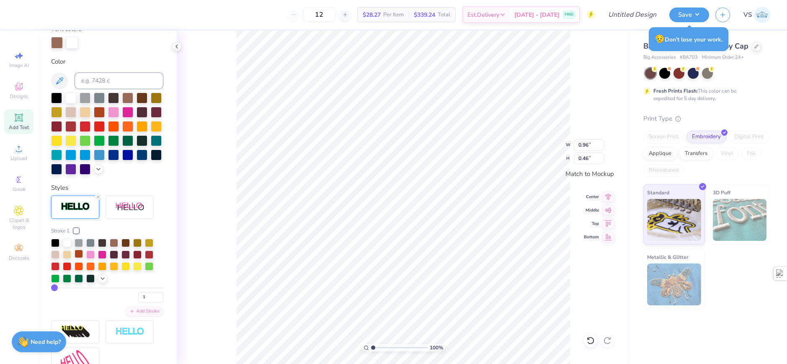
scroll to position [167, 0]
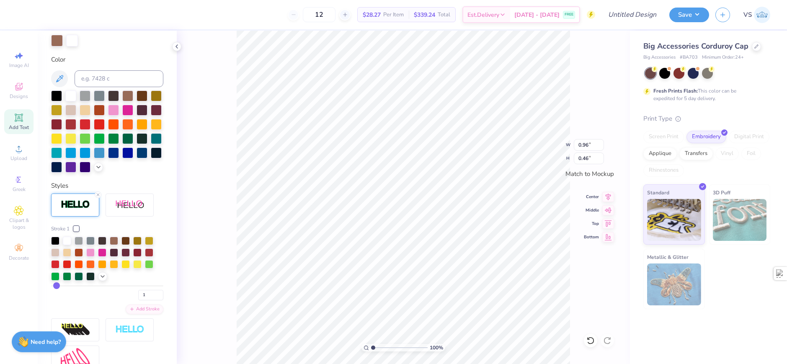
type input "3"
type input "4"
type input "5"
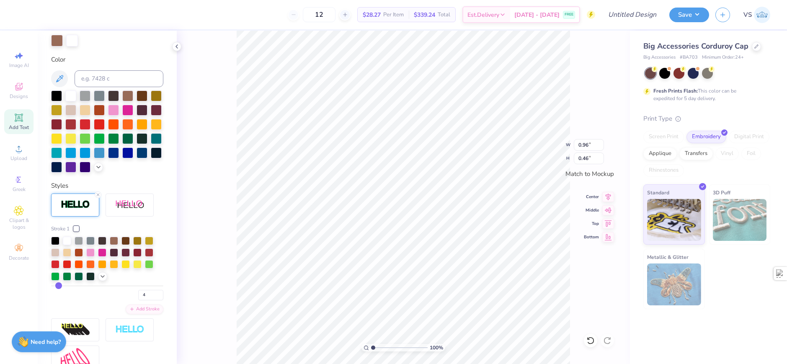
type input "5"
type input "6"
type input "1.00"
type input "0.50"
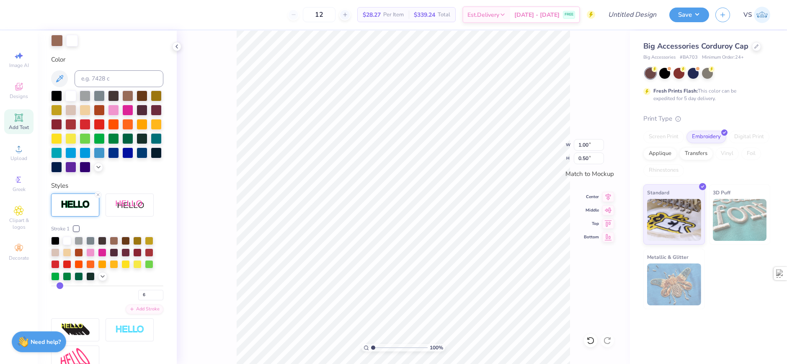
drag, startPoint x: 56, startPoint y: 299, endPoint x: 59, endPoint y: 303, distance: 4.8
type input "5"
type input "0.99"
type input "0.49"
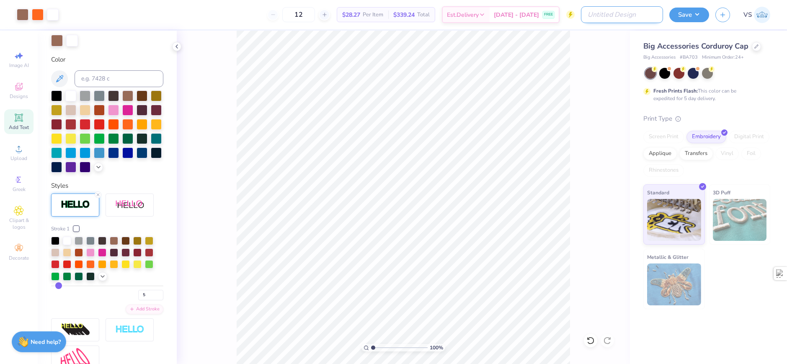
click at [649, 15] on input "Design Title" at bounding box center [622, 14] width 82 height 17
type input "Sig Nu hat"
click at [687, 15] on button "Save" at bounding box center [689, 13] width 40 height 15
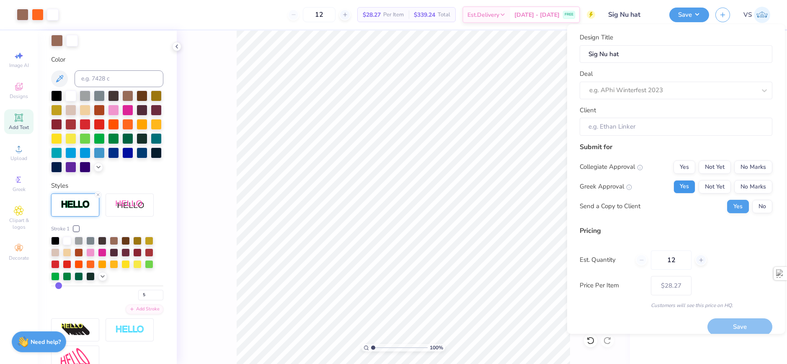
click at [684, 186] on button "Yes" at bounding box center [684, 186] width 22 height 13
click at [683, 166] on button "Yes" at bounding box center [684, 166] width 22 height 13
click at [739, 167] on button "No Marks" at bounding box center [753, 166] width 38 height 13
type input "$28.27"
click at [630, 94] on div at bounding box center [672, 90] width 167 height 11
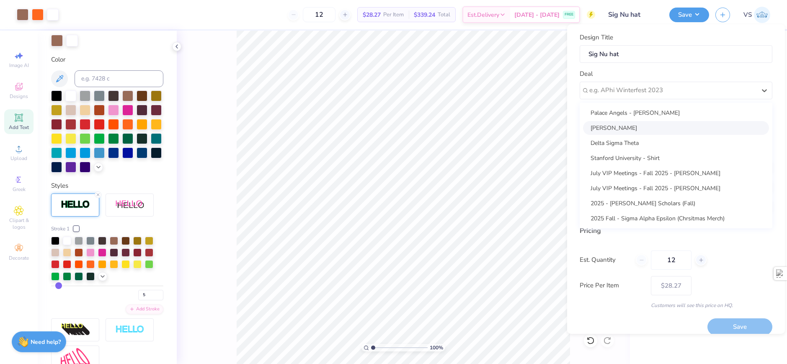
click at [634, 131] on div "[PERSON_NAME]" at bounding box center [676, 128] width 186 height 14
type input "[PERSON_NAME]"
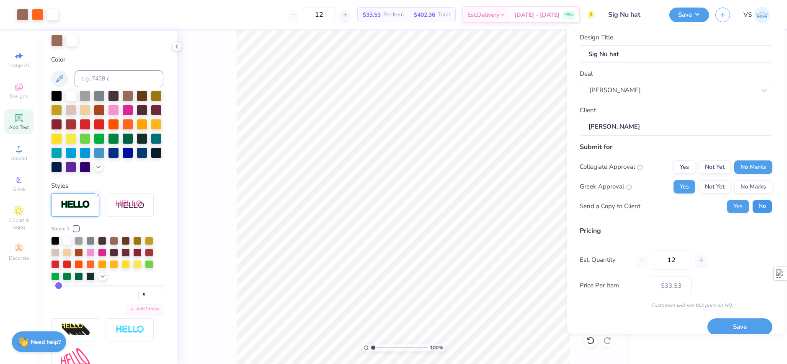
click at [763, 203] on button "No" at bounding box center [762, 206] width 20 height 13
click at [730, 329] on button "Save" at bounding box center [739, 326] width 65 height 17
type input "– –"
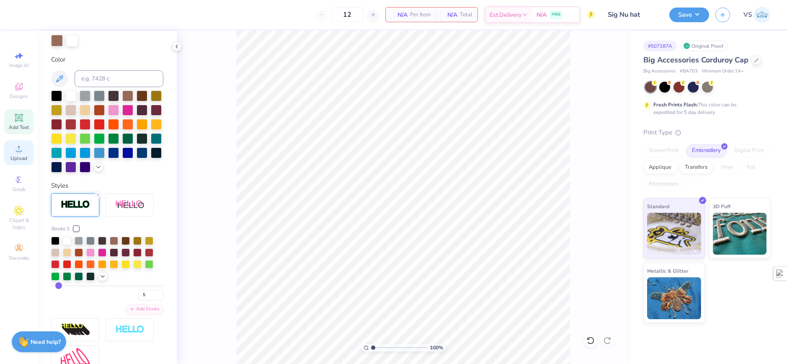
click at [28, 163] on div "Upload" at bounding box center [18, 152] width 29 height 25
click at [754, 62] on div at bounding box center [756, 59] width 9 height 9
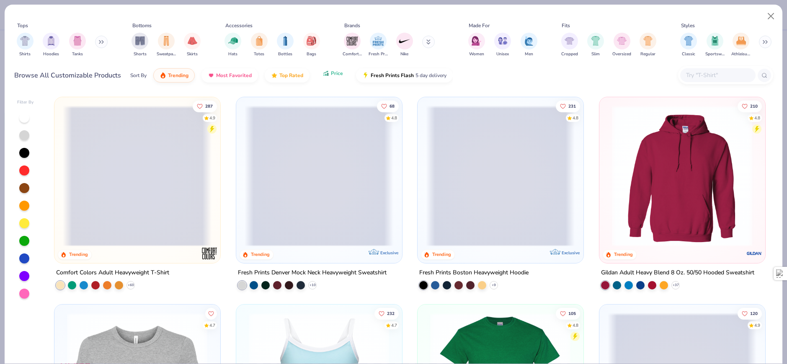
click at [338, 80] on button "Price" at bounding box center [332, 73] width 33 height 14
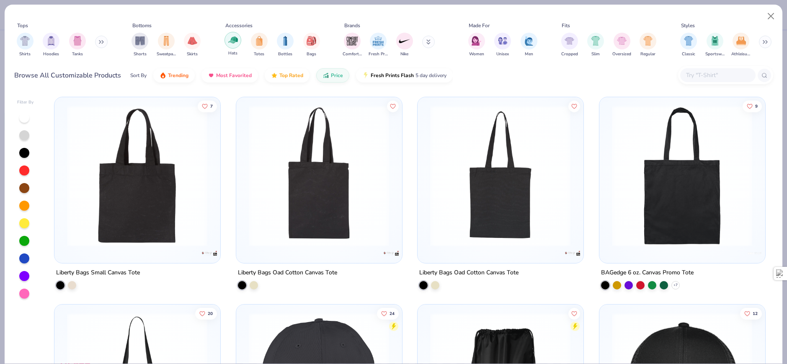
click at [229, 42] on img "filter for Hats" at bounding box center [233, 40] width 10 height 10
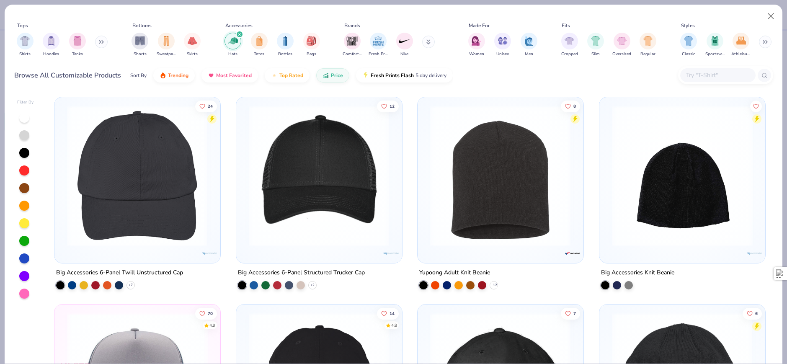
click at [152, 212] on img at bounding box center [137, 176] width 149 height 141
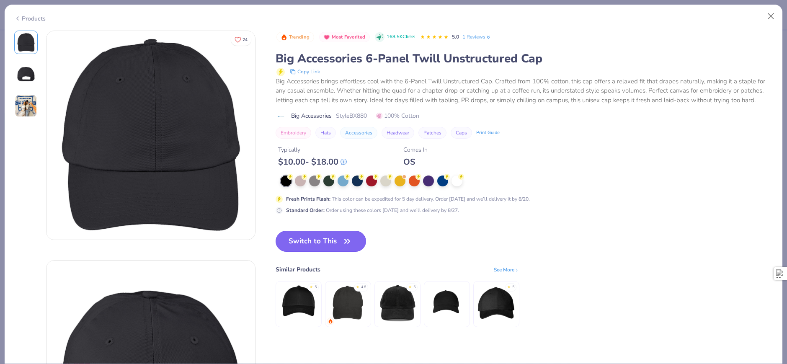
click at [346, 243] on icon "button" at bounding box center [347, 241] width 5 height 4
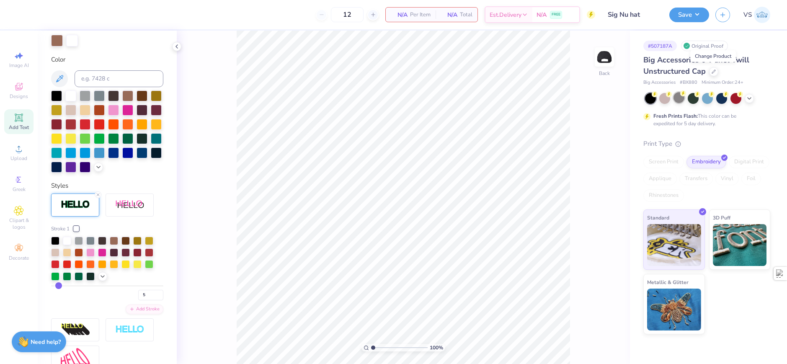
click at [684, 97] on div at bounding box center [678, 97] width 11 height 11
click at [690, 97] on div at bounding box center [692, 97] width 11 height 11
click at [18, 155] on span "Upload" at bounding box center [18, 158] width 17 height 7
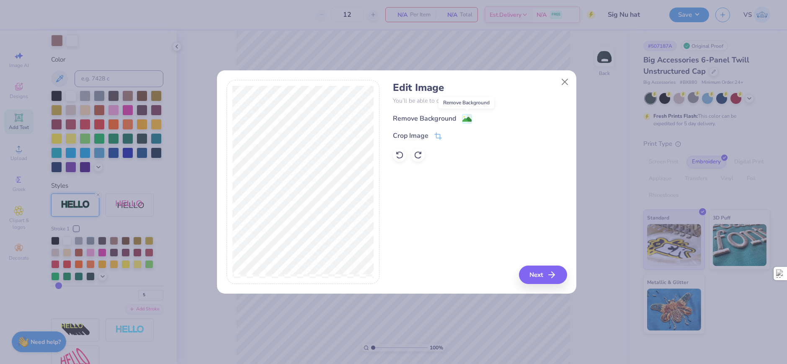
click at [463, 119] on image at bounding box center [466, 119] width 9 height 9
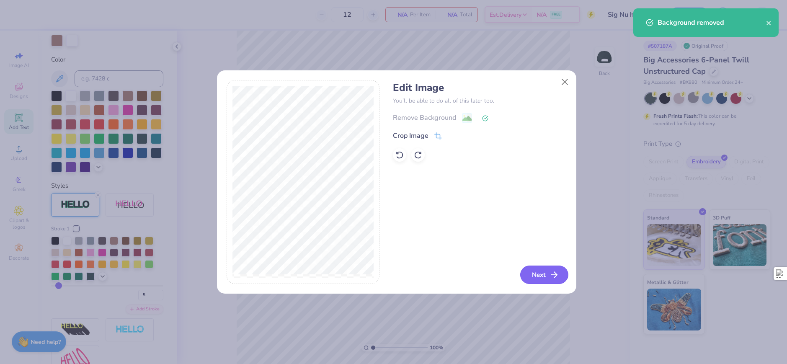
click at [530, 271] on button "Next" at bounding box center [544, 274] width 48 height 18
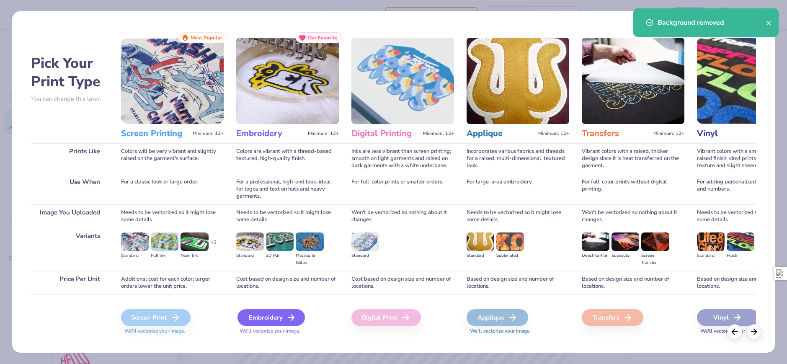
click at [255, 314] on div "Embroidery" at bounding box center [270, 317] width 67 height 17
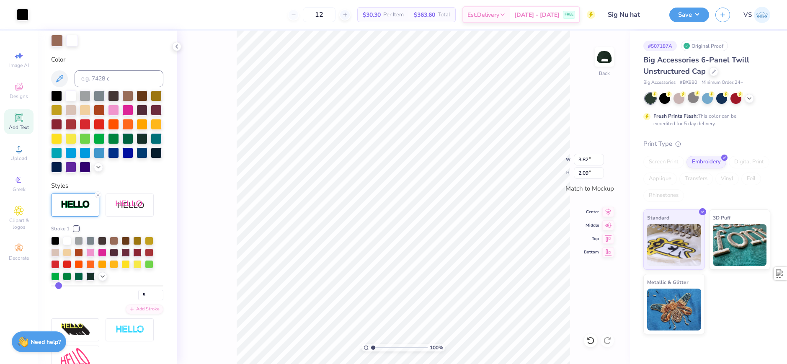
type input "3.82"
type input "2.09"
type input "0.97"
type input "1.28"
type input "1.05"
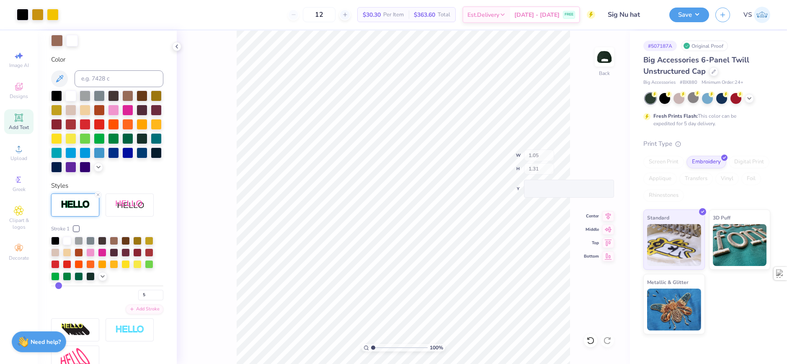
type input "1.31"
type input "4.12"
type input "2.31"
click at [24, 116] on div "Add Text" at bounding box center [18, 121] width 29 height 25
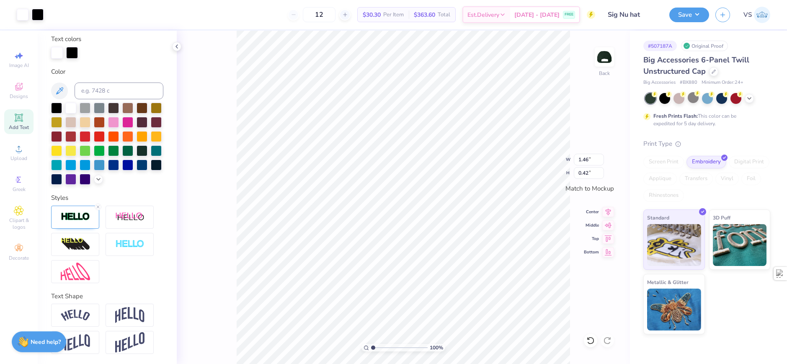
type input "0.43"
type textarea "Sigma Nu"
click at [228, 189] on div "100 % Back W 1.46 1.46 " H 0.43 0.43 " Match to [GEOGRAPHIC_DATA] Middle Top Bo…" at bounding box center [403, 197] width 453 height 333
type input "3.19"
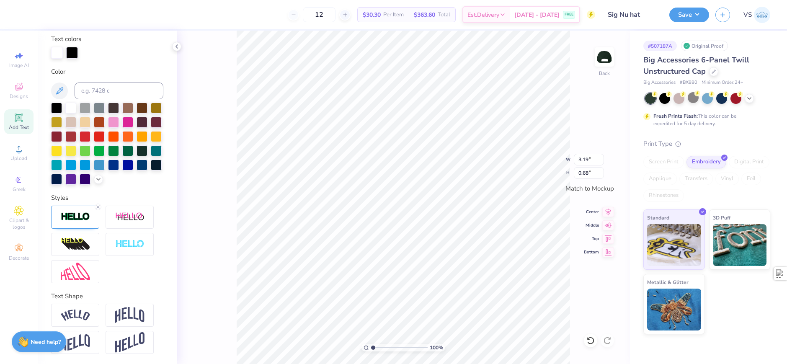
type input "0.68"
type input "3.78"
type input "0.80"
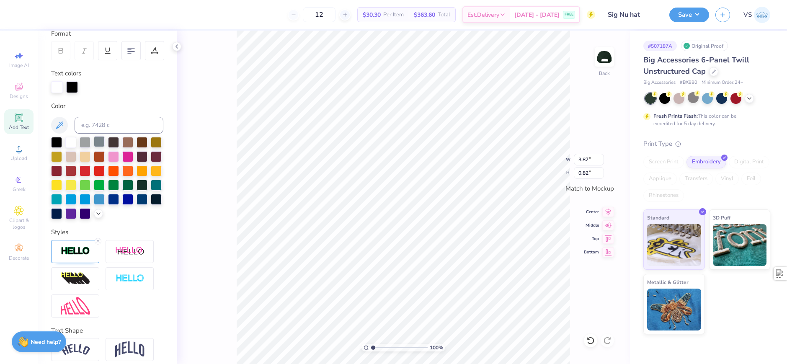
scroll to position [0, 0]
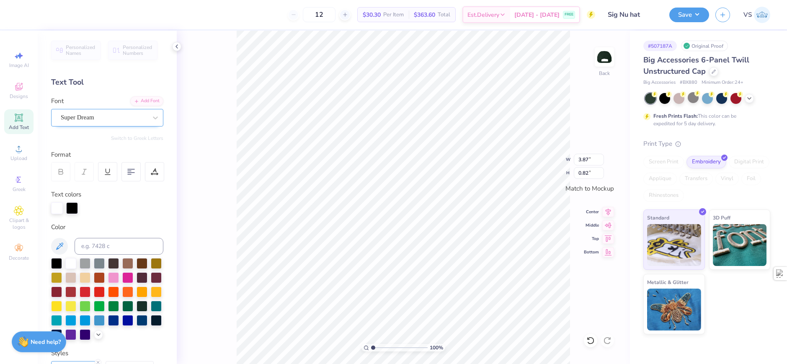
click at [110, 117] on div "Super Dream" at bounding box center [104, 117] width 88 height 13
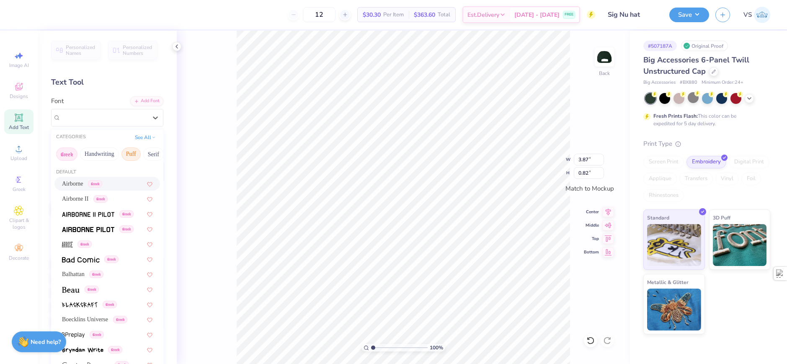
click at [127, 155] on button "Puff" at bounding box center [130, 153] width 19 height 13
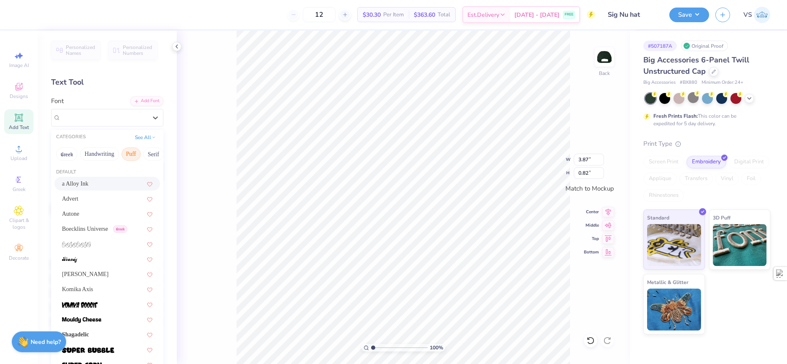
click at [88, 183] on span "a Alloy Ink" at bounding box center [75, 183] width 26 height 9
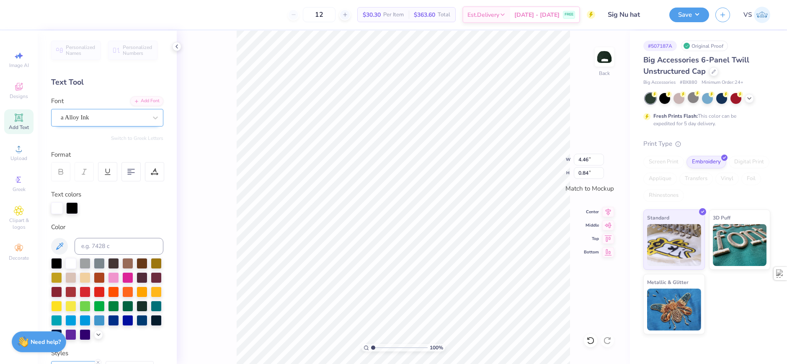
click at [116, 121] on div "a Alloy Ink" at bounding box center [104, 117] width 88 height 13
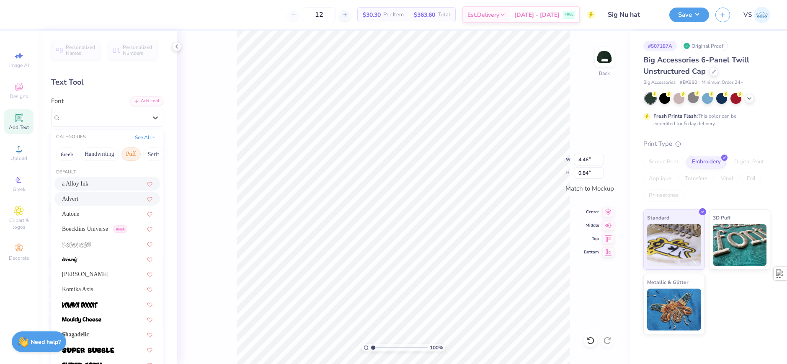
click at [112, 193] on div "Advert" at bounding box center [107, 199] width 106 height 14
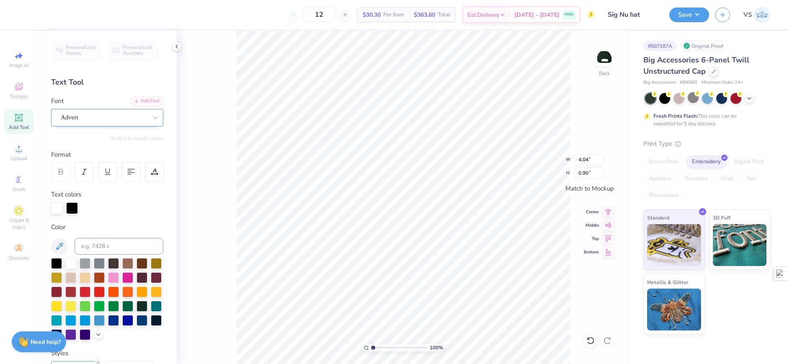
click at [108, 121] on div "Advert" at bounding box center [104, 117] width 88 height 13
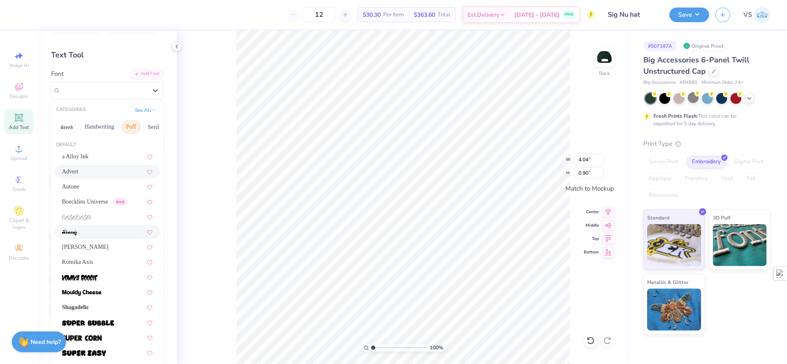
scroll to position [42, 0]
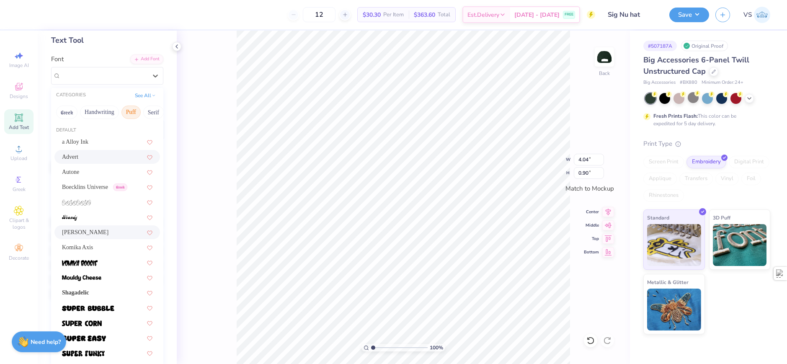
click at [97, 235] on div "[PERSON_NAME]" at bounding box center [107, 232] width 90 height 9
click at [113, 75] on div "[PERSON_NAME]" at bounding box center [104, 75] width 88 height 13
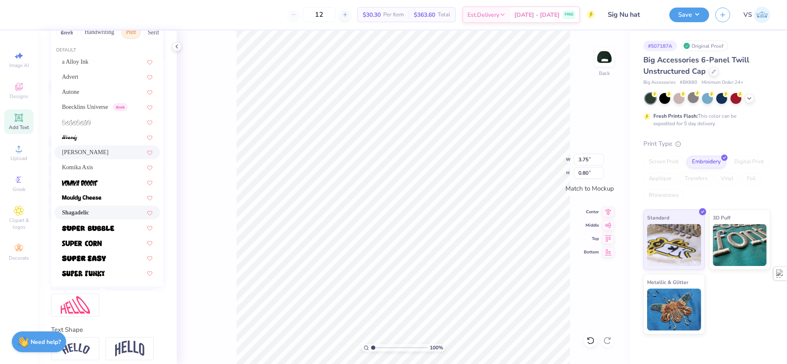
scroll to position [126, 0]
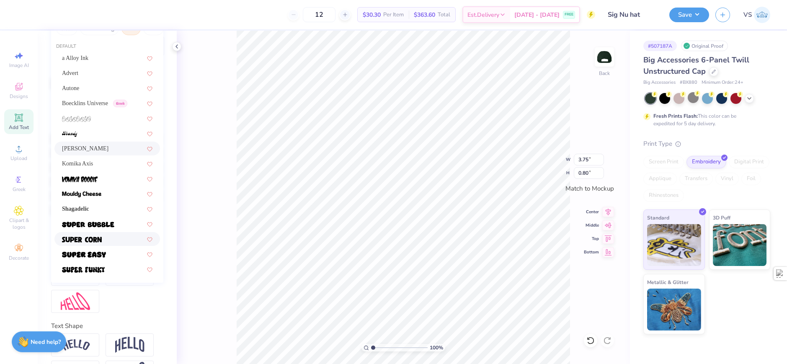
click at [100, 243] on span at bounding box center [82, 238] width 40 height 9
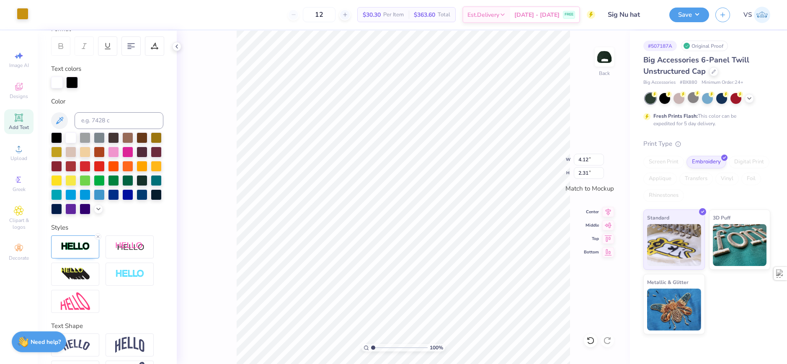
click at [26, 16] on div at bounding box center [23, 14] width 12 height 12
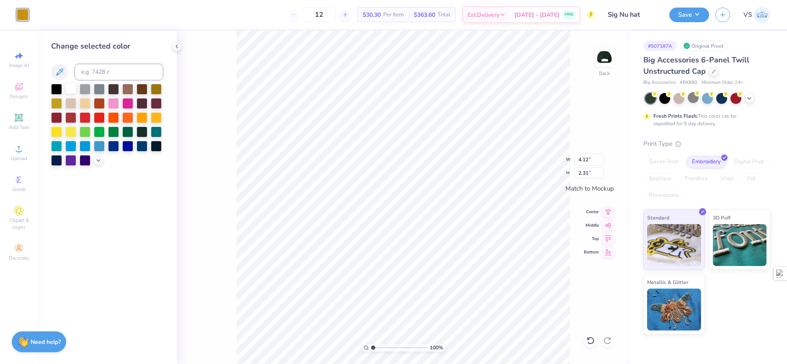
click at [71, 89] on div at bounding box center [70, 88] width 11 height 11
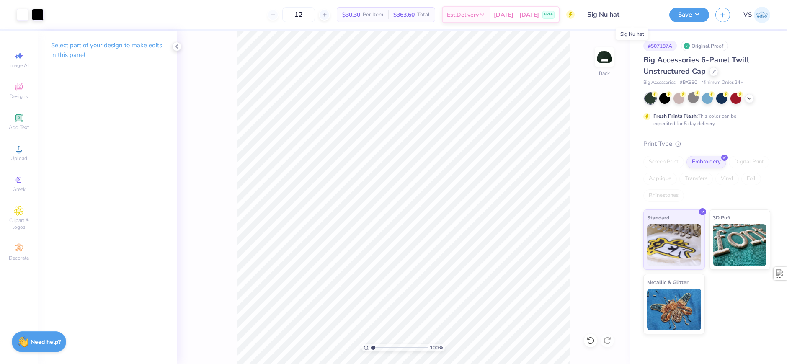
click at [643, 15] on input "Sig Nu hat" at bounding box center [622, 14] width 82 height 17
click at [631, 16] on input "Sig Nu hat" at bounding box center [622, 14] width 82 height 17
click at [617, 17] on input "Sig Nu hat" at bounding box center [622, 14] width 82 height 17
click at [626, 15] on input "Sig Nu hat" at bounding box center [622, 14] width 82 height 17
click at [613, 14] on input "Sig Nu hat" at bounding box center [622, 14] width 82 height 17
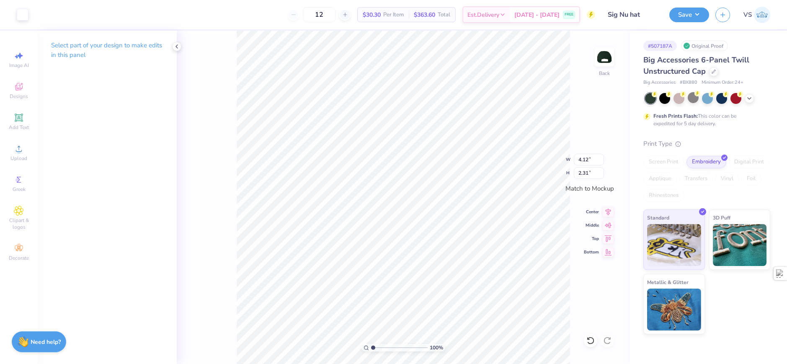
click at [579, 49] on div "100 % Back W 4.12 4.12 " H 2.31 2.31 " Match to [GEOGRAPHIC_DATA] Middle Top Bo…" at bounding box center [403, 197] width 453 height 333
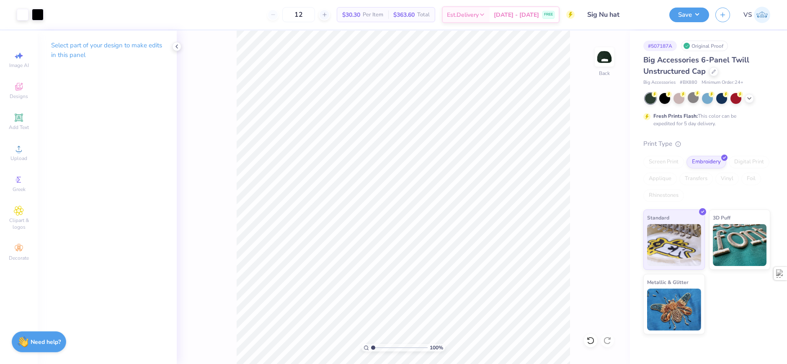
click at [621, 8] on input "Sig Nu hat" at bounding box center [622, 14] width 82 height 17
click at [684, 15] on button "Save" at bounding box center [689, 13] width 40 height 15
click at [634, 14] on input "Sig Nu hat" at bounding box center [622, 14] width 82 height 17
click at [617, 12] on input "Sig Nu hat" at bounding box center [622, 14] width 82 height 17
click at [681, 18] on button "Save" at bounding box center [689, 13] width 40 height 15
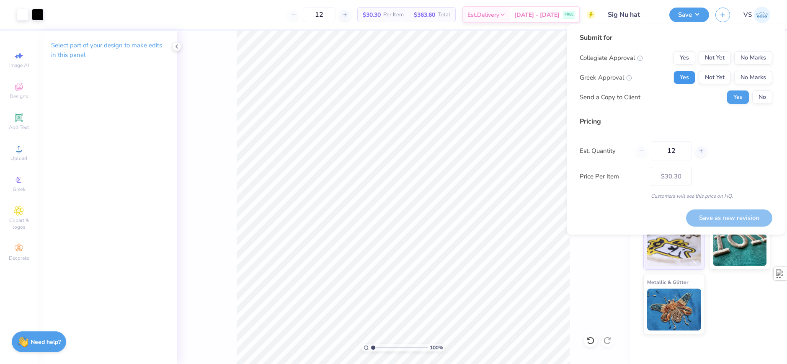
click at [692, 72] on button "Yes" at bounding box center [684, 77] width 22 height 13
click at [748, 59] on button "No Marks" at bounding box center [753, 57] width 38 height 13
drag, startPoint x: 752, startPoint y: 90, endPoint x: 757, endPoint y: 95, distance: 6.8
click at [752, 90] on div "Collegiate Approval Yes Not Yet No Marks Greek Approval Yes Not Yet No Marks Se…" at bounding box center [675, 77] width 193 height 53
click at [757, 95] on button "No" at bounding box center [762, 96] width 20 height 13
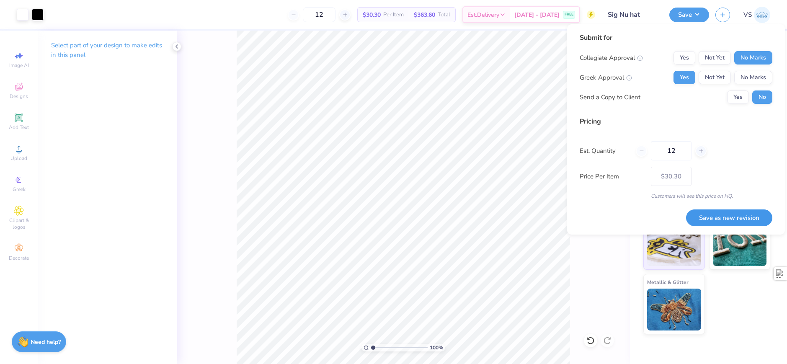
click at [729, 222] on button "Save as new revision" at bounding box center [729, 217] width 86 height 17
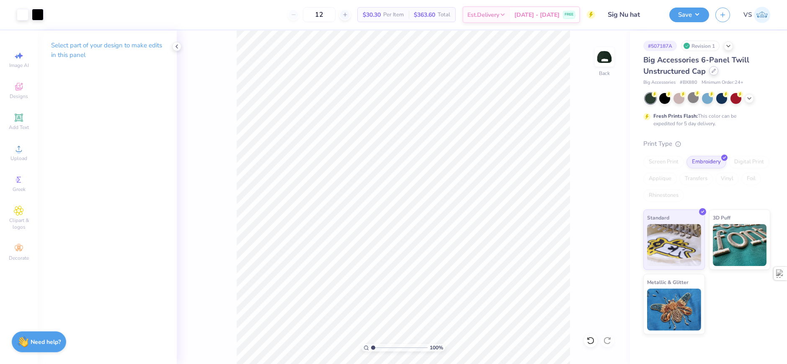
click at [716, 73] on div at bounding box center [713, 70] width 9 height 9
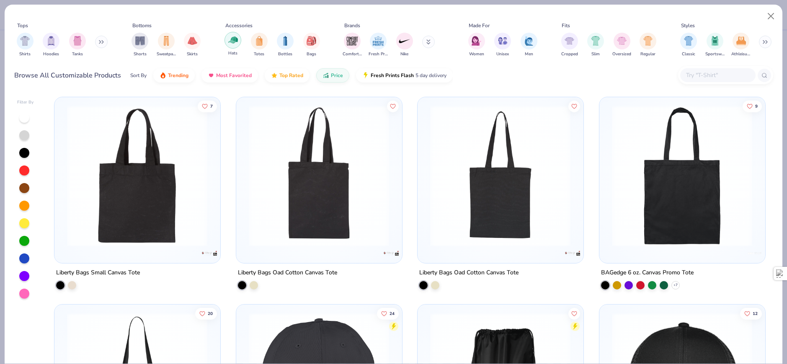
click at [234, 42] on img "filter for Hats" at bounding box center [233, 40] width 10 height 10
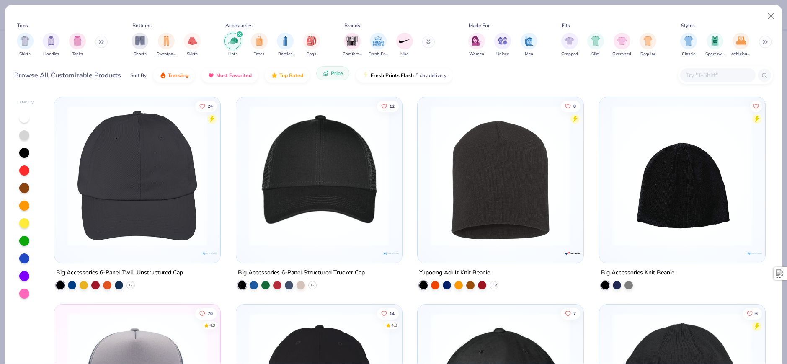
click at [326, 76] on icon "button" at bounding box center [325, 73] width 7 height 8
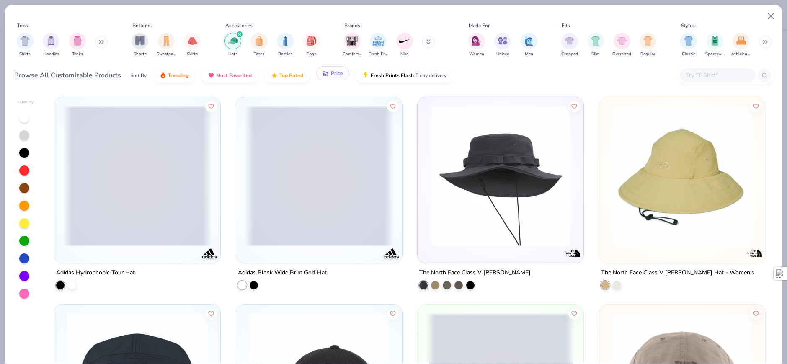
click at [328, 74] on icon "button" at bounding box center [325, 73] width 7 height 8
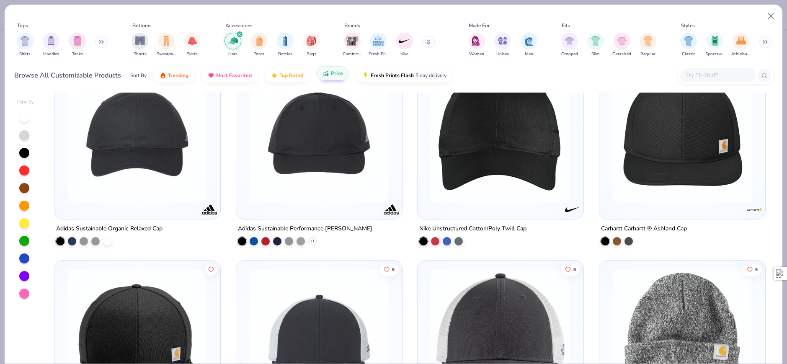
scroll to position [3396, 0]
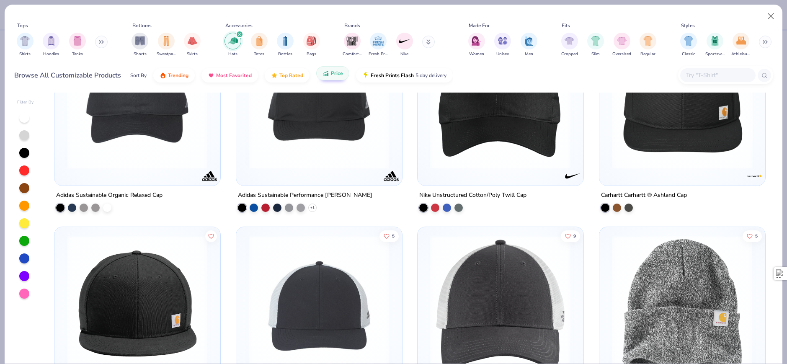
drag, startPoint x: 407, startPoint y: 212, endPoint x: 403, endPoint y: 246, distance: 34.1
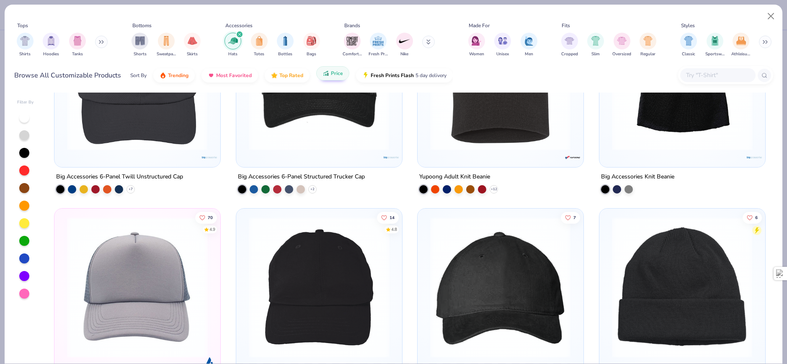
scroll to position [0, 0]
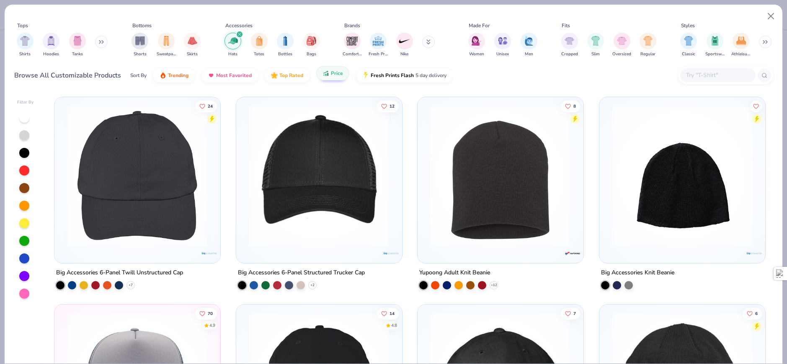
click at [168, 136] on img at bounding box center [137, 176] width 149 height 141
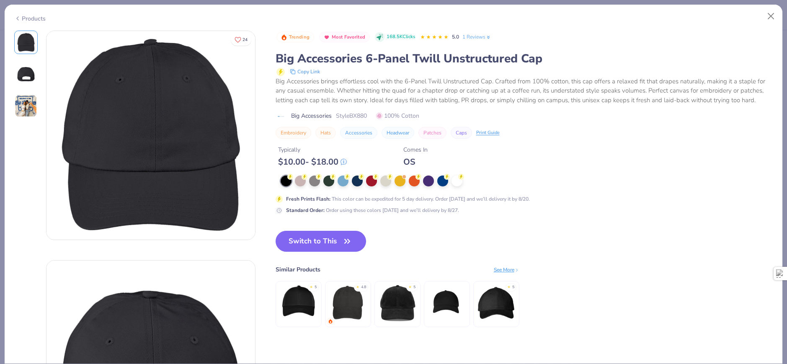
click at [381, 186] on div "Fresh Prints Flash : This color can be expedited for 5 day delivery. Order [DAT…" at bounding box center [442, 194] width 335 height 39
click at [386, 184] on div at bounding box center [385, 180] width 11 height 11
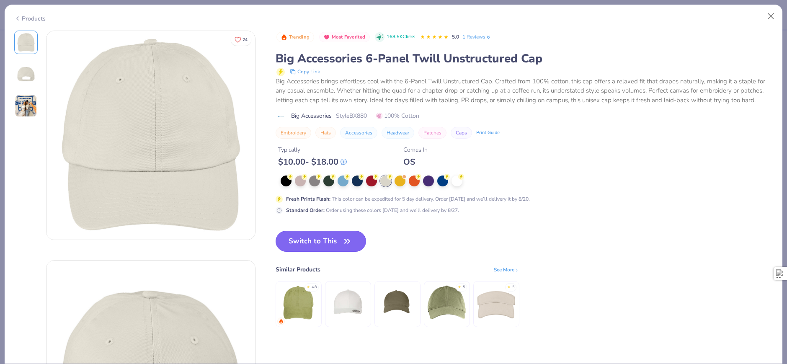
click at [321, 243] on button "Switch to This" at bounding box center [320, 241] width 91 height 21
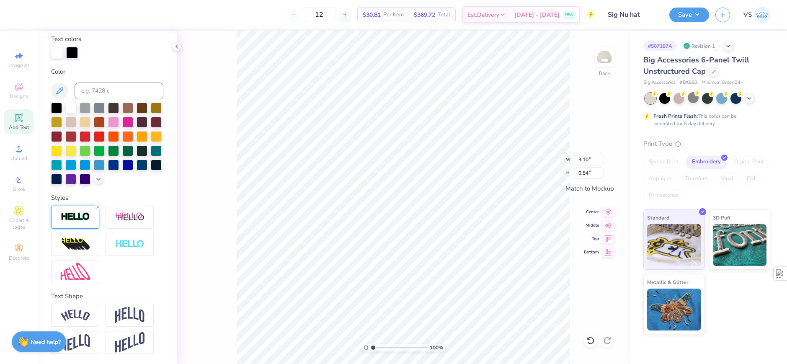
scroll to position [170, 0]
click at [80, 309] on div at bounding box center [75, 315] width 48 height 23
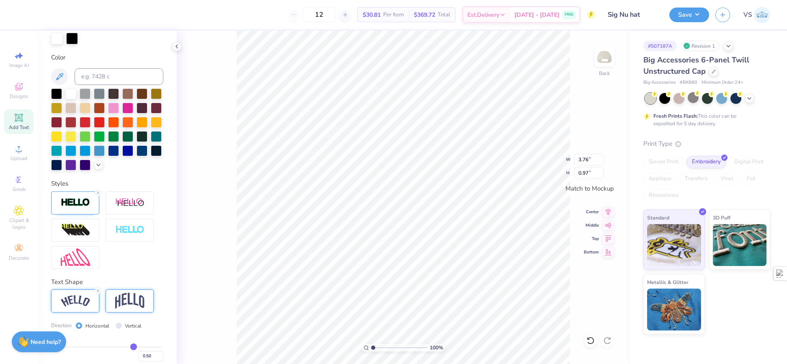
click at [138, 309] on img at bounding box center [129, 301] width 29 height 16
click at [74, 306] on img at bounding box center [75, 300] width 29 height 11
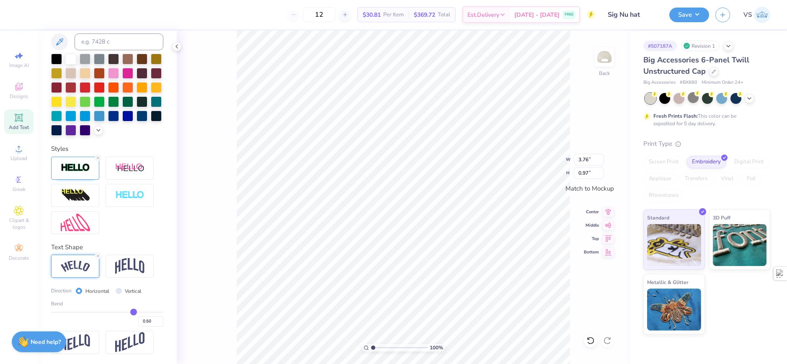
scroll to position [219, 0]
click at [120, 291] on input "Vertical" at bounding box center [119, 291] width 6 height 6
click at [87, 291] on label "Horizontal" at bounding box center [97, 291] width 24 height 8
click at [82, 291] on input "Horizontal" at bounding box center [79, 291] width 6 height 6
click at [129, 265] on img at bounding box center [129, 266] width 29 height 16
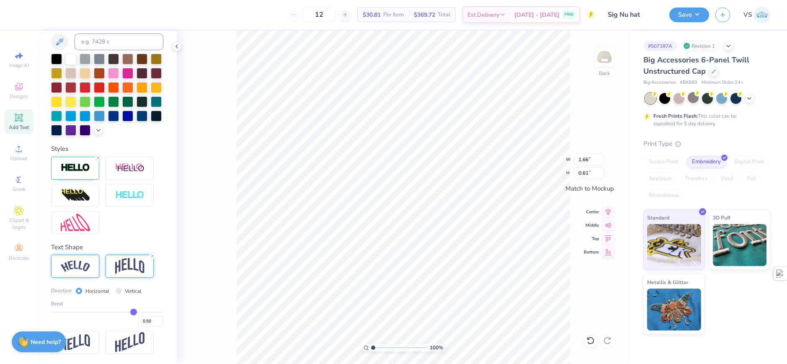
click at [80, 261] on img at bounding box center [75, 265] width 29 height 11
drag, startPoint x: 129, startPoint y: 311, endPoint x: 147, endPoint y: 310, distance: 17.6
click at [147, 311] on input "range" at bounding box center [107, 311] width 112 height 1
drag, startPoint x: 147, startPoint y: 310, endPoint x: 153, endPoint y: 310, distance: 6.3
click at [153, 311] on input "range" at bounding box center [107, 311] width 112 height 1
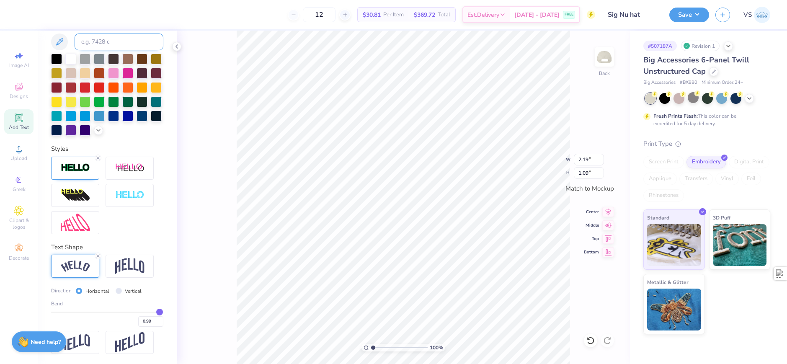
scroll to position [51, 0]
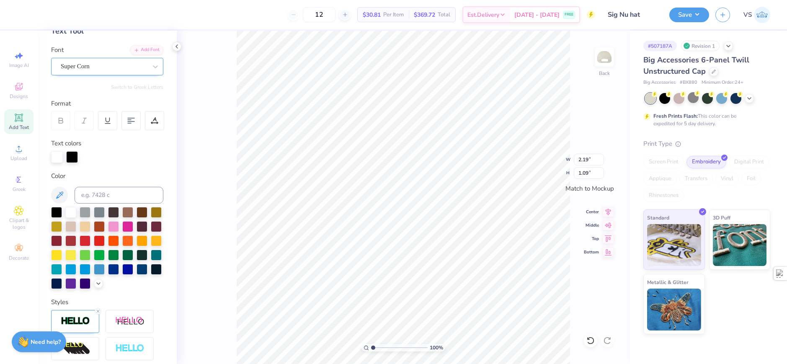
click at [111, 62] on div "Super Corn" at bounding box center [104, 66] width 88 height 13
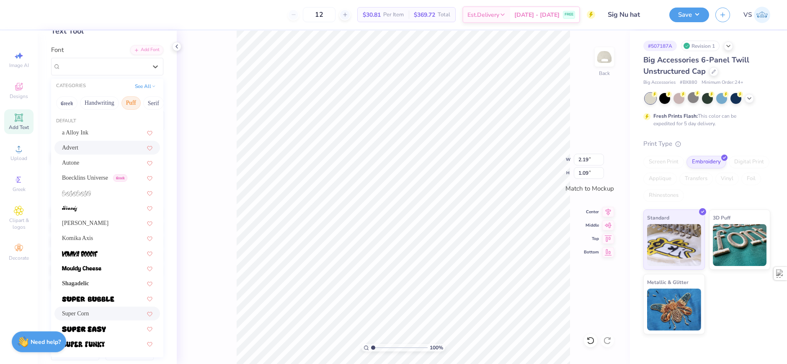
click at [94, 146] on div "Advert" at bounding box center [107, 147] width 90 height 9
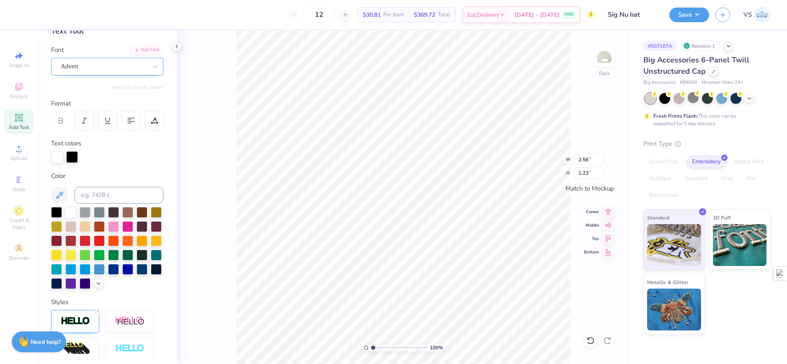
click at [100, 74] on div "Advert" at bounding box center [107, 67] width 112 height 18
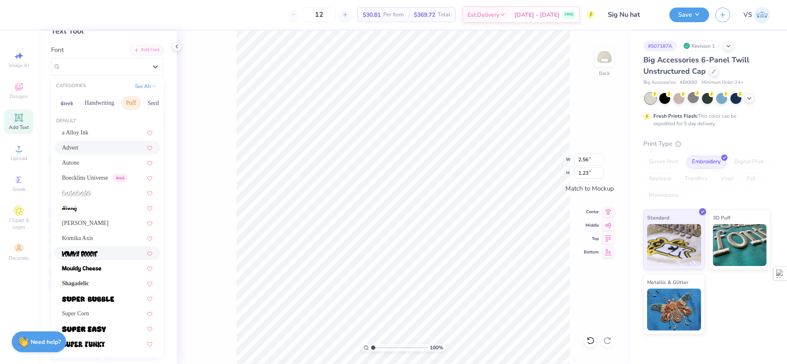
click at [86, 252] on img at bounding box center [80, 254] width 36 height 6
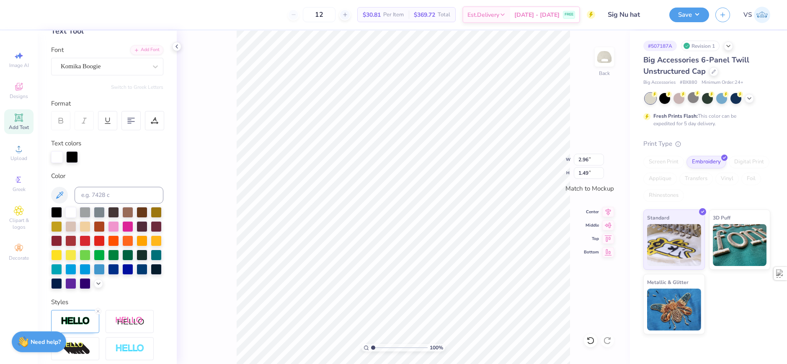
scroll to position [7, 1]
click at [106, 73] on div "Komika Boogie" at bounding box center [107, 67] width 112 height 18
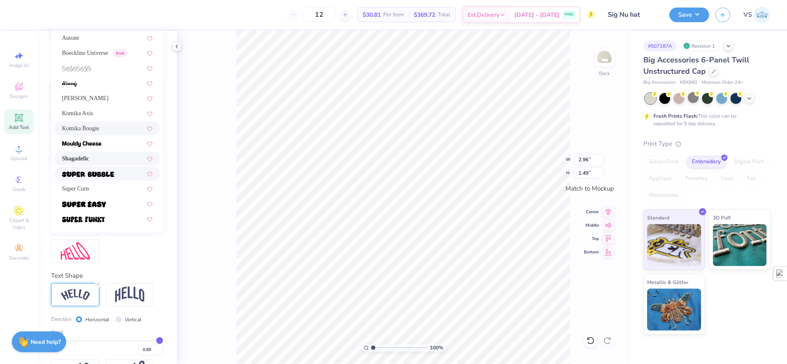
scroll to position [177, 0]
click at [86, 187] on span "Super Corn" at bounding box center [75, 187] width 27 height 9
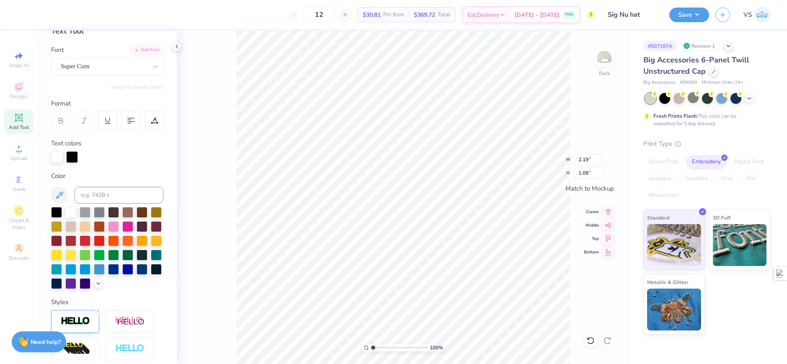
scroll to position [9, 0]
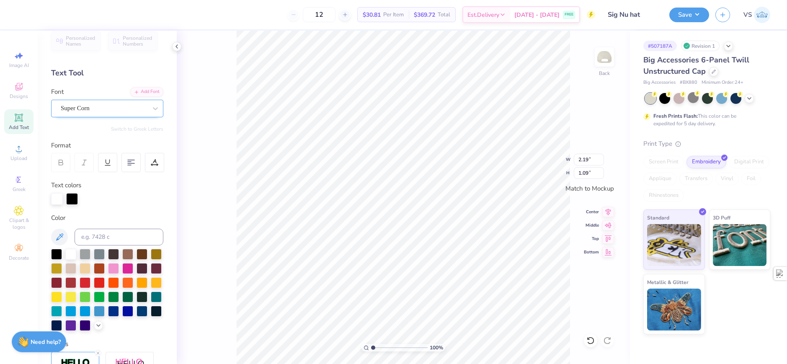
click at [103, 116] on div "Super Corn" at bounding box center [107, 109] width 112 height 18
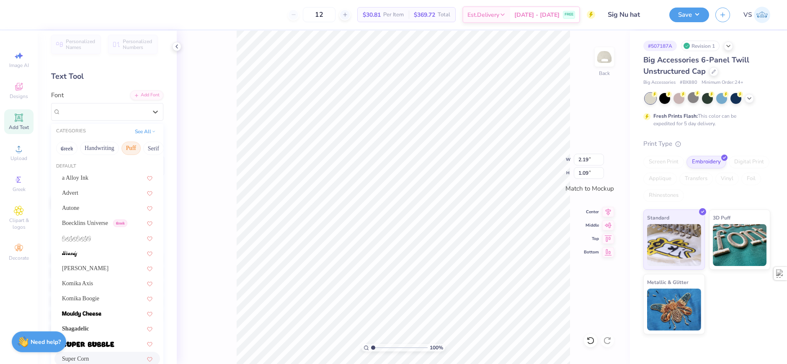
scroll to position [0, 0]
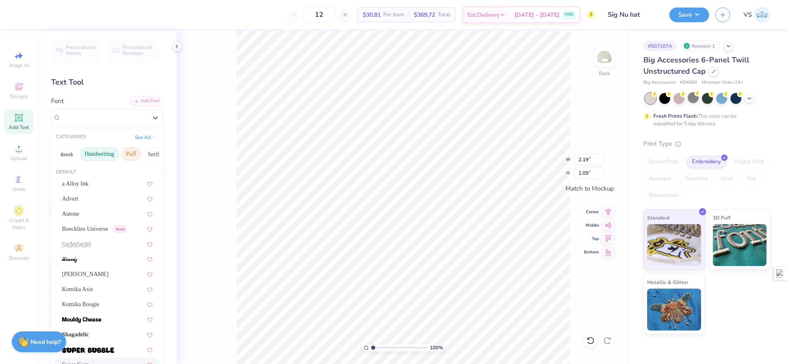
click at [100, 158] on button "Handwriting" at bounding box center [99, 153] width 39 height 13
click at [147, 156] on button "Serif" at bounding box center [153, 153] width 21 height 13
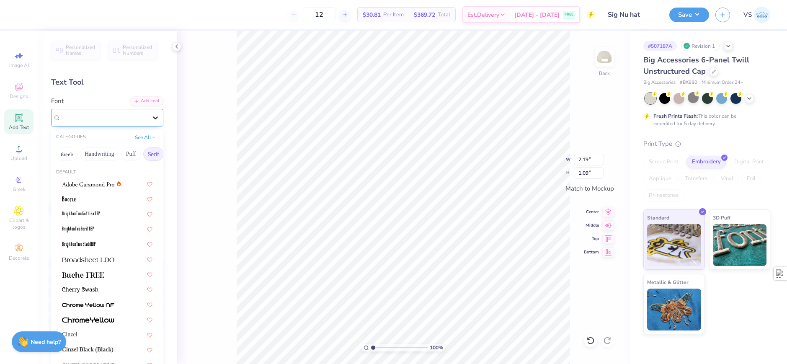
click at [150, 122] on div at bounding box center [155, 117] width 15 height 15
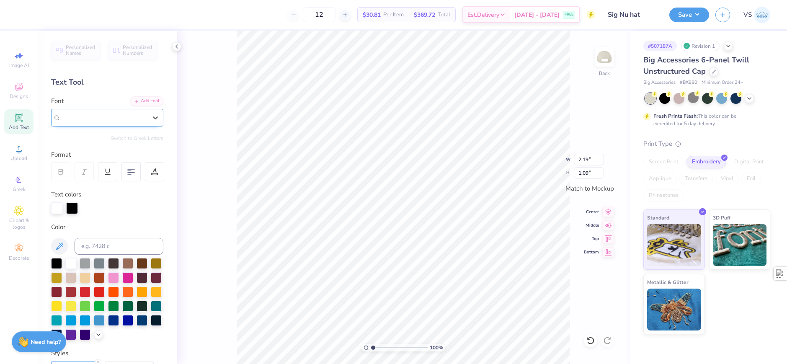
click at [129, 122] on div "Super Corn" at bounding box center [104, 118] width 86 height 10
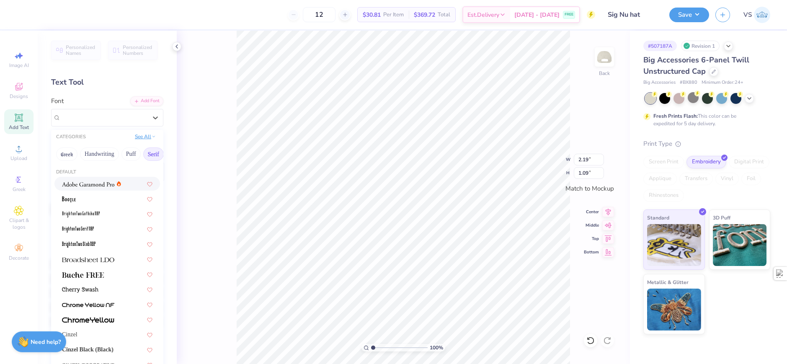
click at [141, 135] on button "See All" at bounding box center [145, 136] width 26 height 8
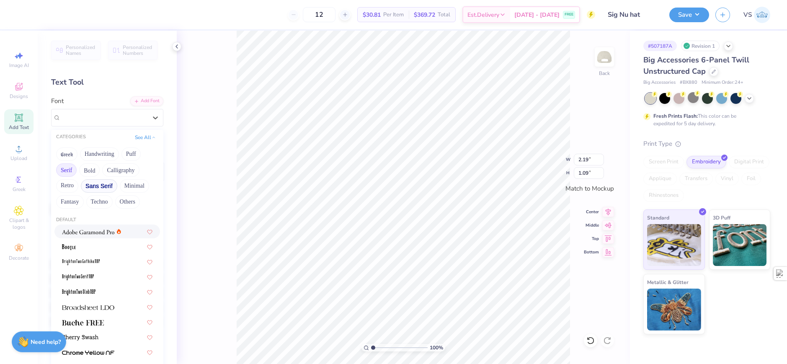
click at [98, 185] on button "Sans Serif" at bounding box center [99, 185] width 36 height 13
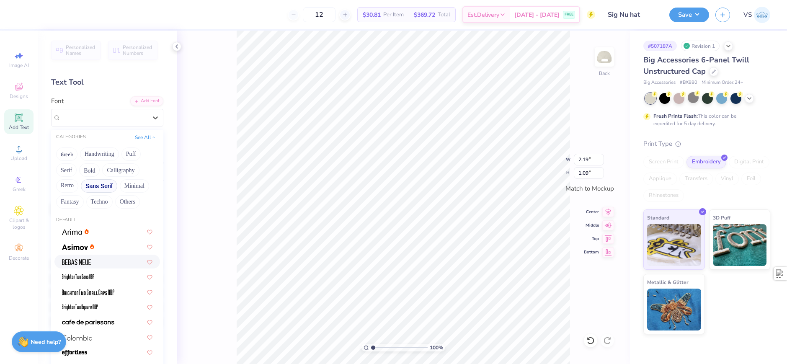
click at [81, 264] on img at bounding box center [76, 262] width 29 height 6
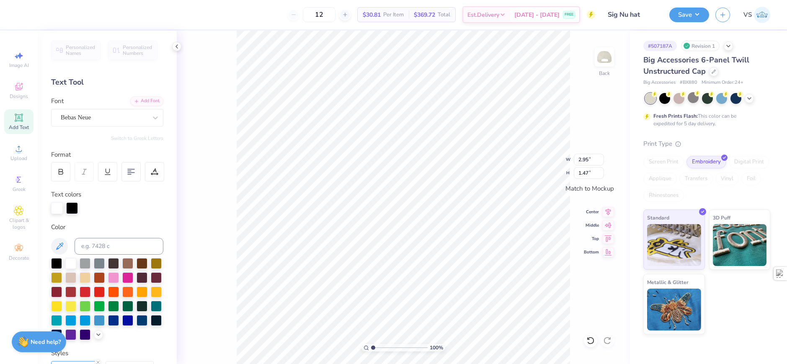
click at [225, 173] on div "100 % Back W 2.95 2.95 " H 1.47 1.47 " Match to [GEOGRAPHIC_DATA] Middle Top Bo…" at bounding box center [403, 197] width 453 height 333
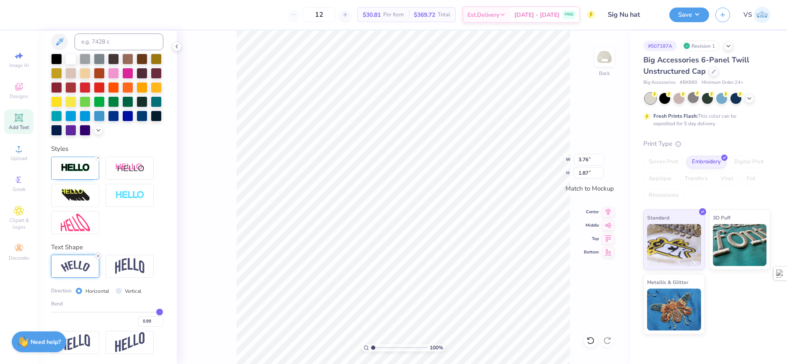
click at [98, 255] on icon at bounding box center [97, 255] width 5 height 5
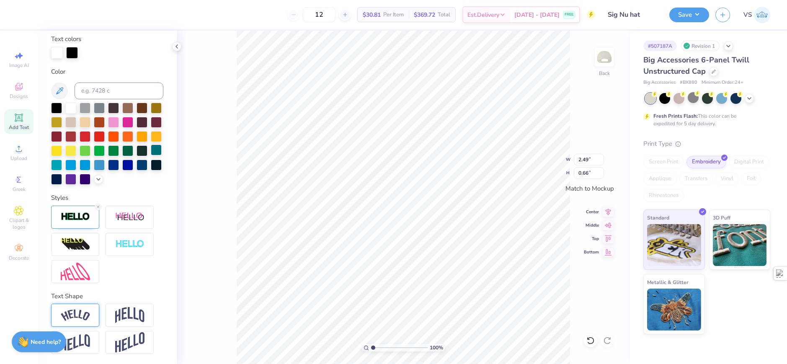
scroll to position [170, 0]
click at [98, 207] on line at bounding box center [98, 207] width 3 height 3
click at [81, 317] on img at bounding box center [75, 314] width 29 height 11
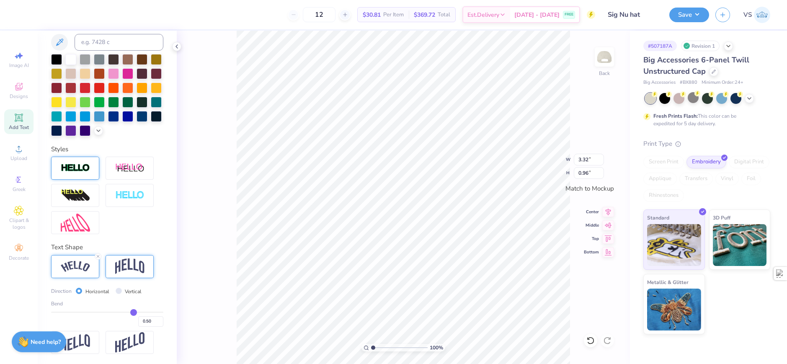
scroll to position [186, 0]
drag, startPoint x: 129, startPoint y: 311, endPoint x: 149, endPoint y: 311, distance: 20.1
click at [149, 311] on input "range" at bounding box center [107, 311] width 112 height 1
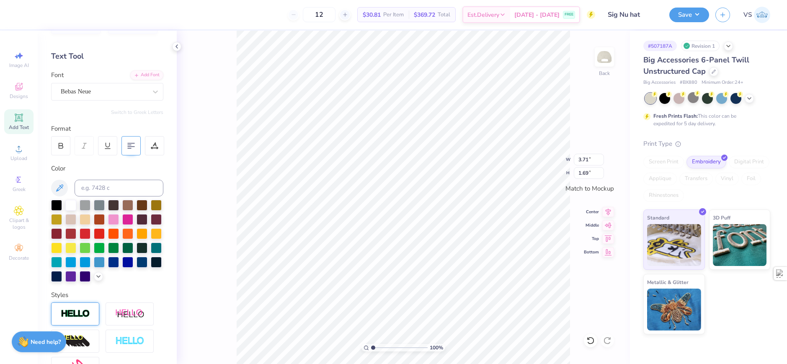
scroll to position [0, 0]
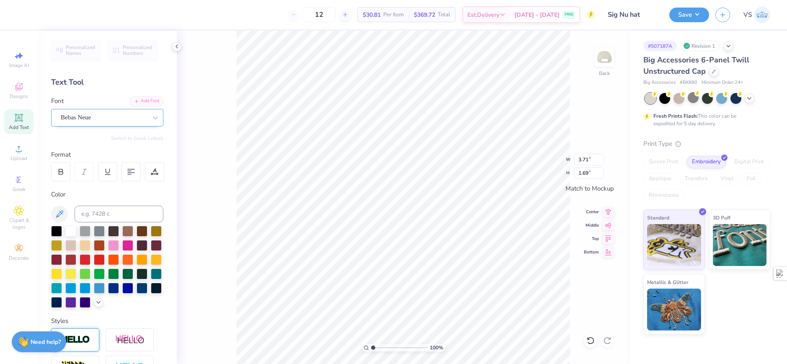
click at [121, 116] on div "Bebas Neue" at bounding box center [104, 117] width 88 height 13
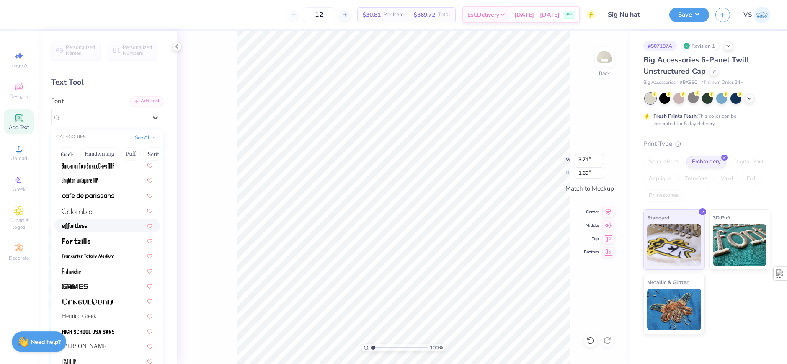
scroll to position [84, 0]
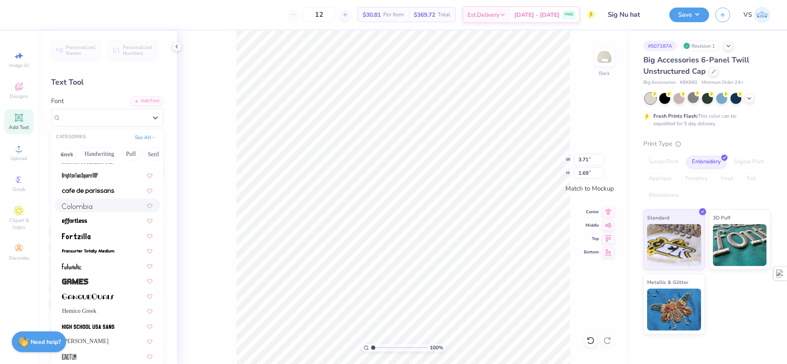
click at [95, 211] on div at bounding box center [107, 205] width 106 height 14
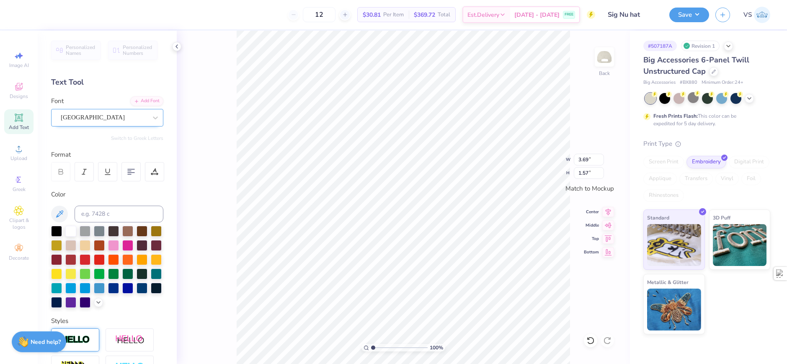
click at [116, 124] on div "[GEOGRAPHIC_DATA]" at bounding box center [107, 118] width 112 height 18
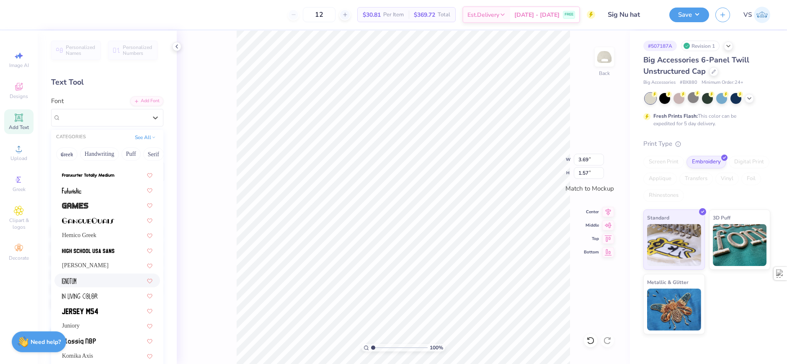
scroll to position [167, 0]
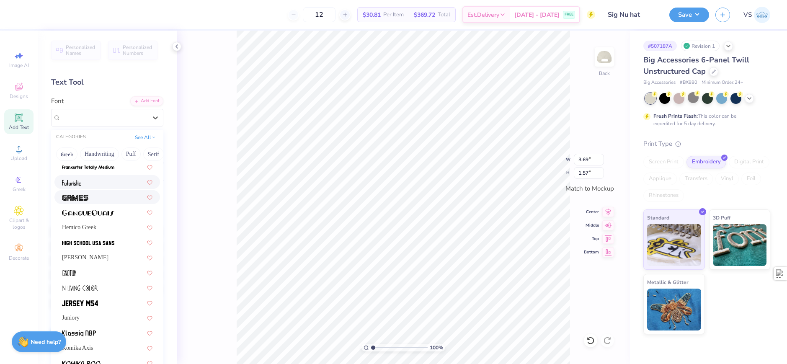
click at [84, 189] on div at bounding box center [107, 182] width 106 height 14
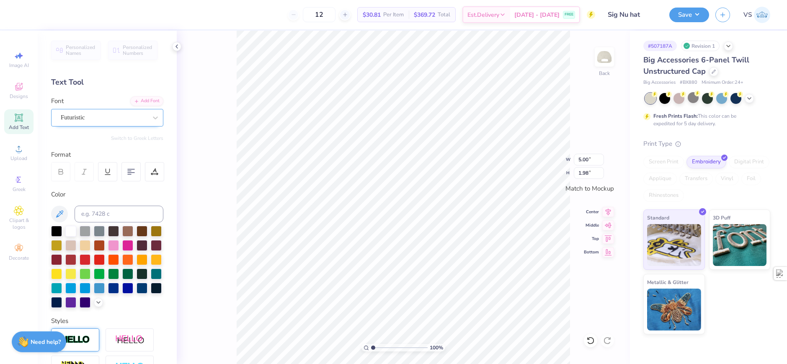
click at [101, 111] on div "Futuristic" at bounding box center [104, 117] width 88 height 13
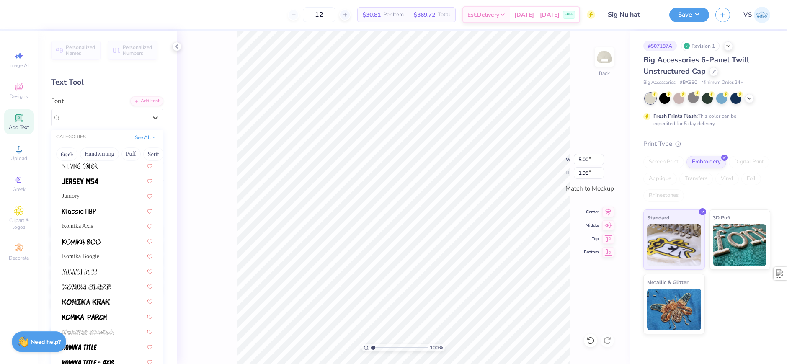
scroll to position [293, 0]
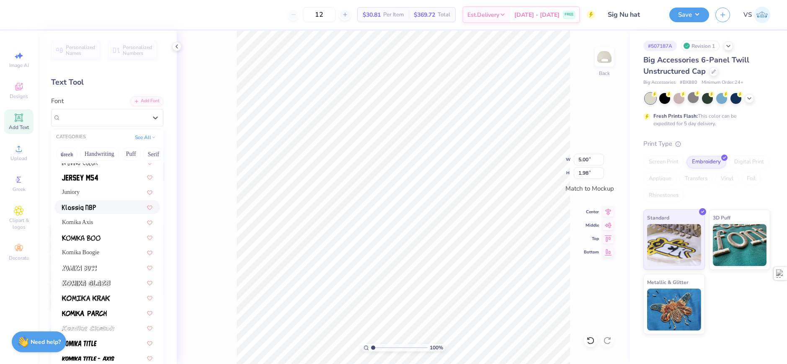
click at [93, 208] on img at bounding box center [79, 208] width 34 height 6
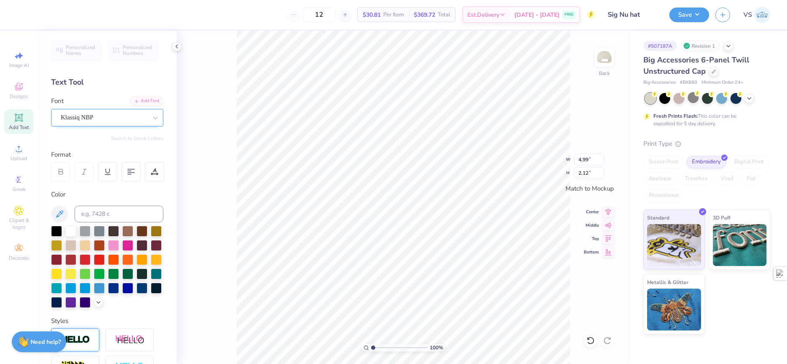
click at [112, 119] on div "Klassiq NBP" at bounding box center [104, 117] width 88 height 13
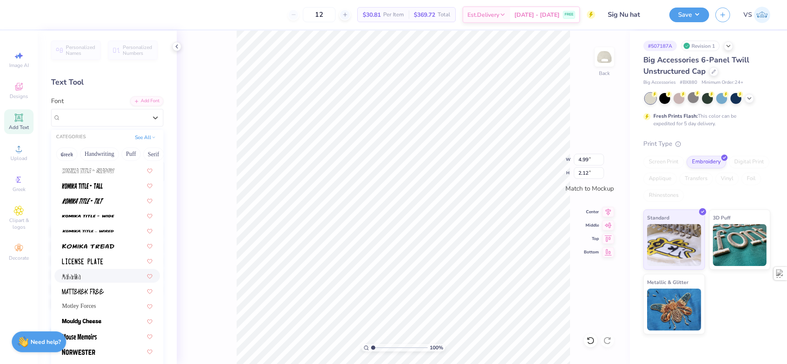
scroll to position [670, 0]
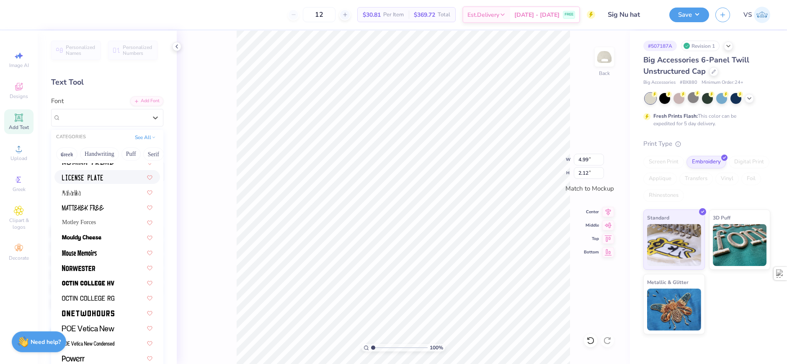
click at [100, 176] on img at bounding box center [82, 178] width 41 height 6
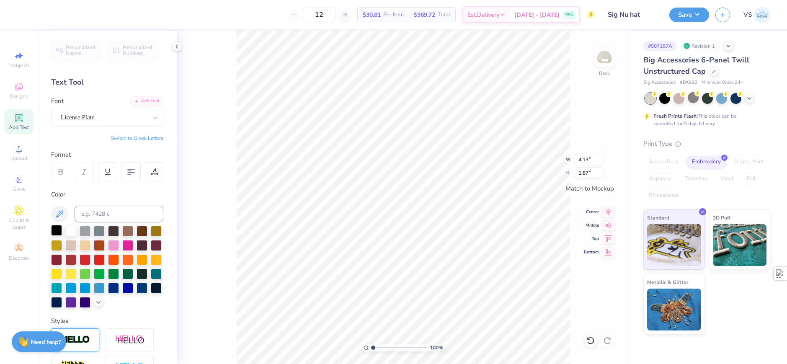
click at [58, 230] on div at bounding box center [56, 230] width 11 height 11
click at [115, 118] on div "License Plate" at bounding box center [104, 117] width 88 height 13
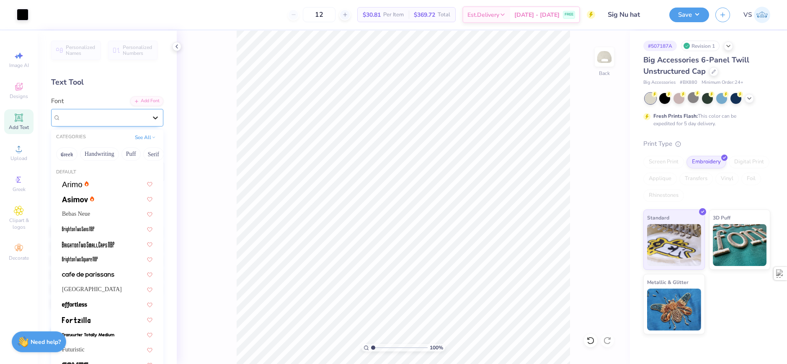
click at [148, 121] on div at bounding box center [155, 117] width 15 height 15
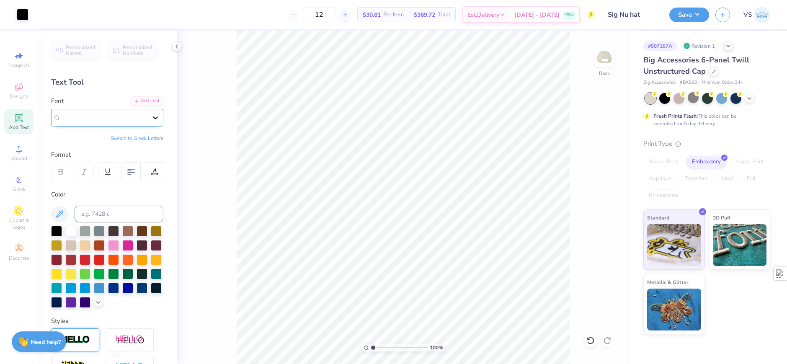
click at [148, 122] on div at bounding box center [155, 117] width 15 height 15
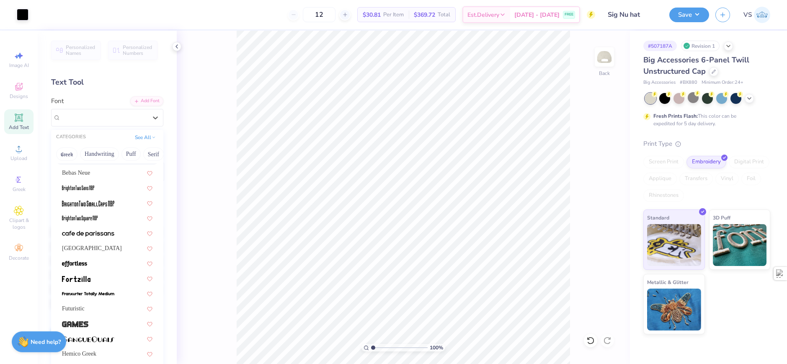
scroll to position [0, 0]
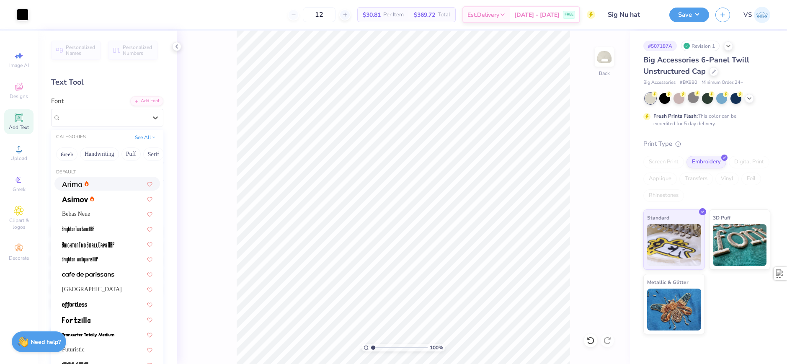
click at [91, 187] on div at bounding box center [107, 183] width 90 height 9
click at [120, 115] on div "Arimo" at bounding box center [104, 117] width 88 height 13
click at [83, 198] on img at bounding box center [75, 199] width 26 height 6
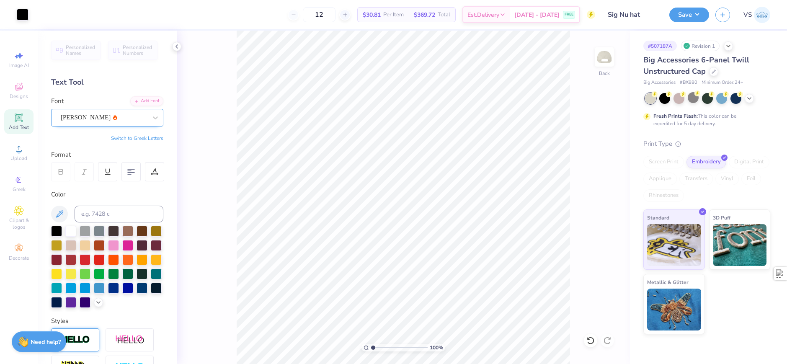
click at [121, 124] on div "[PERSON_NAME]" at bounding box center [104, 117] width 88 height 13
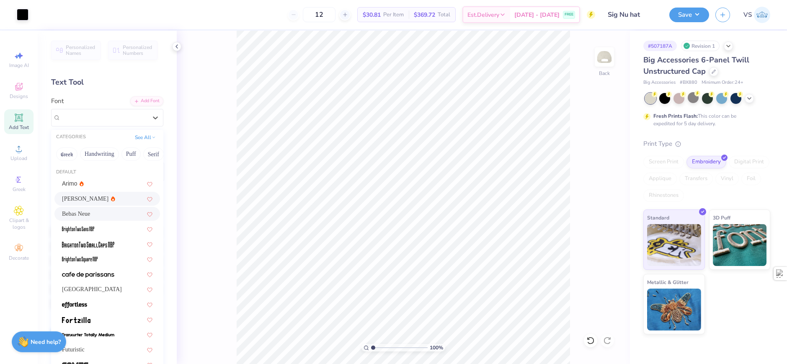
click at [103, 210] on div "Bebas Neue" at bounding box center [107, 213] width 90 height 9
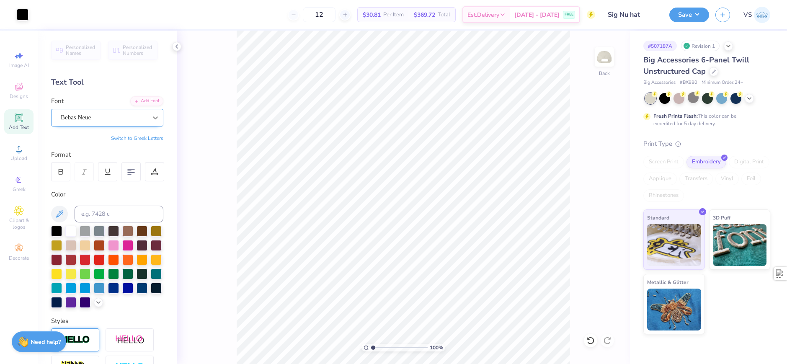
click at [151, 120] on icon at bounding box center [155, 117] width 8 height 8
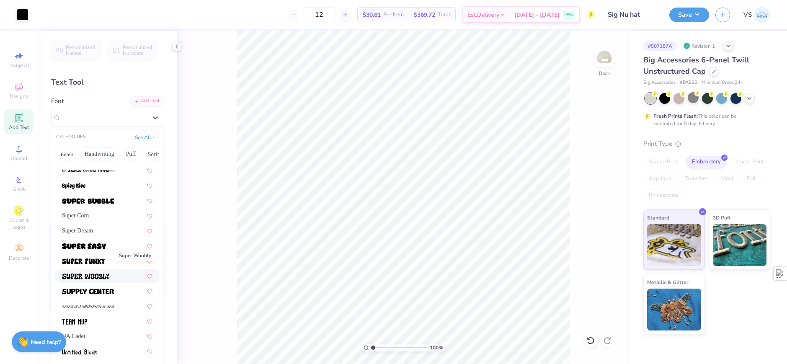
scroll to position [1004, 0]
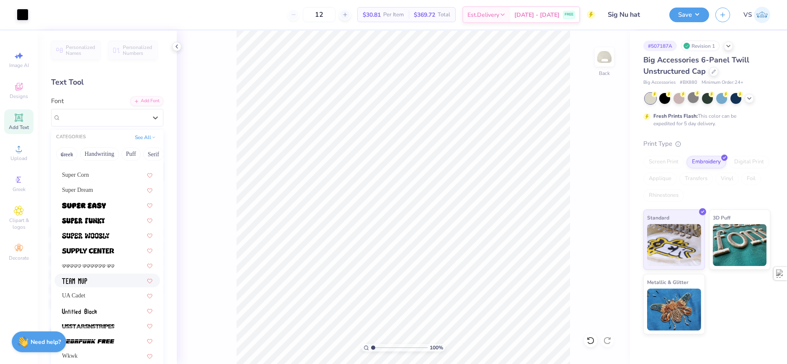
click at [89, 283] on div at bounding box center [107, 280] width 90 height 9
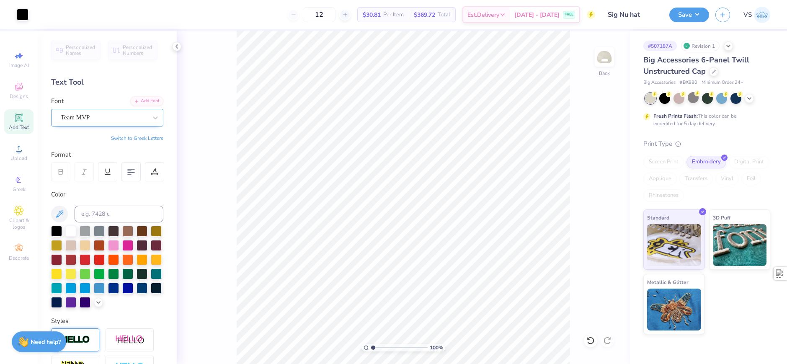
click at [111, 122] on div "Team MVP" at bounding box center [104, 117] width 88 height 13
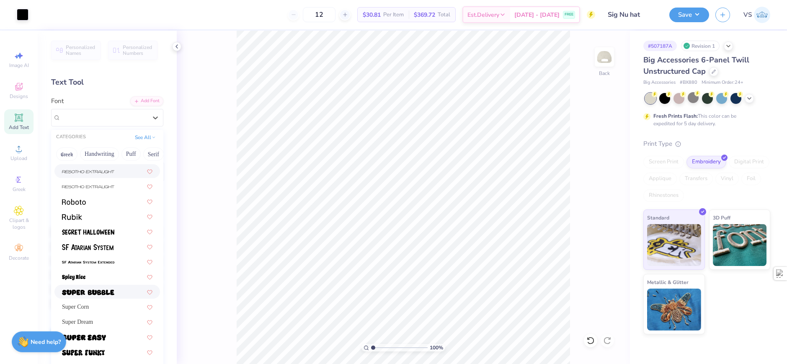
scroll to position [879, 0]
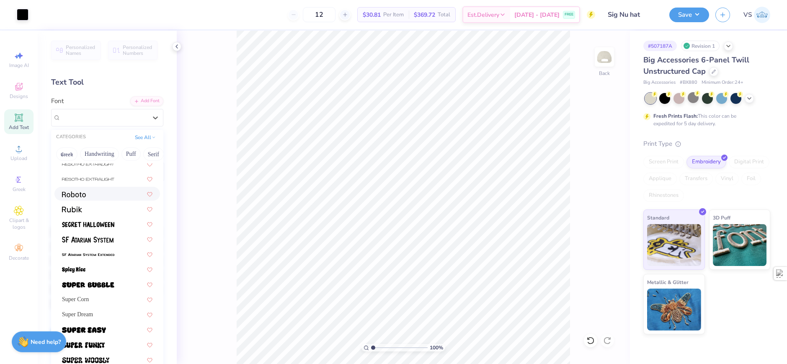
click at [84, 193] on img at bounding box center [74, 194] width 24 height 6
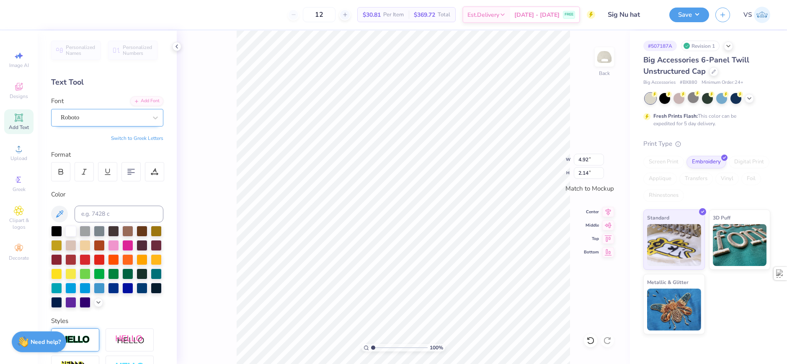
click at [131, 120] on div "Roboto" at bounding box center [104, 117] width 88 height 13
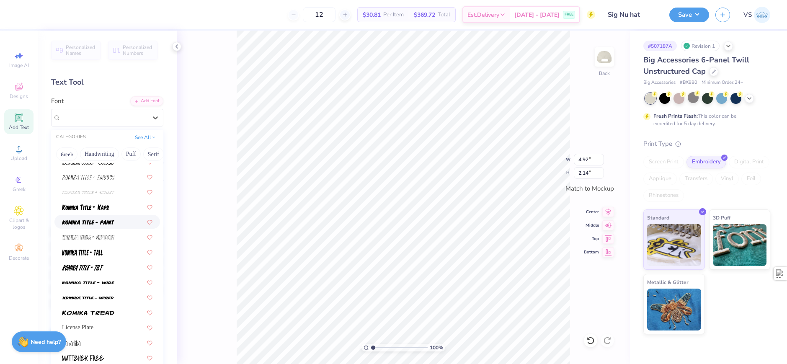
scroll to position [586, 0]
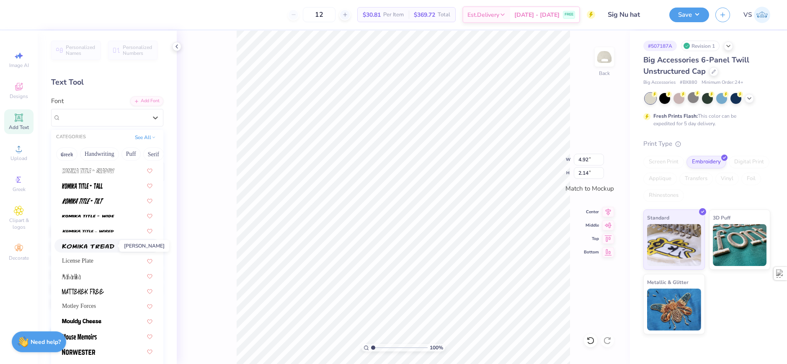
click at [103, 244] on img at bounding box center [88, 246] width 52 height 6
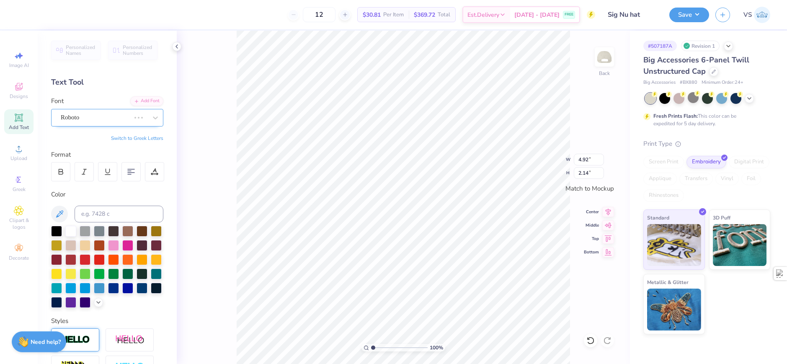
click at [97, 118] on div "Roboto" at bounding box center [95, 117] width 71 height 13
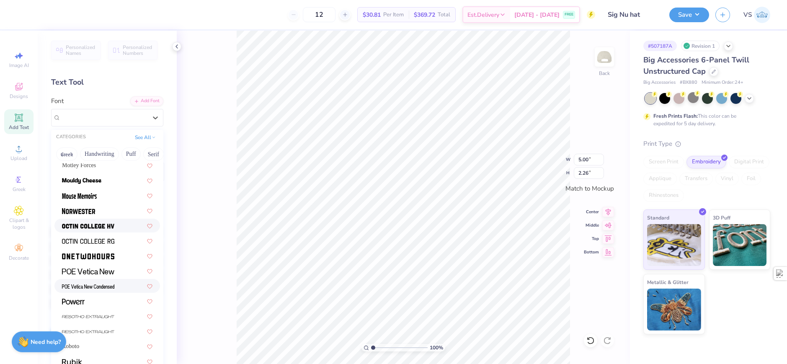
scroll to position [712, 0]
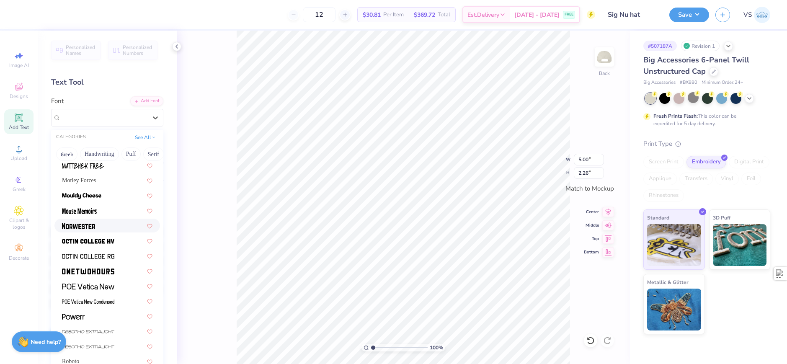
click at [95, 230] on div at bounding box center [107, 225] width 90 height 9
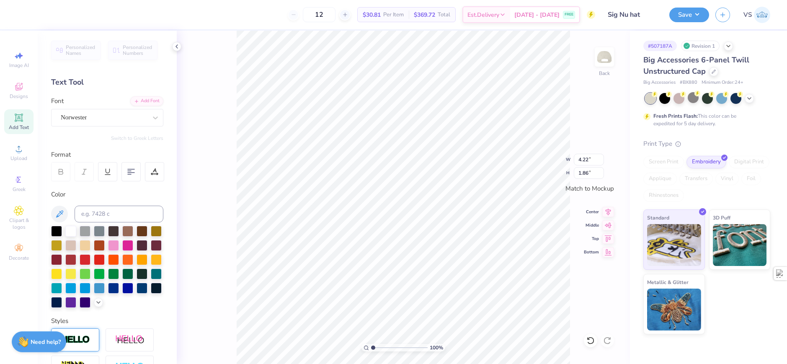
click at [208, 124] on div "100 % Back W 4.22 4.22 " H 1.86 1.86 " Match to [GEOGRAPHIC_DATA] Middle Top Bo…" at bounding box center [403, 197] width 453 height 333
click at [125, 117] on div "Norwester" at bounding box center [104, 117] width 88 height 13
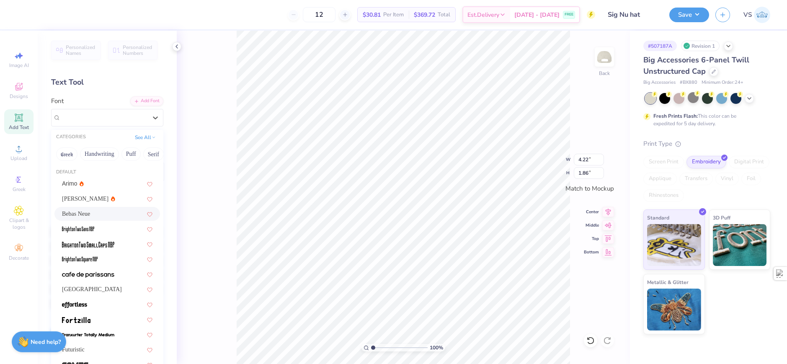
click at [91, 216] on div "Bebas Neue" at bounding box center [107, 213] width 90 height 9
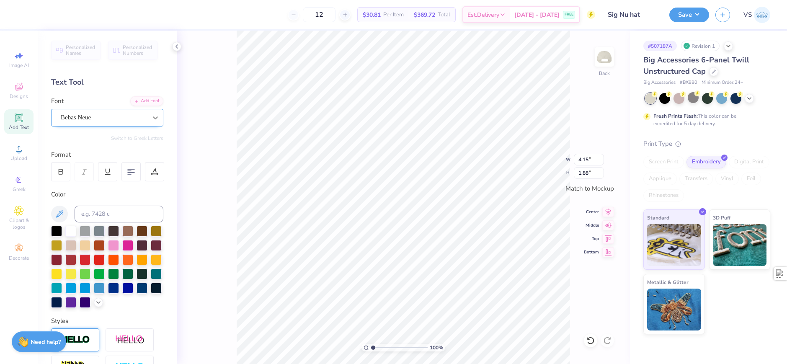
click at [151, 116] on icon at bounding box center [155, 117] width 8 height 8
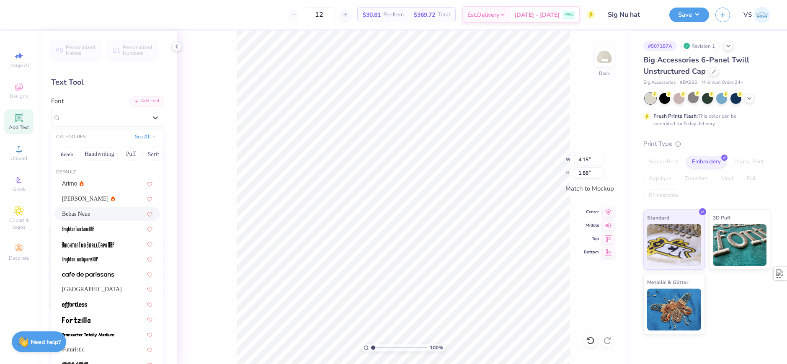
click at [142, 141] on div "See All" at bounding box center [145, 137] width 26 height 8
click at [142, 138] on button "See All" at bounding box center [145, 136] width 26 height 8
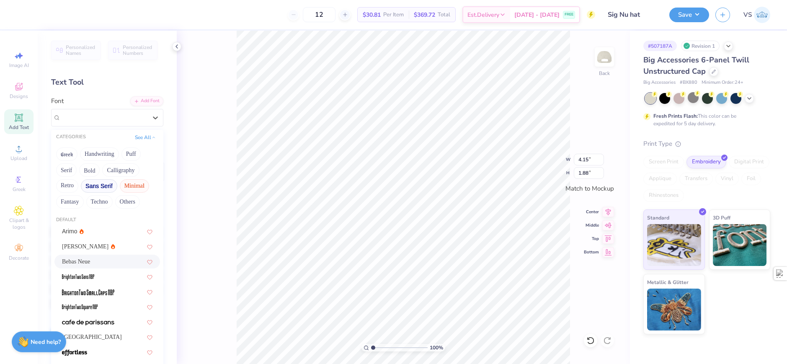
click at [134, 188] on button "Minimal" at bounding box center [134, 185] width 29 height 13
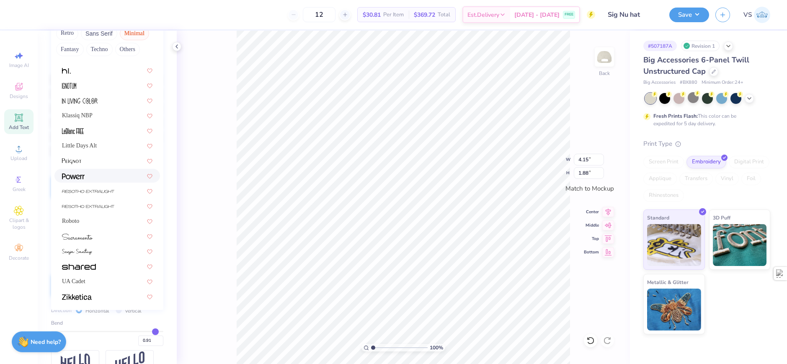
scroll to position [167, 0]
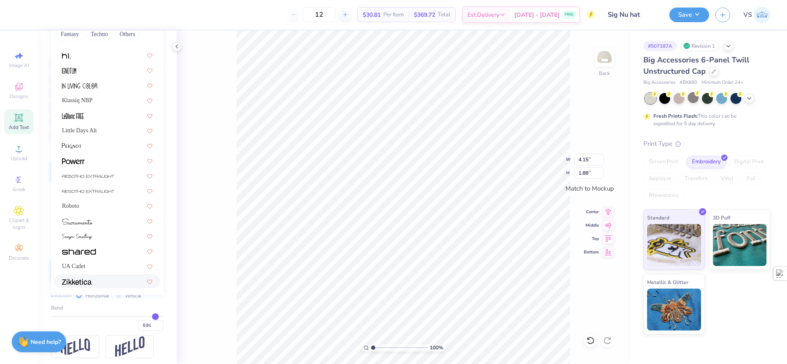
click at [88, 279] on img at bounding box center [77, 282] width 30 height 6
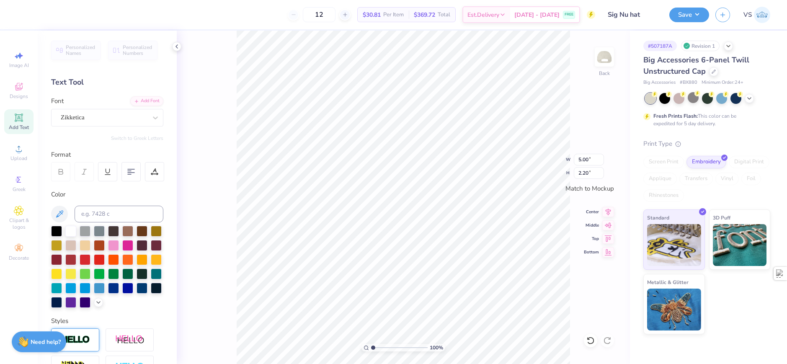
scroll to position [7, 2]
click at [131, 111] on div "Zikketica" at bounding box center [107, 118] width 112 height 18
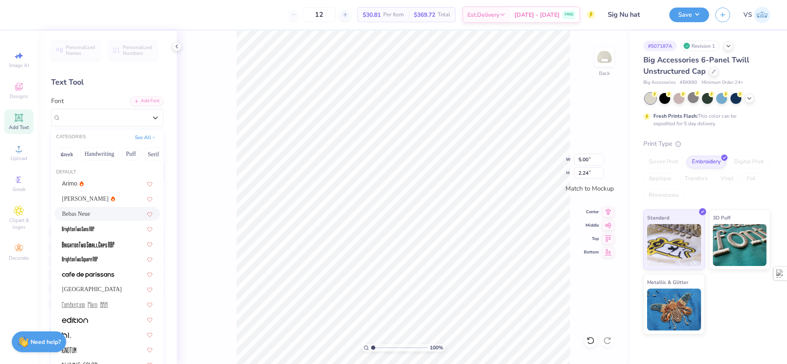
click at [93, 214] on div "Bebas Neue" at bounding box center [107, 213] width 90 height 9
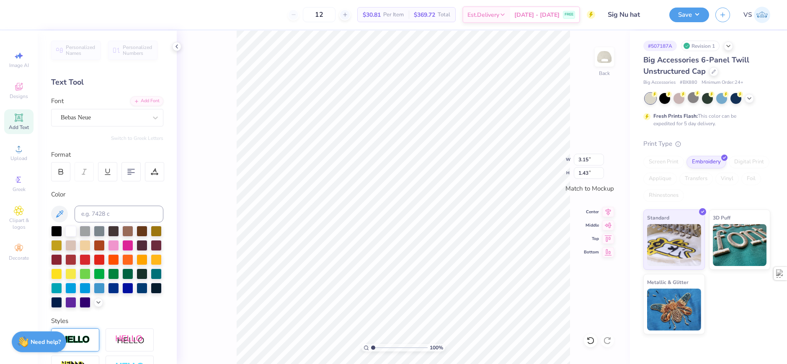
scroll to position [42, 0]
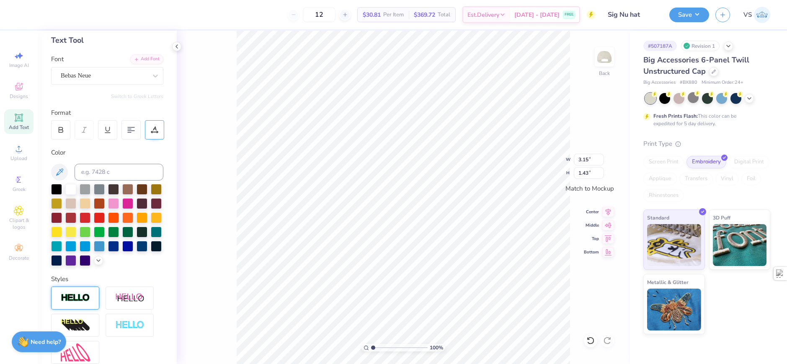
click at [159, 134] on div at bounding box center [154, 129] width 19 height 19
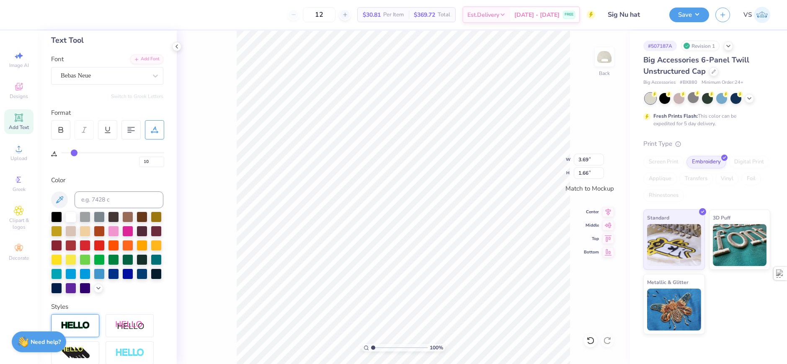
drag, startPoint x: 65, startPoint y: 152, endPoint x: 74, endPoint y: 152, distance: 8.8
click at [74, 152] on input "range" at bounding box center [112, 152] width 103 height 1
click at [224, 98] on div "100 % Back W 4.44 H 2.00 Y Center Middle Top Bottom" at bounding box center [403, 197] width 453 height 333
click at [24, 94] on span "Designs" at bounding box center [19, 96] width 18 height 7
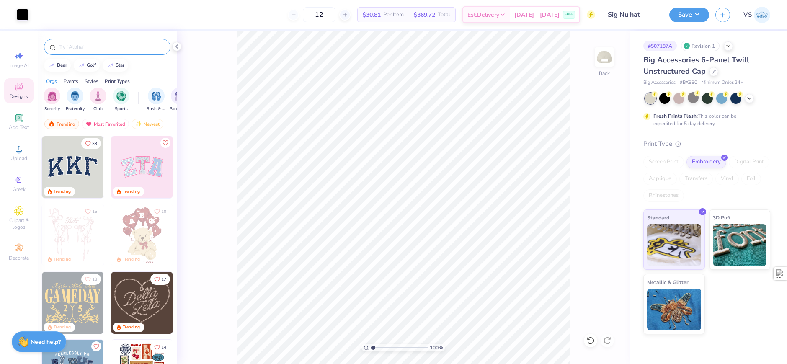
click at [91, 46] on input "text" at bounding box center [111, 47] width 107 height 8
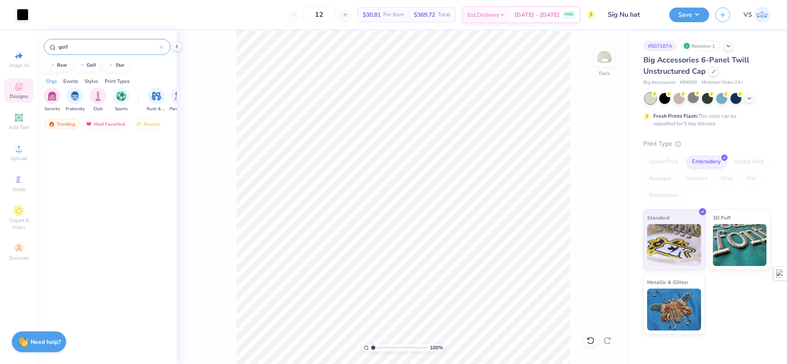
scroll to position [0, 0]
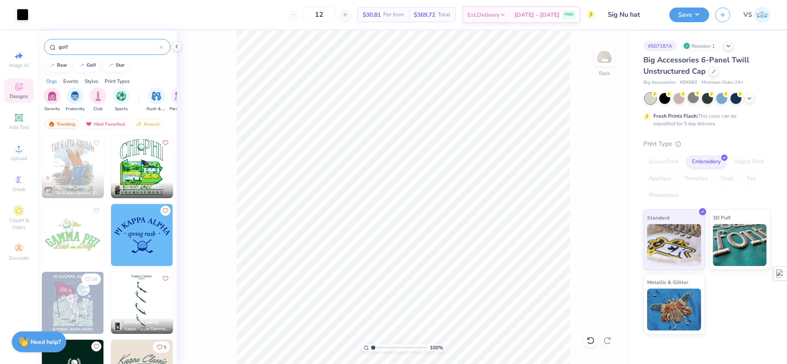
click at [159, 48] on input "golf" at bounding box center [109, 47] width 102 height 8
click at [162, 46] on icon at bounding box center [161, 47] width 3 height 3
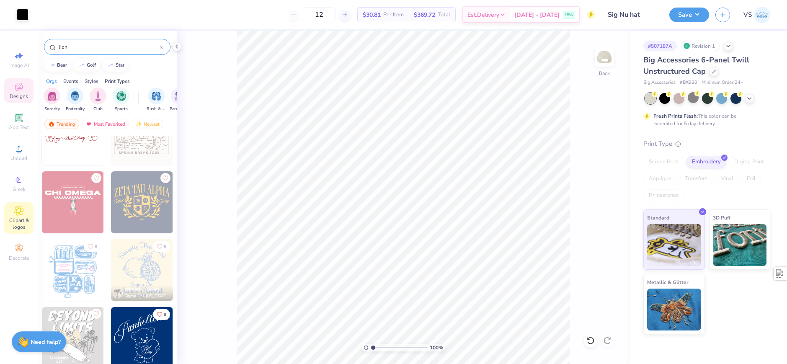
scroll to position [2073, 0]
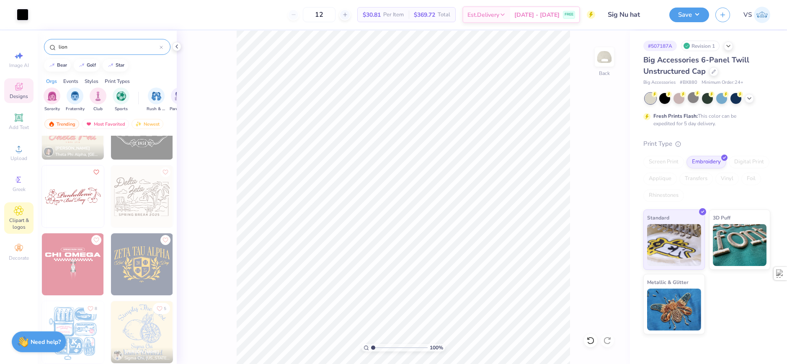
click at [12, 210] on div "Clipart & logos" at bounding box center [18, 217] width 29 height 31
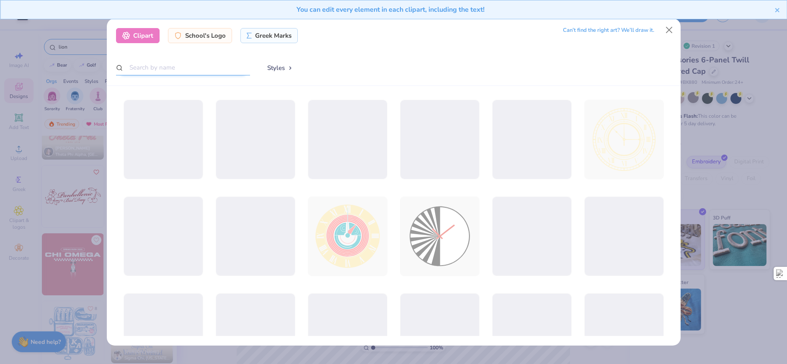
click at [209, 67] on input "text" at bounding box center [183, 67] width 134 height 15
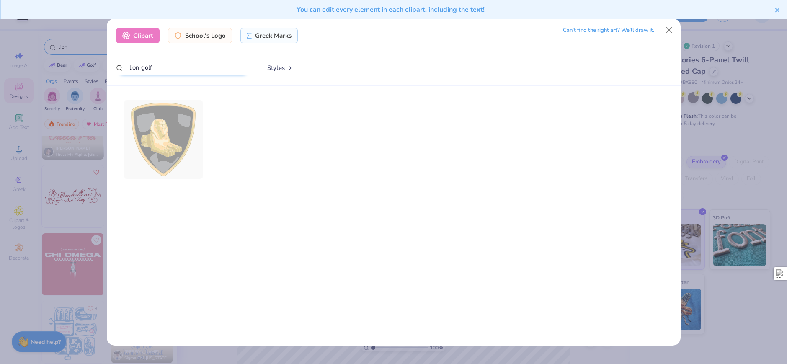
drag, startPoint x: 166, startPoint y: 70, endPoint x: 143, endPoint y: 70, distance: 23.0
click at [143, 70] on input "lion golf" at bounding box center [183, 67] width 134 height 15
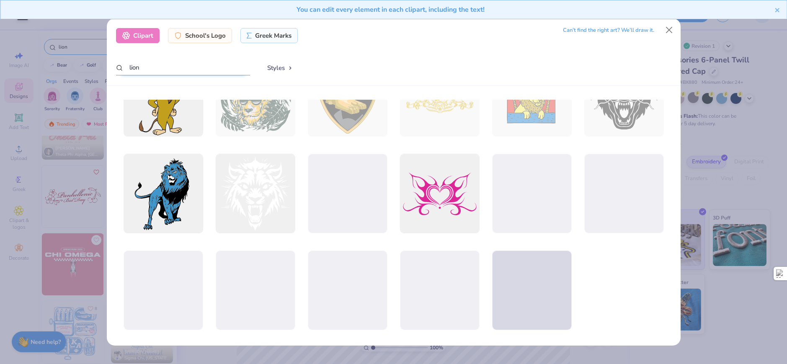
scroll to position [440, 0]
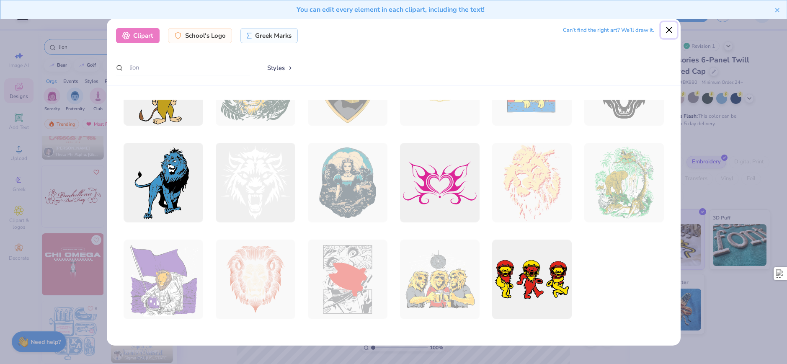
click at [667, 35] on button "Close" at bounding box center [669, 30] width 16 height 16
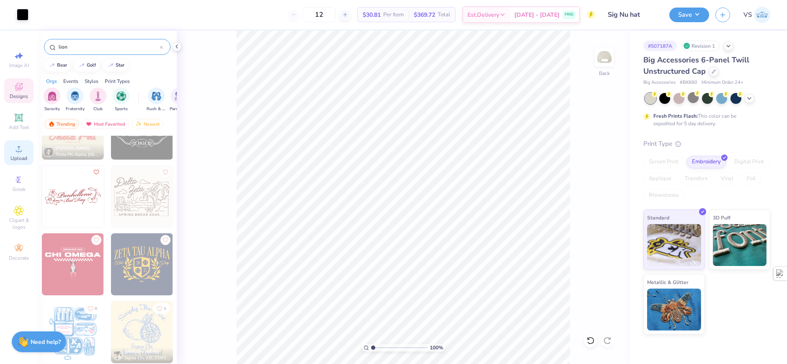
click at [27, 158] on span "Upload" at bounding box center [18, 158] width 17 height 7
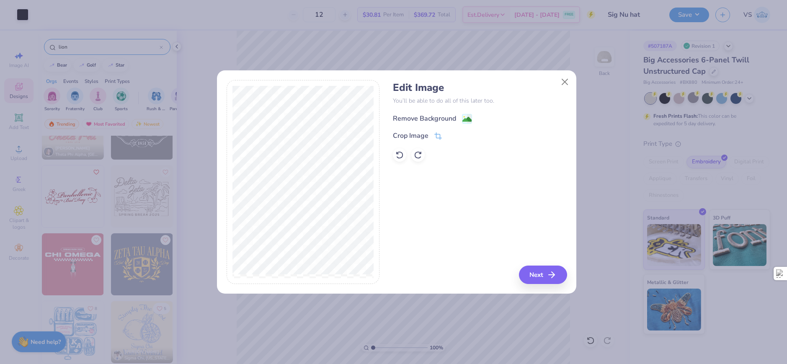
click at [435, 120] on div "Remove Background" at bounding box center [424, 118] width 63 height 10
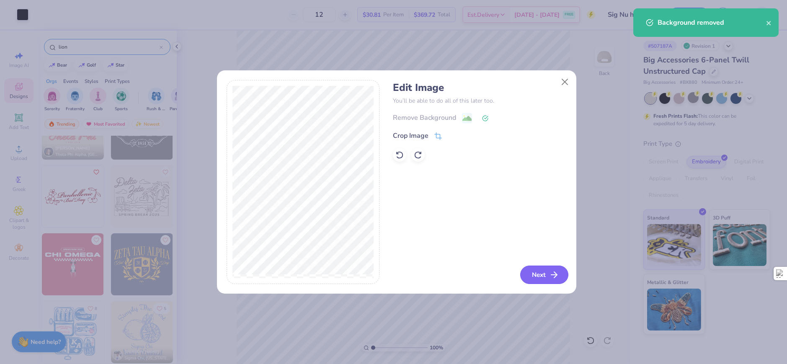
click at [543, 271] on button "Next" at bounding box center [544, 274] width 48 height 18
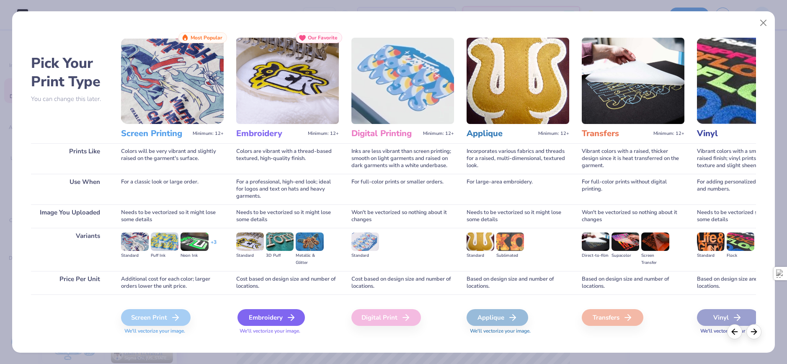
click at [264, 321] on div "Embroidery" at bounding box center [270, 317] width 67 height 17
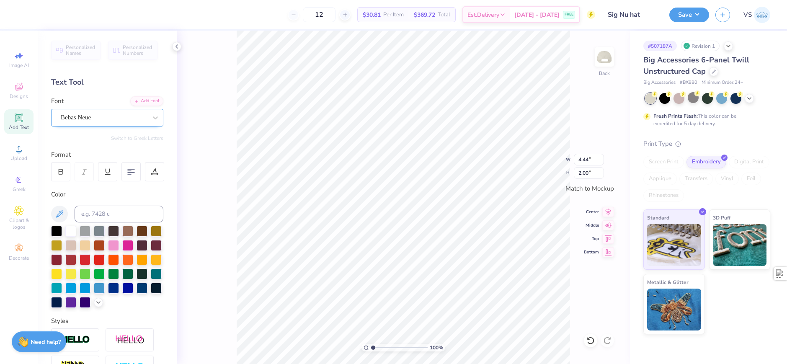
click at [73, 118] on div "Bebas Neue" at bounding box center [104, 117] width 88 height 13
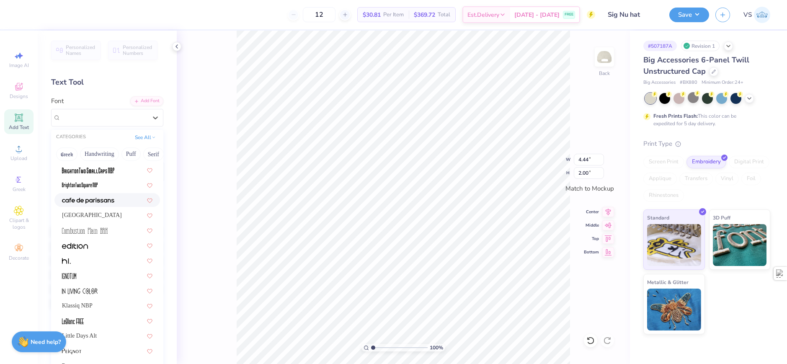
scroll to position [84, 0]
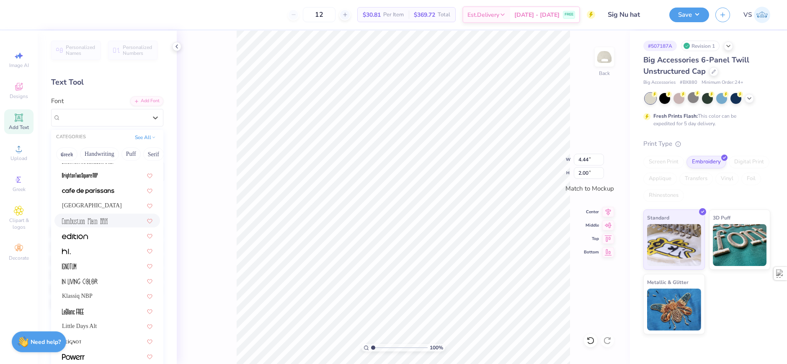
click at [88, 226] on div at bounding box center [107, 221] width 106 height 14
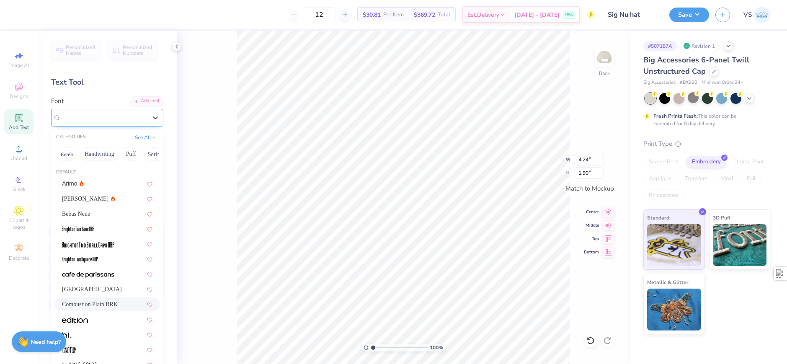
click at [121, 110] on div "Combustion Plain BRK" at bounding box center [107, 118] width 112 height 18
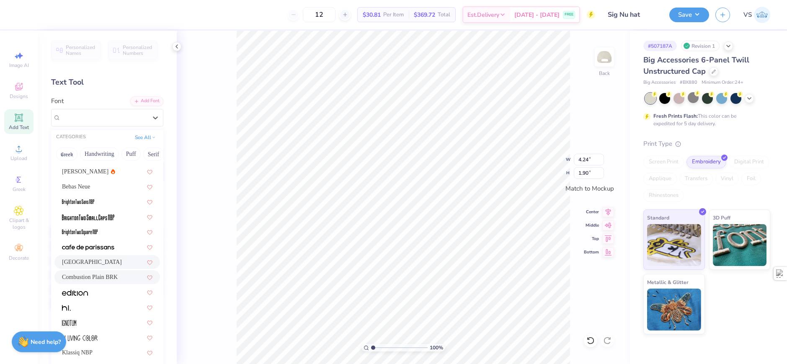
scroll to position [42, 0]
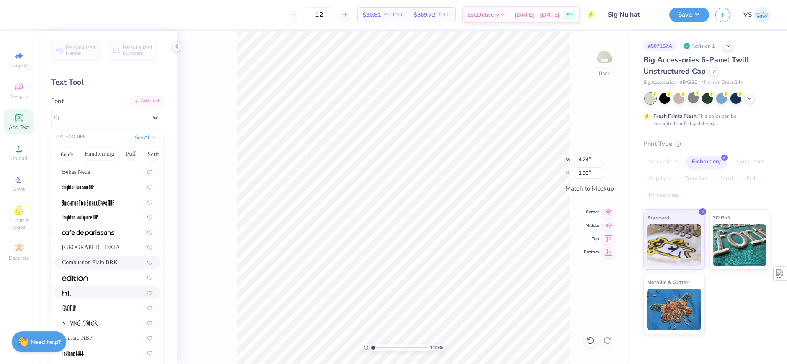
click at [91, 290] on div at bounding box center [107, 292] width 90 height 9
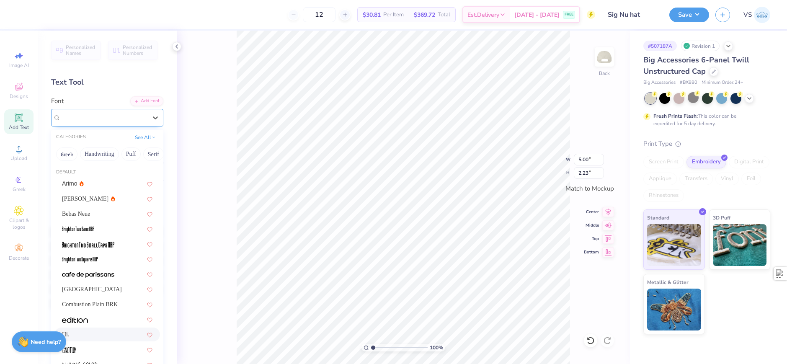
click at [99, 115] on div "Hi." at bounding box center [104, 117] width 88 height 13
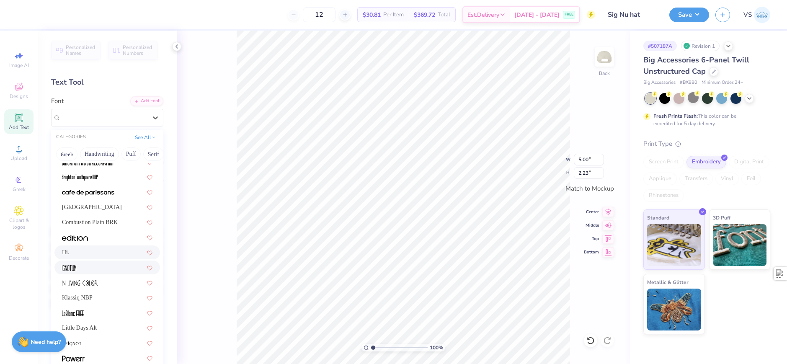
scroll to position [84, 0]
click at [87, 306] on div at bounding box center [107, 311] width 106 height 14
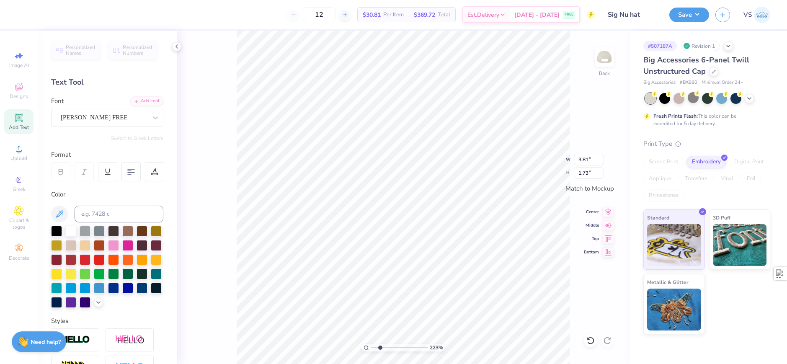
scroll to position [7, 1]
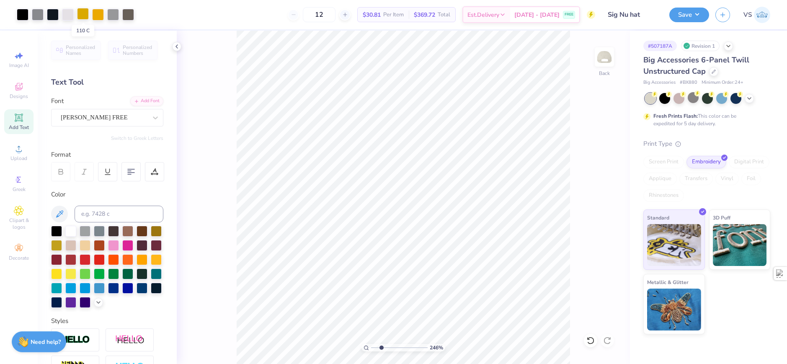
click at [85, 11] on div at bounding box center [83, 14] width 12 height 12
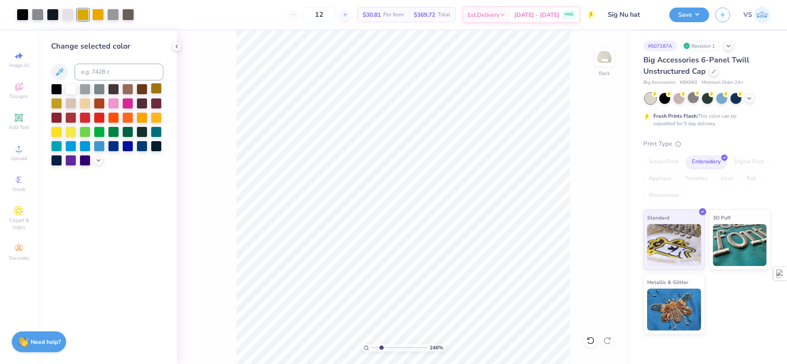
click at [155, 90] on div at bounding box center [156, 88] width 11 height 11
click at [98, 14] on div at bounding box center [98, 14] width 12 height 12
click at [153, 88] on div at bounding box center [156, 88] width 11 height 11
click at [157, 112] on div at bounding box center [156, 116] width 11 height 11
click at [113, 17] on div at bounding box center [113, 14] width 12 height 12
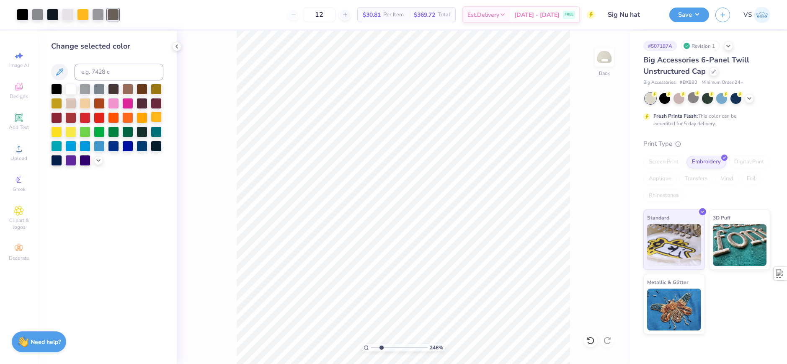
click at [160, 118] on div at bounding box center [156, 116] width 11 height 11
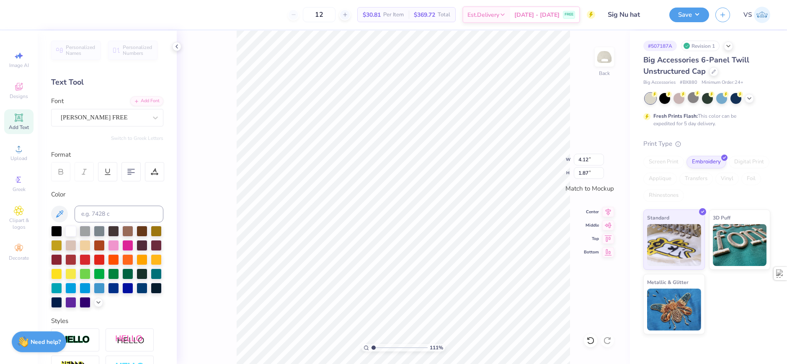
click at [228, 182] on div "111 % Back W 4.12 4.12 " H 1.87 1.87 " Match to [GEOGRAPHIC_DATA] Middle Top Bo…" at bounding box center [403, 197] width 453 height 333
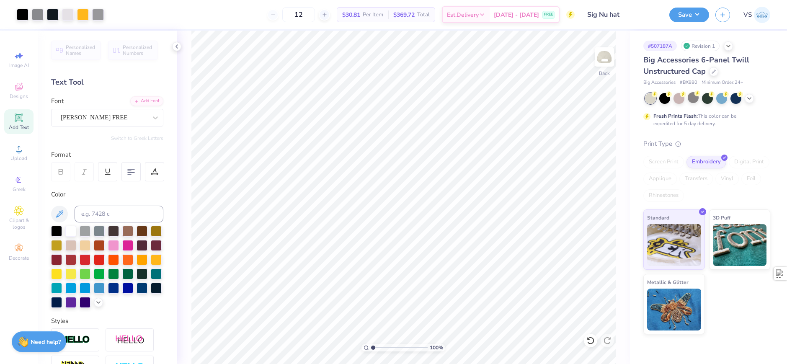
click at [650, 14] on input "Sig Nu hat" at bounding box center [622, 14] width 82 height 17
click at [703, 18] on button "Save" at bounding box center [689, 13] width 40 height 15
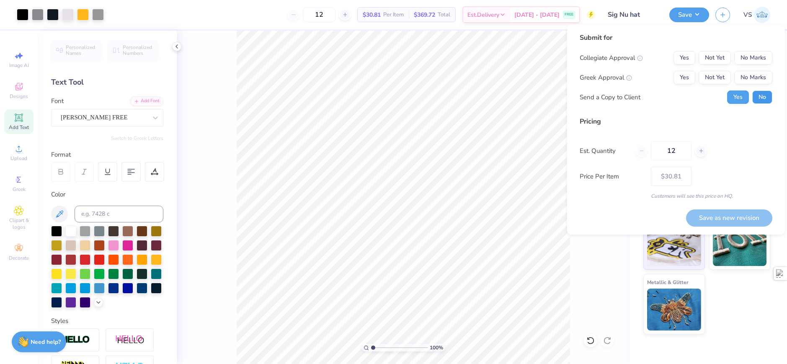
click at [757, 95] on button "No" at bounding box center [762, 96] width 20 height 13
click at [692, 75] on button "Yes" at bounding box center [684, 77] width 22 height 13
click at [746, 58] on button "No Marks" at bounding box center [753, 57] width 38 height 13
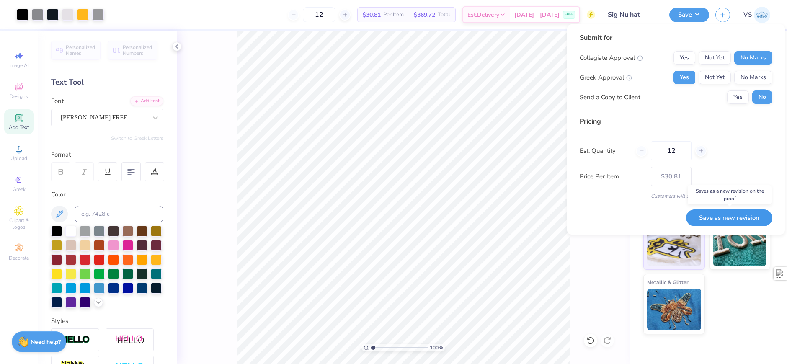
click at [733, 218] on button "Save as new revision" at bounding box center [729, 217] width 86 height 17
